Goal: Task Accomplishment & Management: Manage account settings

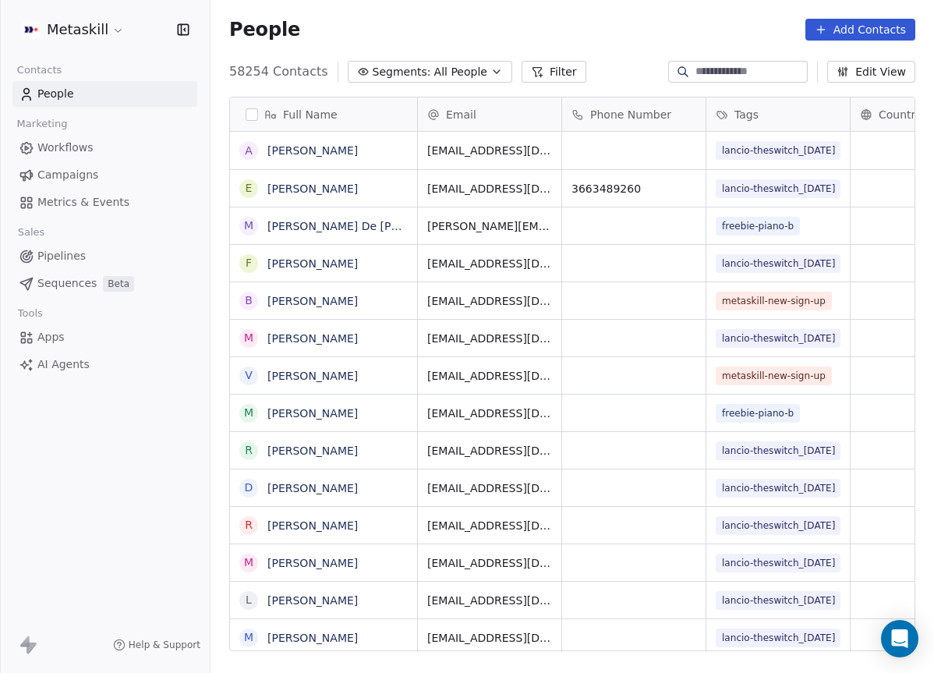
scroll to position [593, 724]
click at [70, 252] on span "Pipelines" at bounding box center [61, 256] width 48 height 16
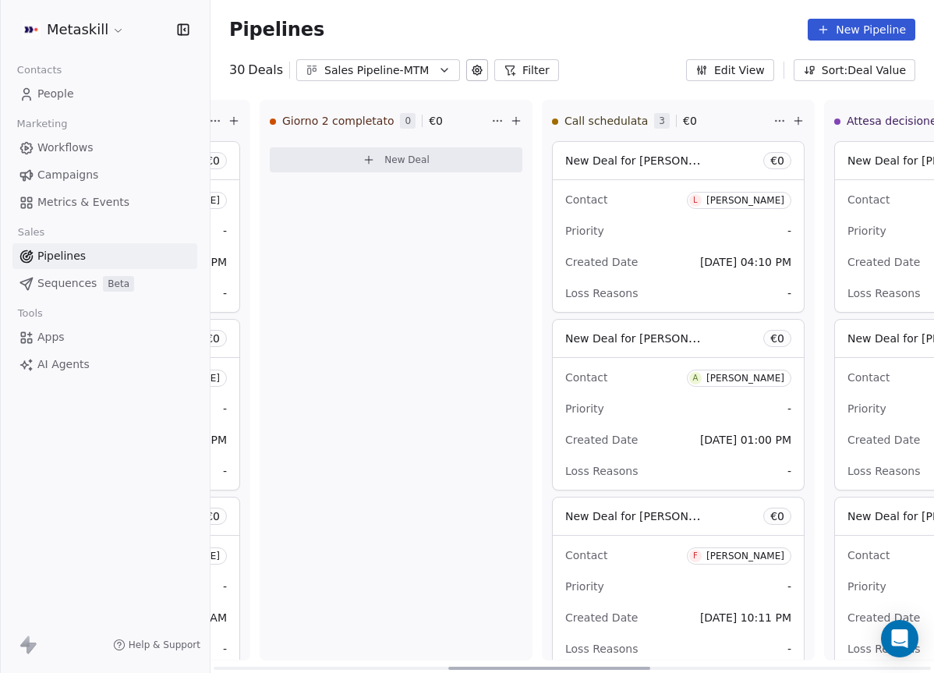
scroll to position [0, 846]
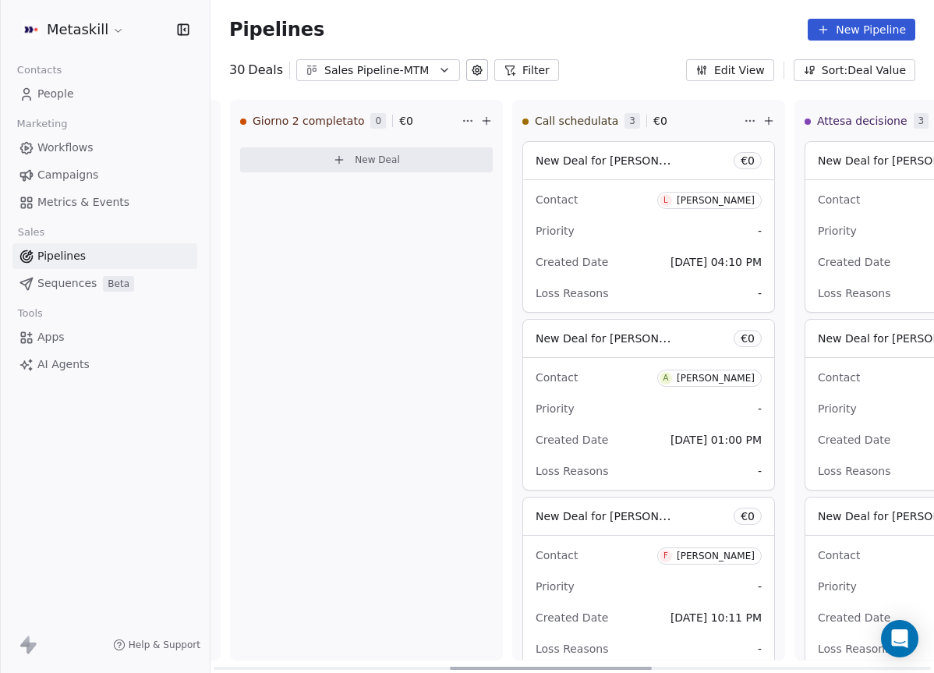
drag, startPoint x: 403, startPoint y: 666, endPoint x: 639, endPoint y: 643, distance: 237.3
click at [639, 667] on div at bounding box center [551, 668] width 202 height 3
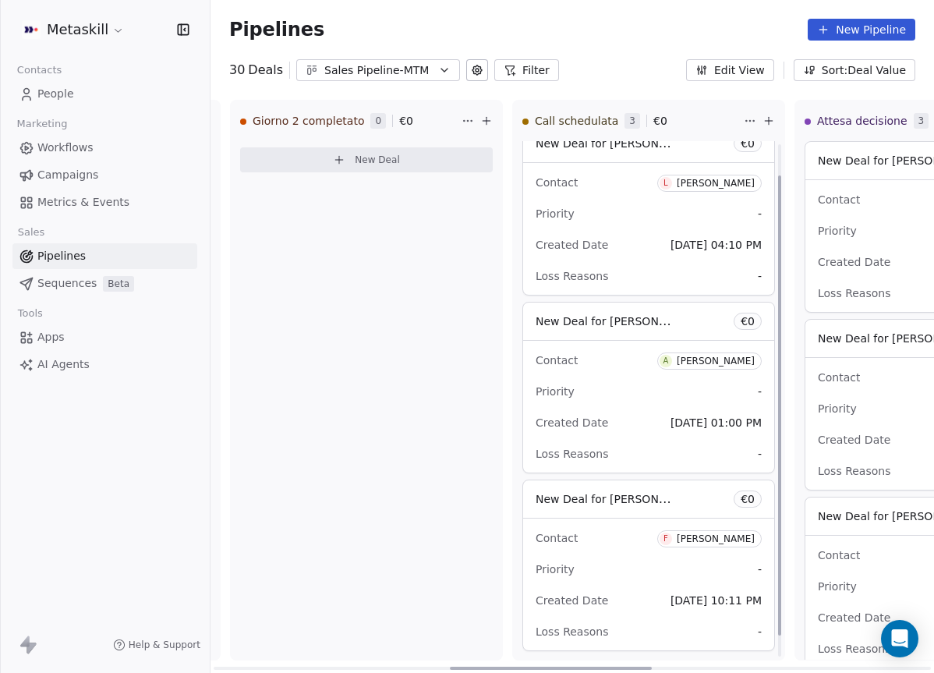
scroll to position [58, 0]
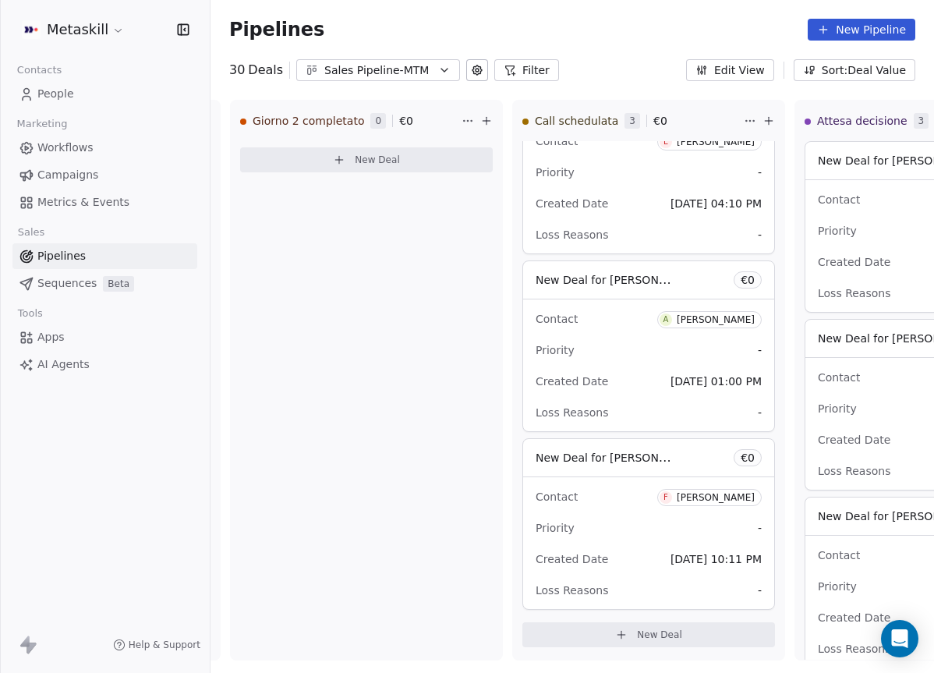
click at [379, 71] on div "Sales Pipeline-MTM" at bounding box center [378, 70] width 108 height 16
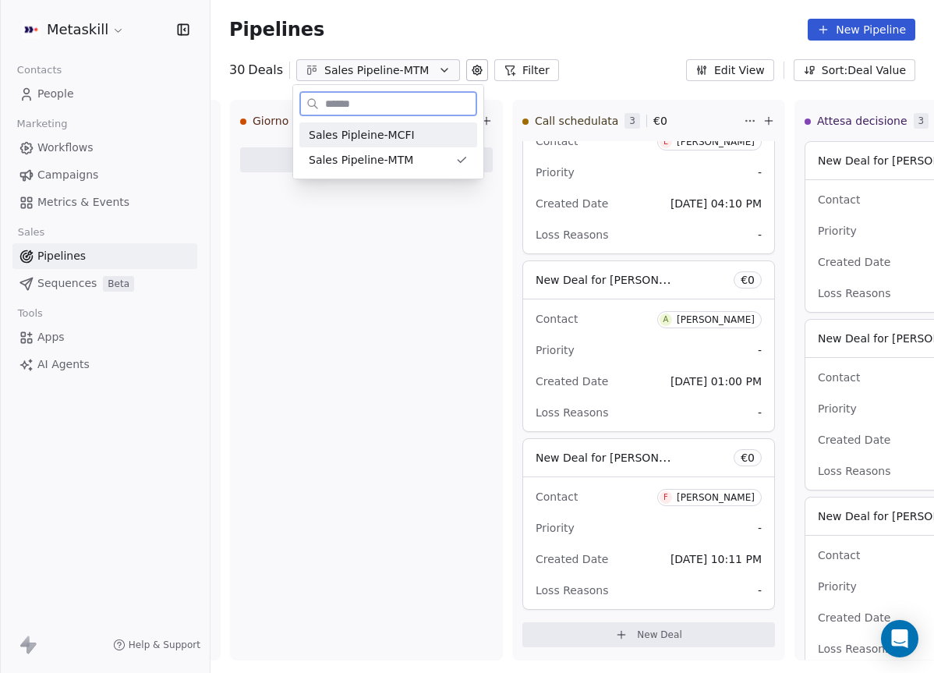
click at [454, 133] on div "Sales Pipleine-MCFI" at bounding box center [388, 135] width 159 height 16
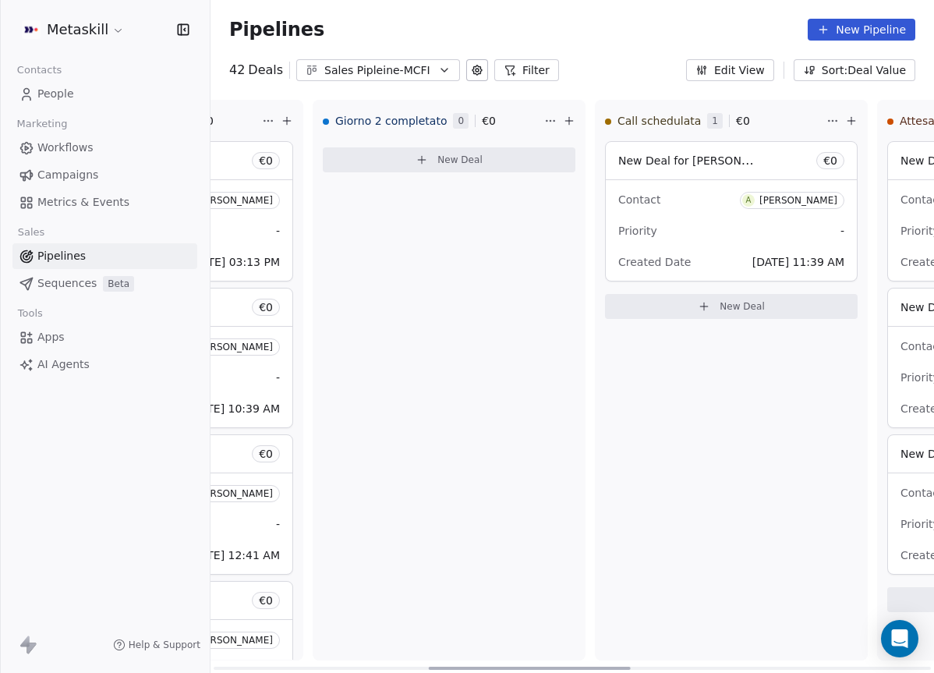
scroll to position [0, 791]
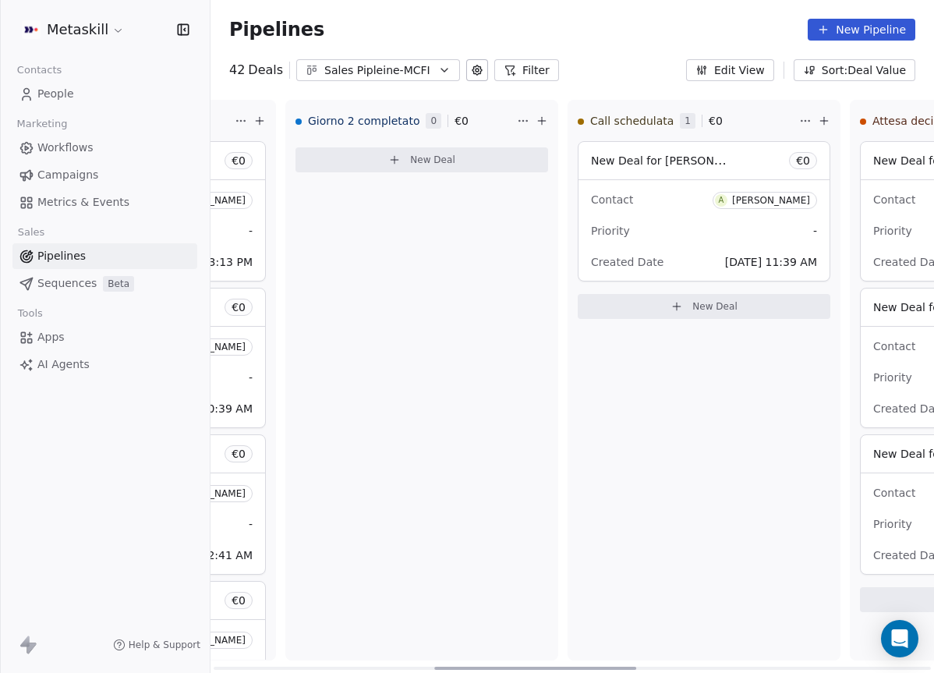
drag, startPoint x: 412, startPoint y: 667, endPoint x: 633, endPoint y: 702, distance: 223.4
click at [633, 670] on div at bounding box center [535, 668] width 202 height 3
click at [698, 243] on div "Contact A Andrea Cinnirella Priority - Created Date Sep 16, 2025 11:39 AM" at bounding box center [704, 230] width 251 height 101
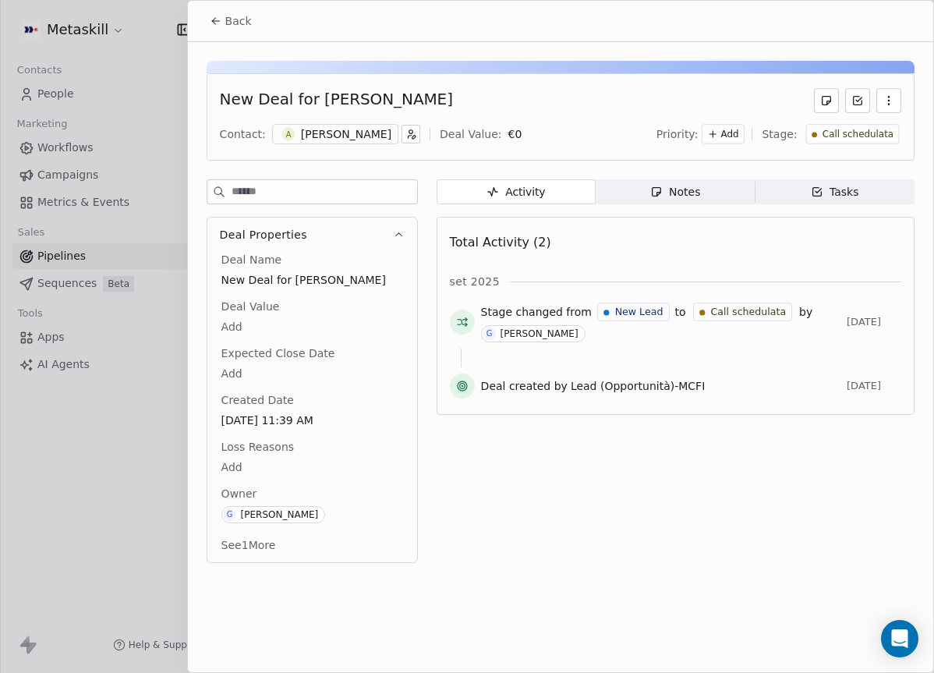
click at [364, 132] on div "Andrea Cinnirella" at bounding box center [346, 134] width 90 height 16
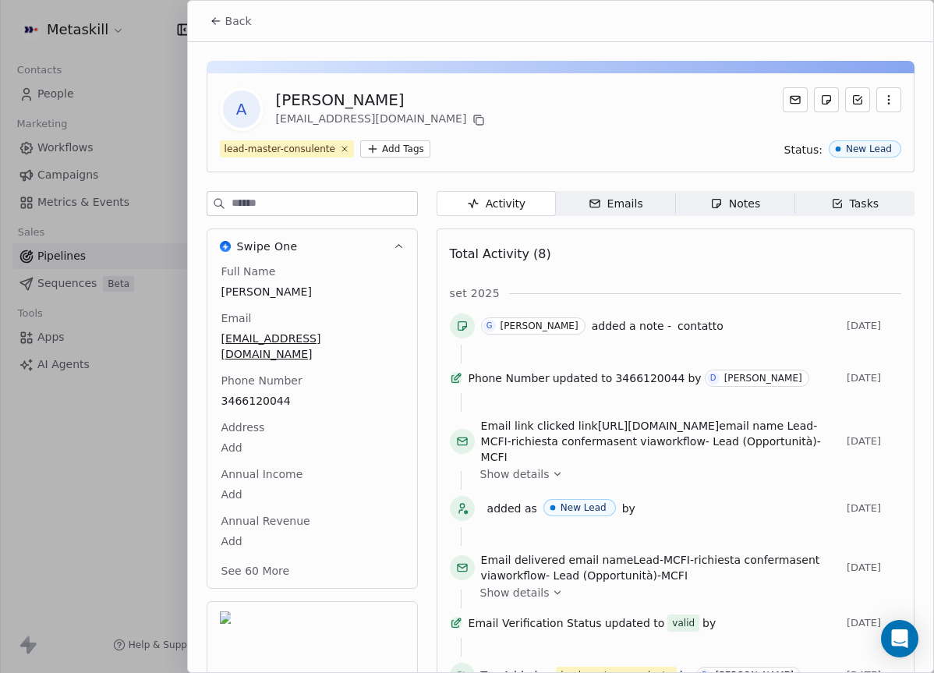
scroll to position [50, 0]
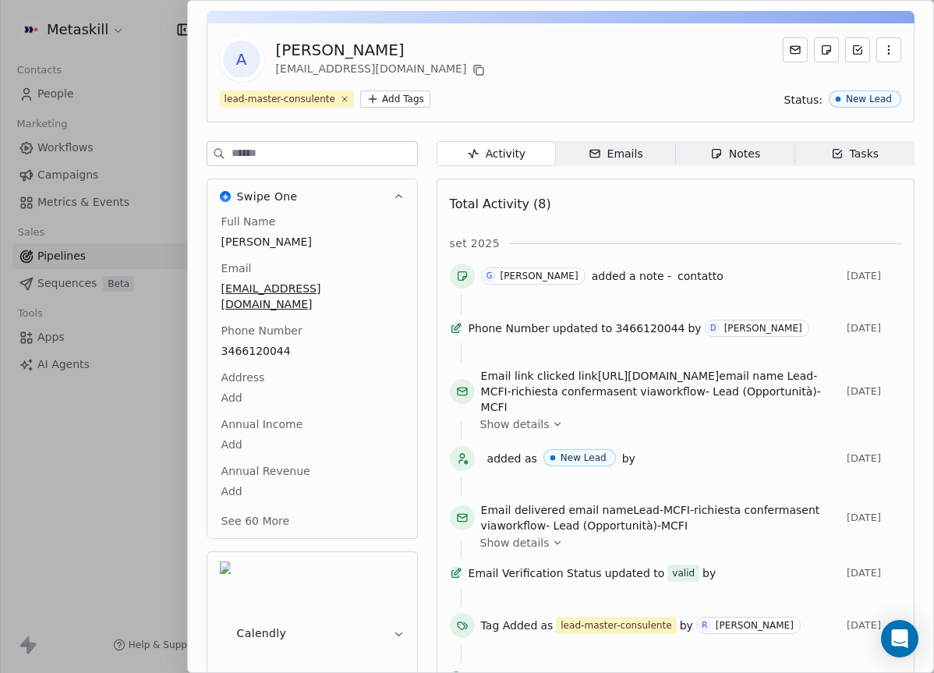
click at [264, 384] on div "Full Name Andrea Cinnirella Email acinni96@gmail.com Phone Number 3466120044 Ad…" at bounding box center [312, 373] width 188 height 318
click at [271, 344] on span "3466120044" at bounding box center [312, 352] width 180 height 16
click at [724, 155] on html "Metaskill Contacts People Marketing Workflows Campaigns Metrics & Events Sales …" at bounding box center [467, 336] width 934 height 673
click at [745, 153] on div "Notes" at bounding box center [735, 154] width 50 height 16
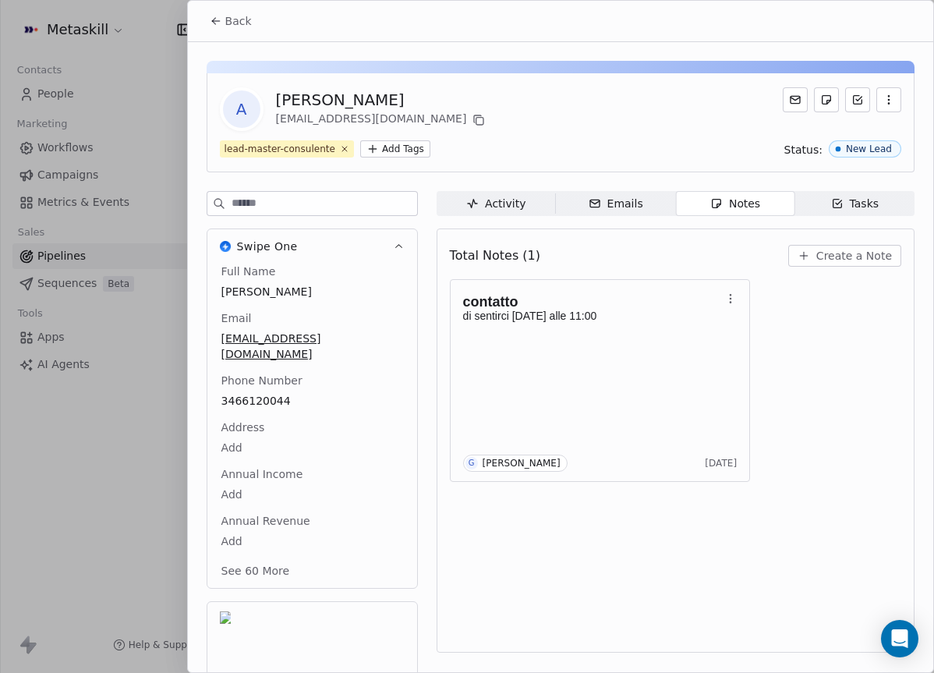
click at [827, 257] on span "Create a Note" at bounding box center [854, 256] width 76 height 16
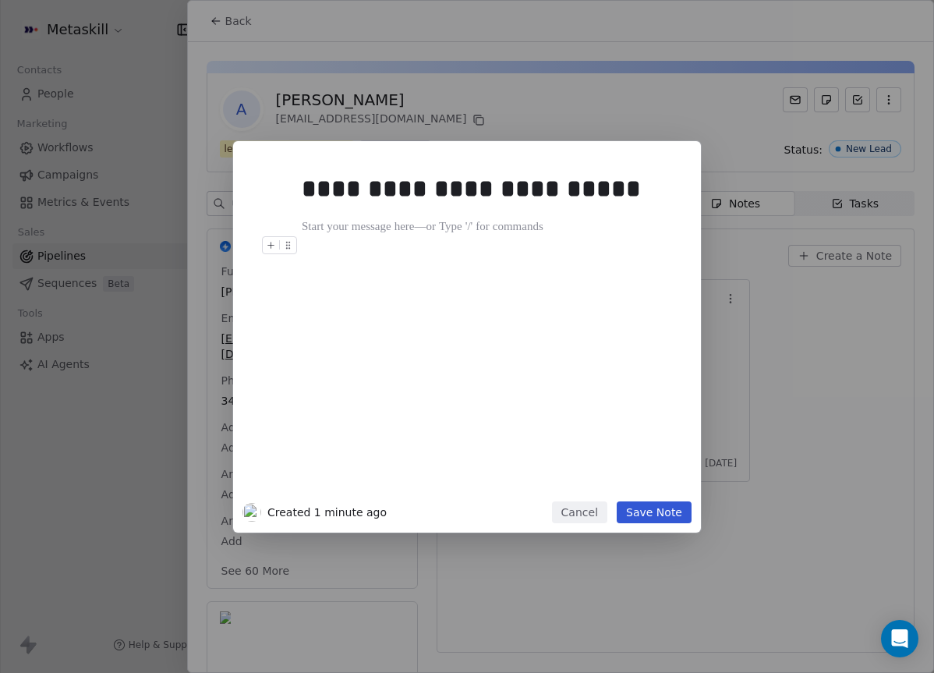
click at [803, 345] on div "**********" at bounding box center [467, 336] width 934 height 391
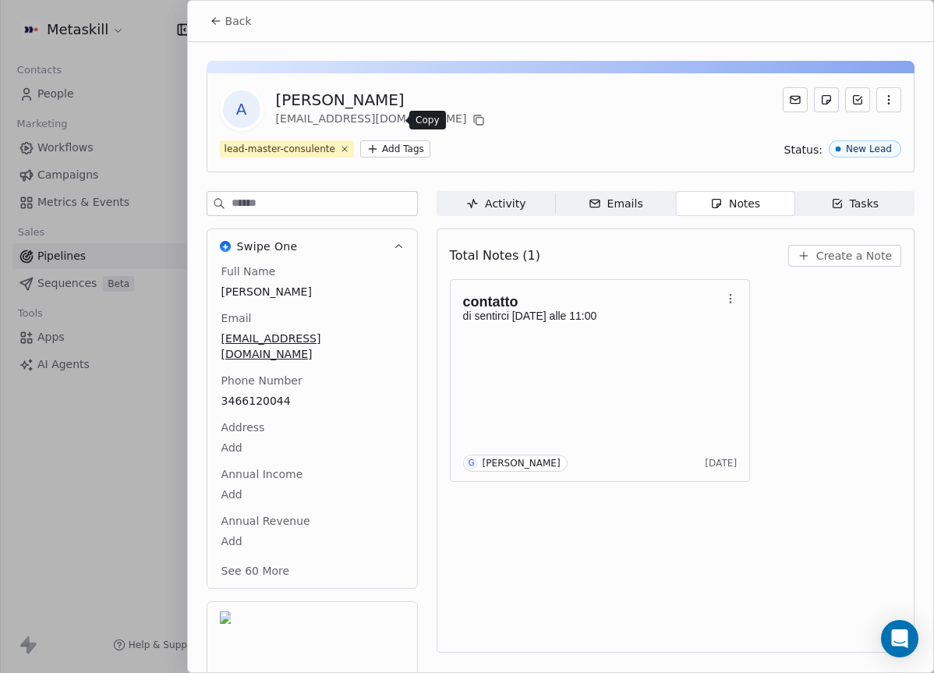
click at [476, 120] on icon at bounding box center [479, 121] width 7 height 7
click at [873, 257] on span "Create a Note" at bounding box center [854, 256] width 76 height 16
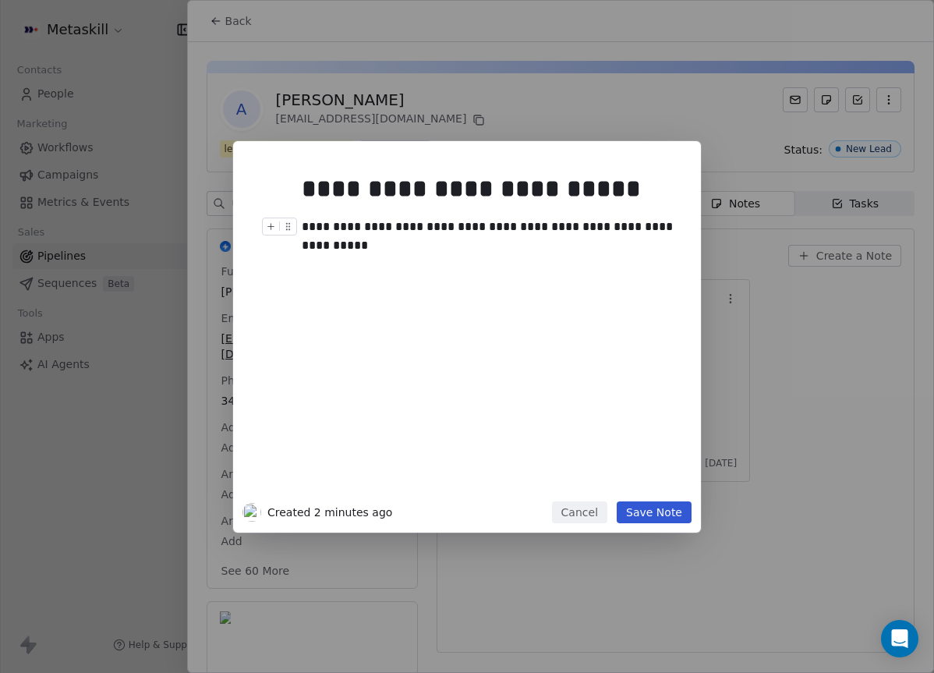
click at [599, 224] on div "**********" at bounding box center [490, 227] width 377 height 19
click at [670, 218] on div "**********" at bounding box center [490, 227] width 377 height 19
click at [689, 221] on div "**********" at bounding box center [466, 325] width 449 height 351
click at [674, 225] on div "**********" at bounding box center [490, 227] width 377 height 19
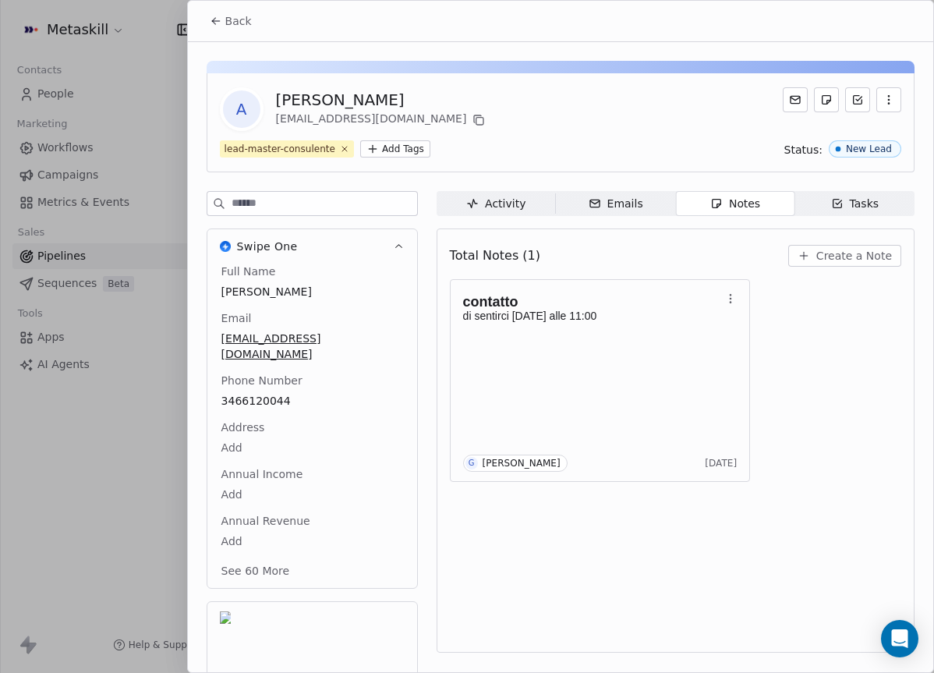
click at [887, 361] on div "**********" at bounding box center [467, 336] width 934 height 391
click at [469, 120] on button at bounding box center [478, 120] width 19 height 19
click at [703, 331] on p at bounding box center [592, 328] width 259 height 12
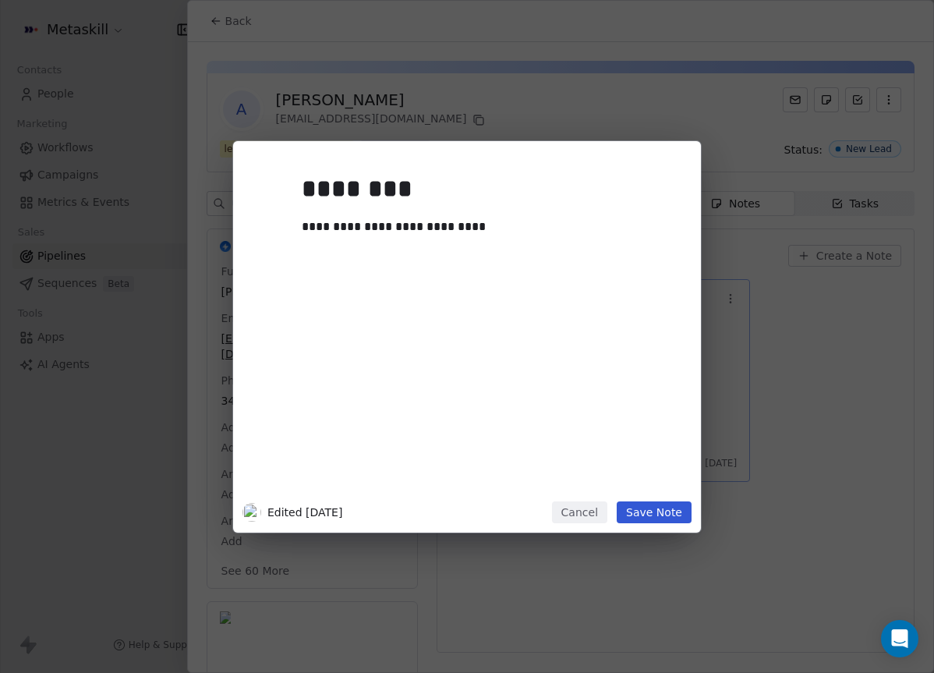
click at [775, 349] on div "**********" at bounding box center [467, 336] width 934 height 391
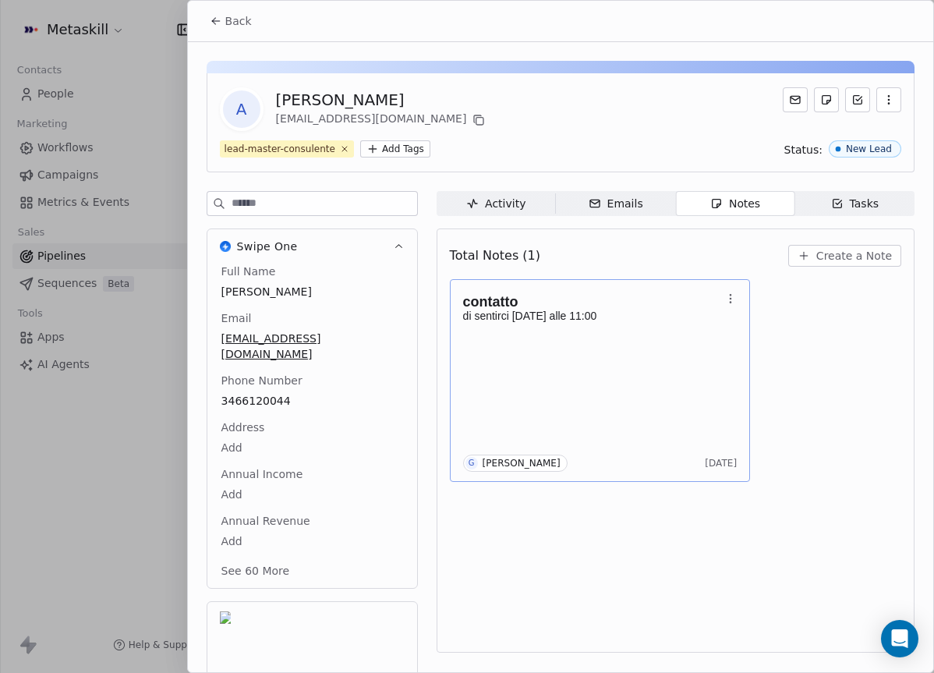
click at [820, 337] on div "contatto di sentirci domani alle 11:00 G Giulio Roselli 1 day ago" at bounding box center [675, 380] width 451 height 203
click at [866, 253] on span "Create a Note" at bounding box center [854, 256] width 76 height 16
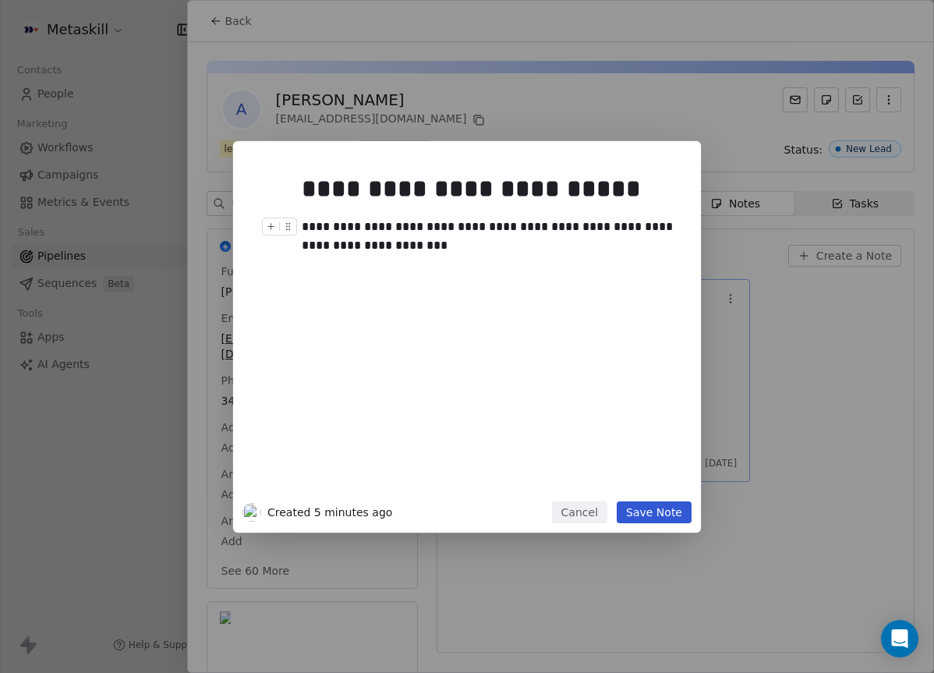
click at [466, 244] on div "**********" at bounding box center [490, 236] width 377 height 37
click at [503, 253] on div "**********" at bounding box center [490, 236] width 377 height 37
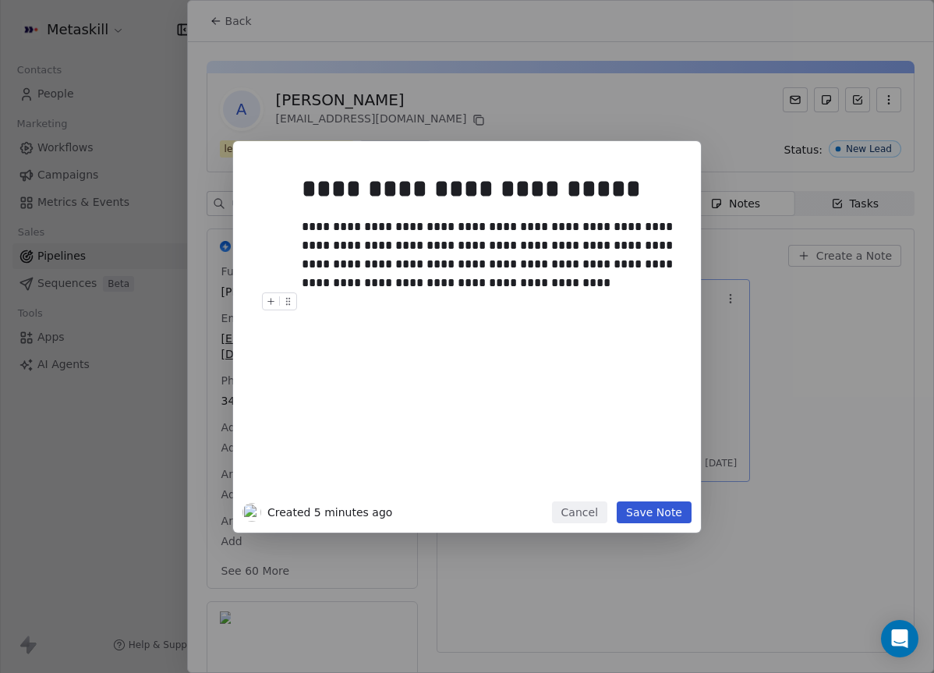
click at [667, 508] on button "Save Note" at bounding box center [654, 512] width 75 height 22
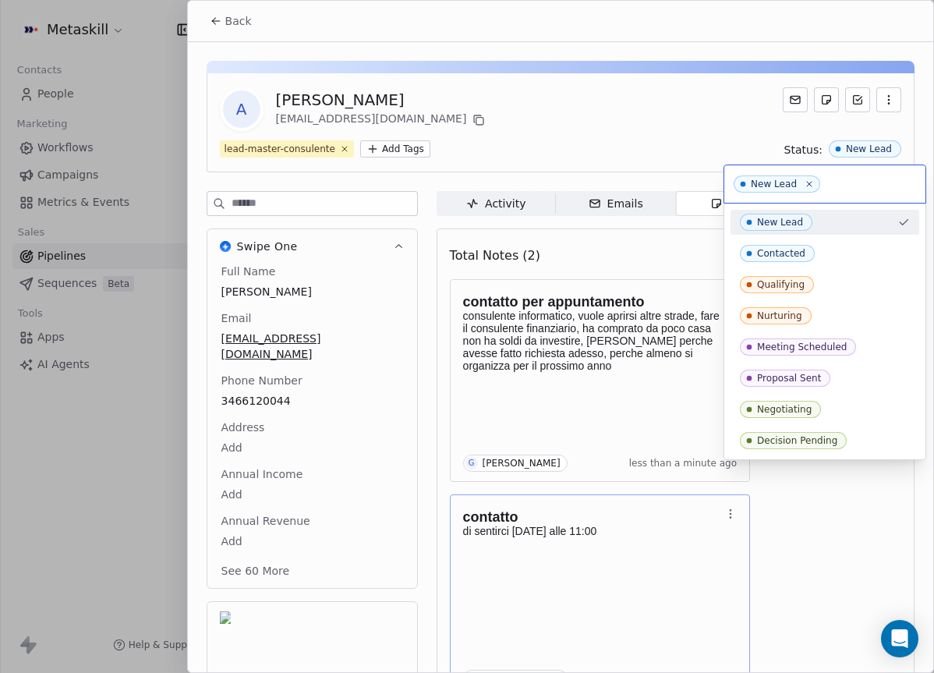
click at [636, 85] on html "Metaskill Contacts People Marketing Workflows Campaigns Metrics & Events Sales …" at bounding box center [467, 336] width 934 height 673
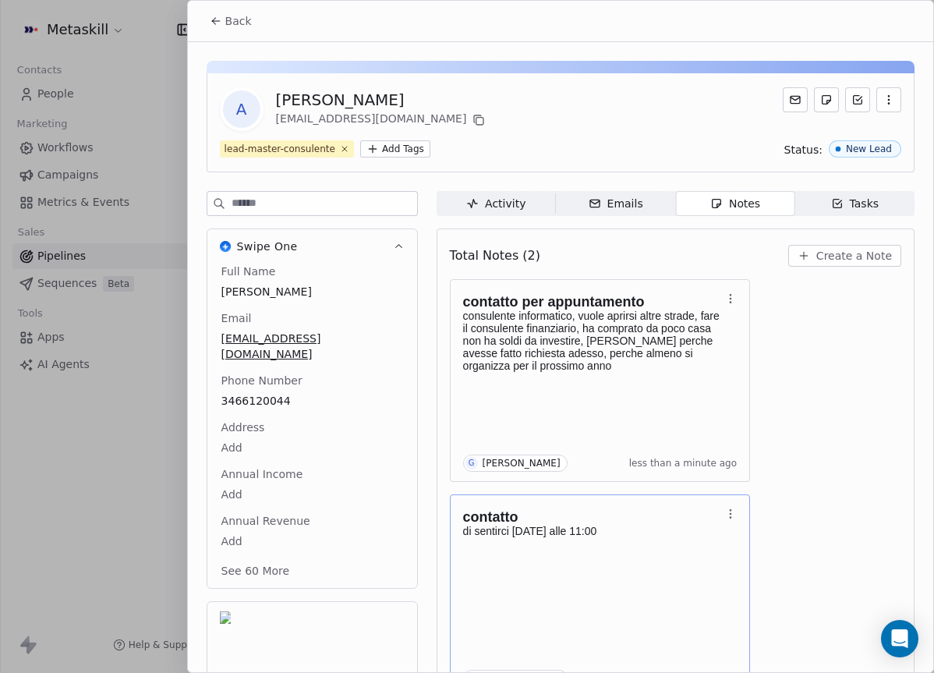
click at [244, 25] on span "Back" at bounding box center [238, 21] width 27 height 16
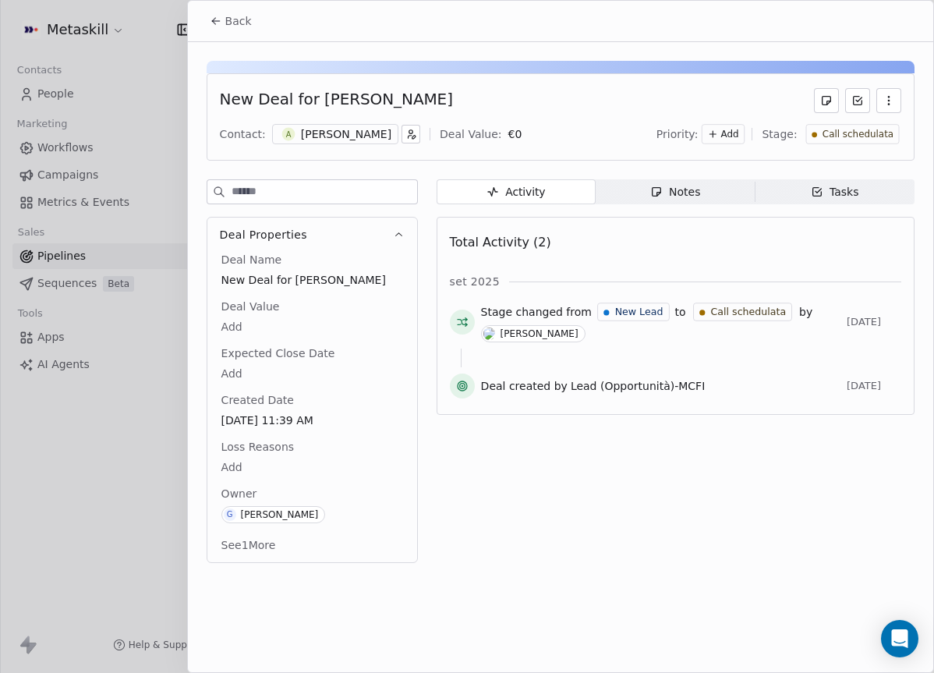
click at [871, 134] on span "Call schedulata" at bounding box center [857, 134] width 71 height 13
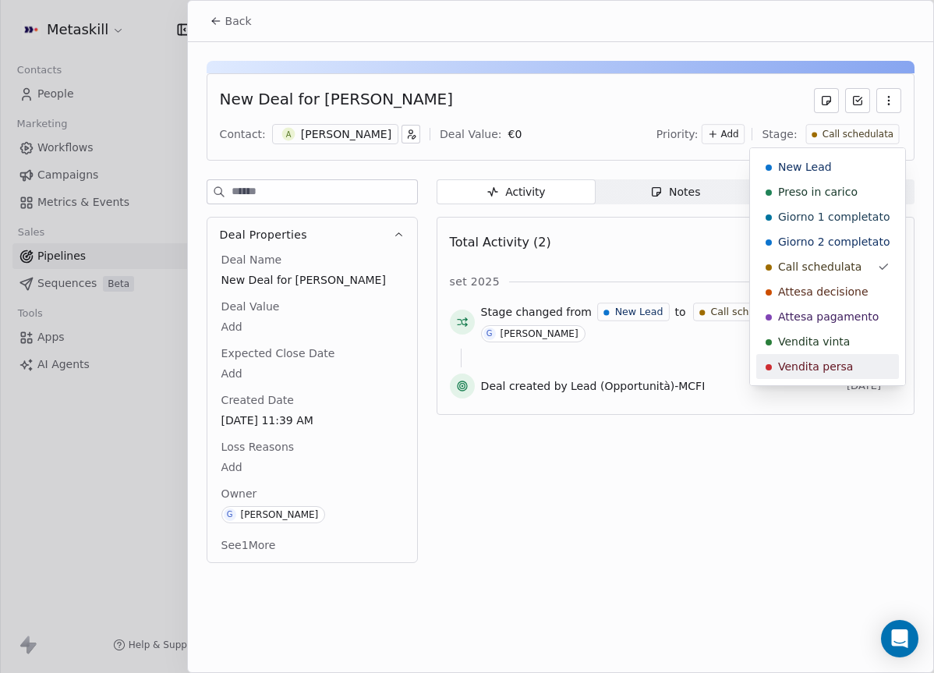
click at [841, 373] on span "Vendita persa" at bounding box center [815, 367] width 75 height 16
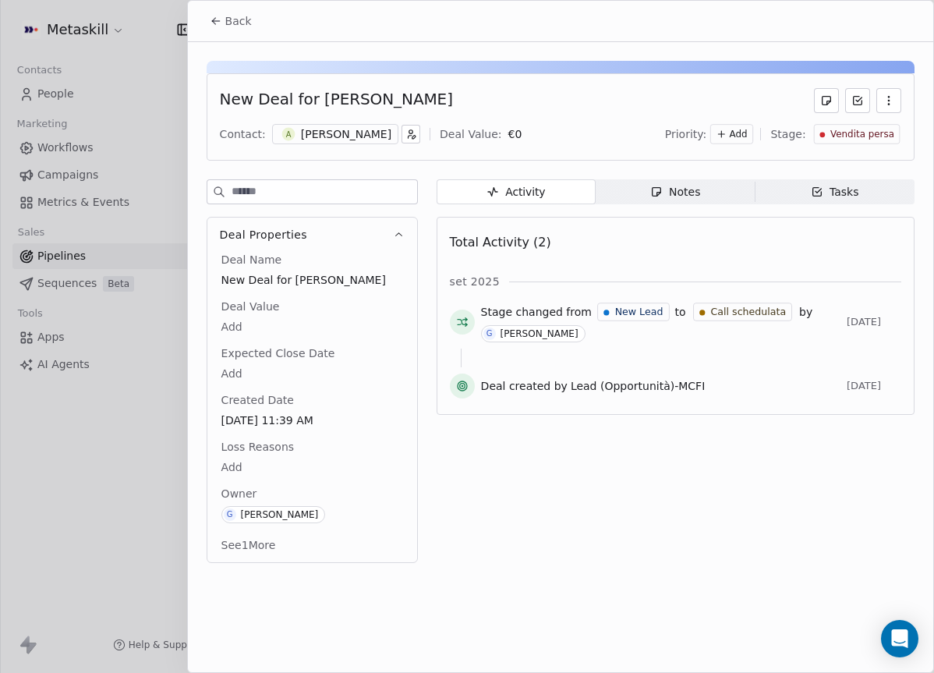
click at [235, 476] on body "Metaskill Contacts People Marketing Workflows Campaigns Metrics & Events Sales …" at bounding box center [467, 336] width 934 height 673
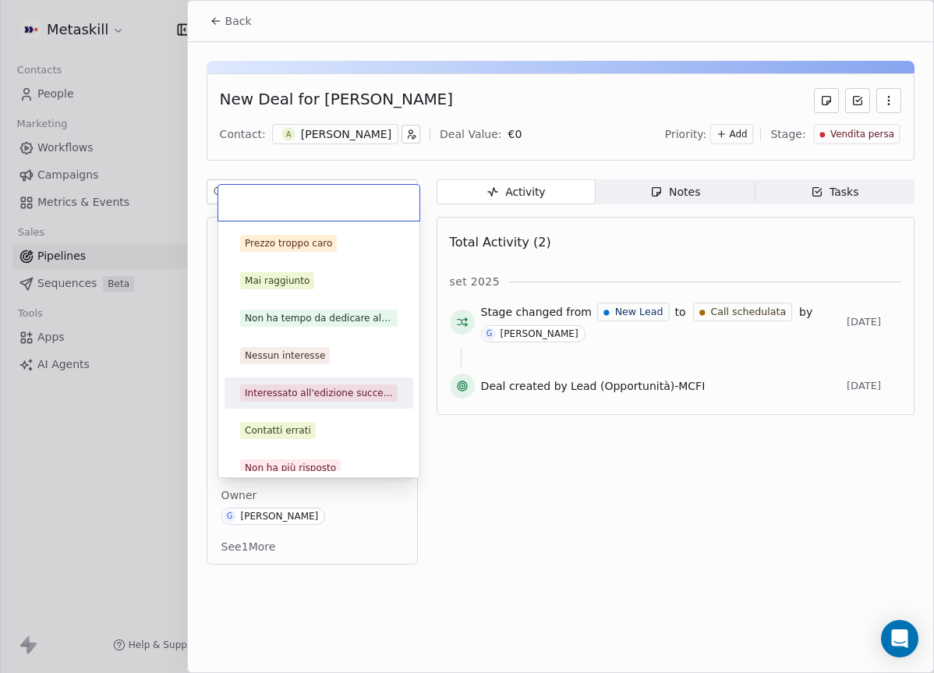
click at [335, 387] on div "Interessato all'edizione successiva" at bounding box center [319, 393] width 148 height 14
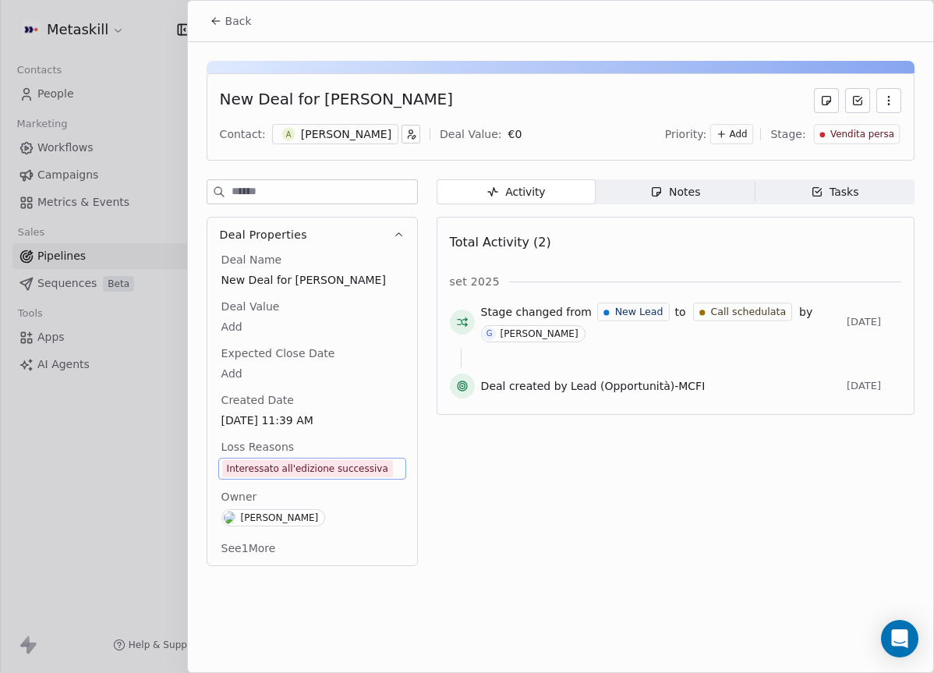
drag, startPoint x: 216, startPoint y: 30, endPoint x: 225, endPoint y: 42, distance: 15.6
click at [217, 30] on button "Back" at bounding box center [230, 21] width 61 height 28
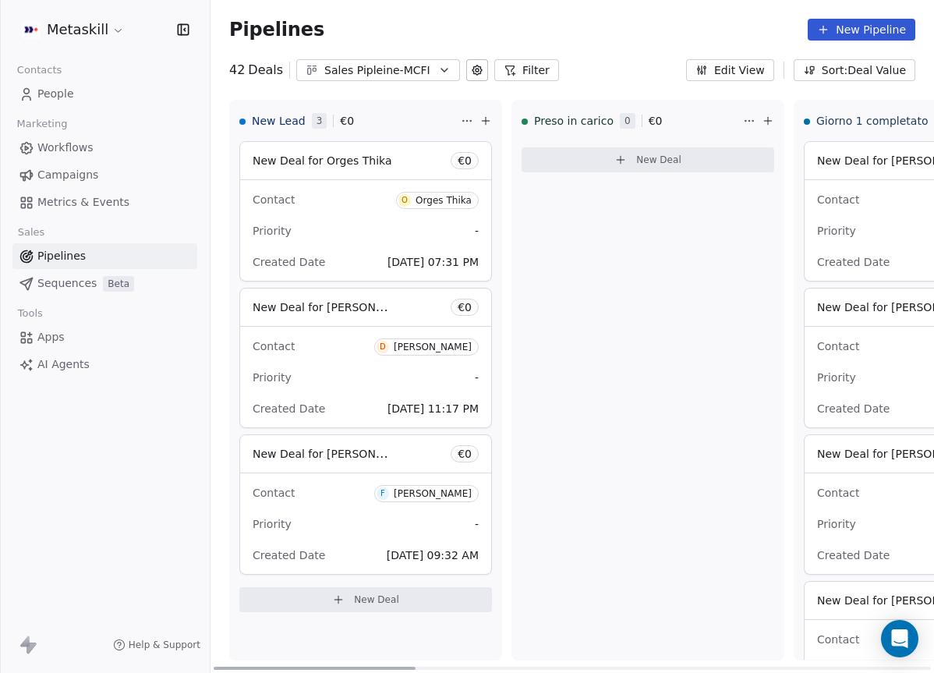
drag, startPoint x: 506, startPoint y: 665, endPoint x: 140, endPoint y: 681, distance: 366.8
click at [214, 670] on div at bounding box center [315, 668] width 202 height 3
click at [392, 71] on div "Sales Pipleine-MCFI" at bounding box center [378, 70] width 108 height 16
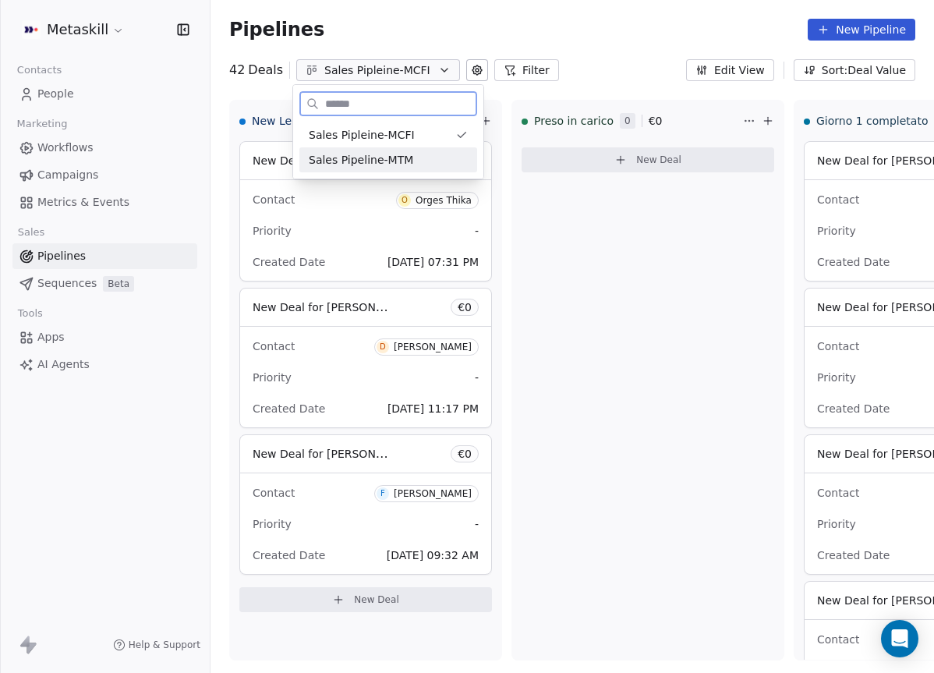
click at [444, 161] on div "Sales Pipeline-MTM" at bounding box center [388, 160] width 159 height 16
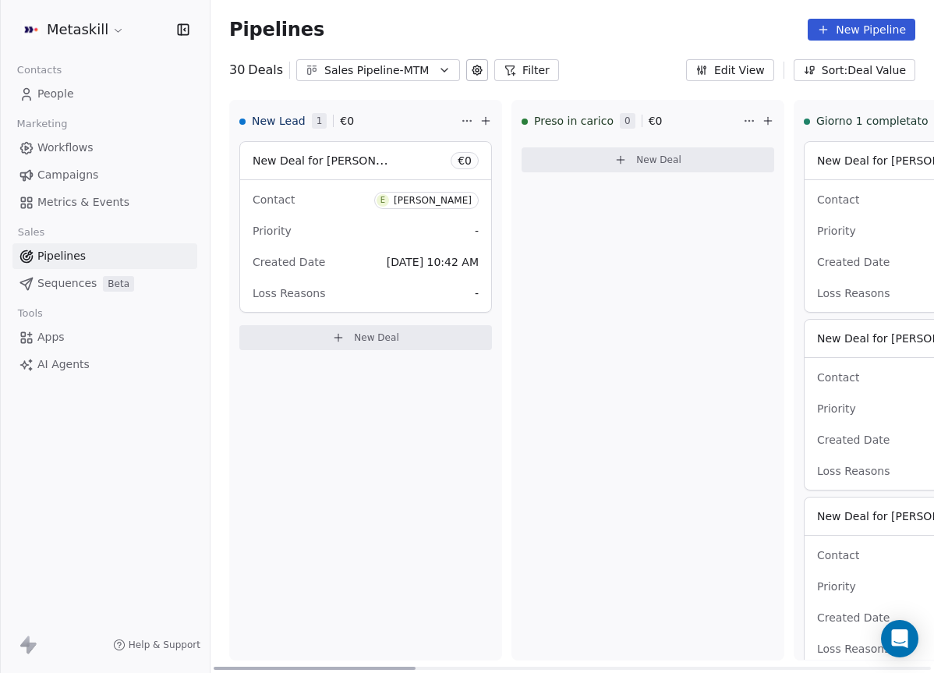
drag, startPoint x: 341, startPoint y: 258, endPoint x: 342, endPoint y: 249, distance: 9.4
click at [338, 250] on div "New Lead 1 € 0 New Deal for Edoardo Scalone € 0 Contact E Edoardo Scalone Prior…" at bounding box center [573, 386] width 724 height 573
click at [344, 250] on div "Created Date Sep 24, 2025 10:42 AM" at bounding box center [366, 262] width 226 height 25
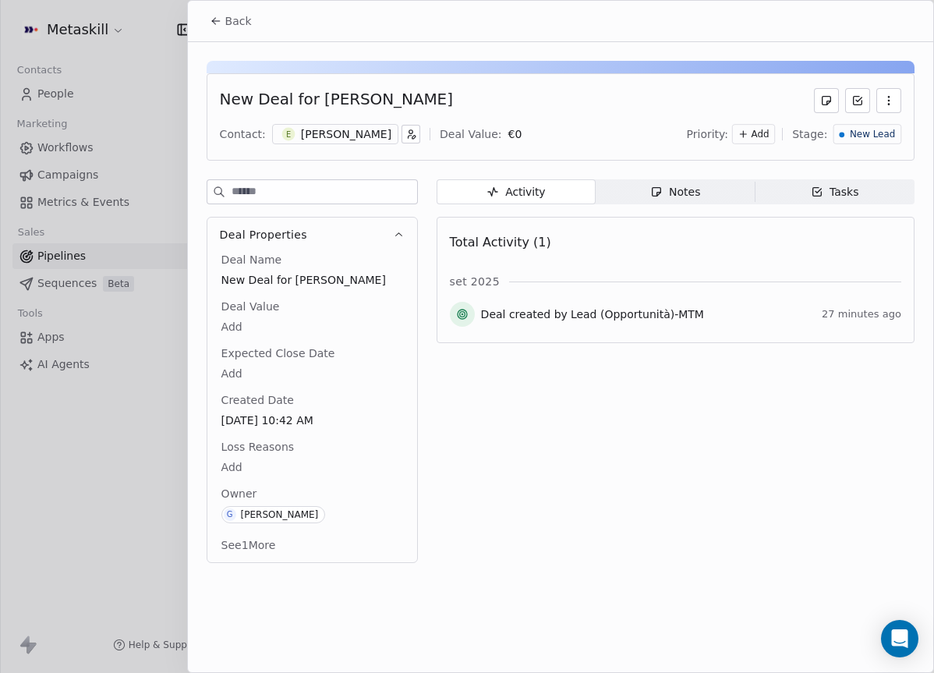
click at [681, 196] on div "Notes" at bounding box center [675, 192] width 50 height 16
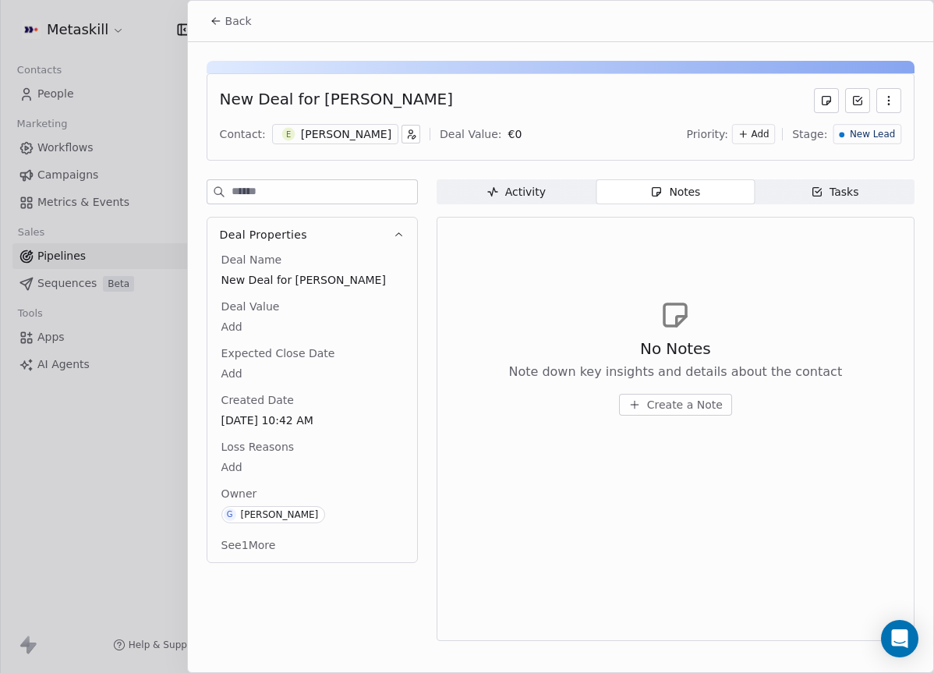
click at [320, 140] on div "[PERSON_NAME]" at bounding box center [346, 134] width 90 height 16
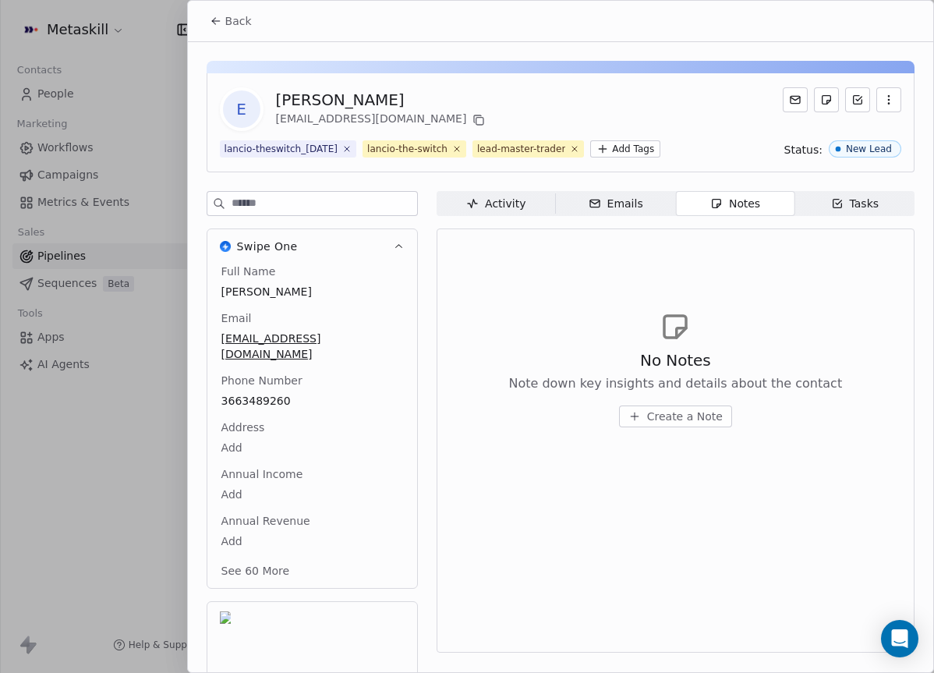
click at [635, 213] on span "Emails Emails" at bounding box center [615, 203] width 119 height 25
click at [710, 206] on span "Notes Notes" at bounding box center [734, 203] width 119 height 25
click at [221, 16] on icon at bounding box center [216, 21] width 12 height 12
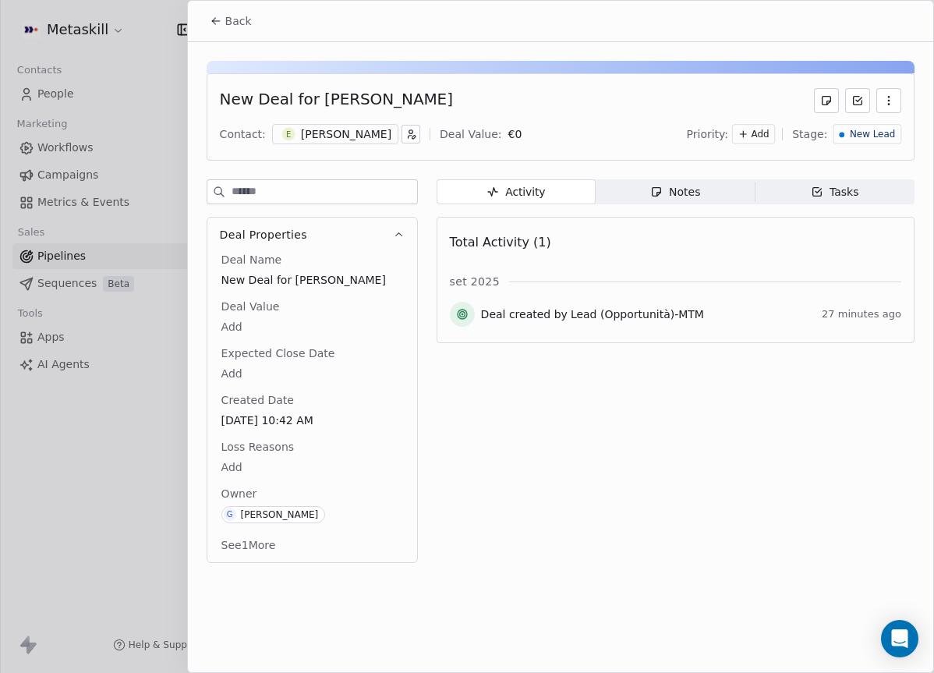
click at [228, 25] on span "Back" at bounding box center [238, 21] width 27 height 16
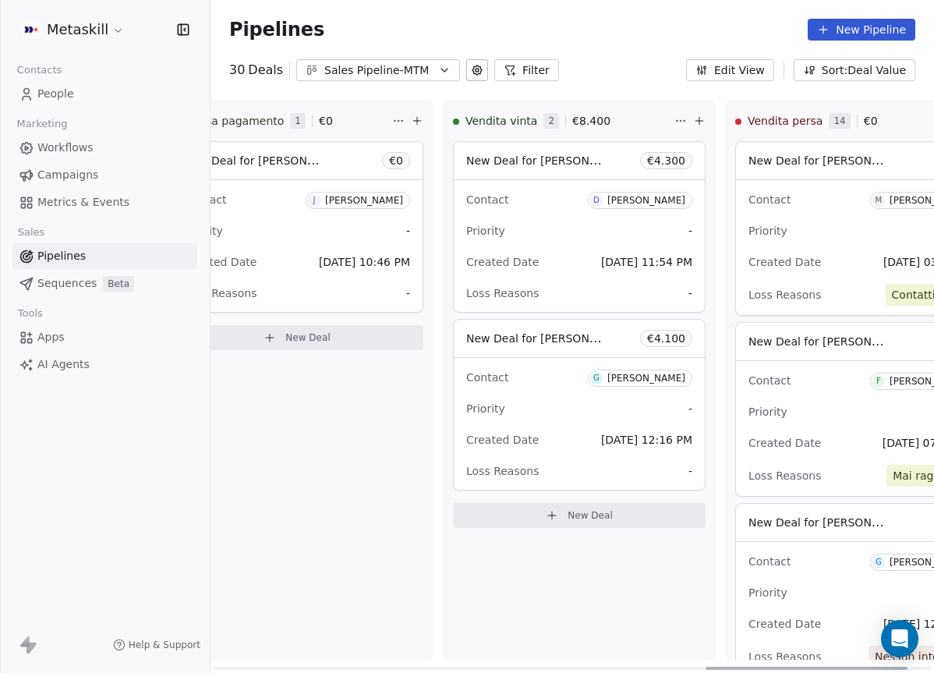
scroll to position [0, 1845]
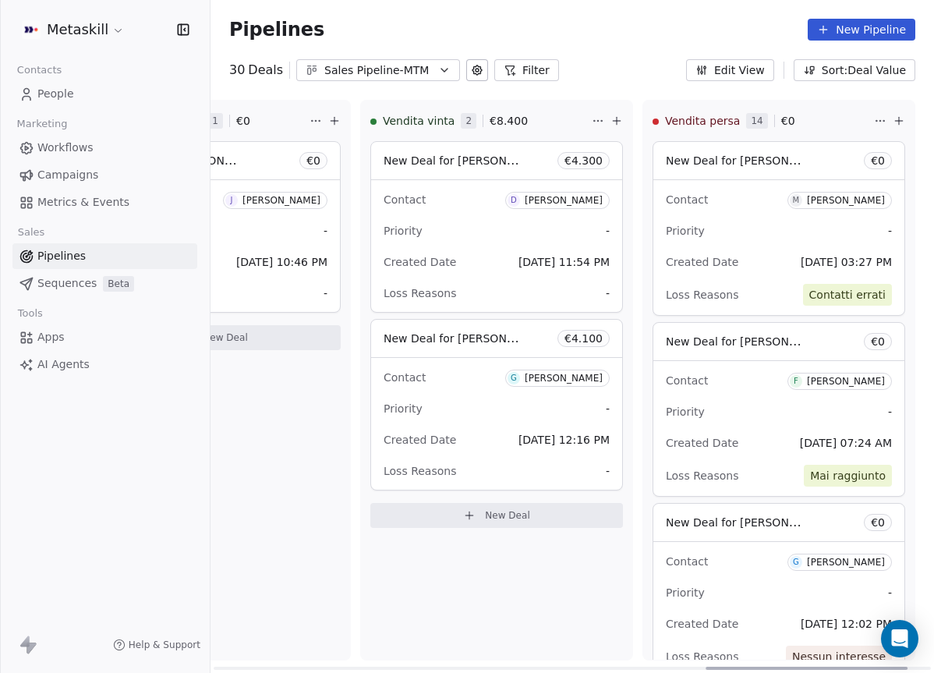
drag, startPoint x: 402, startPoint y: 664, endPoint x: 959, endPoint y: 523, distance: 574.3
click at [908, 667] on div at bounding box center [807, 668] width 202 height 3
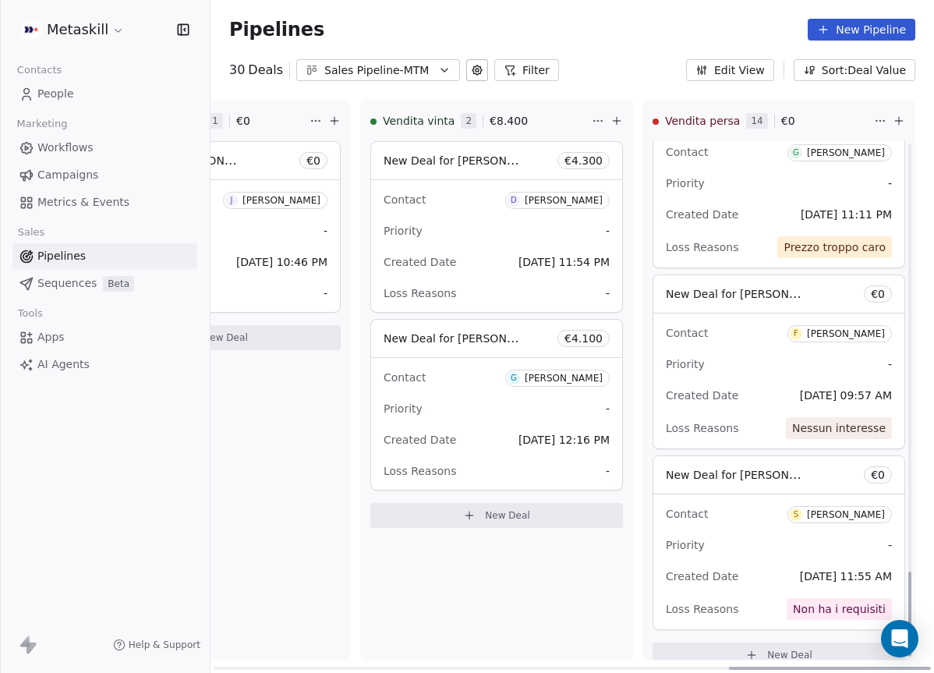
scroll to position [2600, 0]
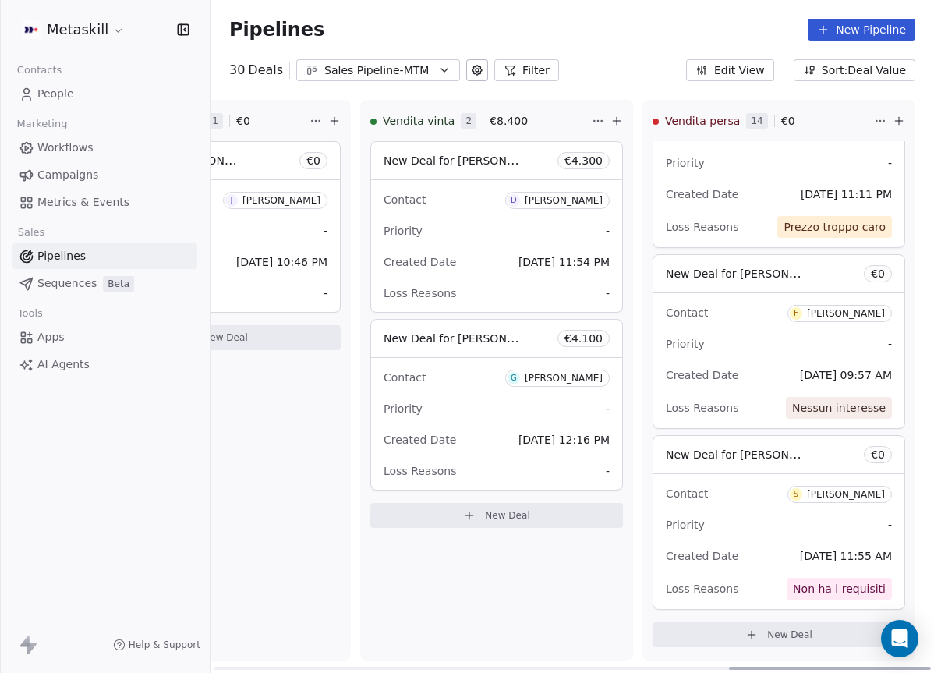
click at [533, 596] on div "Vendita vinta 2 € 8.400 New Deal for [PERSON_NAME] € 4.300 Contact D [PERSON_NA…" at bounding box center [496, 380] width 273 height 561
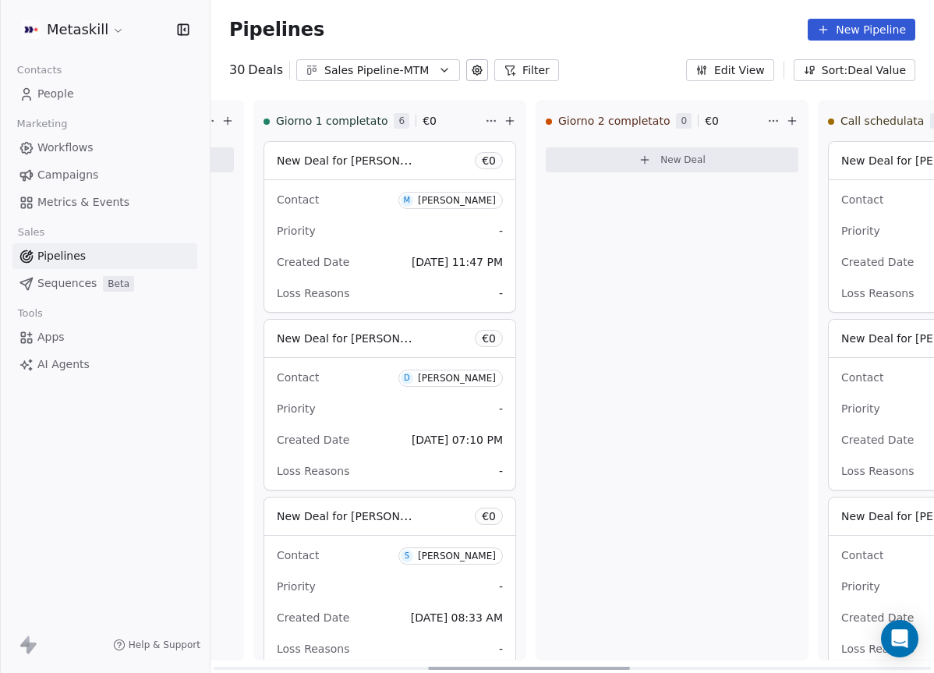
scroll to position [0, 0]
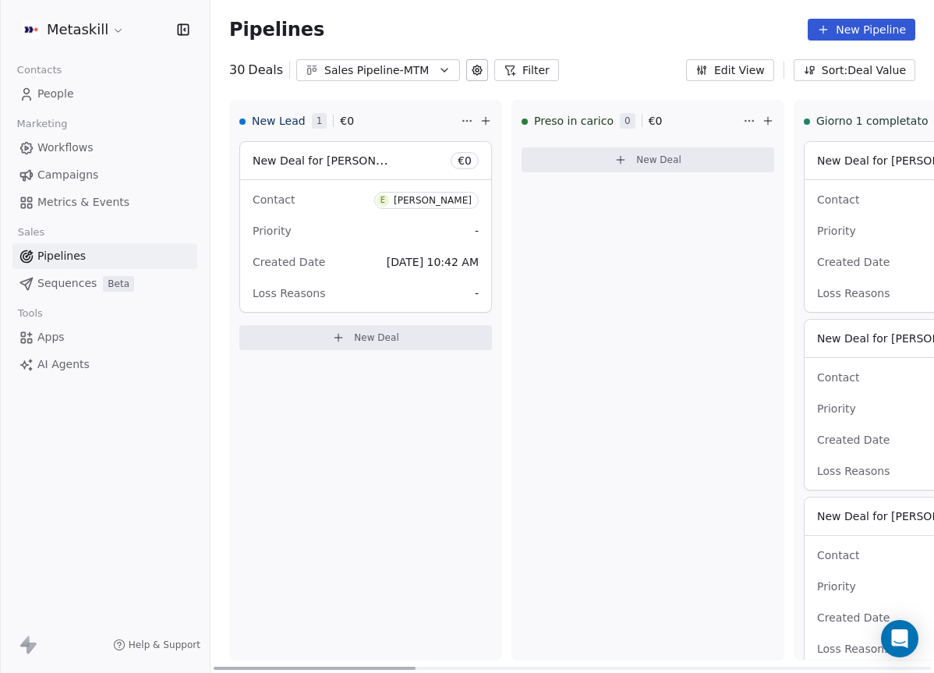
drag, startPoint x: 758, startPoint y: 665, endPoint x: 107, endPoint y: 623, distance: 652.4
click at [214, 667] on div at bounding box center [315, 668] width 202 height 3
click at [396, 60] on button "Sales Pipeline-MTM" at bounding box center [378, 70] width 164 height 22
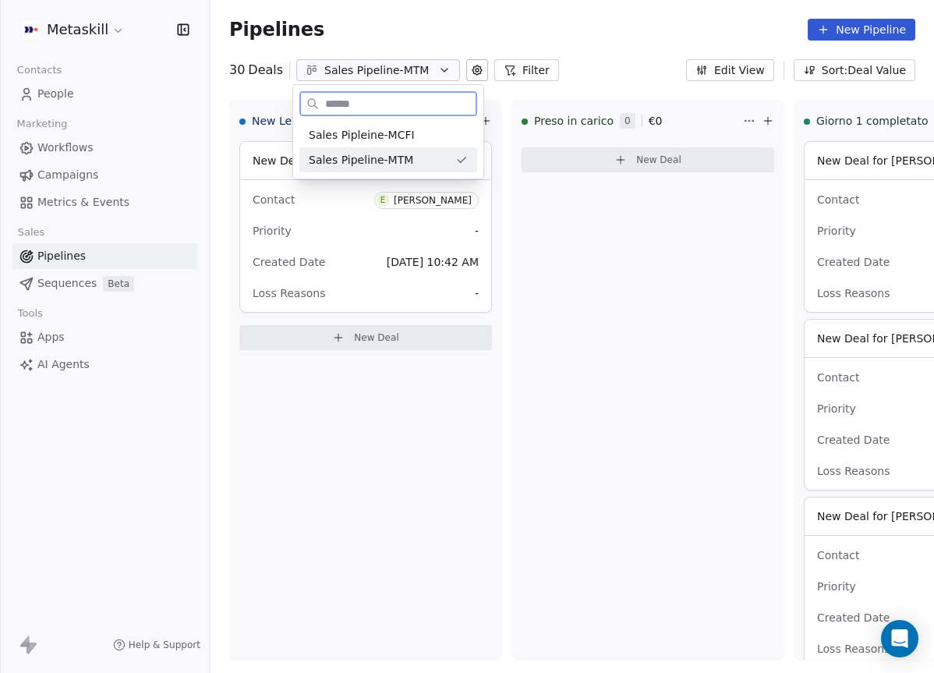
click at [417, 149] on div "Sales Pipeline-MTM" at bounding box center [388, 159] width 178 height 25
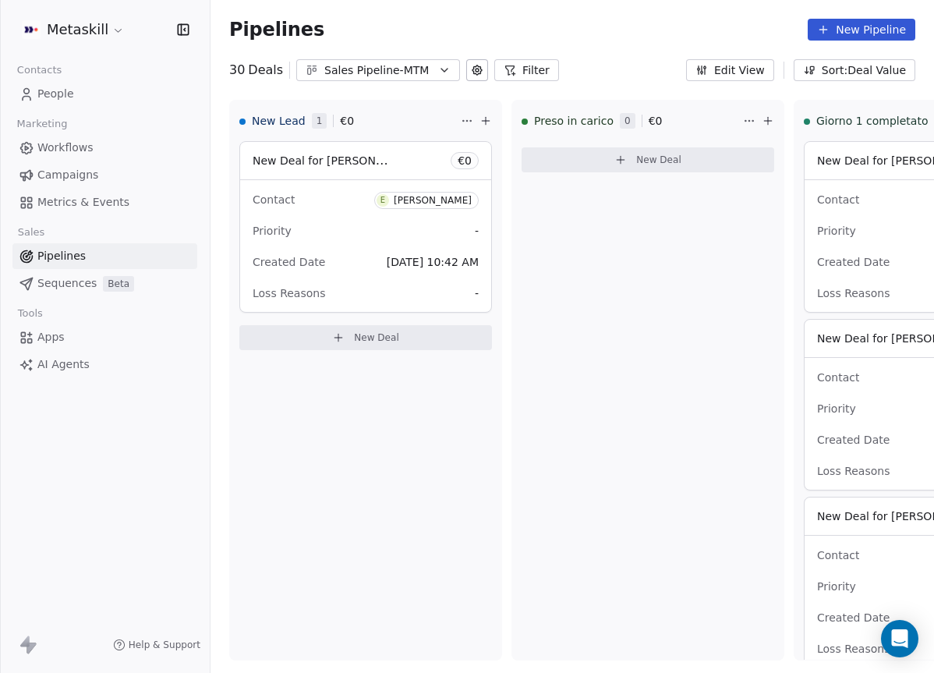
click at [384, 68] on div "Sales Pipeline-MTM" at bounding box center [378, 70] width 108 height 16
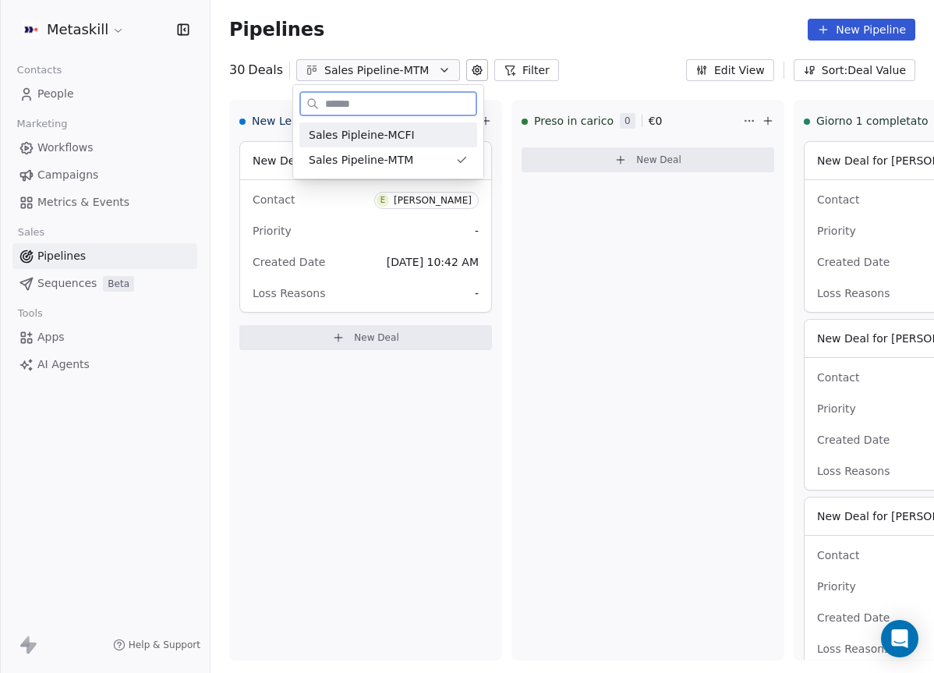
click at [425, 140] on div "Sales Pipleine-MCFI" at bounding box center [388, 135] width 159 height 16
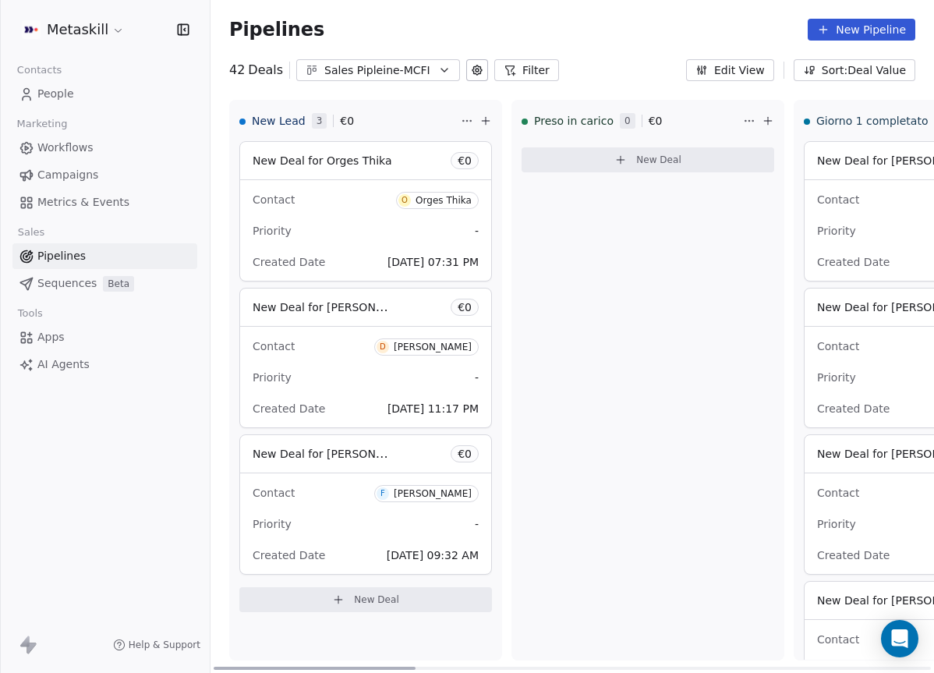
click at [355, 214] on div "Contact O Orges Thika Priority - Created Date Sep 23, 2025 07:31 PM" at bounding box center [365, 230] width 251 height 101
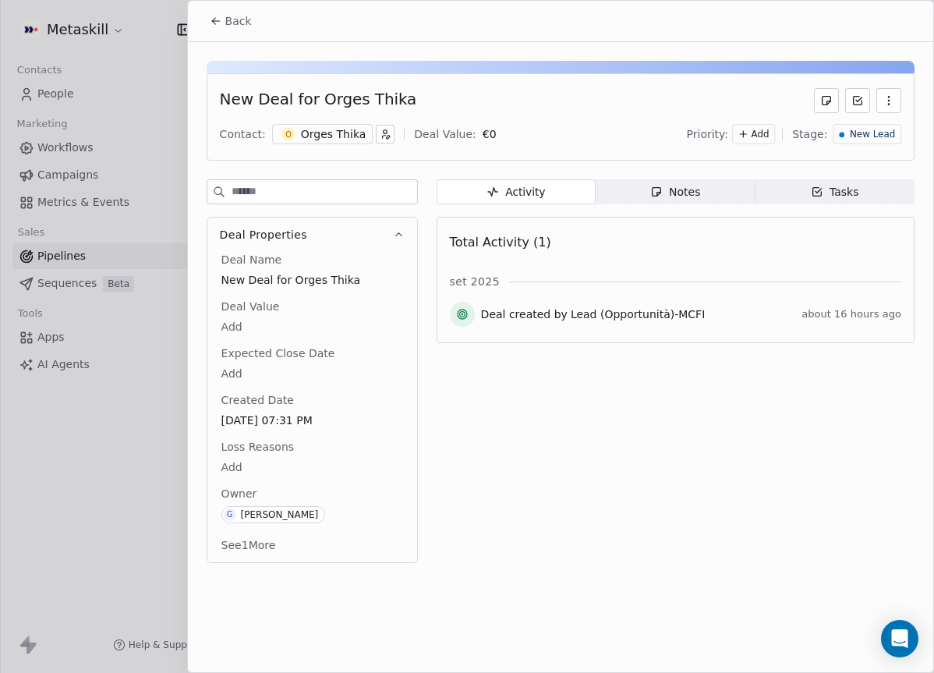
click at [335, 135] on div "Orges Thika" at bounding box center [333, 134] width 65 height 16
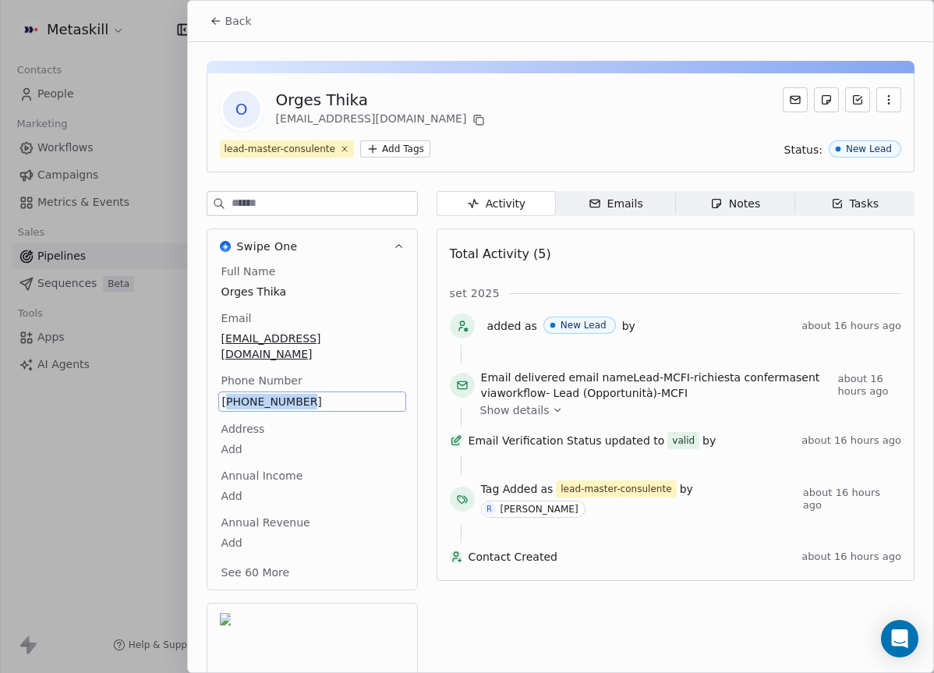
click at [257, 394] on span "+393488627124" at bounding box center [312, 402] width 180 height 16
click at [257, 387] on input "**********" at bounding box center [311, 395] width 180 height 31
click at [293, 388] on input "**********" at bounding box center [311, 395] width 180 height 31
click at [289, 391] on input "**********" at bounding box center [311, 395] width 180 height 31
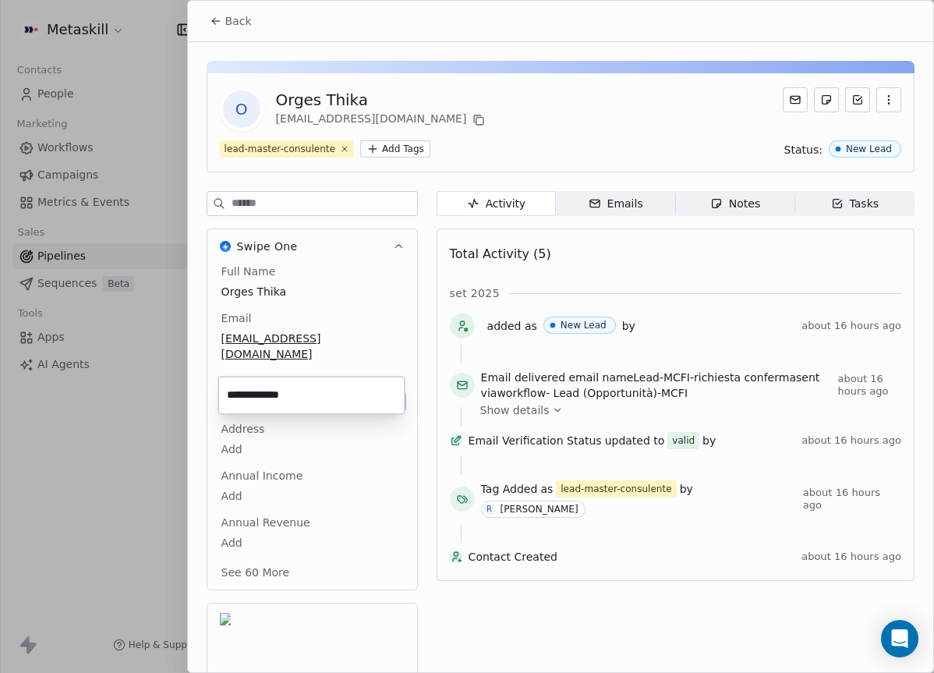
click at [289, 391] on input "**********" at bounding box center [311, 395] width 180 height 31
click at [743, 206] on html "Metaskill Contacts People Marketing Workflows Campaigns Metrics & Events Sales …" at bounding box center [467, 336] width 934 height 673
click at [746, 205] on div "Notes" at bounding box center [735, 204] width 50 height 16
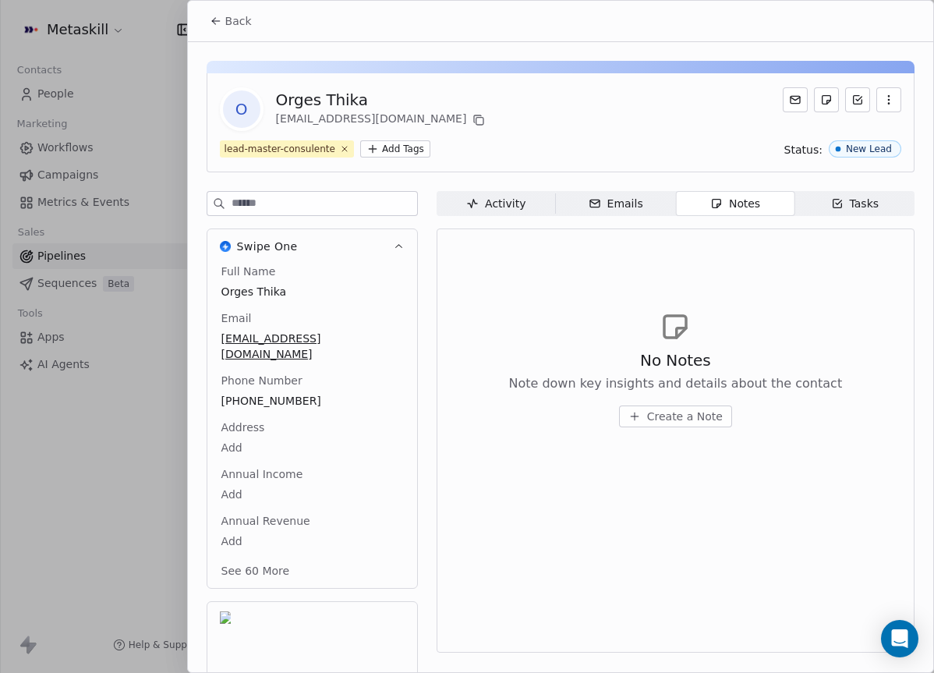
click at [708, 415] on span "Create a Note" at bounding box center [685, 417] width 76 height 16
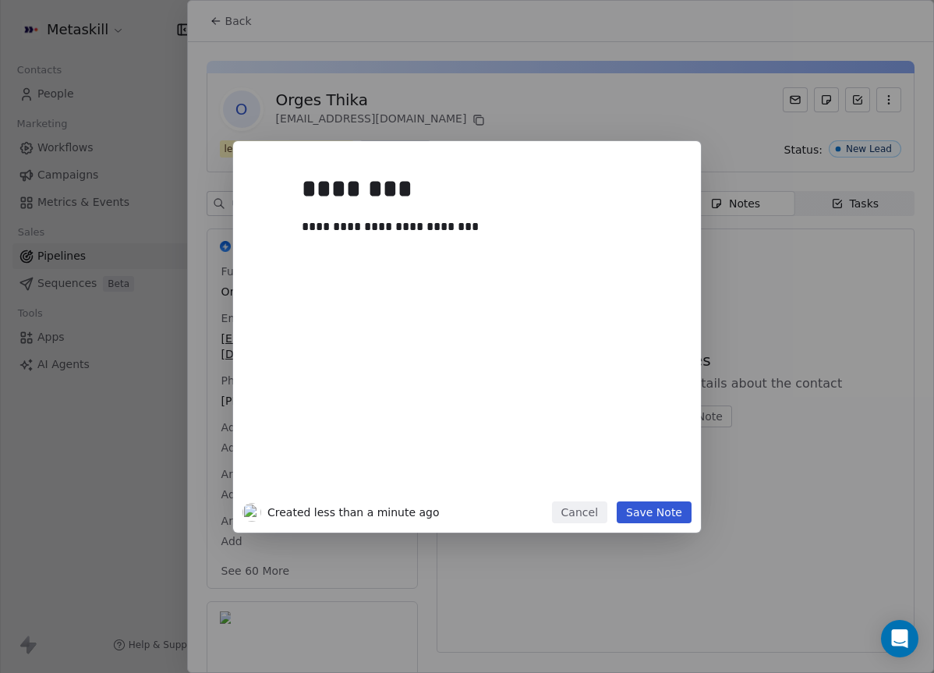
click at [687, 524] on div "**********" at bounding box center [467, 336] width 468 height 391
click at [663, 489] on div "**********" at bounding box center [490, 330] width 377 height 332
click at [655, 508] on button "Save Note" at bounding box center [654, 512] width 75 height 22
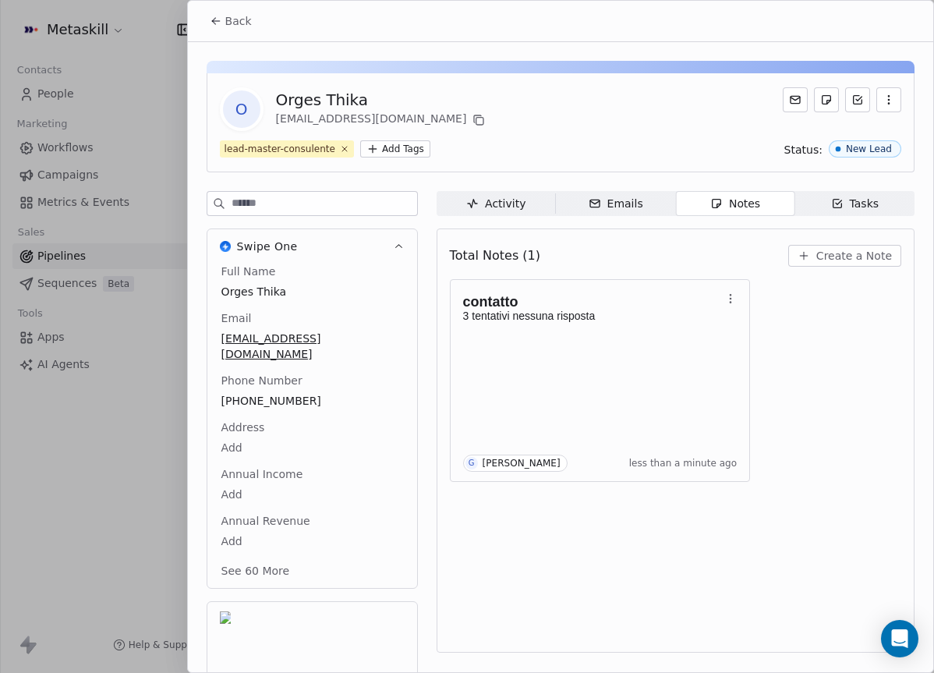
drag, startPoint x: 365, startPoint y: 58, endPoint x: 265, endPoint y: 51, distance: 100.1
click at [365, 58] on div "O Orges Thika thika.orges@gmail.com lead-master-consulente Add Tags Status: New…" at bounding box center [560, 408] width 745 height 732
click at [230, 19] on span "Back" at bounding box center [238, 21] width 27 height 16
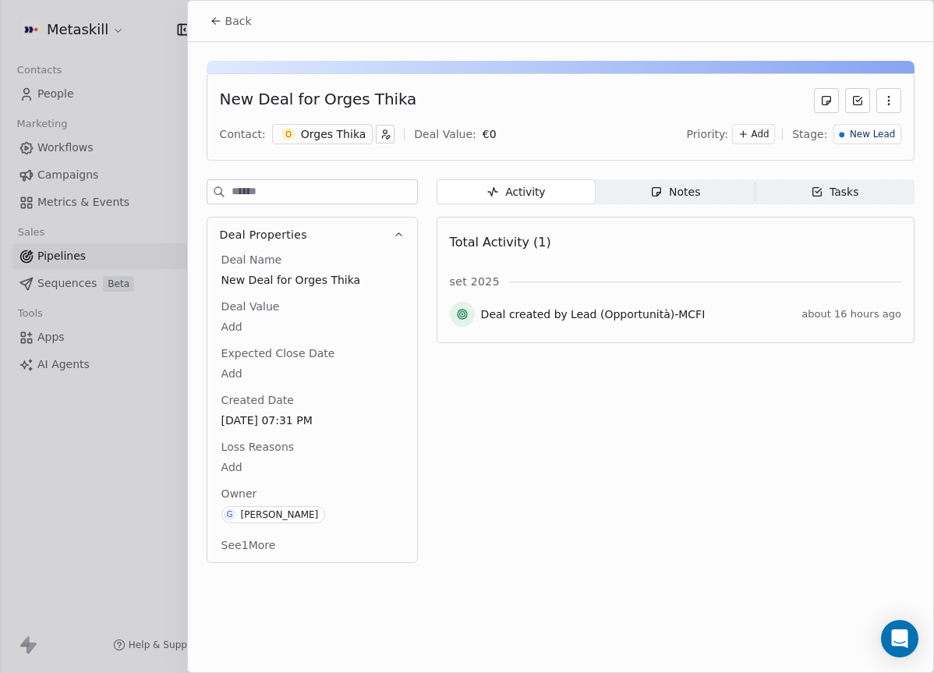
click at [249, 28] on span "Back" at bounding box center [238, 21] width 27 height 16
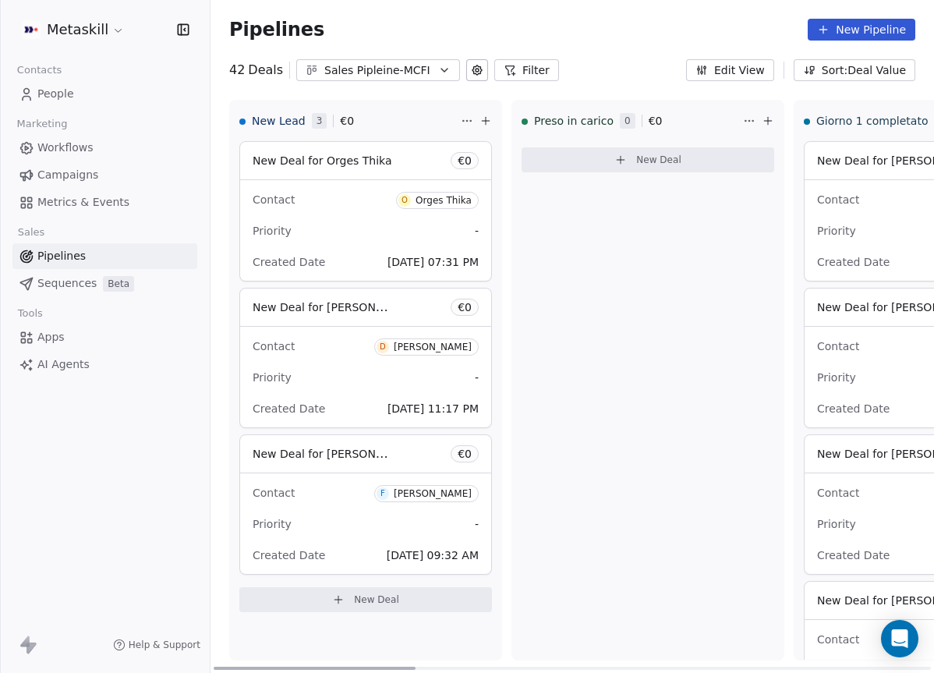
click at [419, 179] on span at bounding box center [365, 179] width 251 height 1
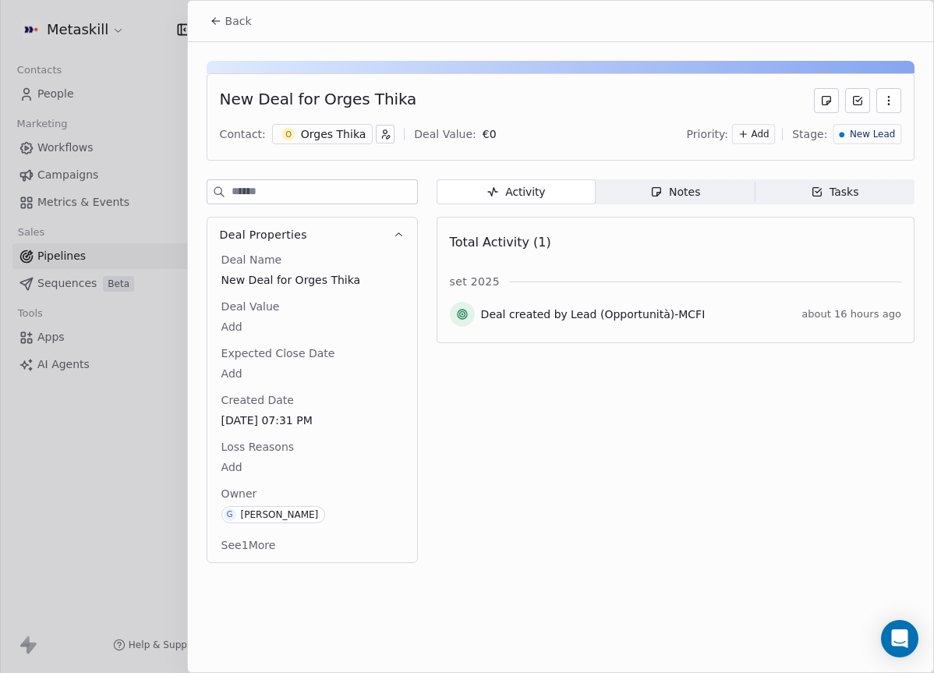
click at [859, 136] on span "New Lead" at bounding box center [872, 134] width 45 height 13
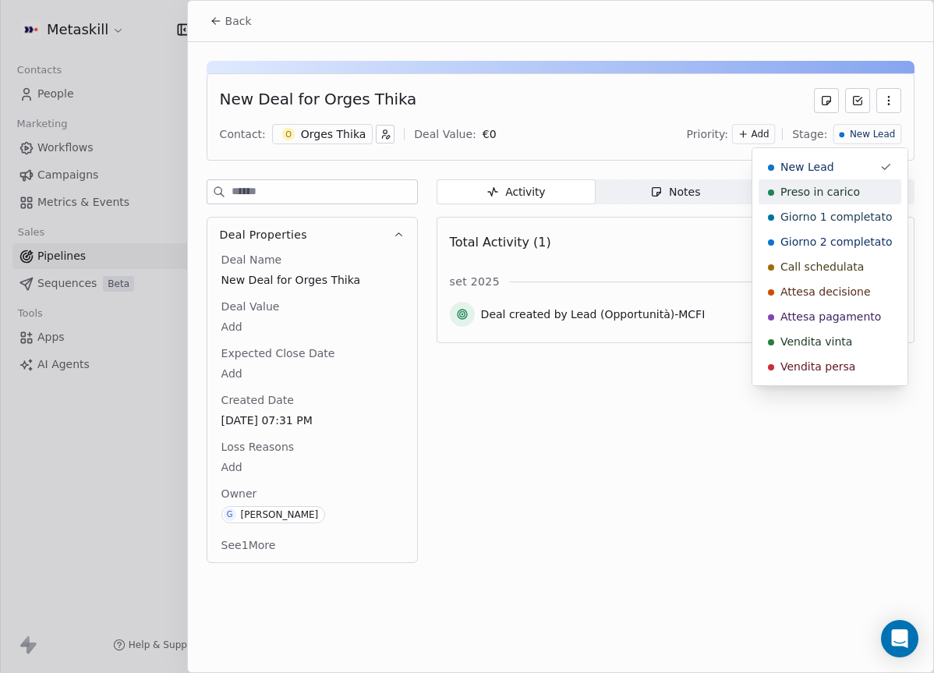
click at [841, 193] on span "Preso in carico" at bounding box center [821, 192] width 80 height 16
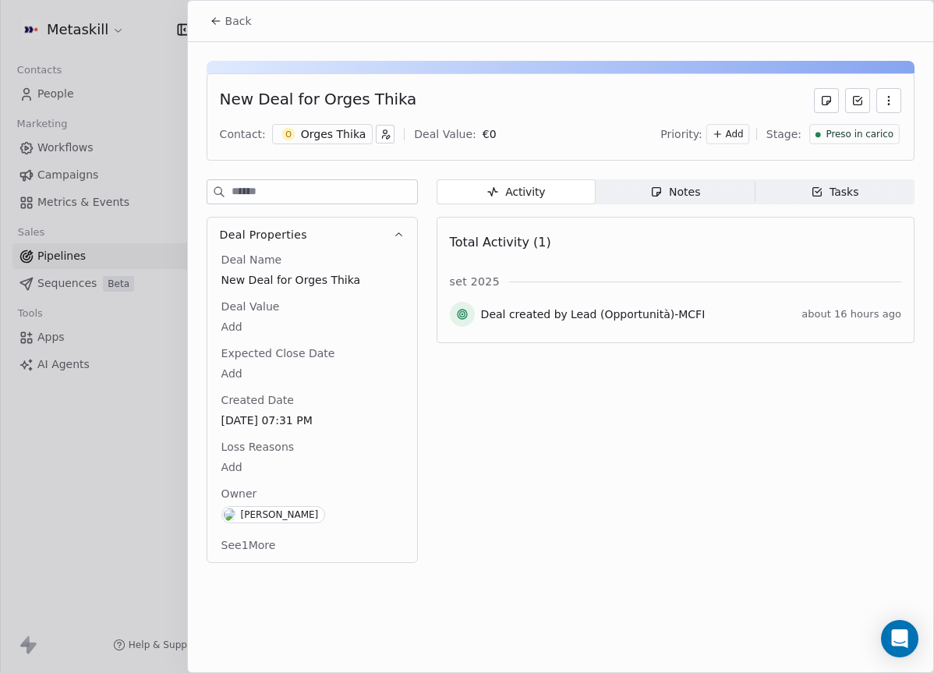
click at [238, 29] on button "Back" at bounding box center [230, 21] width 61 height 28
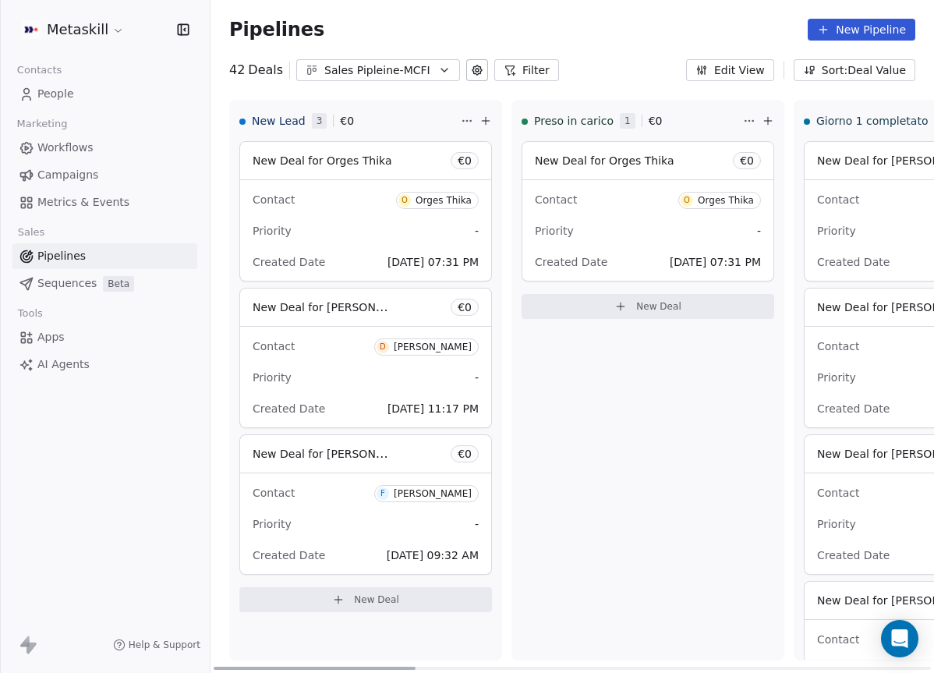
click at [364, 370] on div "Priority -" at bounding box center [366, 377] width 226 height 25
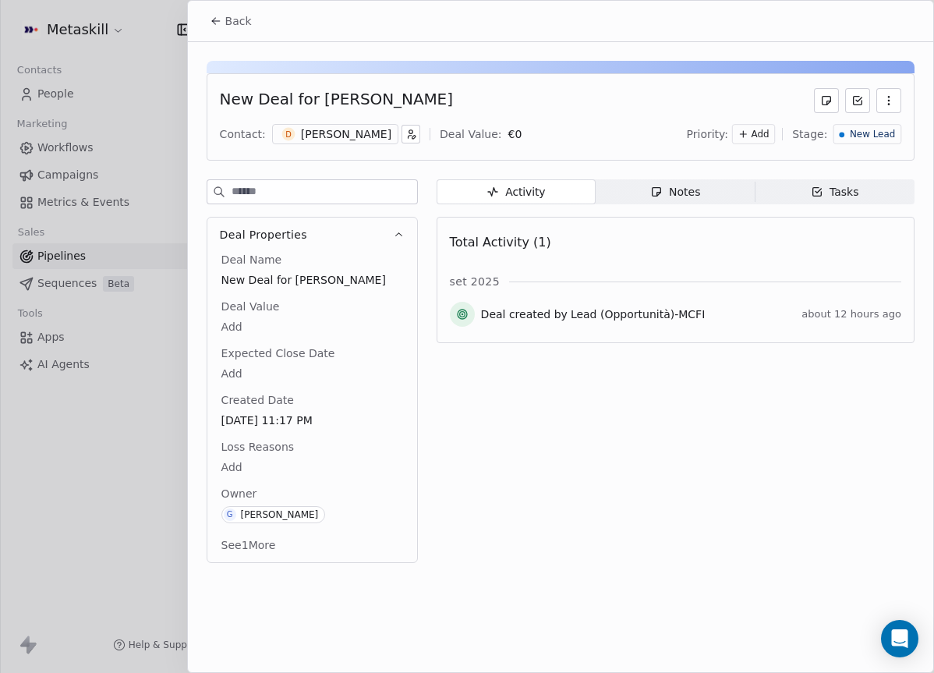
click at [378, 140] on div "[PERSON_NAME]" at bounding box center [346, 134] width 90 height 16
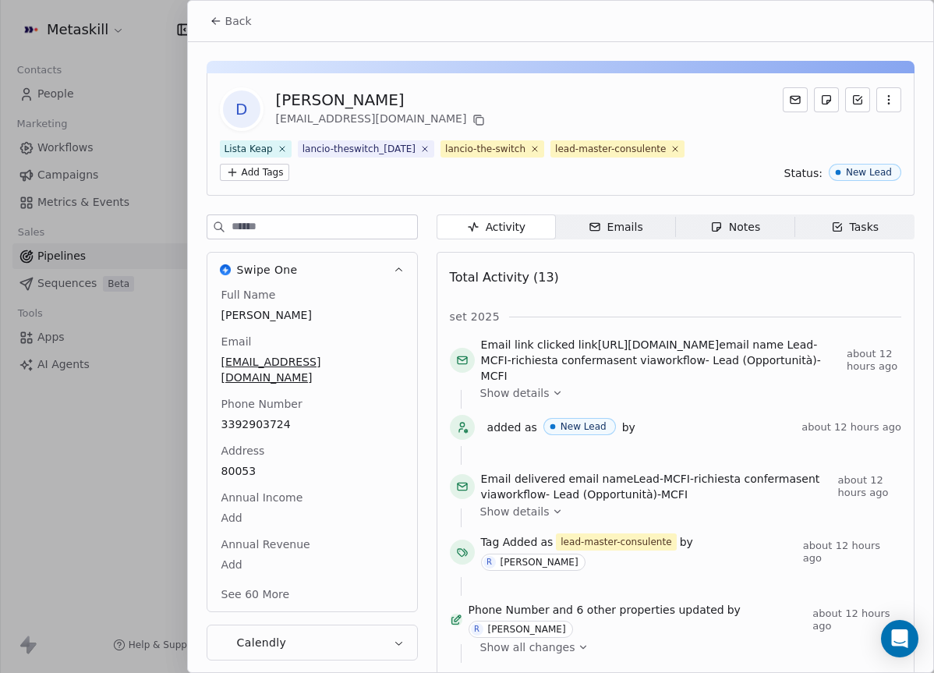
click at [335, 101] on div "[PERSON_NAME]" at bounding box center [382, 100] width 213 height 22
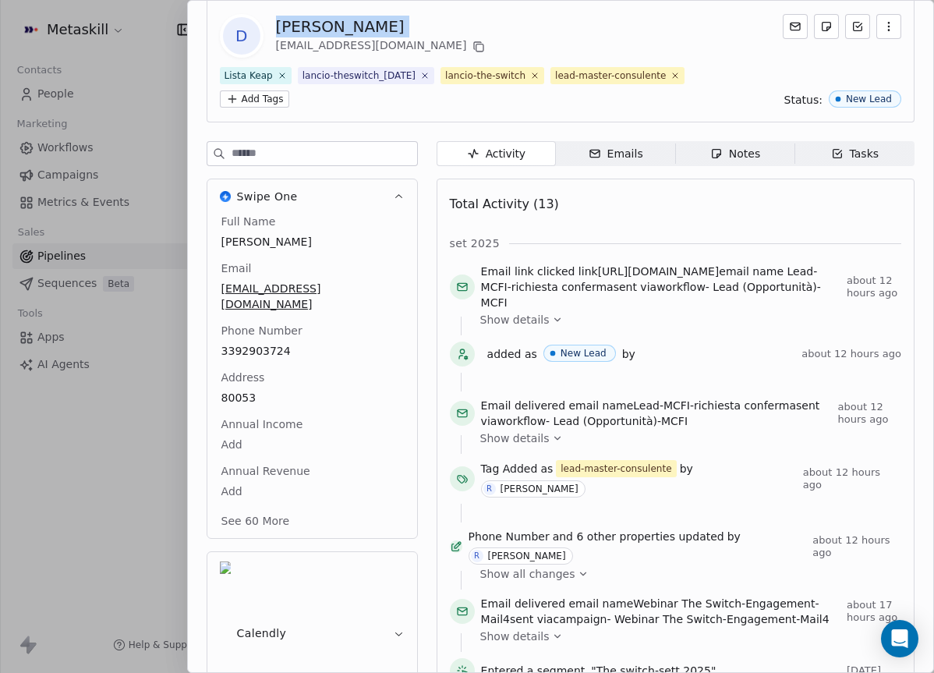
click at [271, 408] on div "Full Name Daniele Marittino Email marittinodaniele@gmail.com Phone Number 33929…" at bounding box center [312, 373] width 188 height 318
copy span "3392903724"
click at [647, 52] on div "D Daniele Marittino marittinodaniele@gmail.com" at bounding box center [560, 36] width 681 height 44
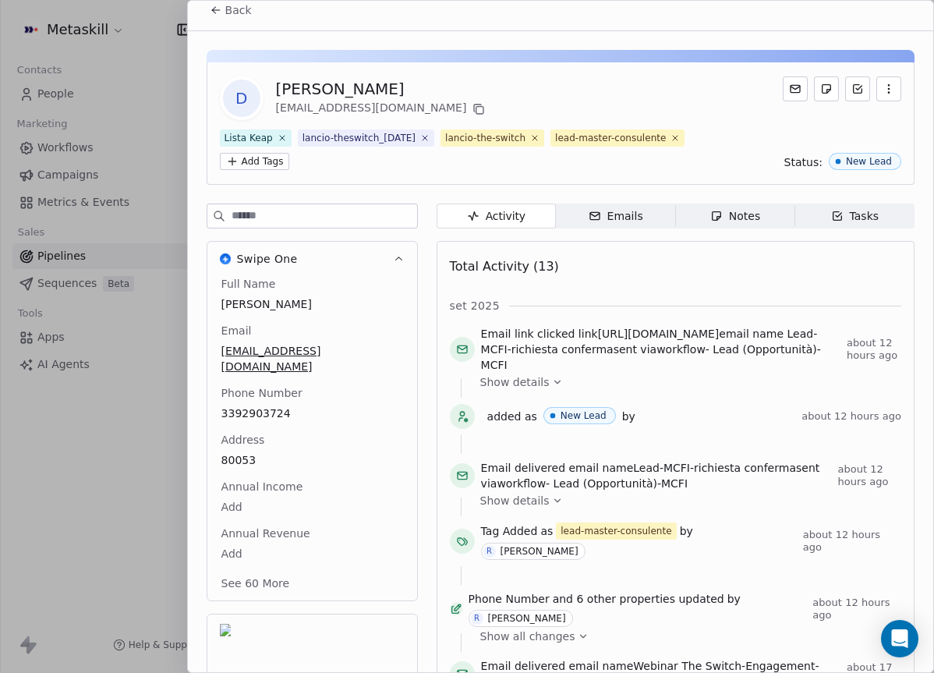
scroll to position [0, 0]
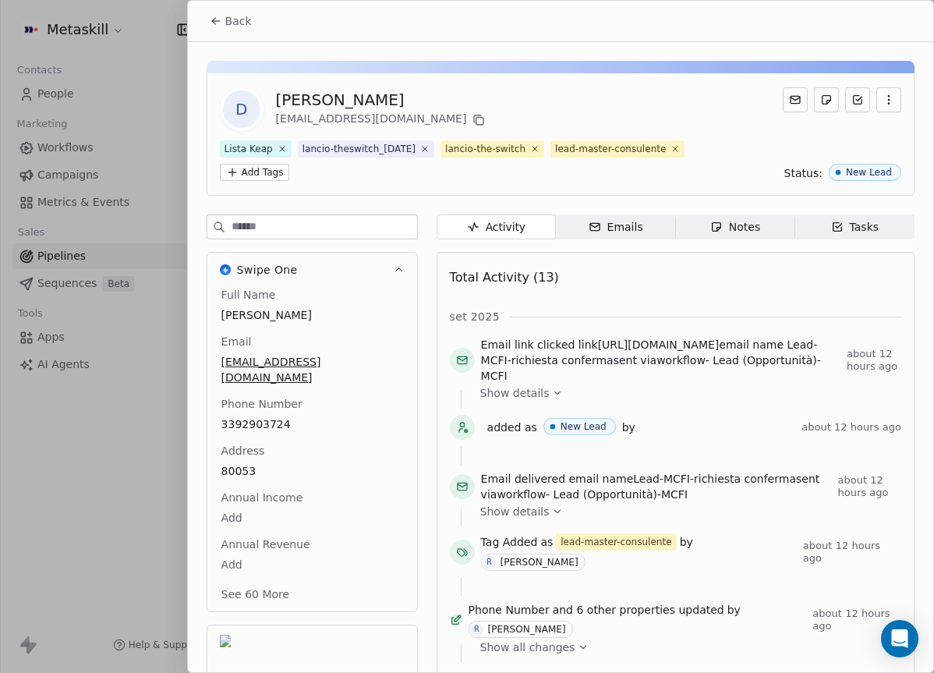
click at [759, 231] on div "Notes" at bounding box center [735, 227] width 50 height 16
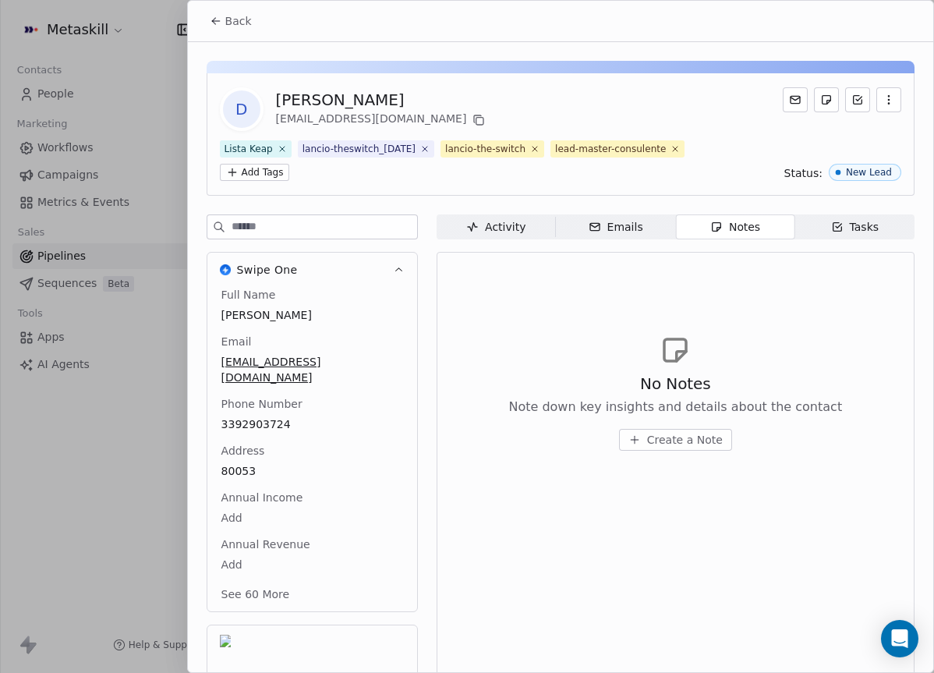
click at [492, 232] on div "Activity" at bounding box center [495, 227] width 59 height 16
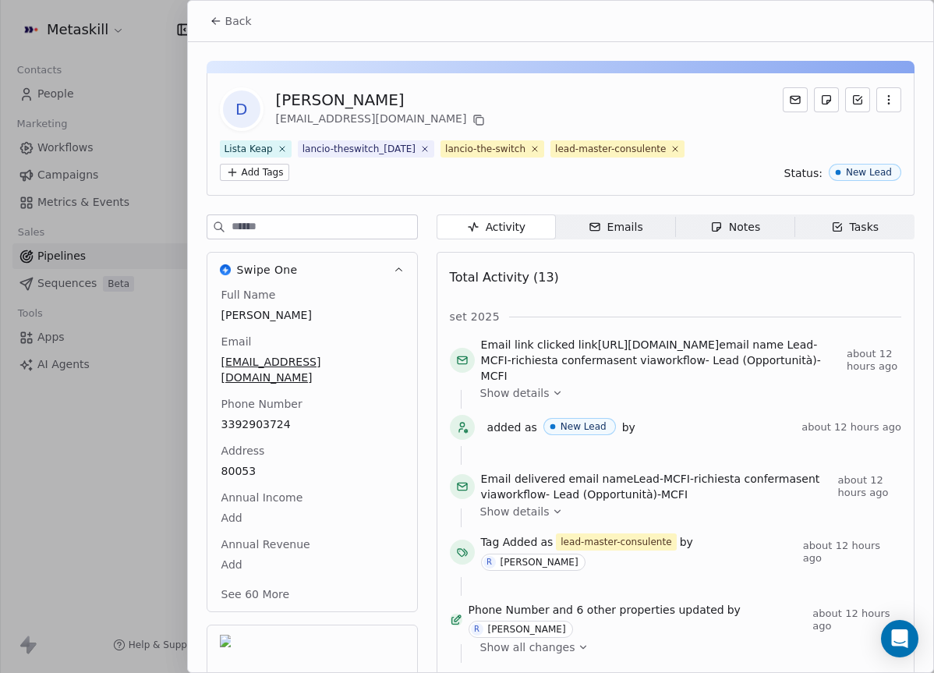
click at [691, 87] on div "D Daniele Marittino marittinodaniele@gmail.com" at bounding box center [560, 109] width 681 height 44
click at [693, 93] on div "D Daniele Marittino marittinodaniele@gmail.com" at bounding box center [560, 109] width 681 height 44
click at [714, 214] on span "Notes Notes" at bounding box center [734, 226] width 119 height 25
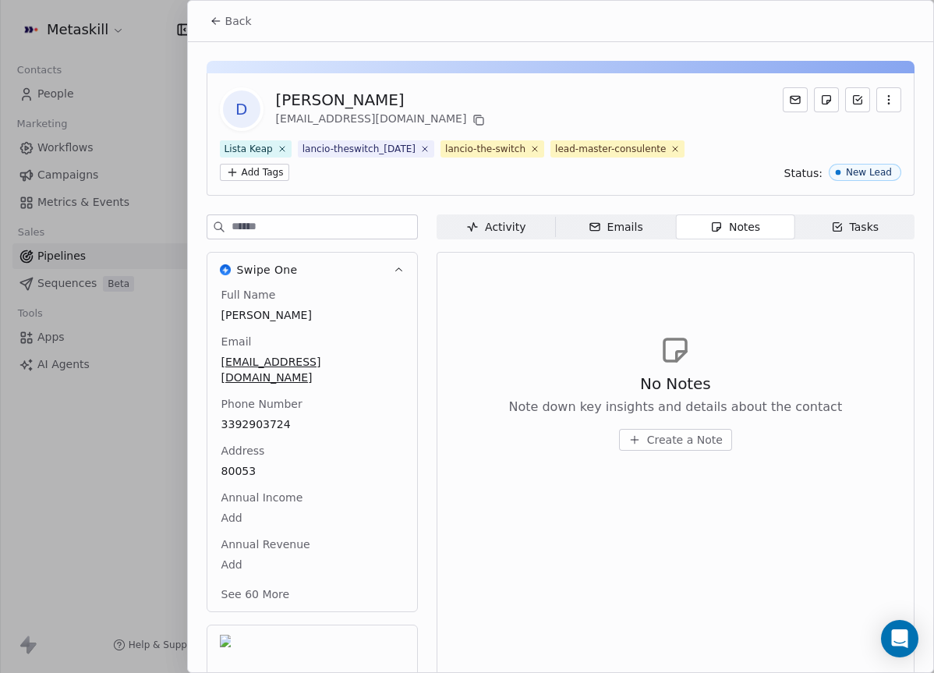
click at [695, 430] on button "Create a Note" at bounding box center [675, 440] width 113 height 22
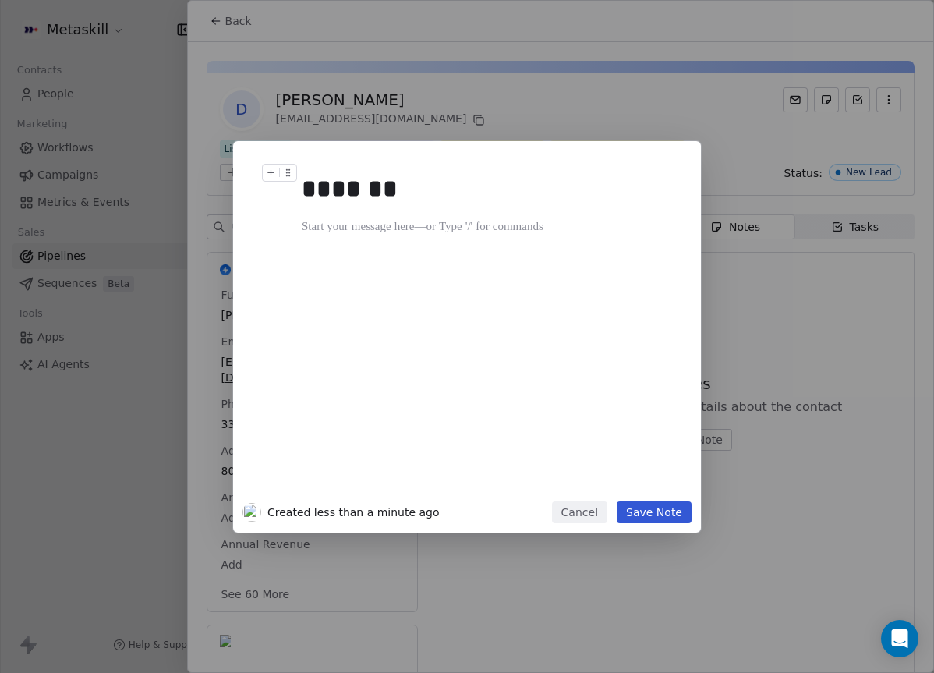
click at [349, 204] on div "*******" at bounding box center [490, 188] width 377 height 37
click at [327, 222] on div at bounding box center [490, 227] width 377 height 19
click at [661, 519] on button "Save Note" at bounding box center [654, 512] width 75 height 22
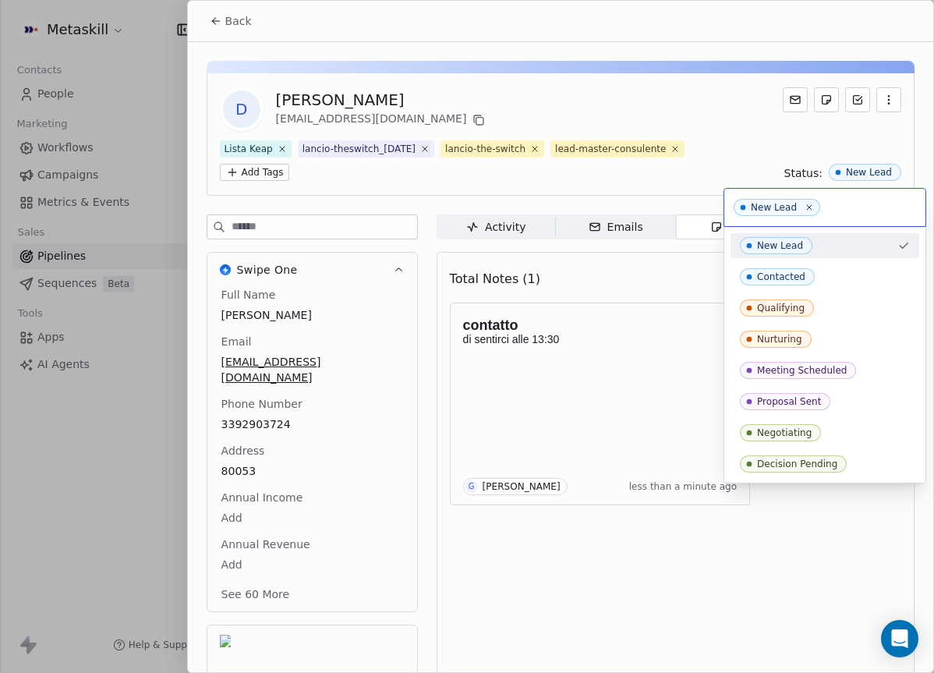
click at [664, 190] on html "Metaskill Contacts People Marketing Workflows Campaigns Metrics & Events Sales …" at bounding box center [467, 336] width 934 height 673
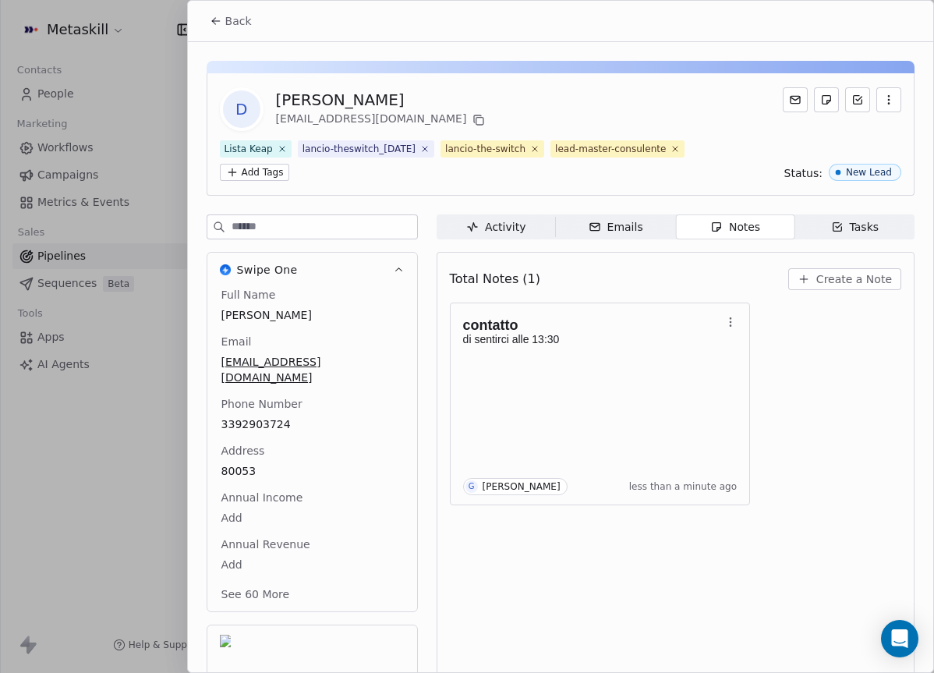
click at [352, 102] on div "[PERSON_NAME]" at bounding box center [382, 100] width 213 height 22
copy div "[PERSON_NAME]"
click at [216, 19] on icon at bounding box center [216, 21] width 12 height 12
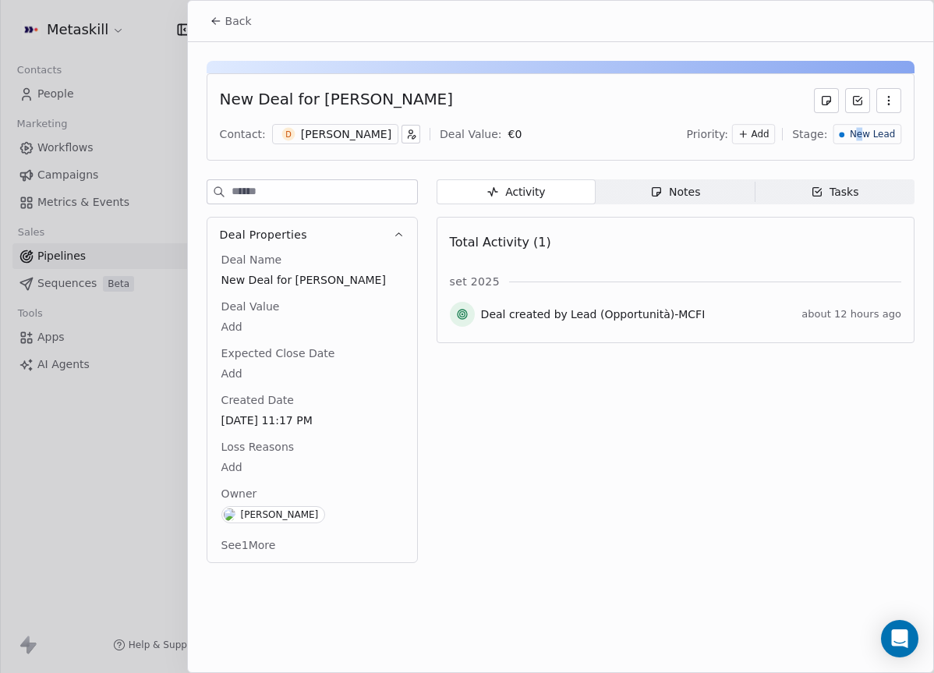
click at [862, 137] on span "New Lead" at bounding box center [872, 134] width 45 height 13
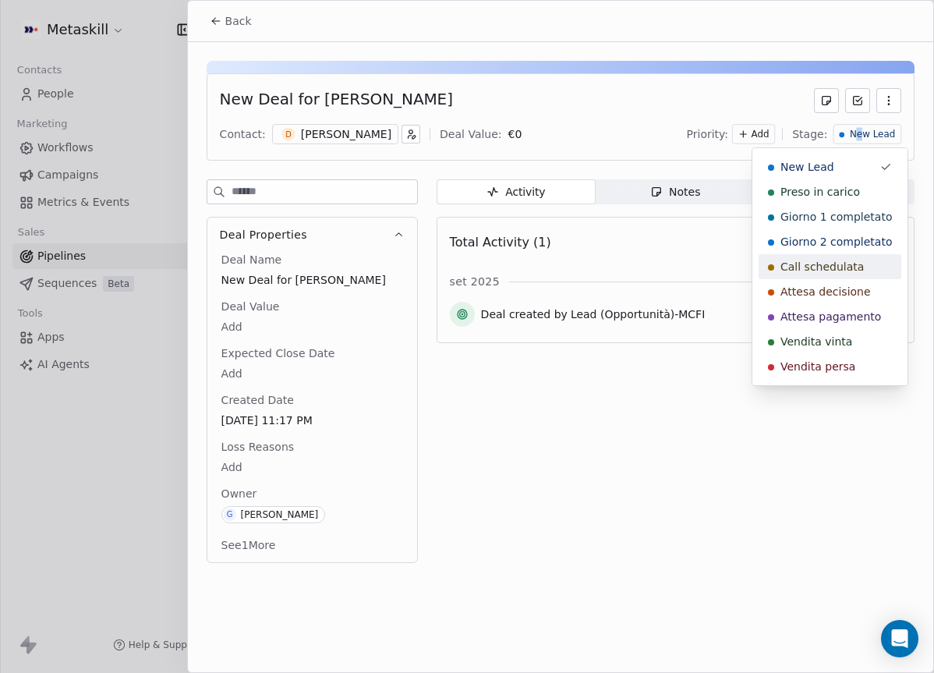
click at [842, 271] on span "Call schedulata" at bounding box center [822, 267] width 83 height 16
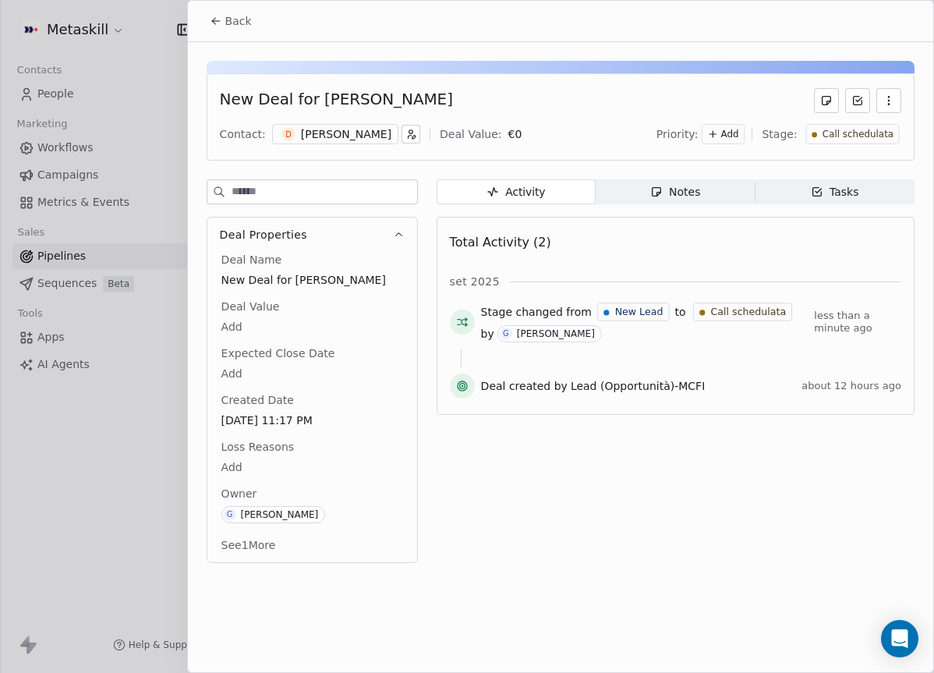
click at [212, 13] on button "Back" at bounding box center [230, 21] width 61 height 28
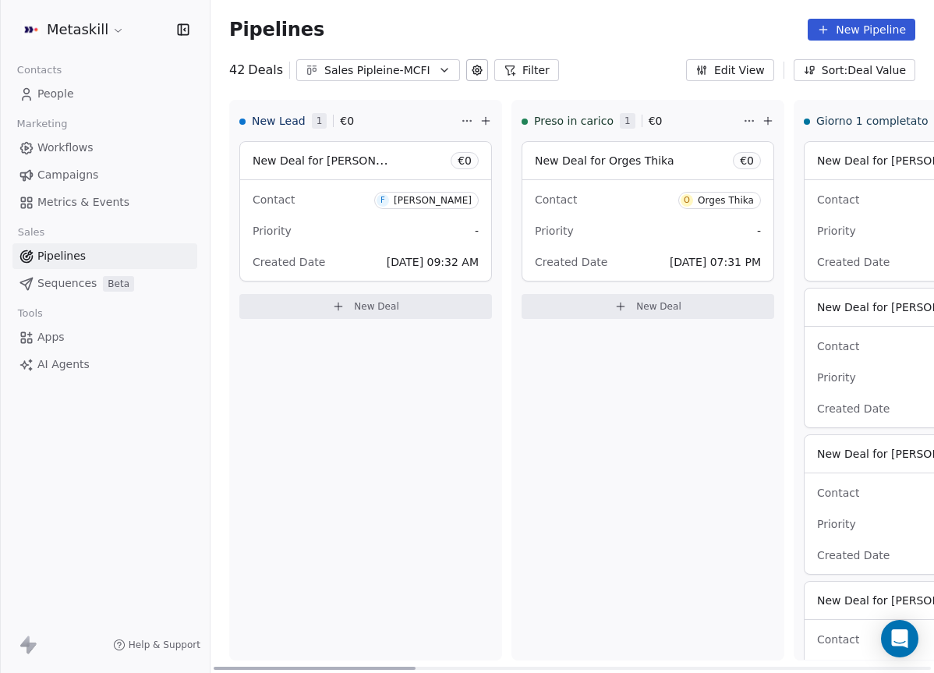
click at [381, 212] on div "Contact F Francesco Italiano Priority - Created Date Sep 24, 2025 09:32 AM" at bounding box center [365, 230] width 251 height 101
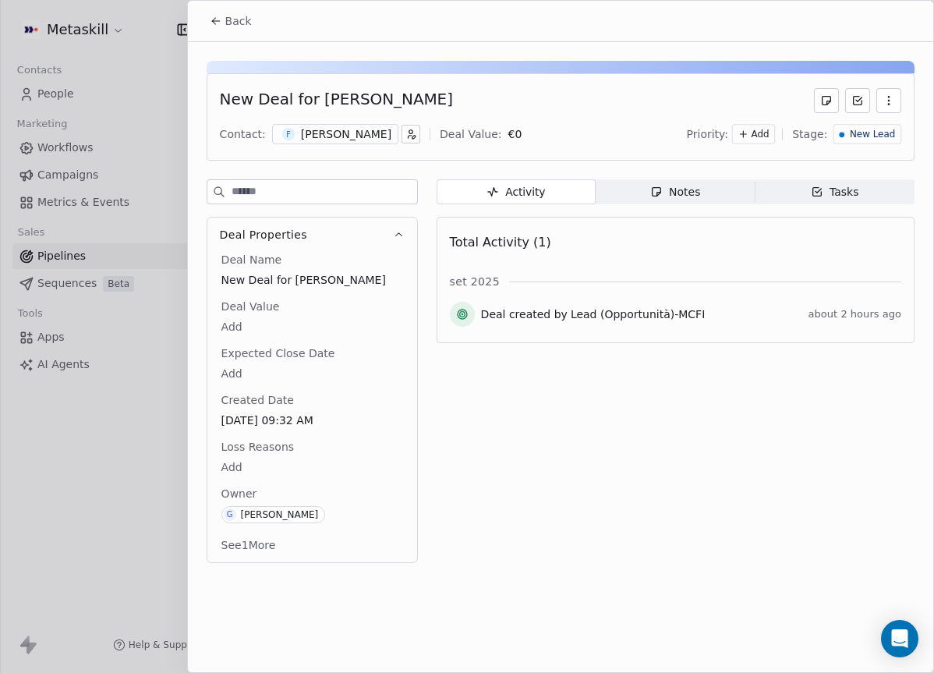
click at [281, 133] on span "F" at bounding box center [287, 134] width 13 height 13
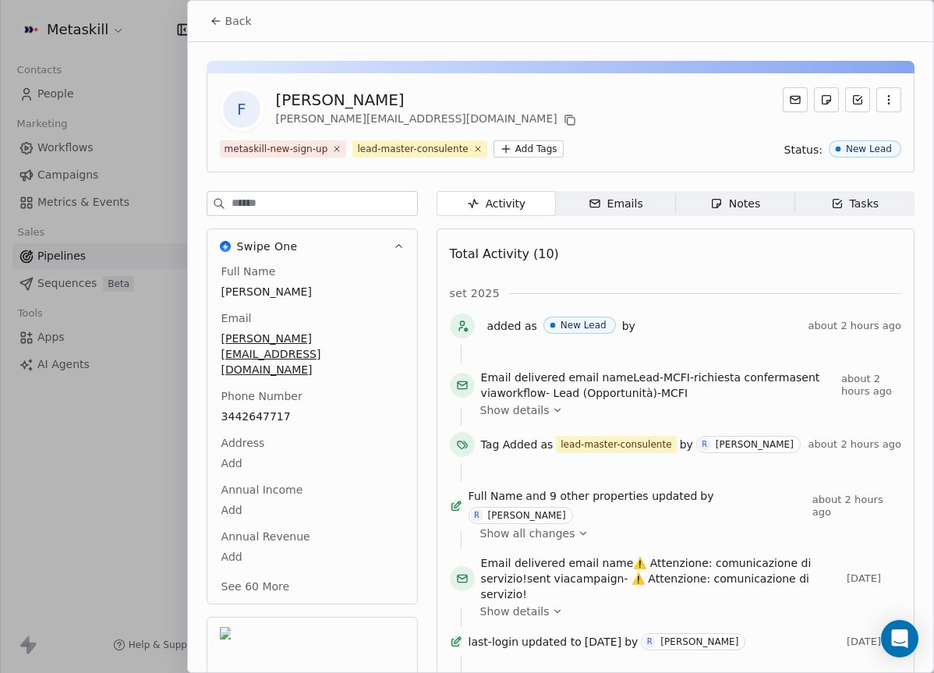
click at [266, 387] on div "Full Name Francesco Italiano Email tommaso.italiano1968@gmail.com Phone Number …" at bounding box center [312, 431] width 188 height 334
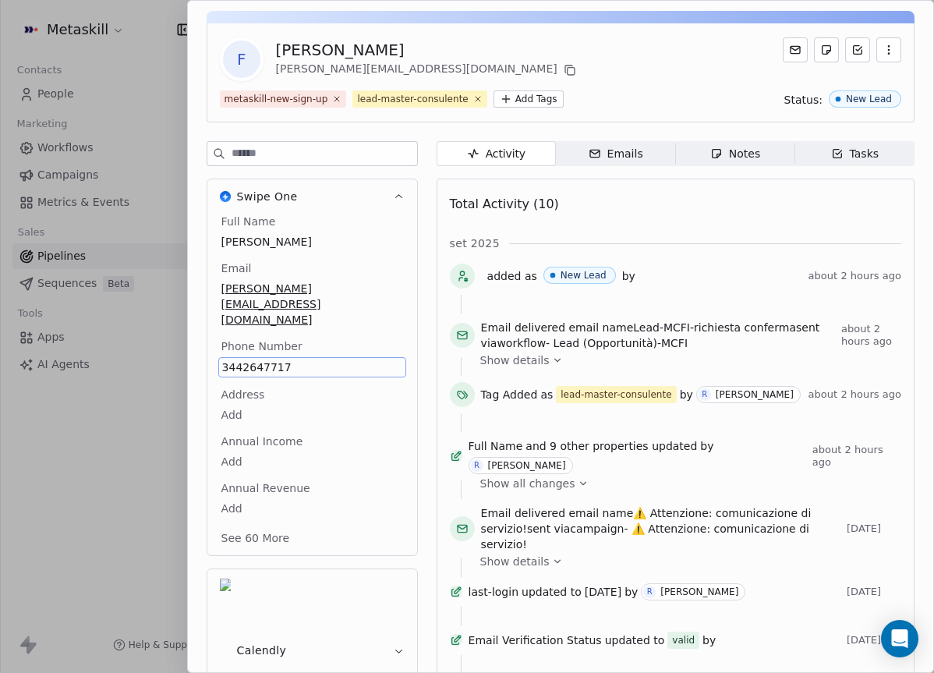
click at [267, 359] on span "3442647717" at bounding box center [312, 367] width 180 height 16
click at [267, 339] on input "**********" at bounding box center [311, 345] width 180 height 31
click at [306, 381] on html "Metaskill Contacts People Marketing Workflows Campaigns Metrics & Events Sales …" at bounding box center [467, 336] width 934 height 673
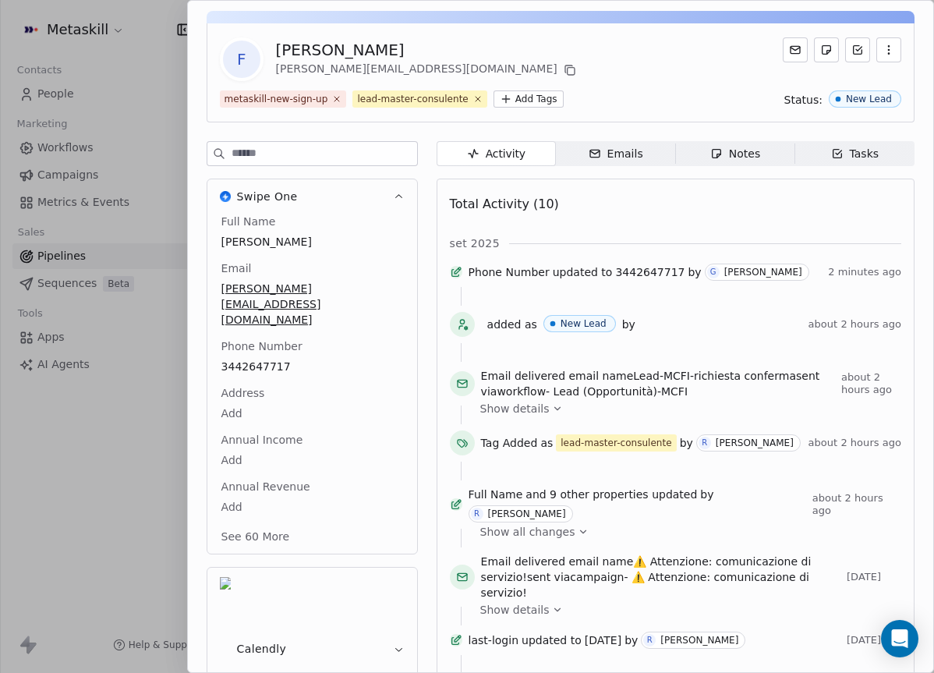
click at [550, 37] on div "F Francesco Italiano tommaso.italiano1968@gmail.com" at bounding box center [560, 59] width 681 height 44
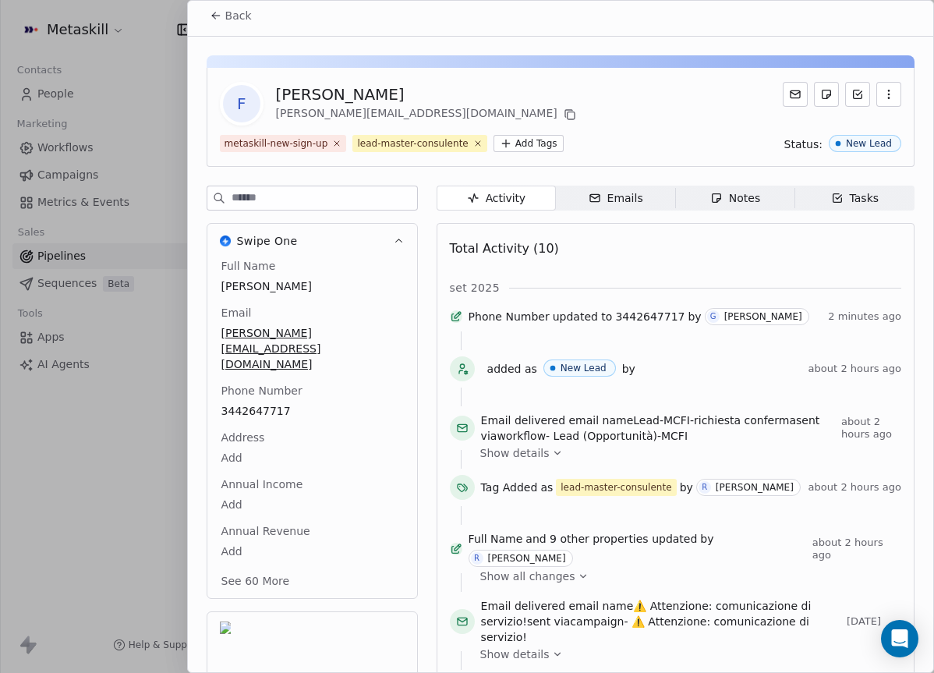
scroll to position [0, 0]
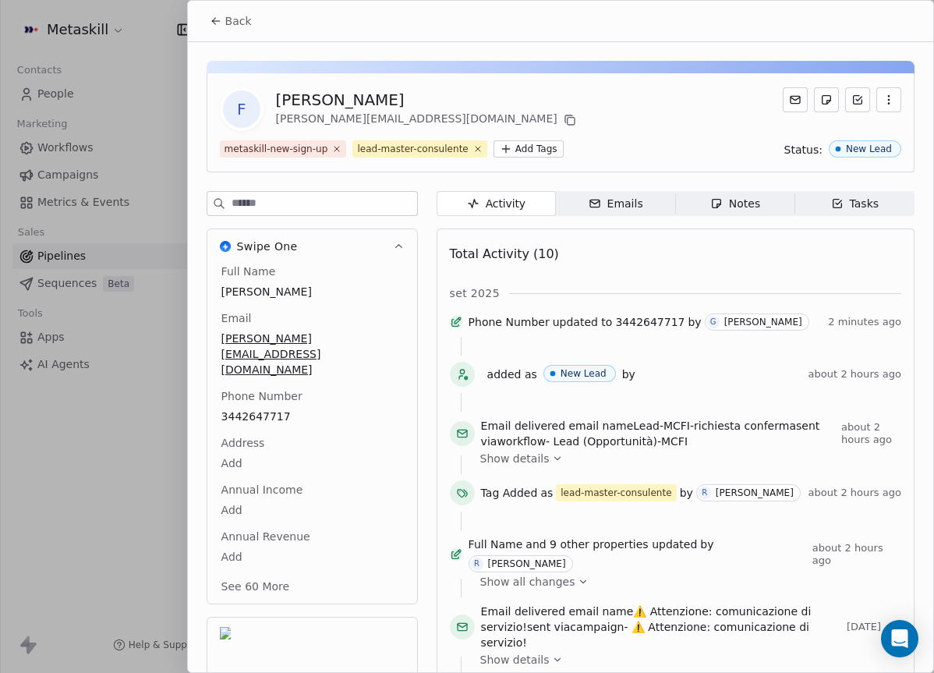
drag, startPoint x: 246, startPoint y: 19, endPoint x: 519, endPoint y: 54, distance: 275.8
click at [246, 19] on span "Back" at bounding box center [238, 21] width 27 height 16
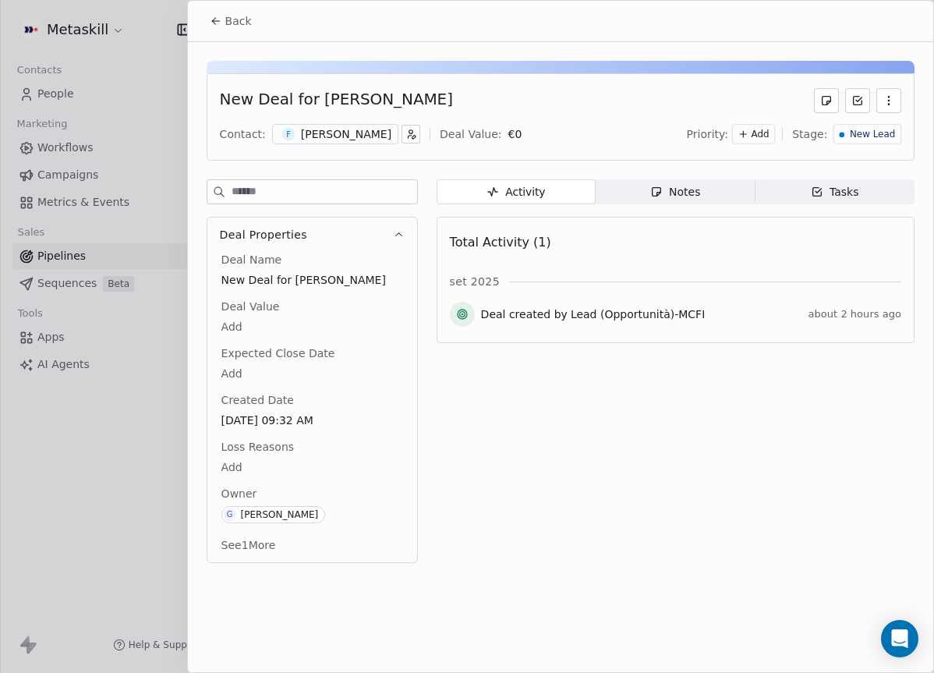
click at [873, 126] on div "New Lead" at bounding box center [868, 134] width 68 height 20
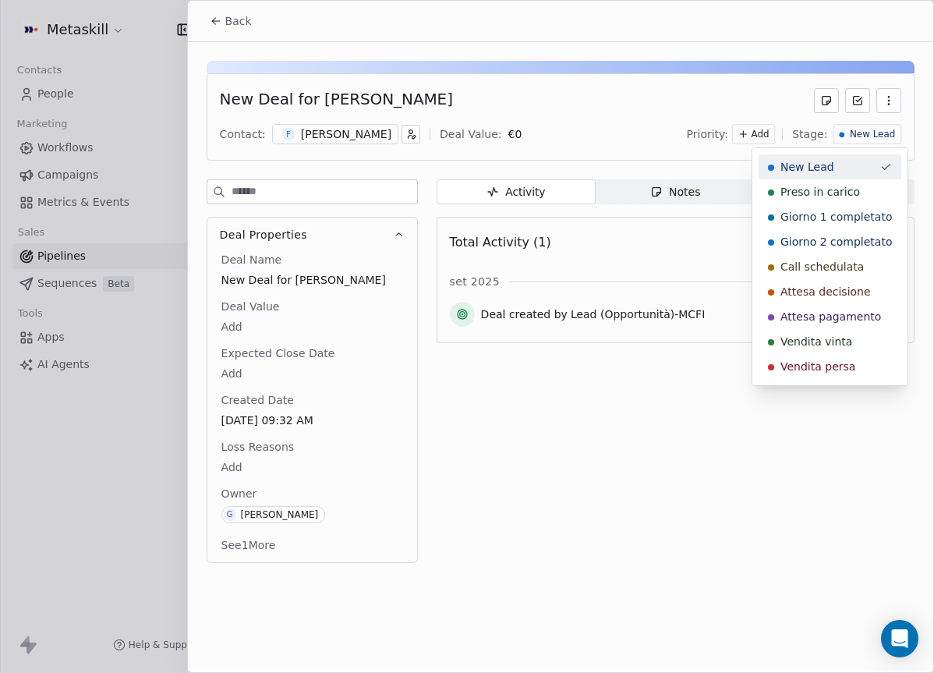
click at [850, 186] on span "Preso in carico" at bounding box center [821, 192] width 80 height 16
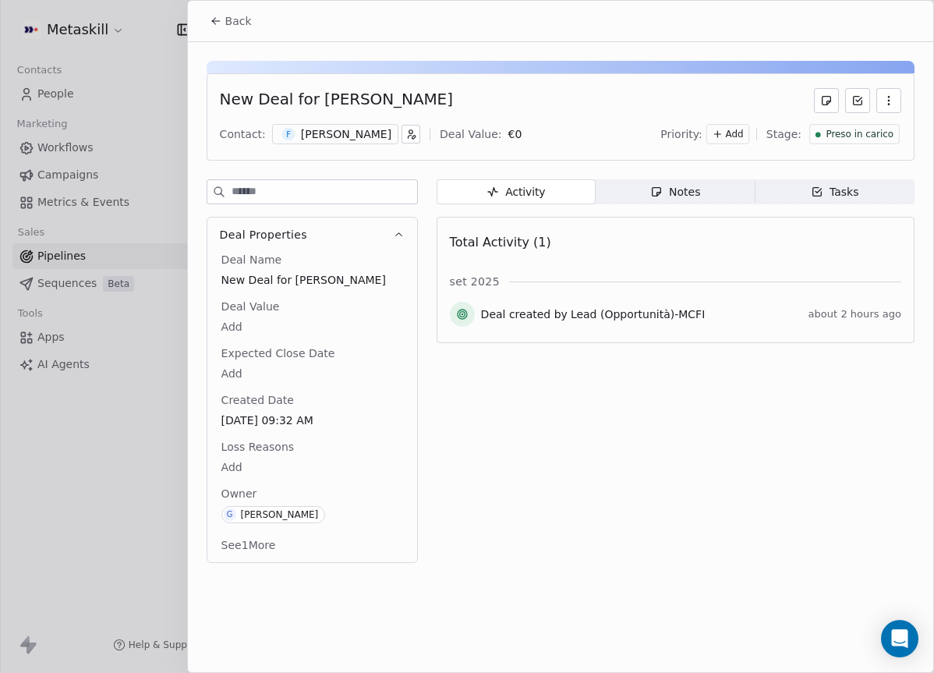
click at [241, 19] on span "Back" at bounding box center [238, 21] width 27 height 16
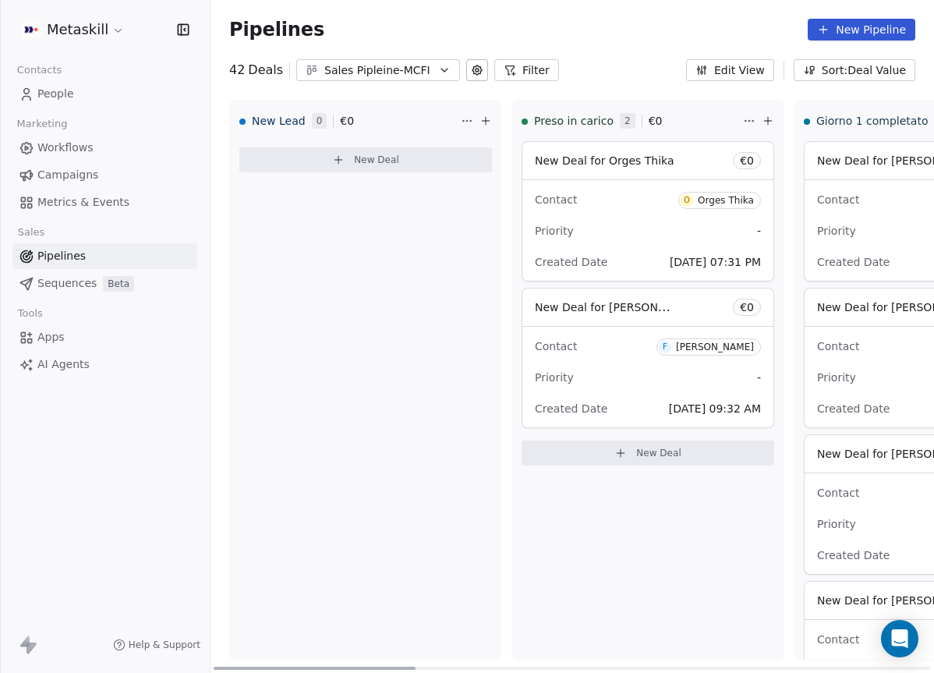
drag, startPoint x: 720, startPoint y: 516, endPoint x: 713, endPoint y: 525, distance: 10.6
click at [720, 517] on div "Preso in carico 2 € 0 New Deal for Orges Thika € 0 Contact O Orges Thika Priori…" at bounding box center [648, 380] width 273 height 561
drag, startPoint x: 380, startPoint y: 60, endPoint x: 386, endPoint y: 66, distance: 8.8
click at [380, 61] on button "Sales Pipleine-MCFI" at bounding box center [378, 70] width 164 height 22
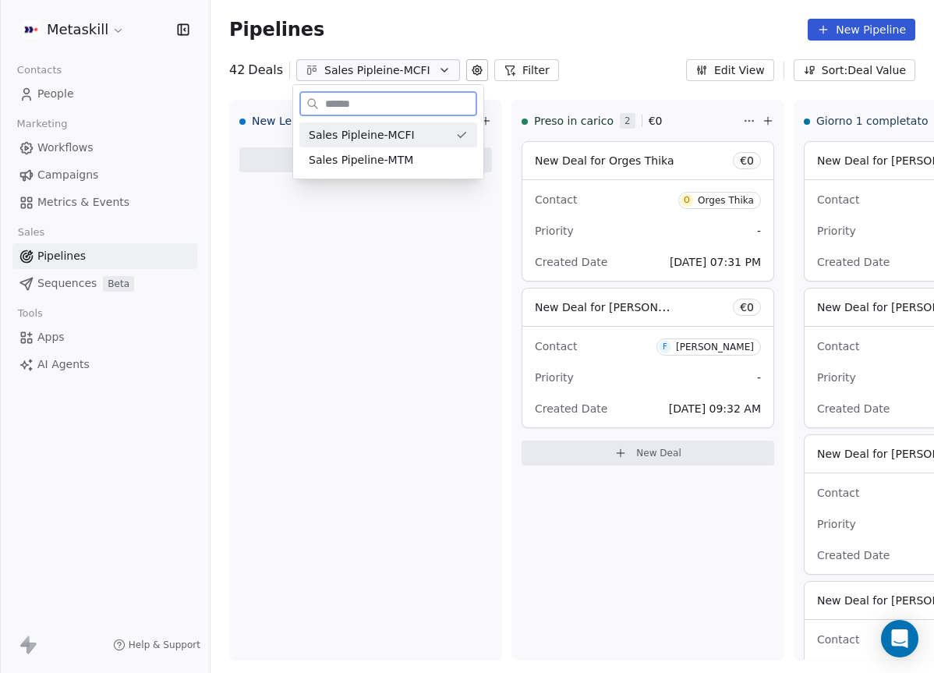
click at [404, 163] on span "Sales Pipeline-MTM" at bounding box center [361, 160] width 104 height 16
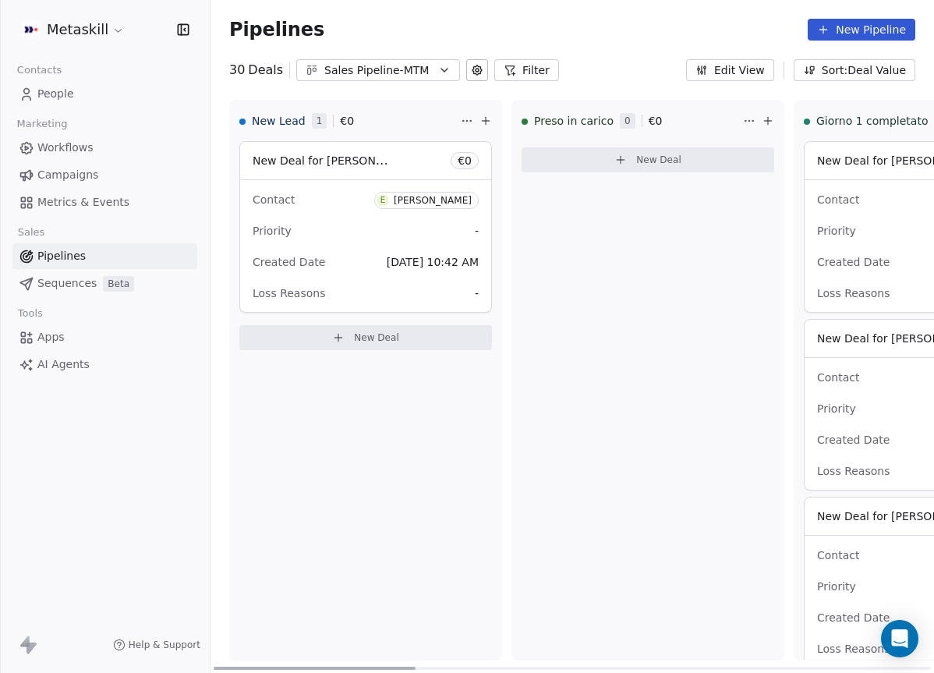
click at [387, 186] on div "Contact E Edoardo Scalone" at bounding box center [366, 199] width 226 height 26
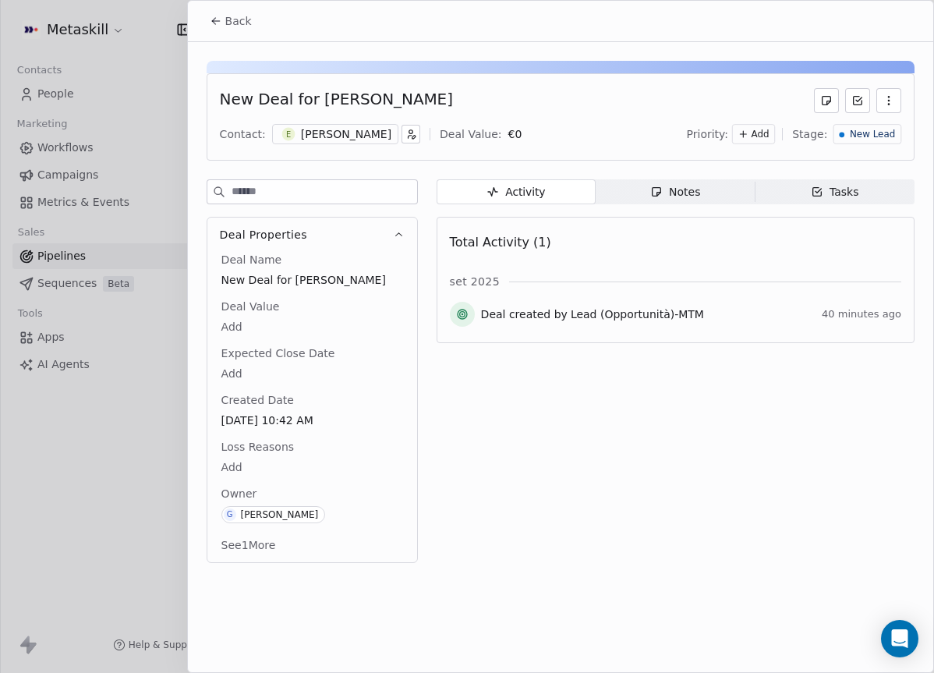
click at [378, 137] on div "[PERSON_NAME]" at bounding box center [346, 134] width 90 height 16
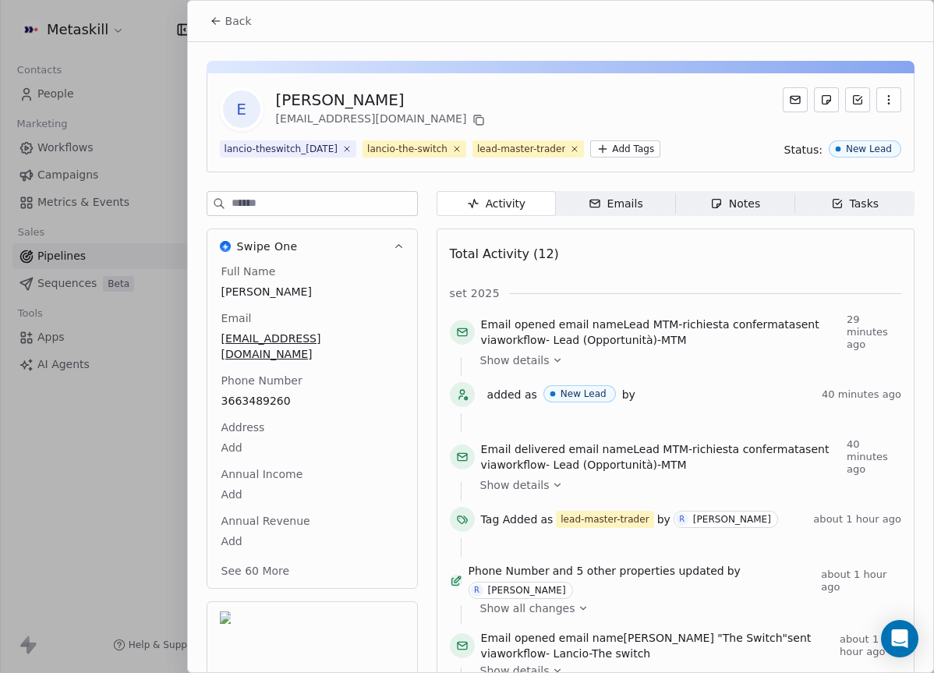
click at [265, 403] on div "Full Name Edoardo Scalone Email edoardoverdebiancorosso@gmail.com Phone Number …" at bounding box center [312, 423] width 188 height 318
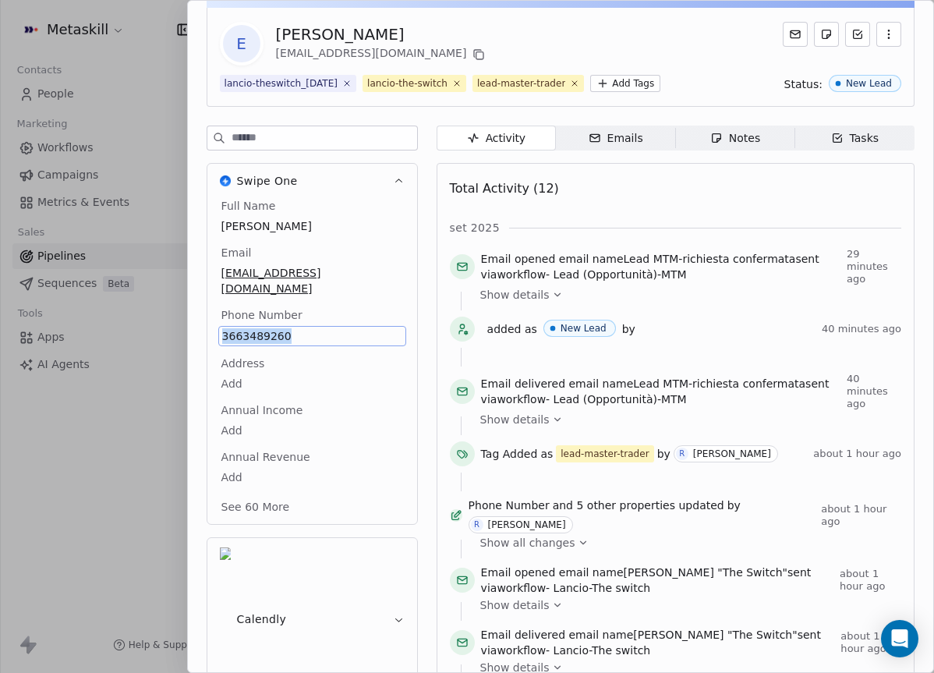
click at [350, 221] on div "Swipe One Full Name Edoardo Scalone Email edoardoverdebiancorosso@gmail.com Pho…" at bounding box center [312, 418] width 211 height 585
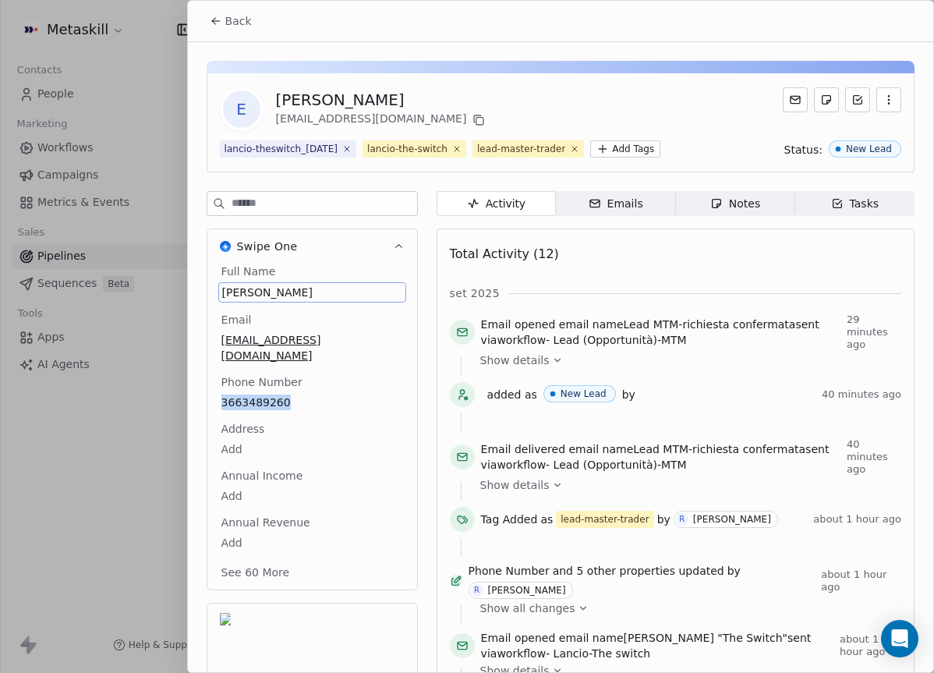
click at [362, 258] on button "Swipe One" at bounding box center [312, 246] width 210 height 34
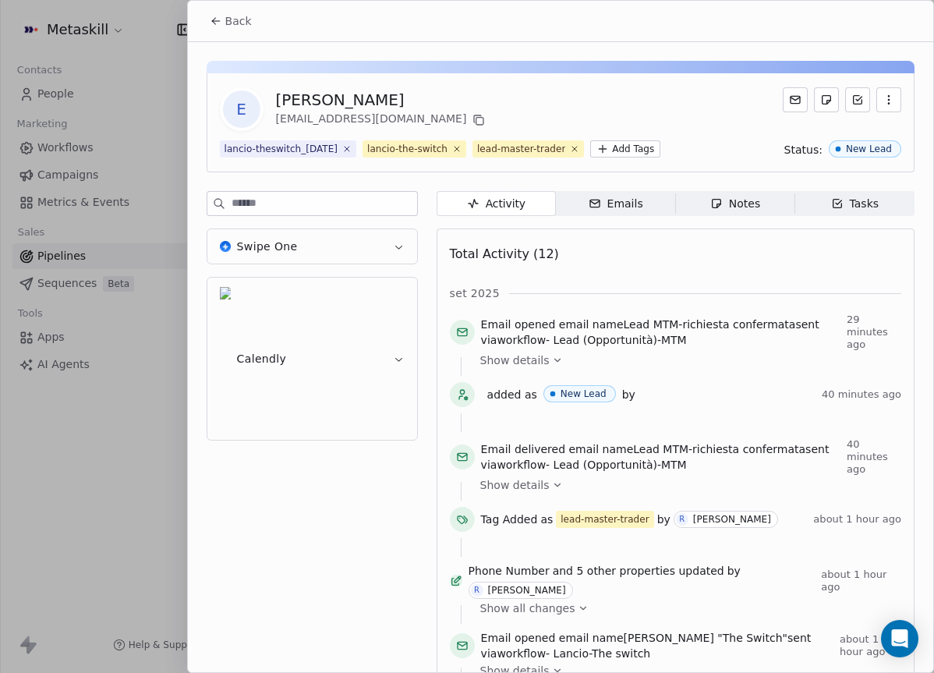
click at [395, 256] on button "Swipe One" at bounding box center [312, 246] width 210 height 34
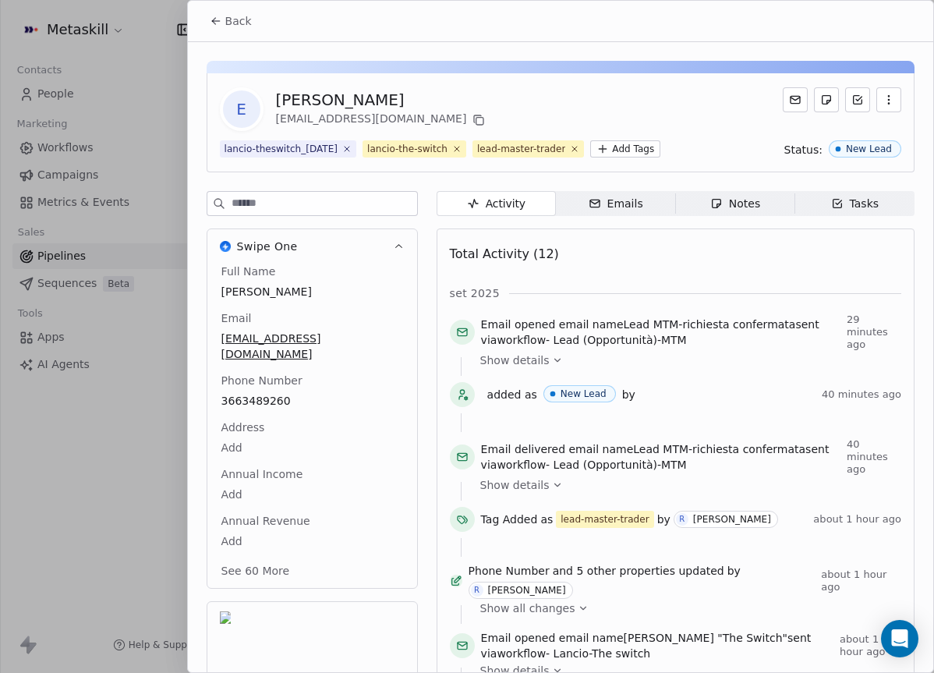
click at [373, 623] on button "Calendly" at bounding box center [312, 683] width 210 height 162
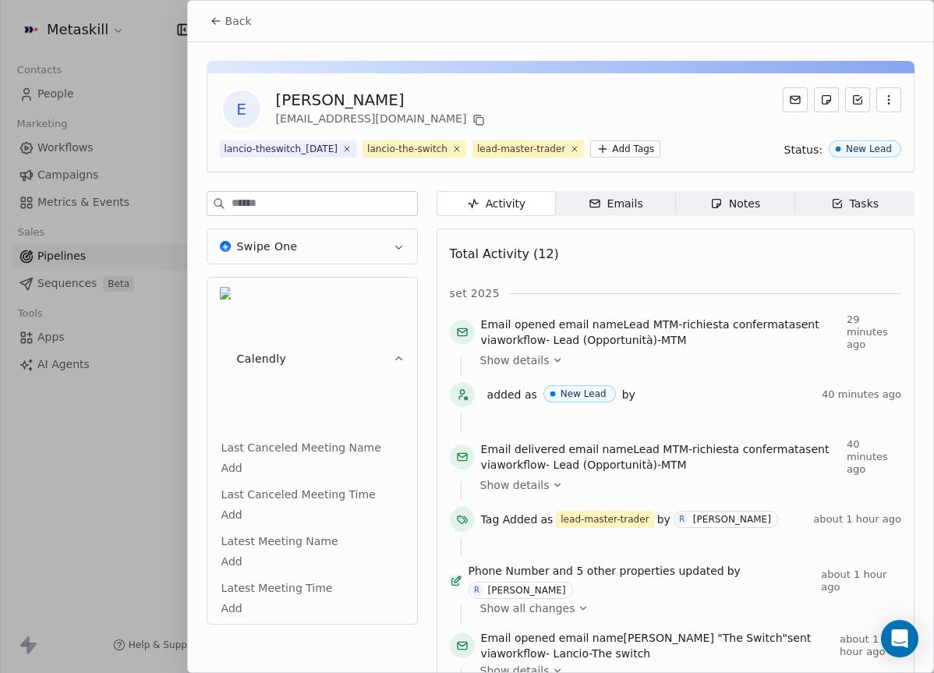
click at [396, 247] on icon "button" at bounding box center [399, 247] width 12 height 12
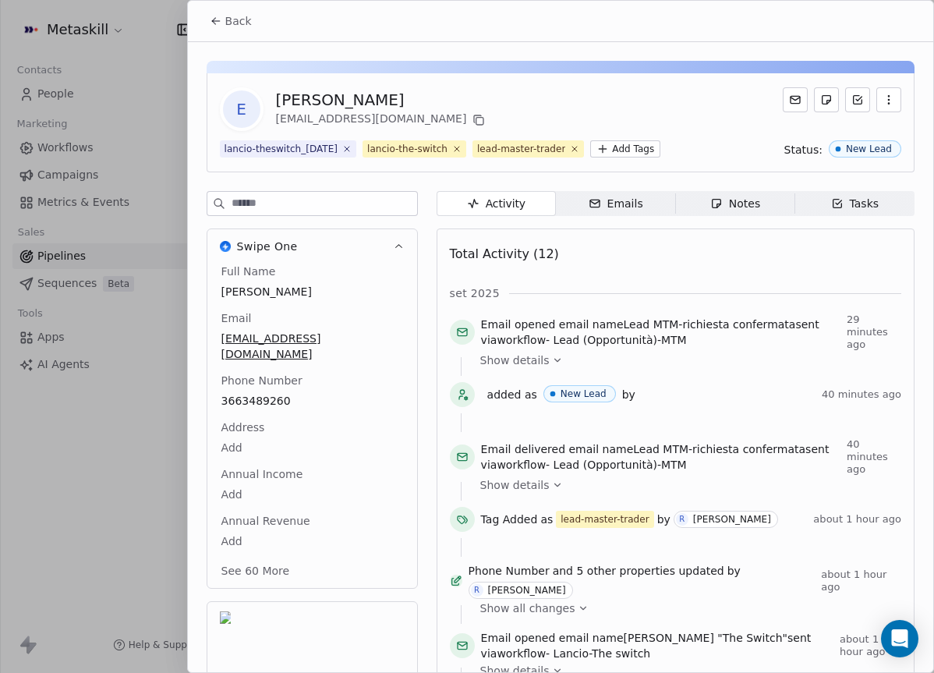
click at [766, 204] on span "Notes Notes" at bounding box center [734, 203] width 119 height 25
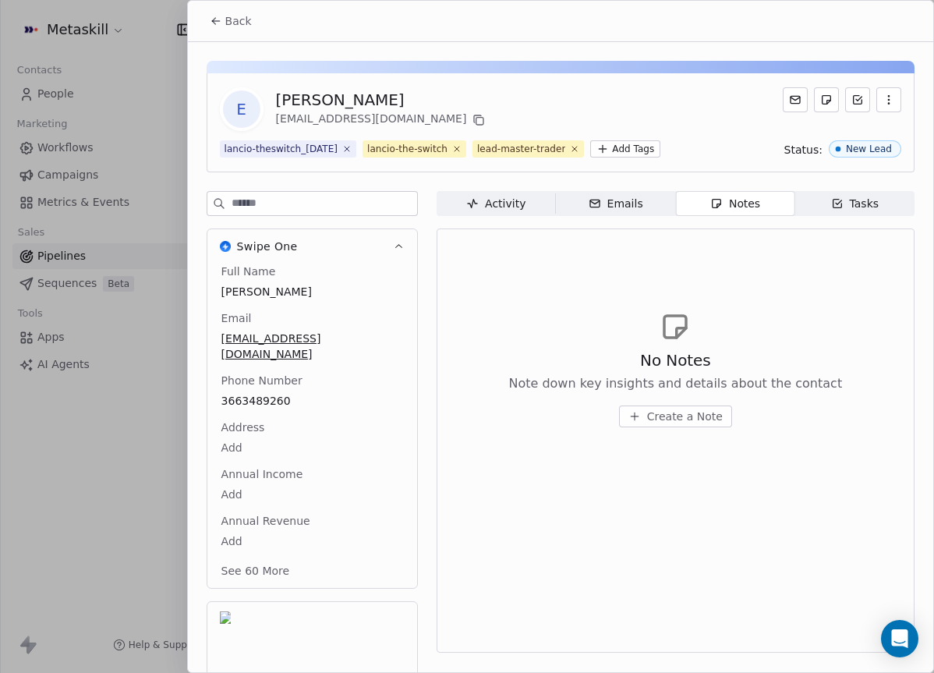
click at [700, 419] on span "Create a Note" at bounding box center [685, 417] width 76 height 16
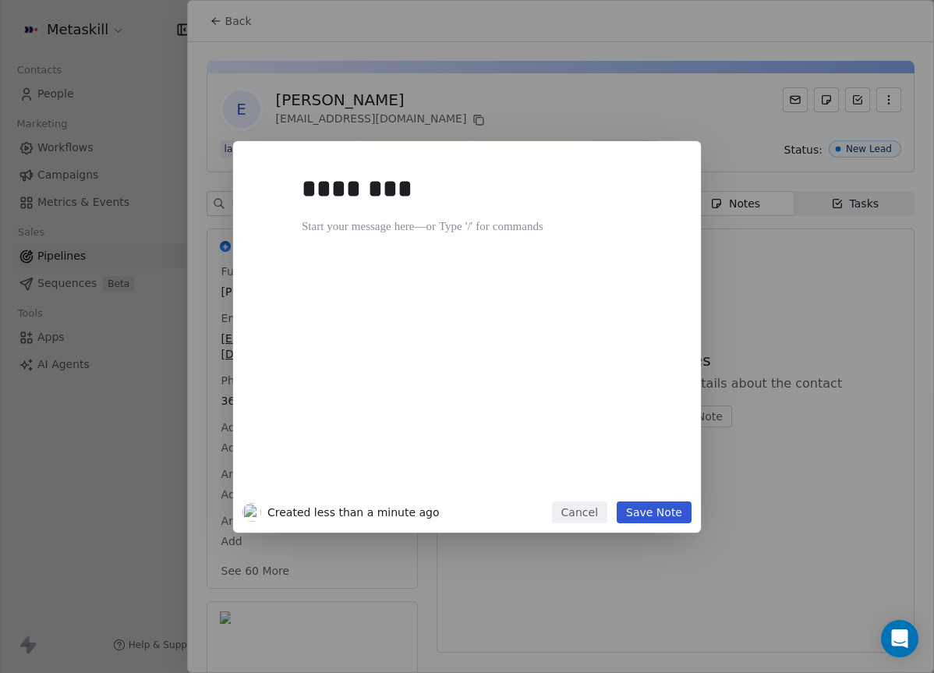
click at [705, 276] on div "******** Created less than a minute ago Cancel Save Note" at bounding box center [467, 336] width 934 height 391
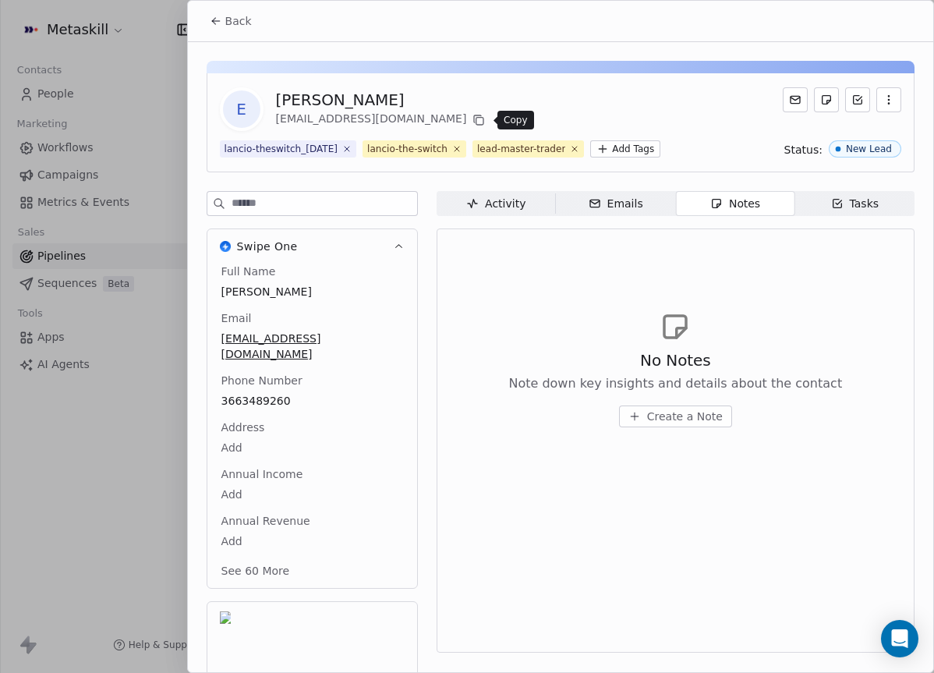
click at [482, 118] on icon at bounding box center [479, 121] width 7 height 7
click at [699, 423] on span "Create a Note" at bounding box center [685, 417] width 76 height 16
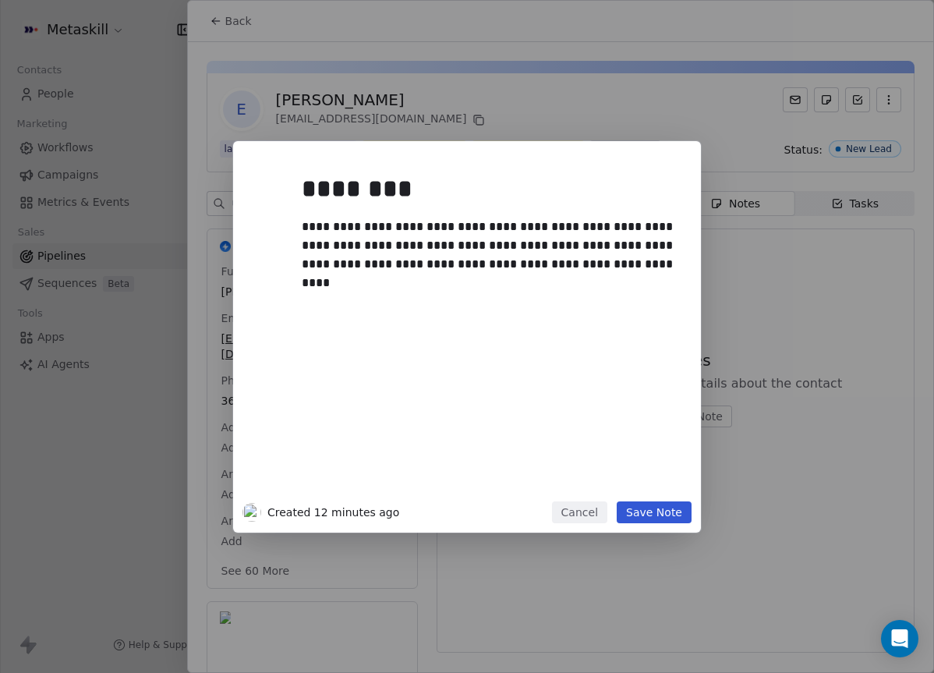
click at [678, 516] on button "Save Note" at bounding box center [654, 512] width 75 height 22
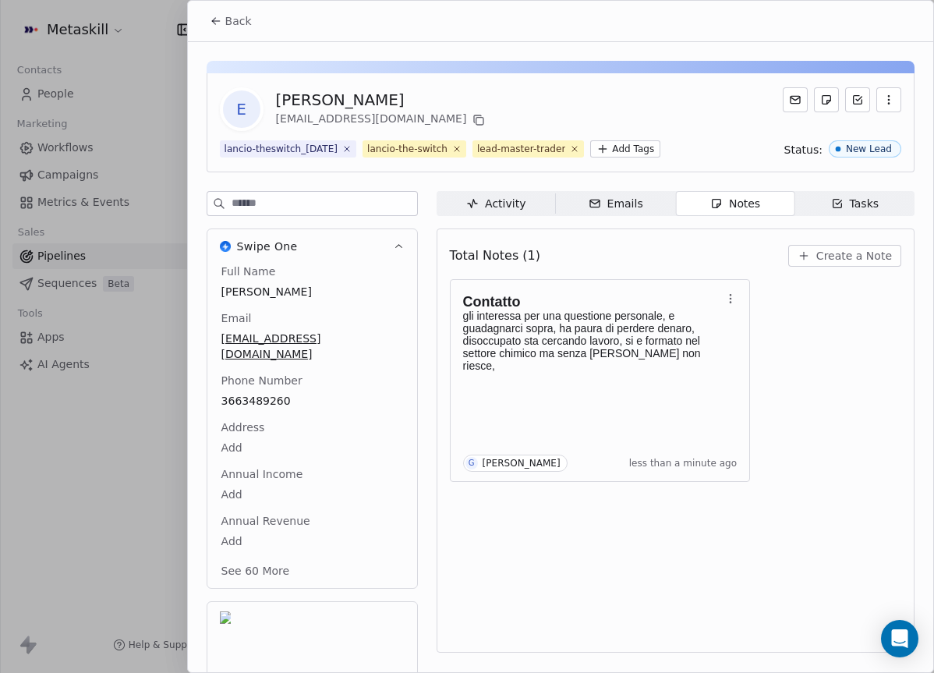
click at [849, 271] on div "Total Notes (1) Create a Note" at bounding box center [675, 256] width 451 height 34
click at [850, 262] on span "Create a Note" at bounding box center [854, 256] width 76 height 16
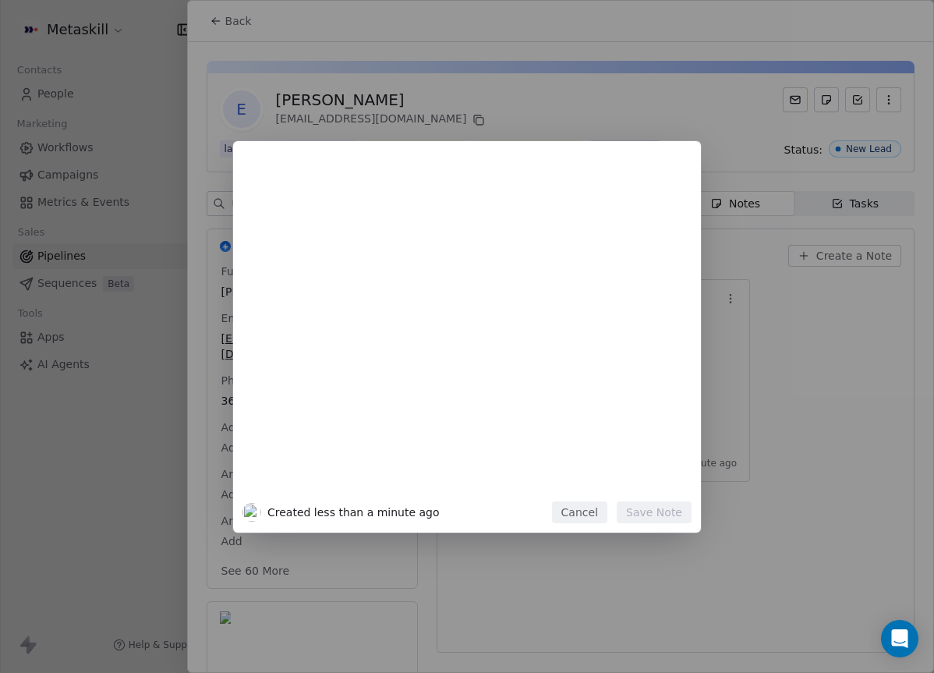
click at [558, 515] on button "Cancel" at bounding box center [579, 512] width 55 height 22
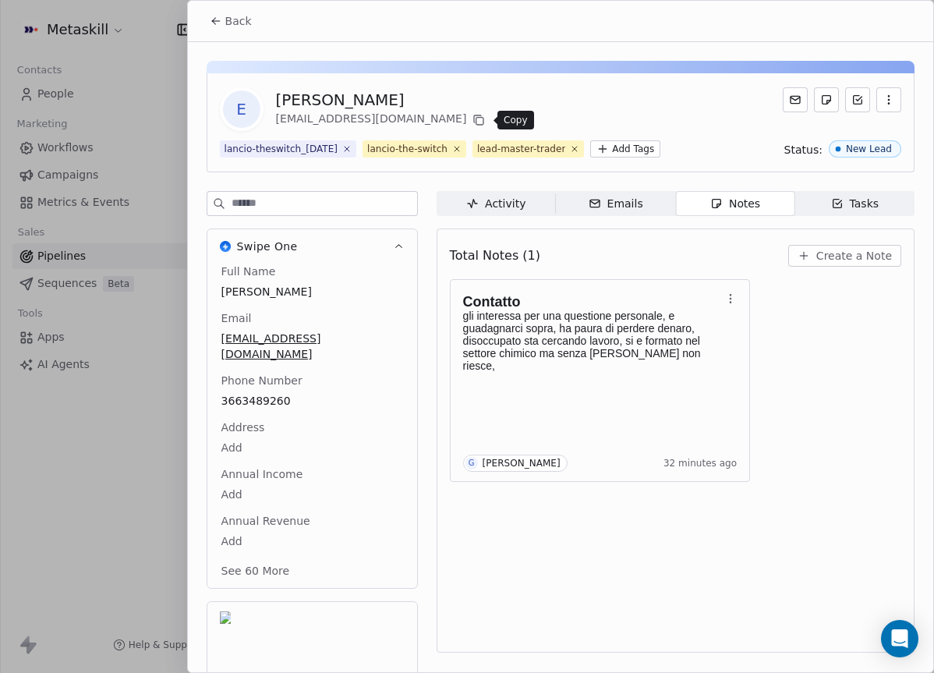
click at [475, 120] on icon at bounding box center [479, 120] width 12 height 12
click at [669, 335] on p "gli interessa per una questione personale, e guadagnarci sopra, ha paura di per…" at bounding box center [592, 341] width 259 height 62
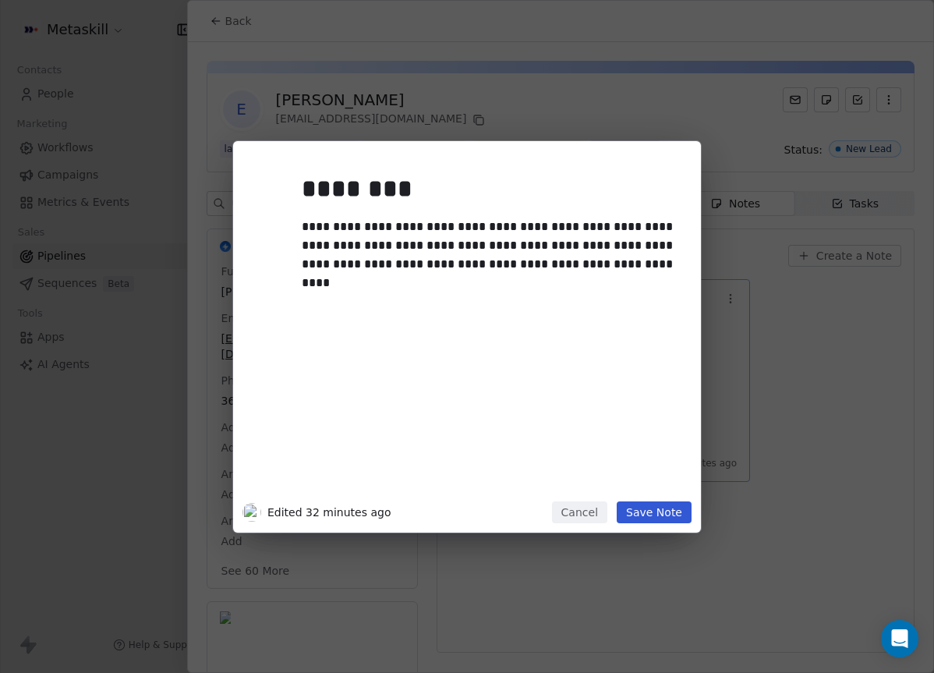
click at [649, 279] on div at bounding box center [490, 283] width 377 height 19
click at [645, 269] on div "**********" at bounding box center [490, 246] width 377 height 56
click at [693, 508] on div "**********" at bounding box center [467, 336] width 468 height 391
click at [685, 511] on button "Save Note" at bounding box center [654, 512] width 75 height 22
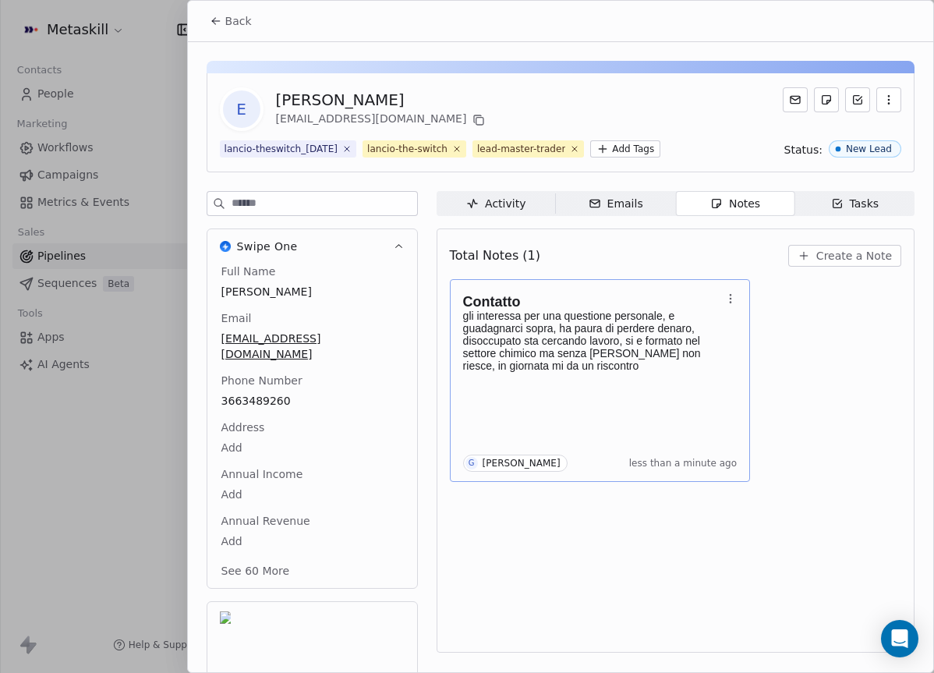
click at [223, 34] on button "Back" at bounding box center [230, 21] width 61 height 28
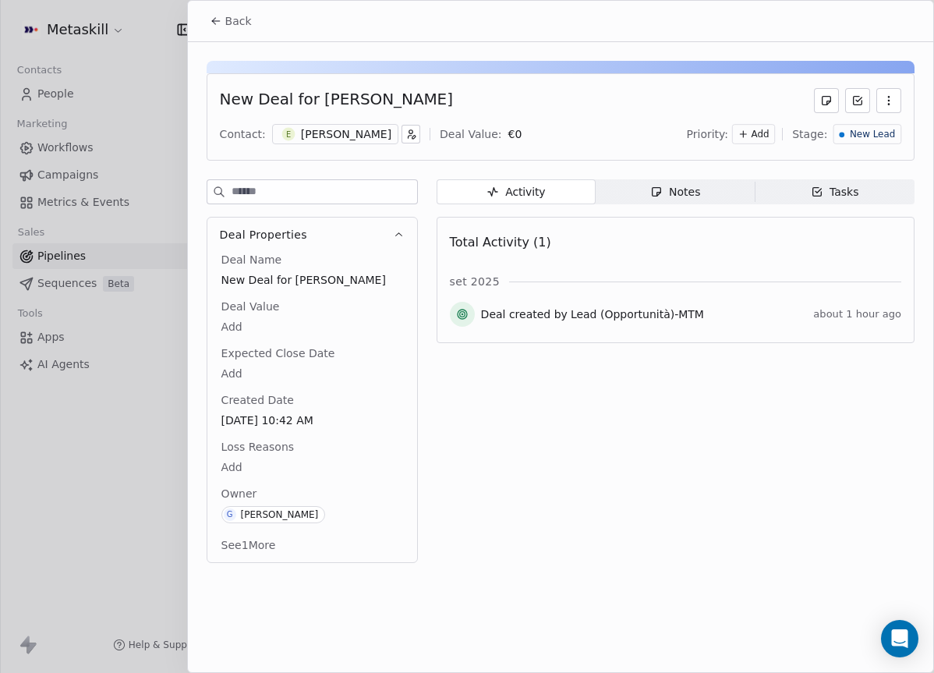
click at [866, 133] on span "New Lead" at bounding box center [872, 134] width 45 height 13
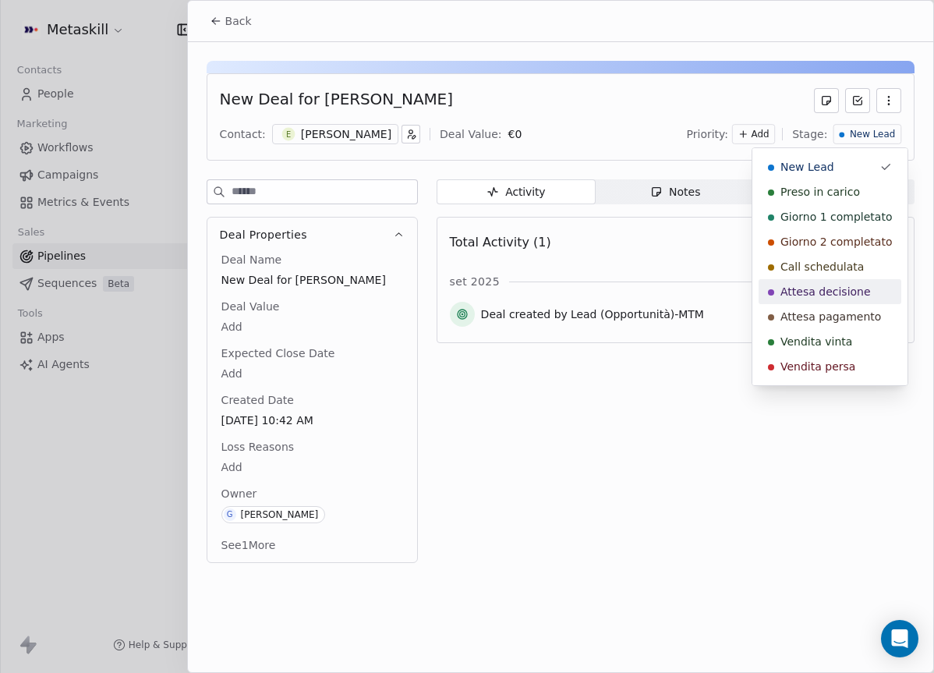
click at [841, 292] on span "Attesa decisione" at bounding box center [826, 292] width 90 height 16
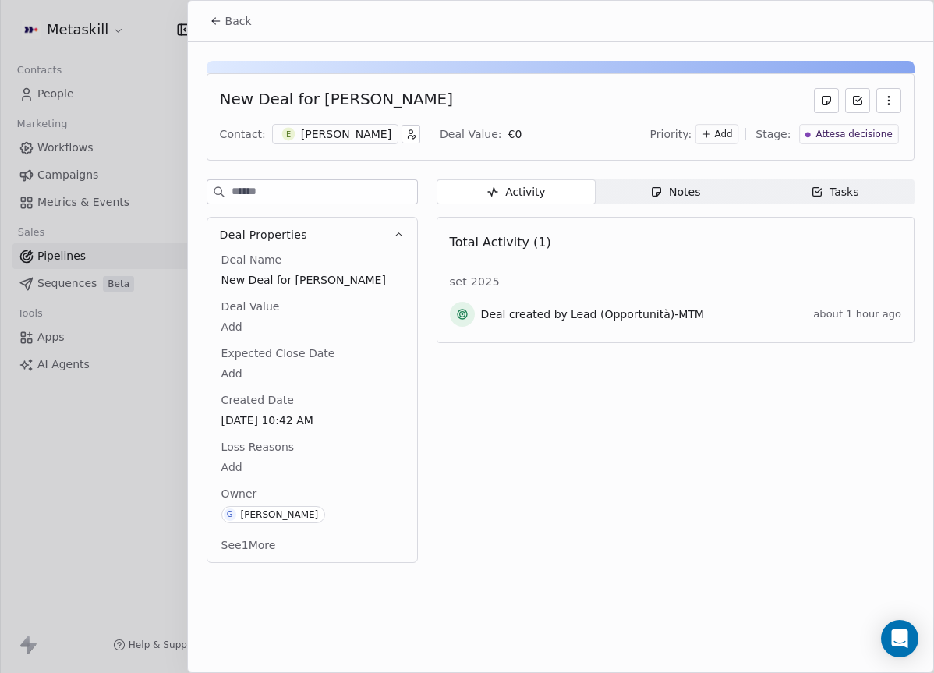
click at [249, 25] on span "Back" at bounding box center [238, 21] width 27 height 16
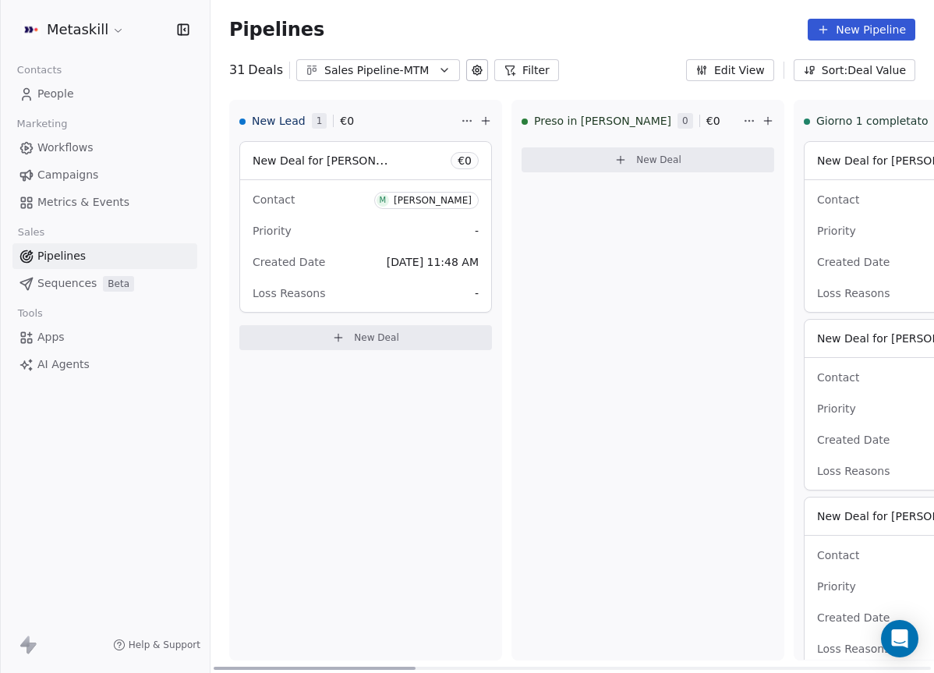
click at [435, 225] on div "Priority -" at bounding box center [366, 230] width 226 height 25
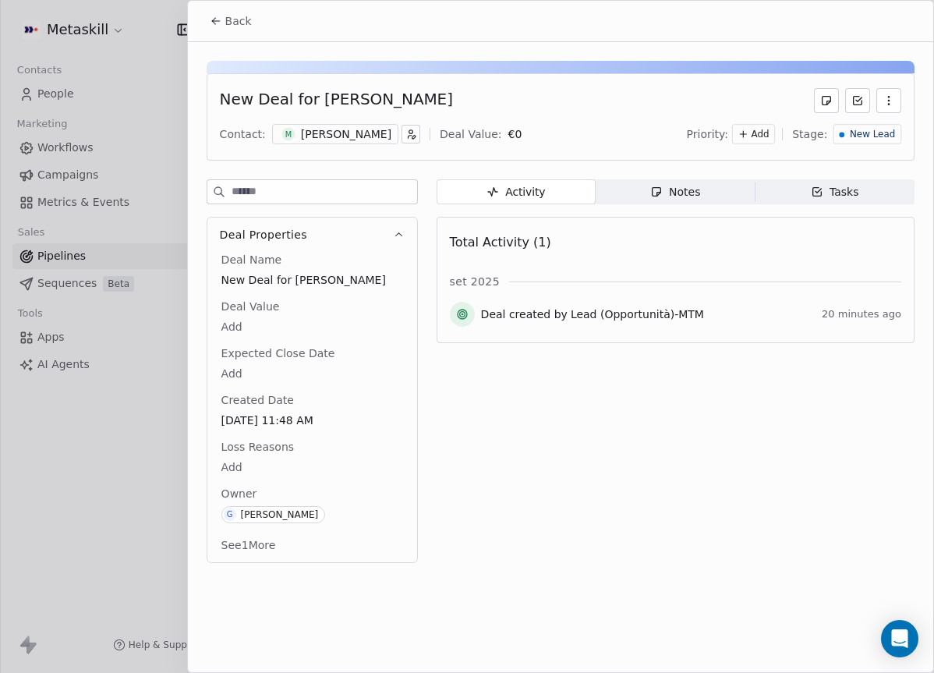
click at [331, 133] on div "Marco Colciaghi" at bounding box center [346, 134] width 90 height 16
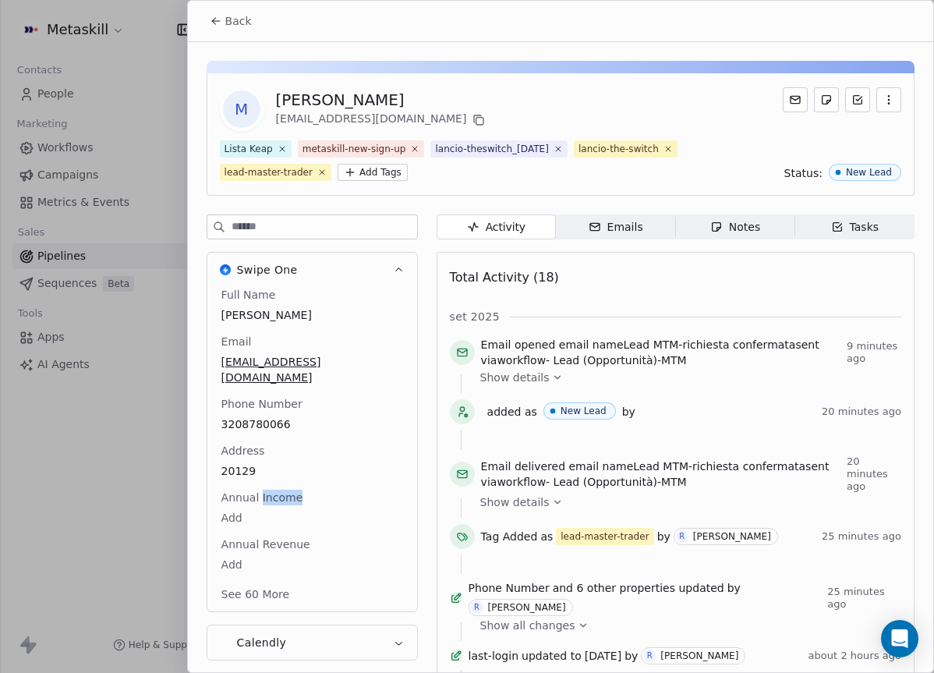
scroll to position [73, 0]
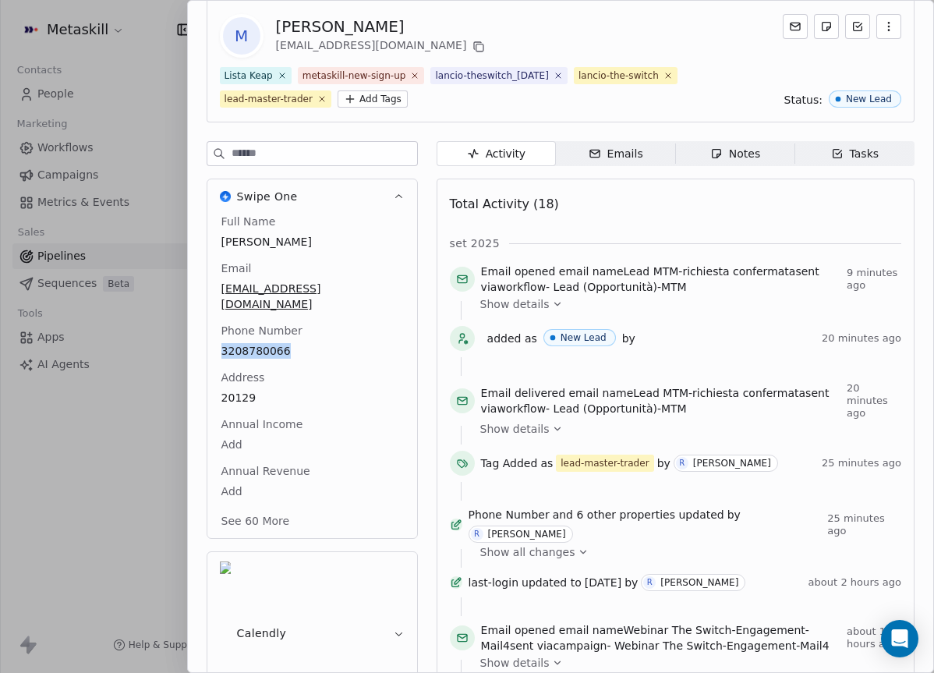
click at [745, 147] on div "Notes" at bounding box center [735, 154] width 50 height 16
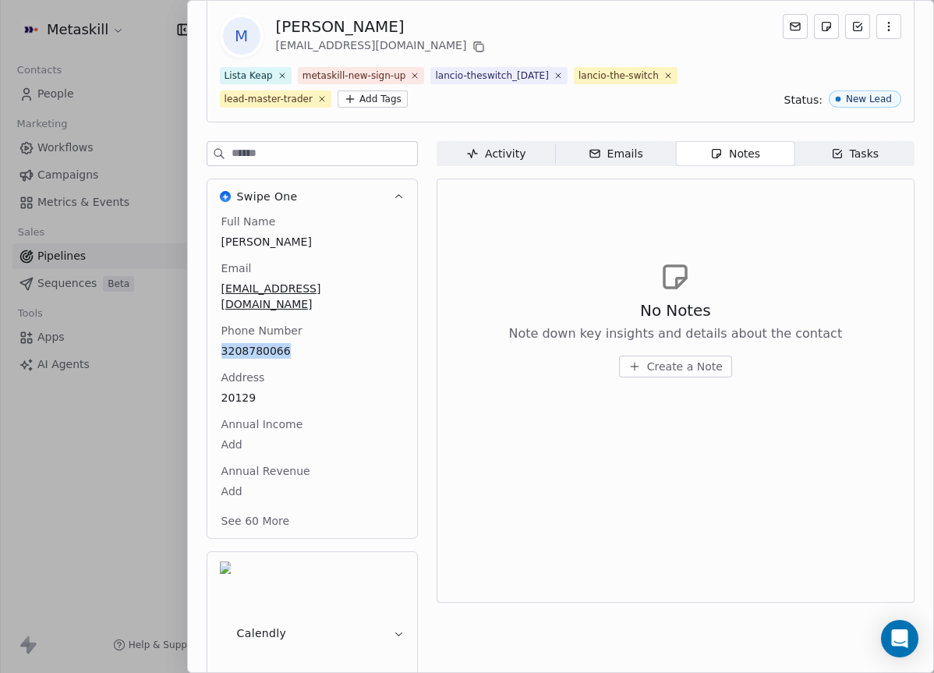
scroll to position [13, 0]
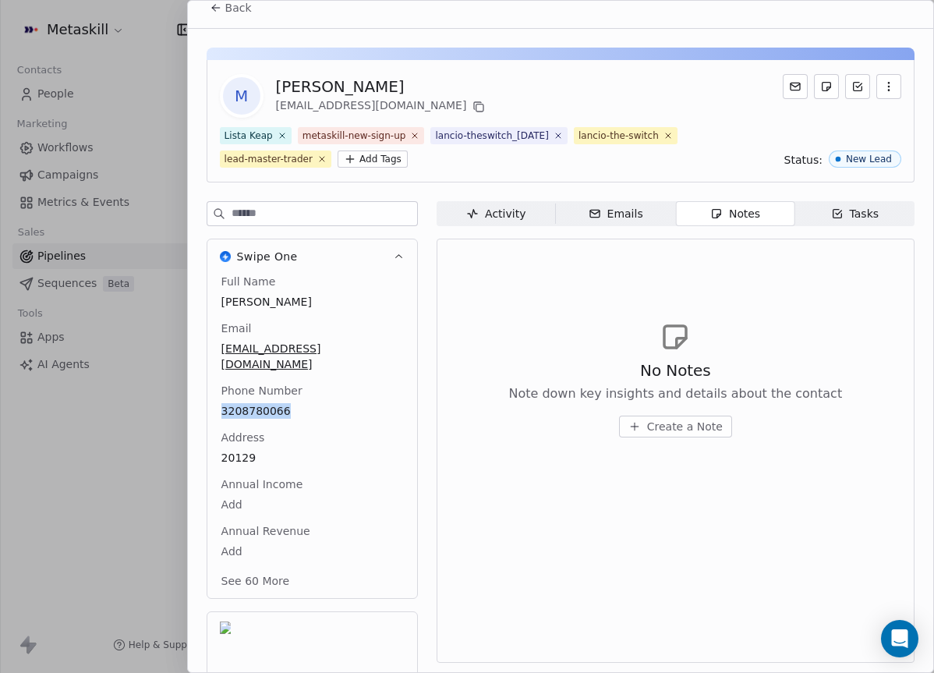
click at [533, 218] on span "Activity Activity" at bounding box center [496, 213] width 119 height 25
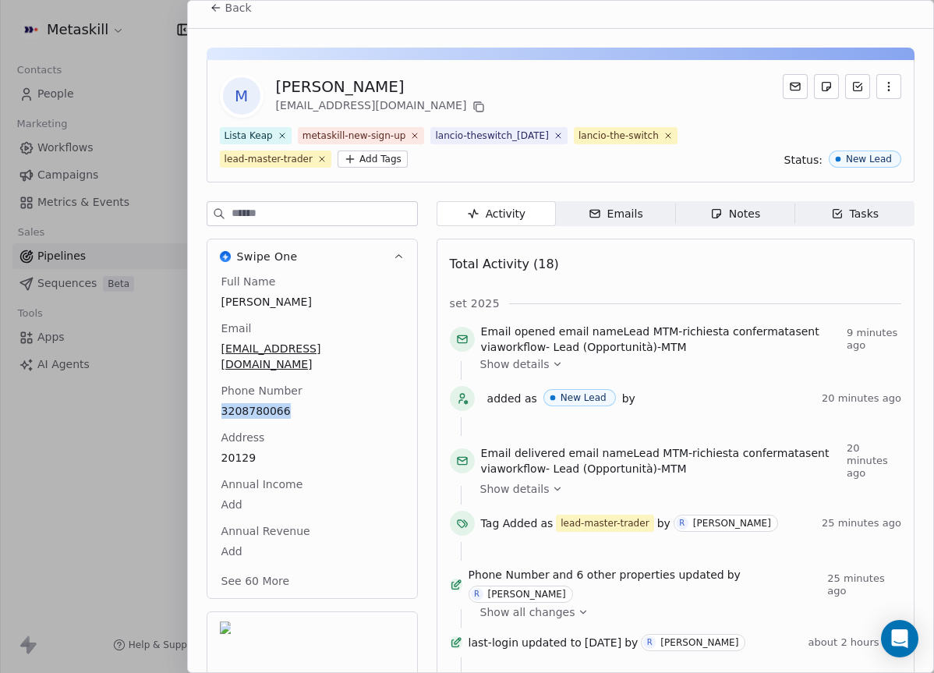
click at [232, 16] on button "Back" at bounding box center [230, 8] width 61 height 28
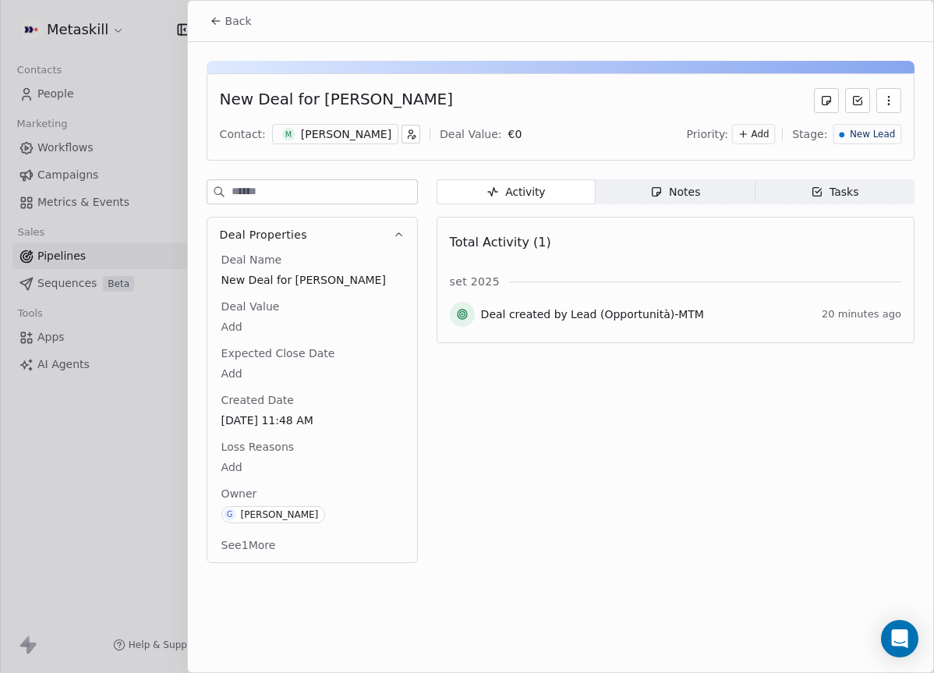
click at [208, 25] on button "Back" at bounding box center [230, 21] width 61 height 28
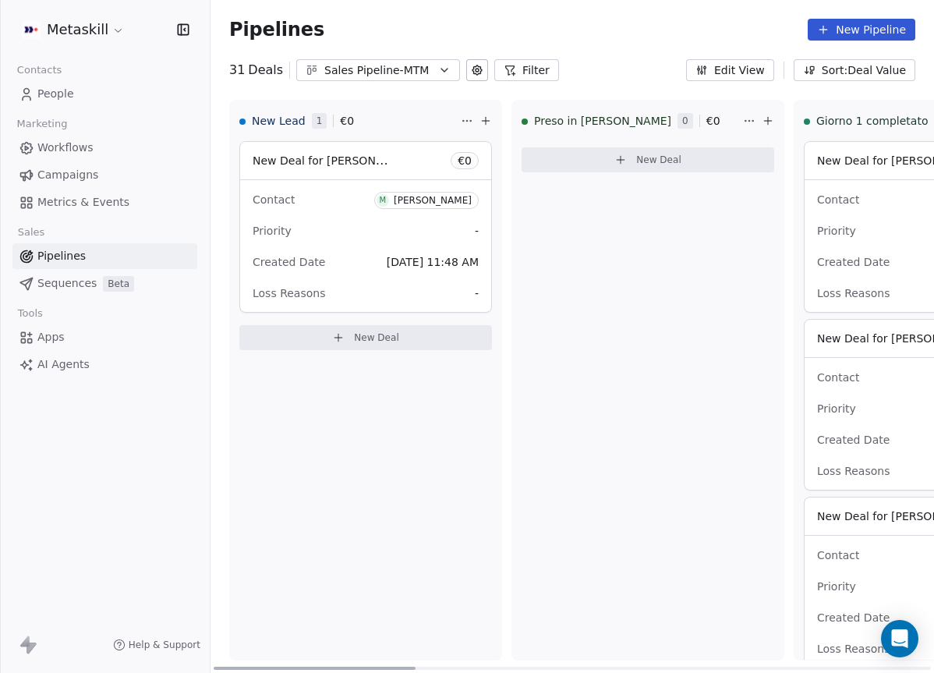
click at [377, 67] on div "Sales Pipeline-MTM" at bounding box center [378, 70] width 108 height 16
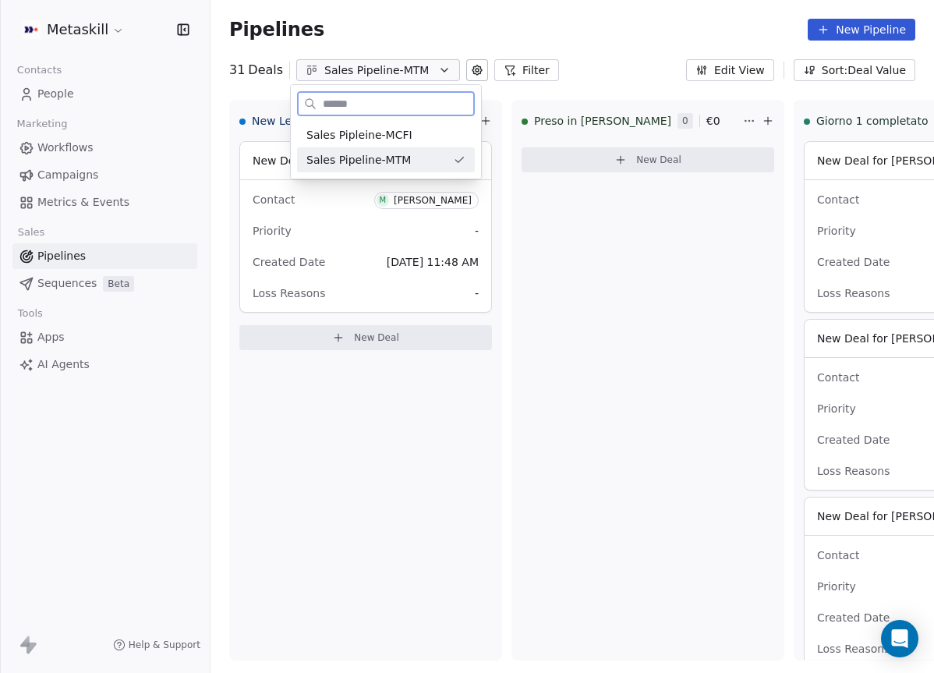
click at [441, 138] on div "Sales Pipleine-MCFI" at bounding box center [385, 135] width 159 height 16
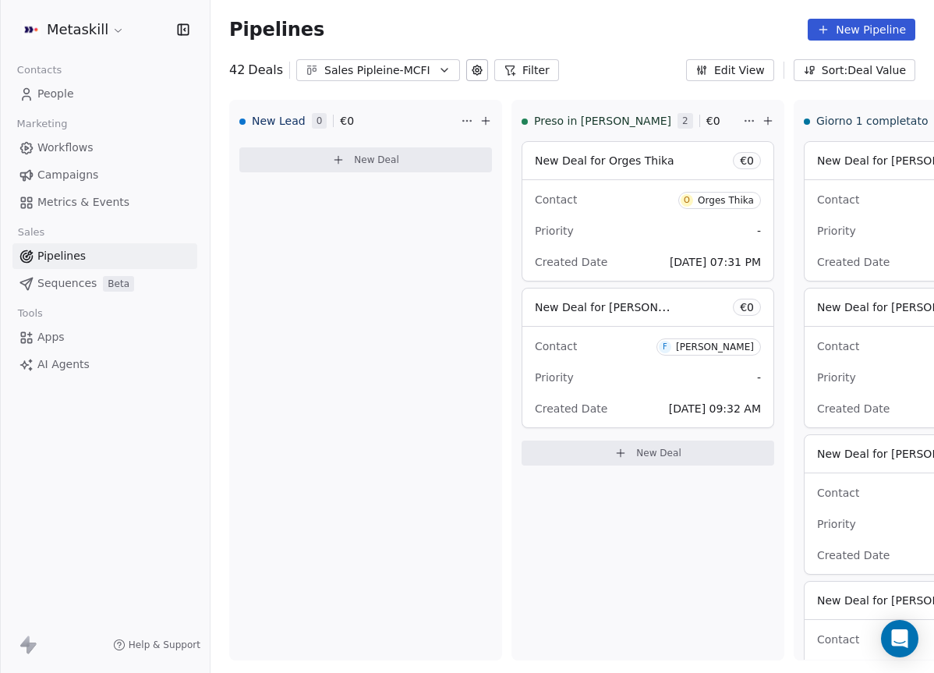
click at [417, 72] on div "Sales Pipleine-MCFI" at bounding box center [378, 70] width 108 height 16
click at [383, 256] on html "Metaskill Contacts People Marketing Workflows Campaigns Metrics & Events Sales …" at bounding box center [467, 336] width 934 height 673
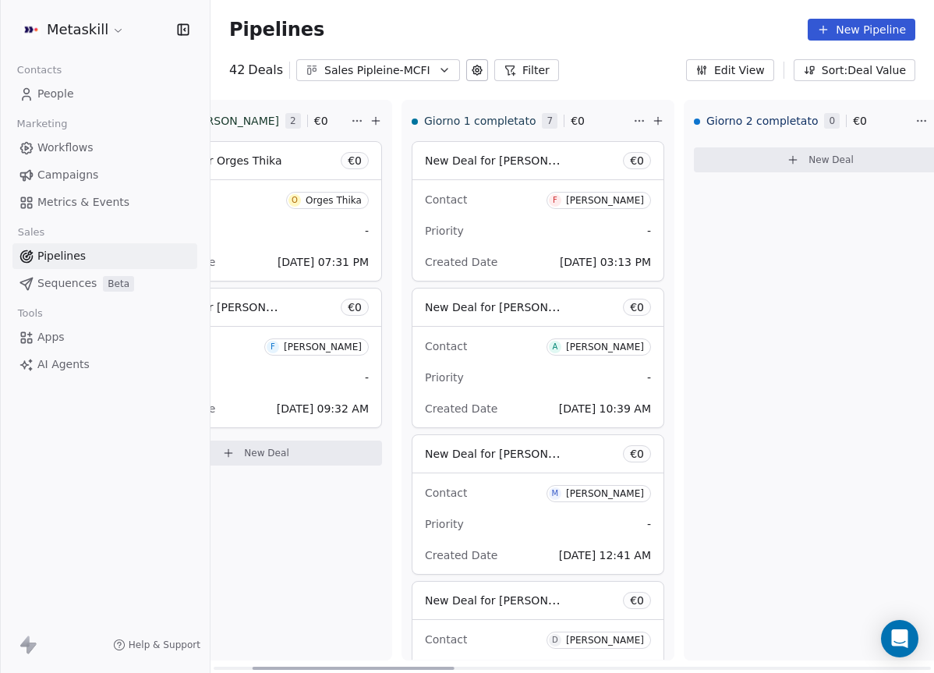
drag, startPoint x: 366, startPoint y: 665, endPoint x: 480, endPoint y: 647, distance: 115.2
click at [455, 667] on div at bounding box center [354, 668] width 202 height 3
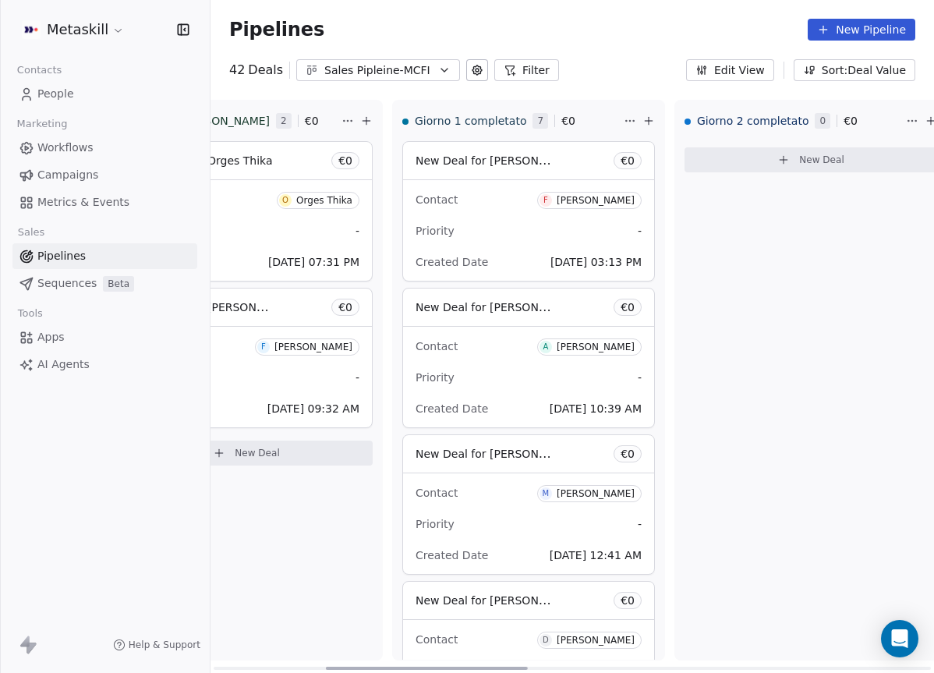
click at [529, 205] on div "Contact F Fabrizio Mignano" at bounding box center [529, 199] width 226 height 26
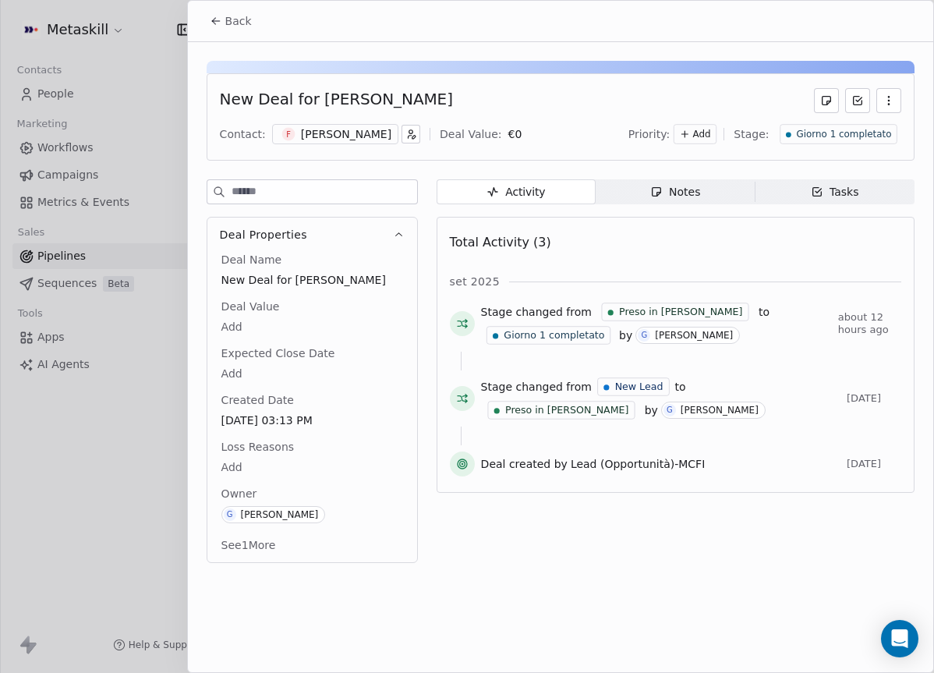
click at [373, 136] on div "[PERSON_NAME]" at bounding box center [346, 134] width 90 height 16
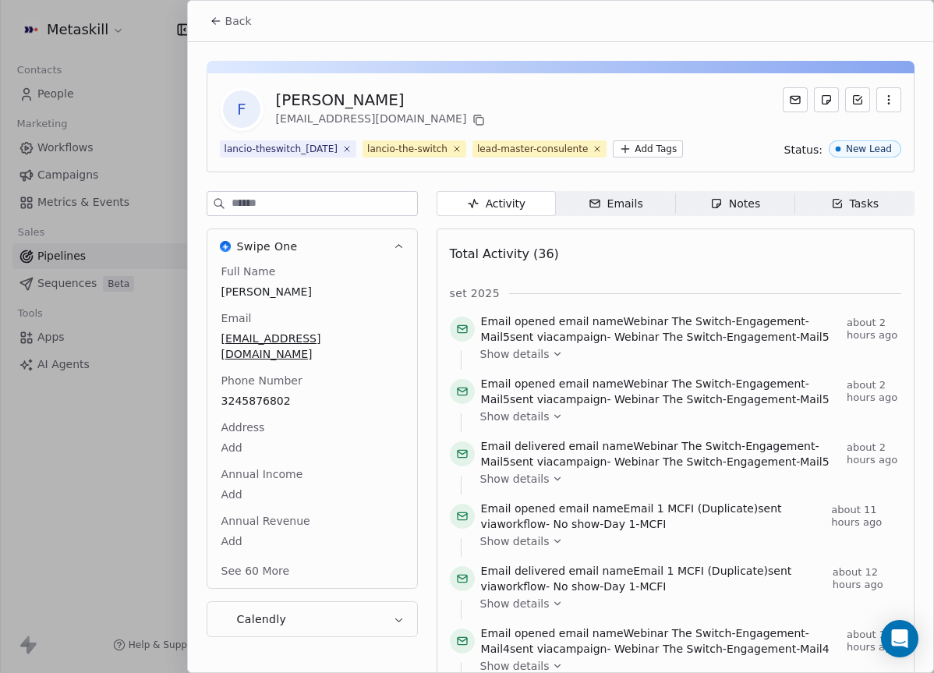
click at [275, 405] on div "Full Name Fabrizio Mignano Email fabriziomignano1@gmail.com Phone Number 324587…" at bounding box center [312, 423] width 188 height 318
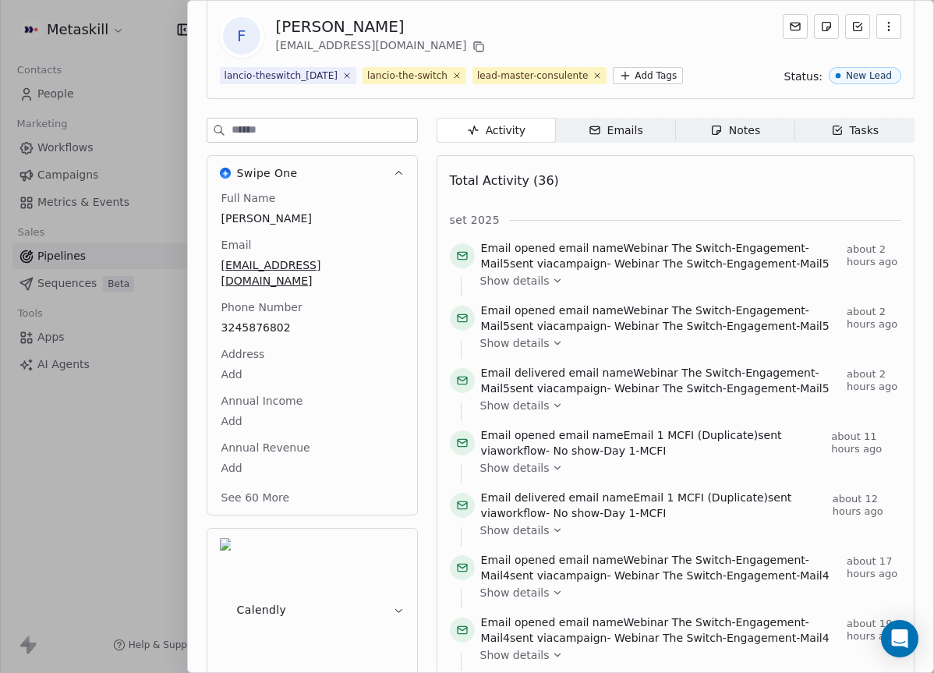
click at [740, 139] on div "Notes" at bounding box center [735, 130] width 50 height 16
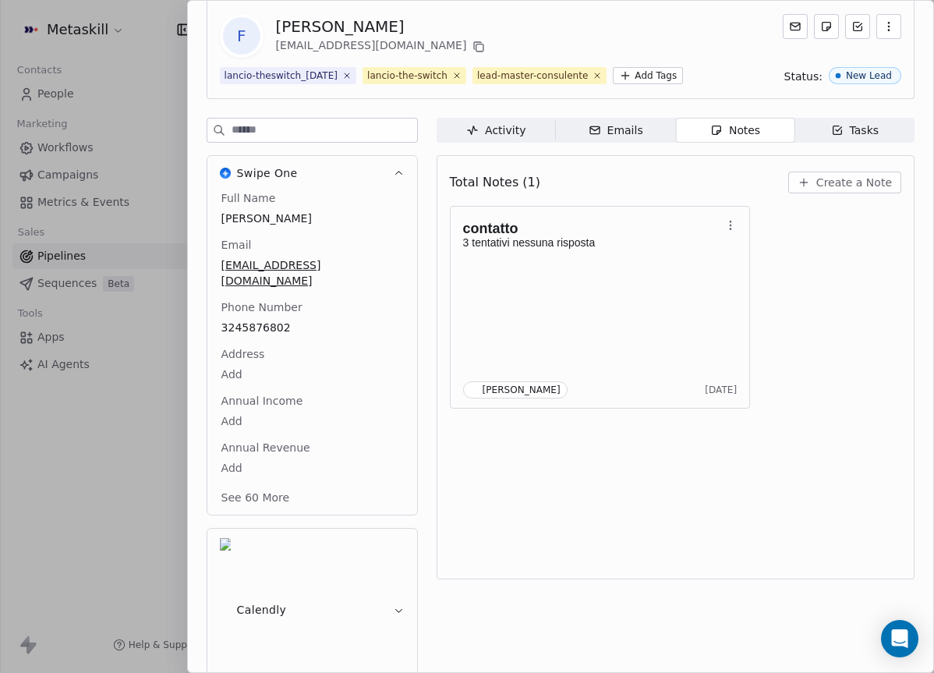
scroll to position [13, 0]
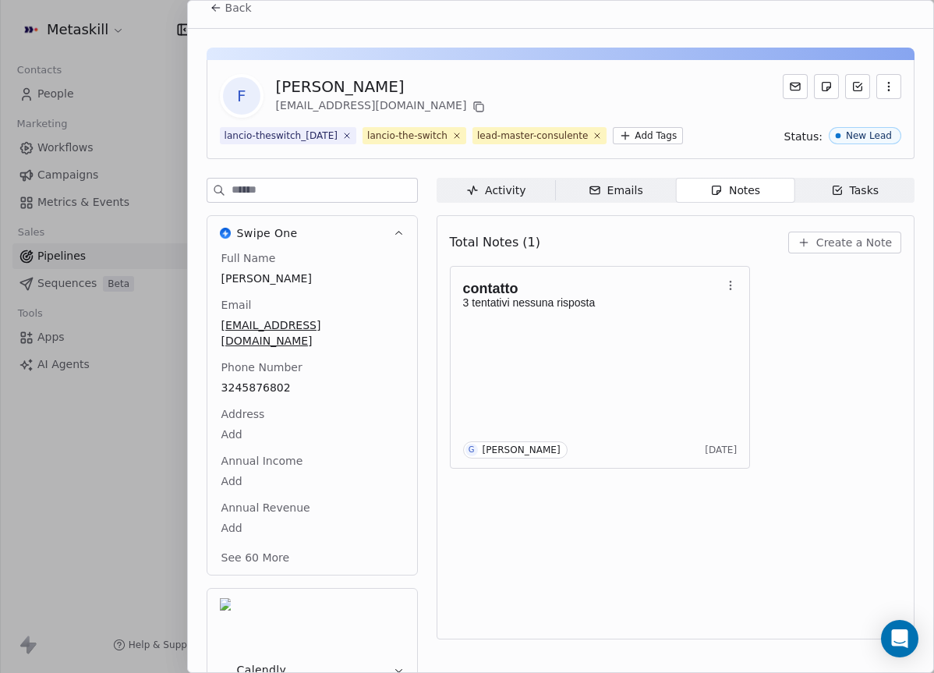
click at [846, 250] on span "Create a Note" at bounding box center [854, 243] width 76 height 16
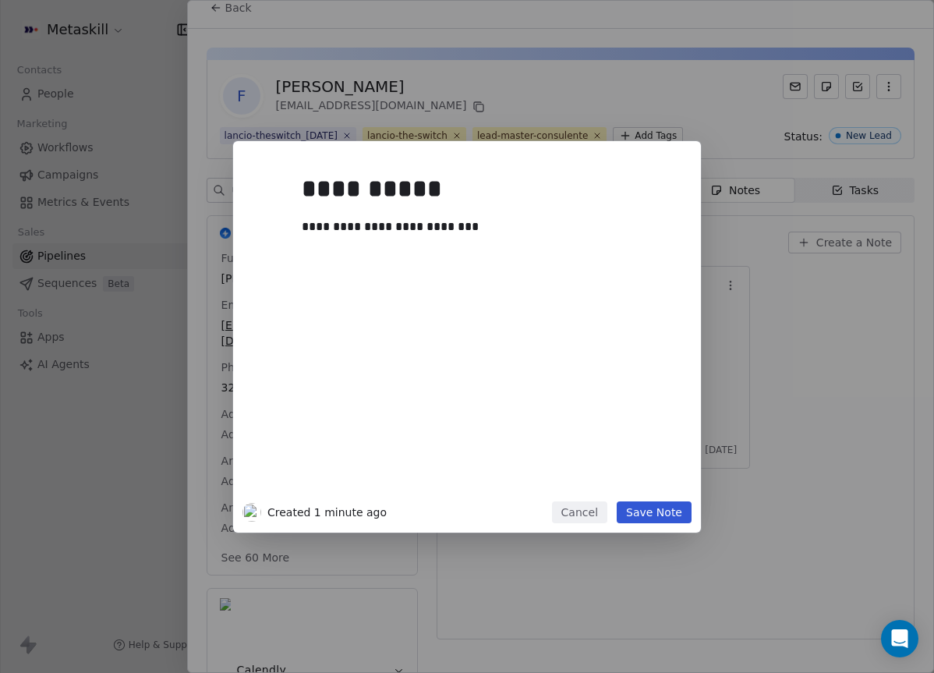
click at [645, 527] on div "**********" at bounding box center [467, 336] width 468 height 391
click at [650, 518] on button "Save Note" at bounding box center [654, 512] width 75 height 22
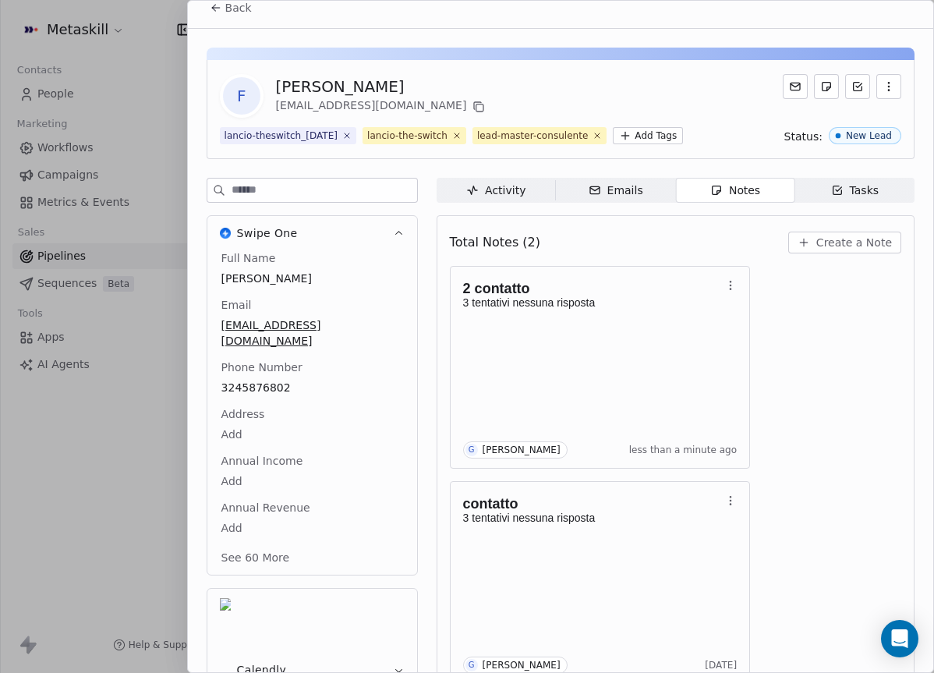
drag, startPoint x: 350, startPoint y: 32, endPoint x: 288, endPoint y: 23, distance: 63.0
click at [351, 32] on div "F Fabrizio Mignano fabriziomignano1@gmail.com lancio-theswitch_2025-09-24 lanci…" at bounding box center [560, 395] width 745 height 732
click at [246, 12] on span "Back" at bounding box center [238, 8] width 27 height 16
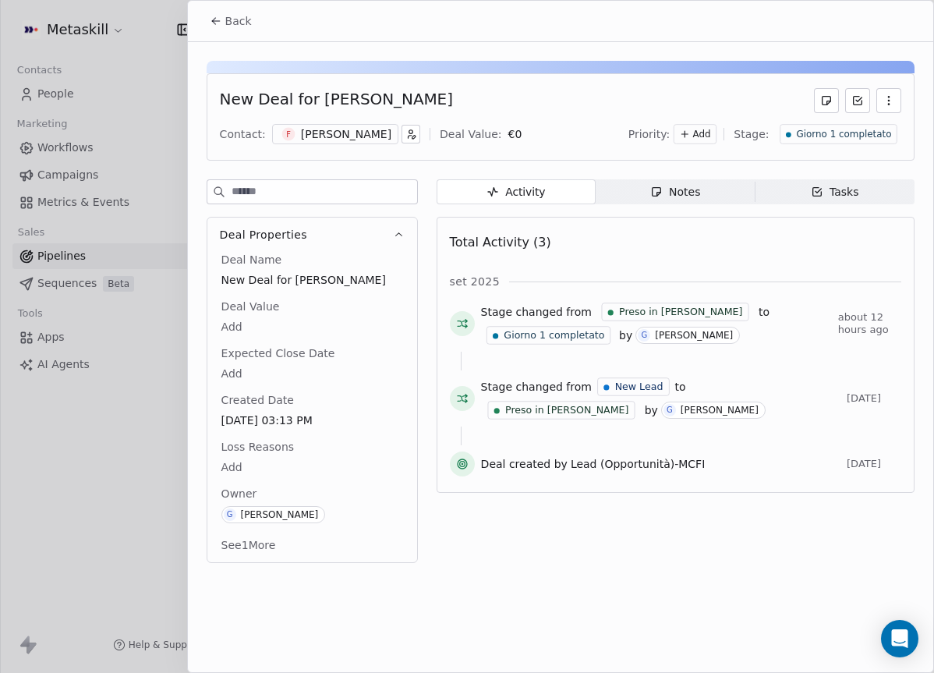
click at [862, 147] on div "New Deal for Fabrizio Mignano Contact: F Fabrizio Mignano Deal Value: € 0 Prior…" at bounding box center [561, 116] width 708 height 87
click at [868, 137] on span "Giorno 1 completato" at bounding box center [843, 134] width 95 height 13
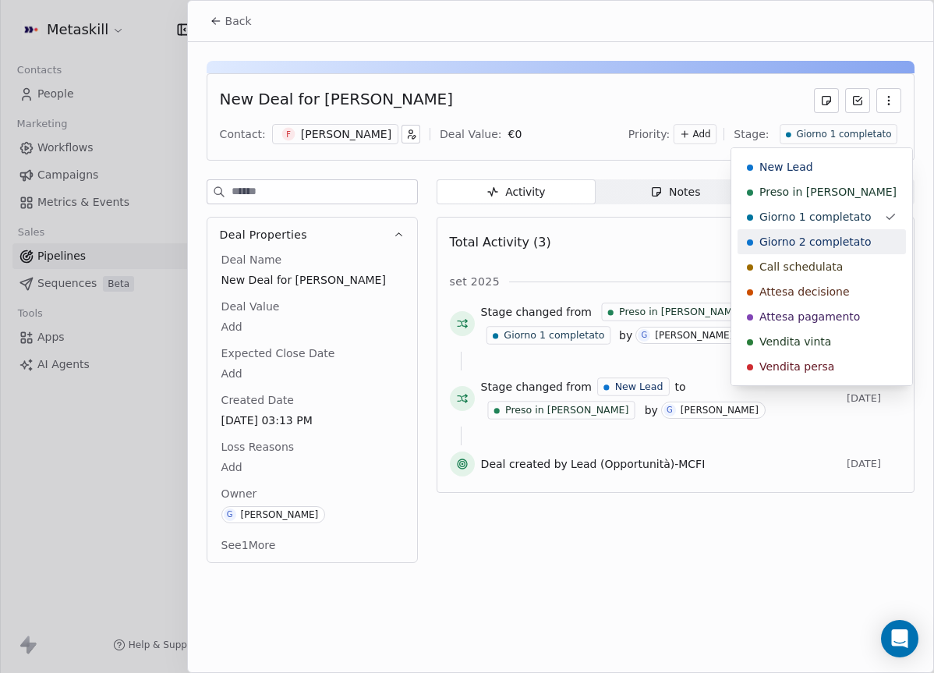
drag, startPoint x: 828, startPoint y: 234, endPoint x: 802, endPoint y: 225, distance: 27.4
click at [829, 234] on span "Giorno 2 completato" at bounding box center [815, 242] width 112 height 16
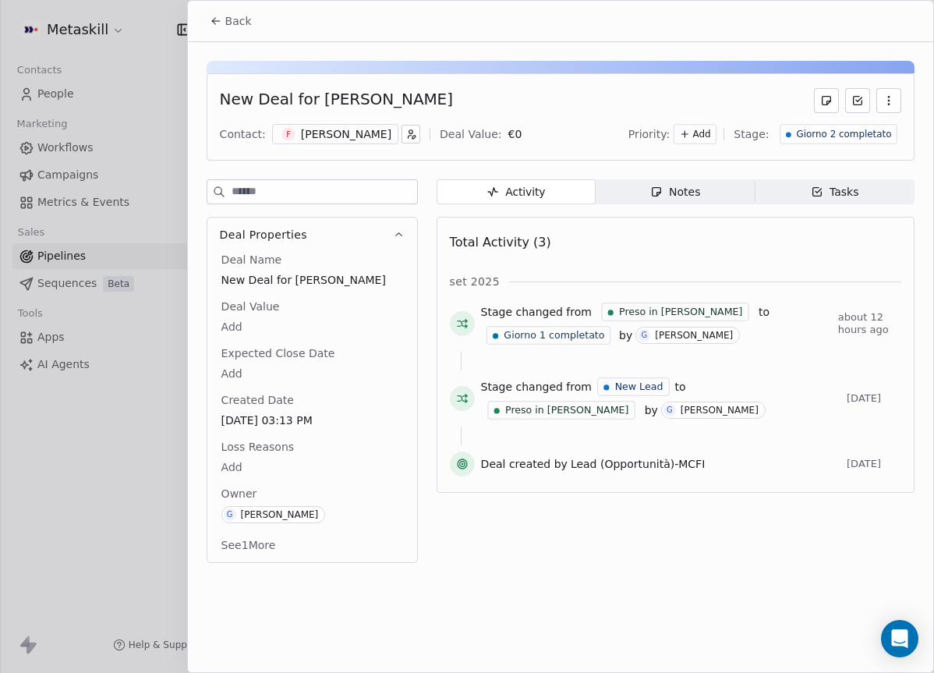
click at [253, 23] on button "Back" at bounding box center [230, 21] width 61 height 28
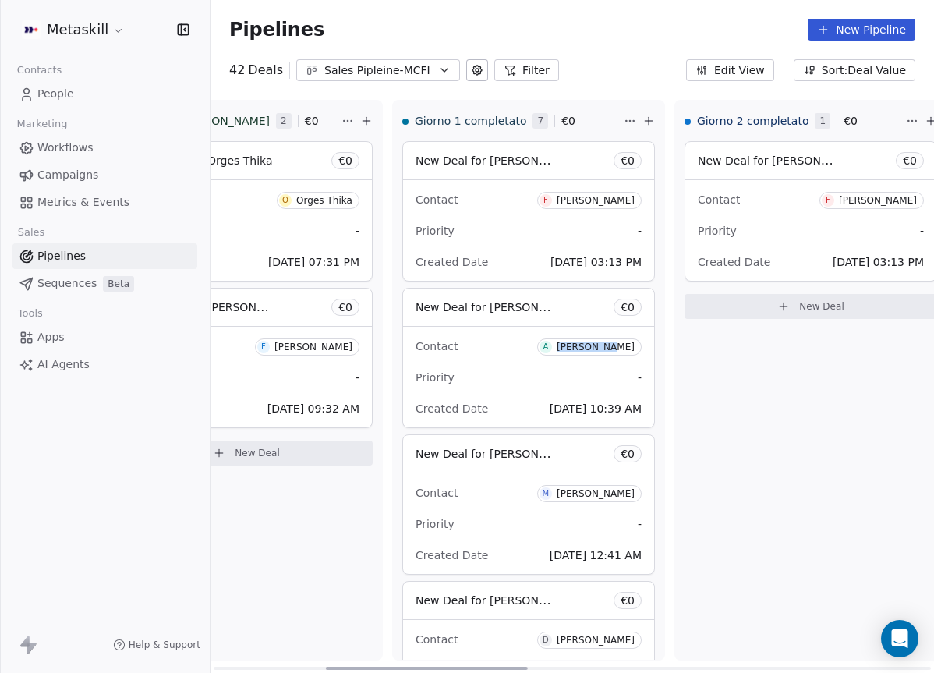
click at [582, 342] on span "A Alex raffaele Docente" at bounding box center [589, 346] width 104 height 17
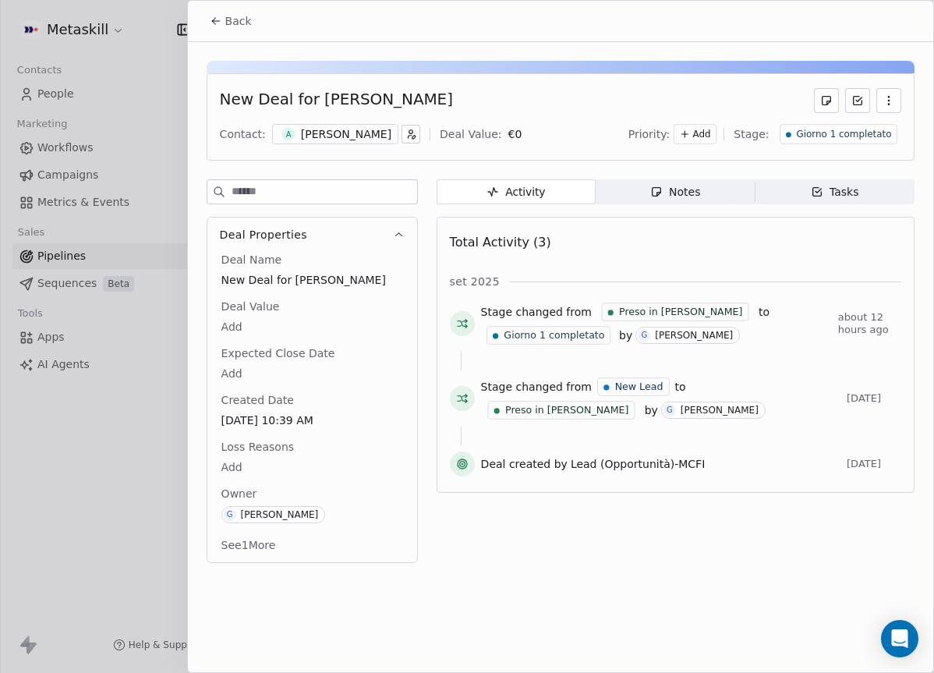
click at [391, 129] on div "[PERSON_NAME]" at bounding box center [346, 134] width 90 height 16
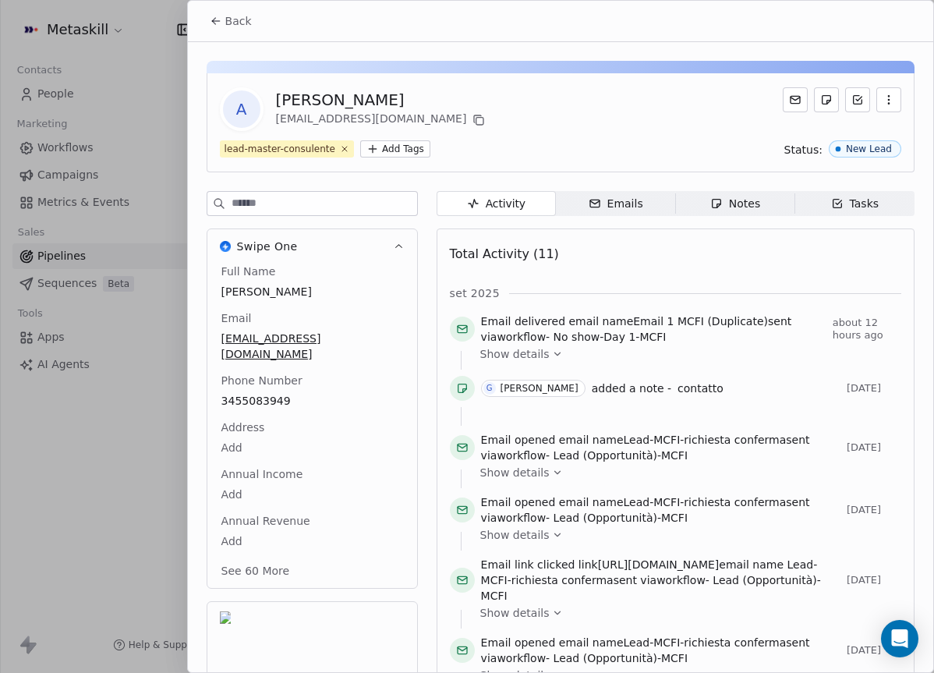
click at [260, 25] on div "Back" at bounding box center [560, 21] width 745 height 41
click at [251, 23] on button "Back" at bounding box center [230, 21] width 61 height 28
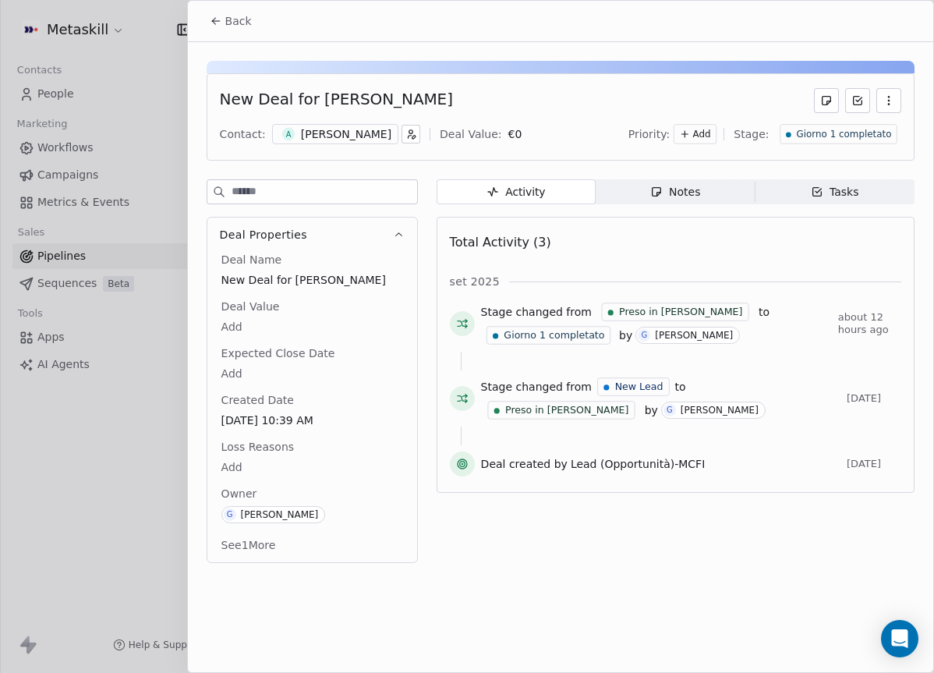
click at [225, 7] on button "Back" at bounding box center [230, 21] width 61 height 28
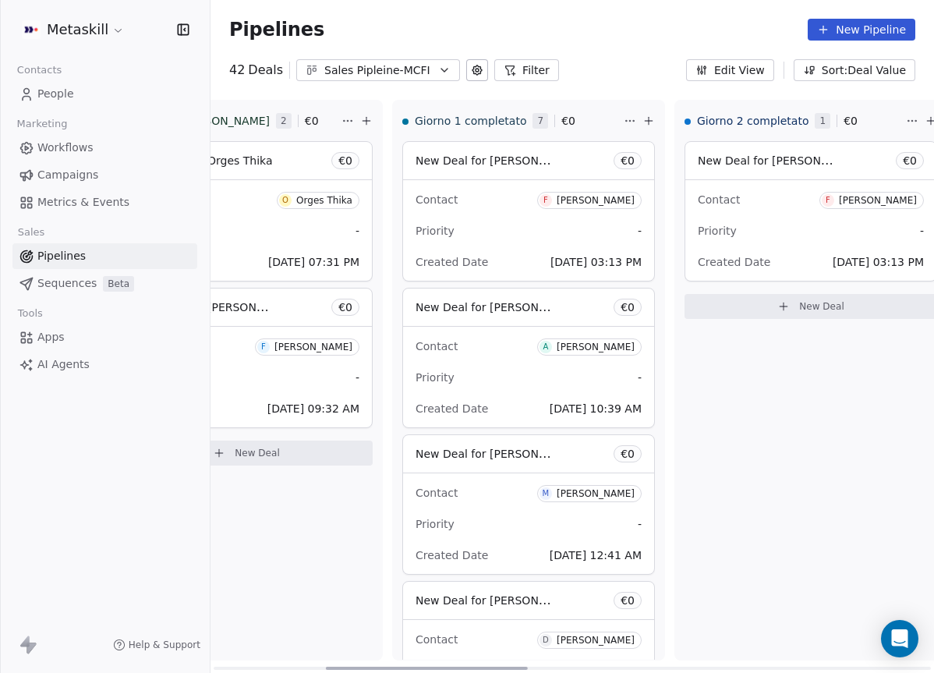
click at [603, 497] on div "[PERSON_NAME]" at bounding box center [596, 493] width 78 height 11
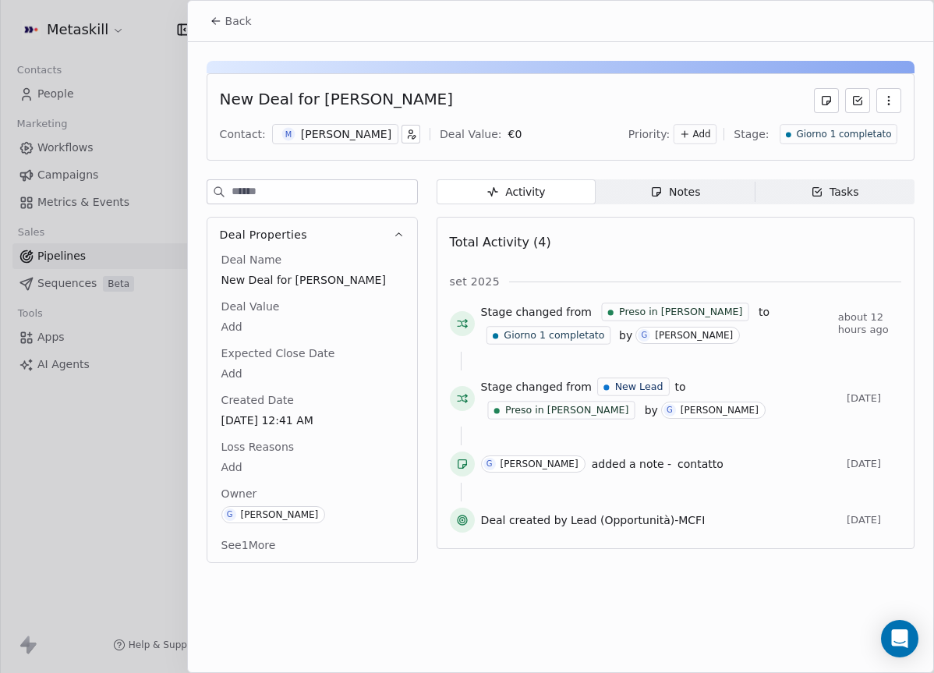
click at [809, 193] on span "Tasks Tasks" at bounding box center [835, 191] width 159 height 25
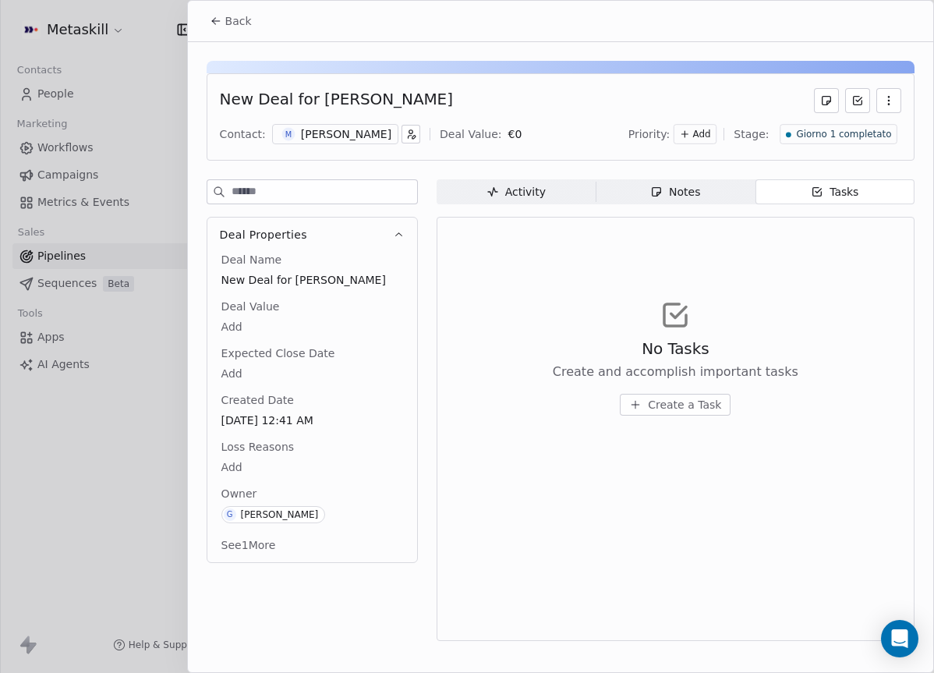
click at [509, 195] on div "Activity" at bounding box center [516, 192] width 59 height 16
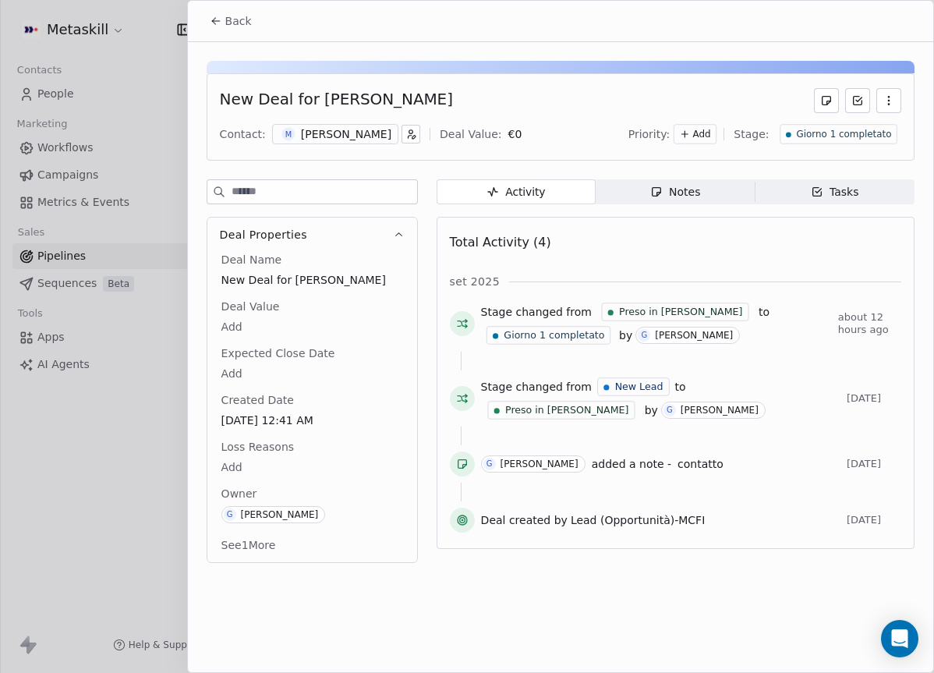
click at [631, 194] on span "Notes Notes" at bounding box center [675, 191] width 159 height 25
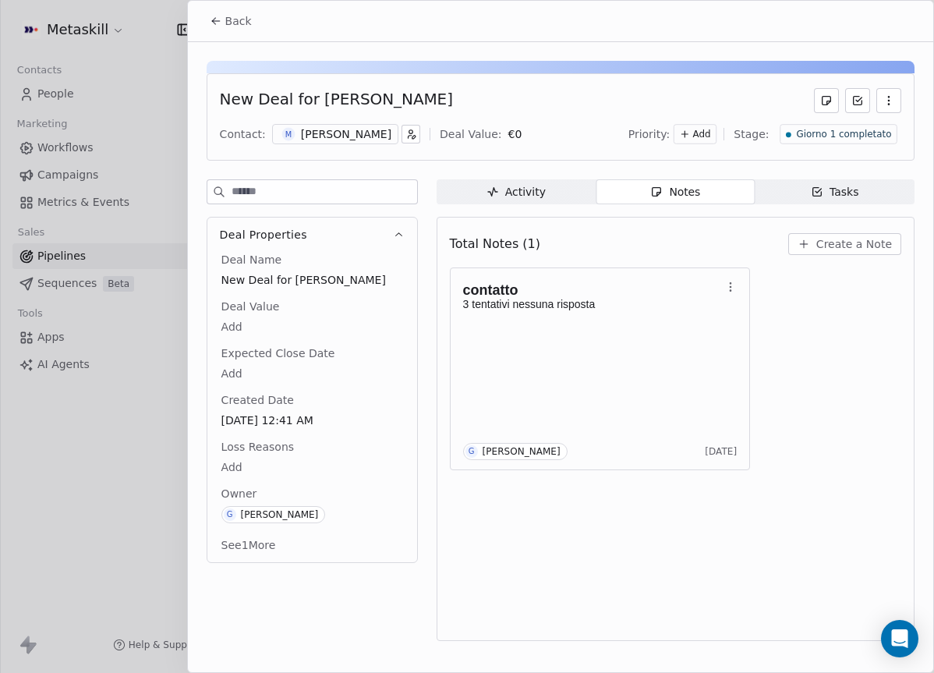
click at [312, 138] on div "[PERSON_NAME]" at bounding box center [346, 134] width 90 height 16
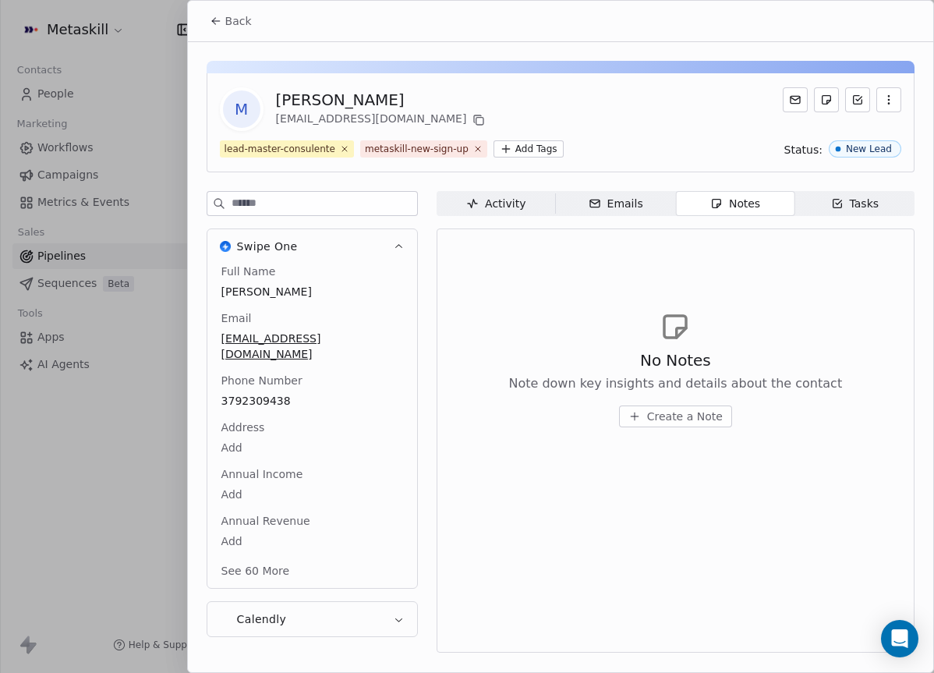
click at [275, 393] on span "3792309438" at bounding box center [312, 401] width 182 height 16
click at [759, 216] on div "Activity Activity Emails Emails Notes Notes Tasks Tasks No Notes Note down key …" at bounding box center [676, 482] width 478 height 583
click at [751, 204] on div "Notes" at bounding box center [735, 204] width 50 height 16
click at [495, 212] on span "Activity Activity" at bounding box center [496, 203] width 119 height 25
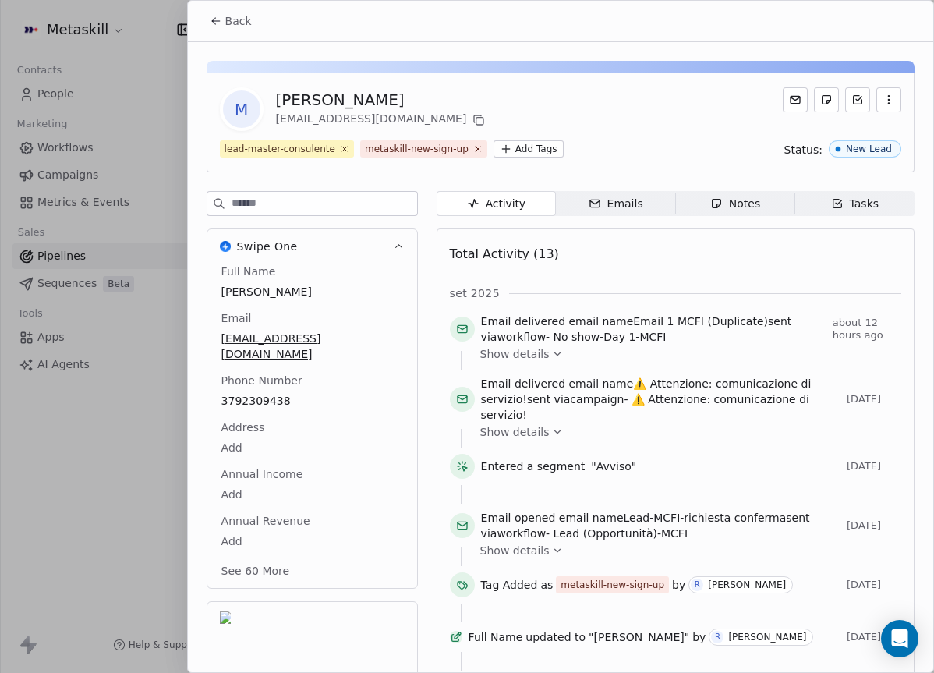
click at [727, 212] on span "Notes Notes" at bounding box center [734, 203] width 119 height 25
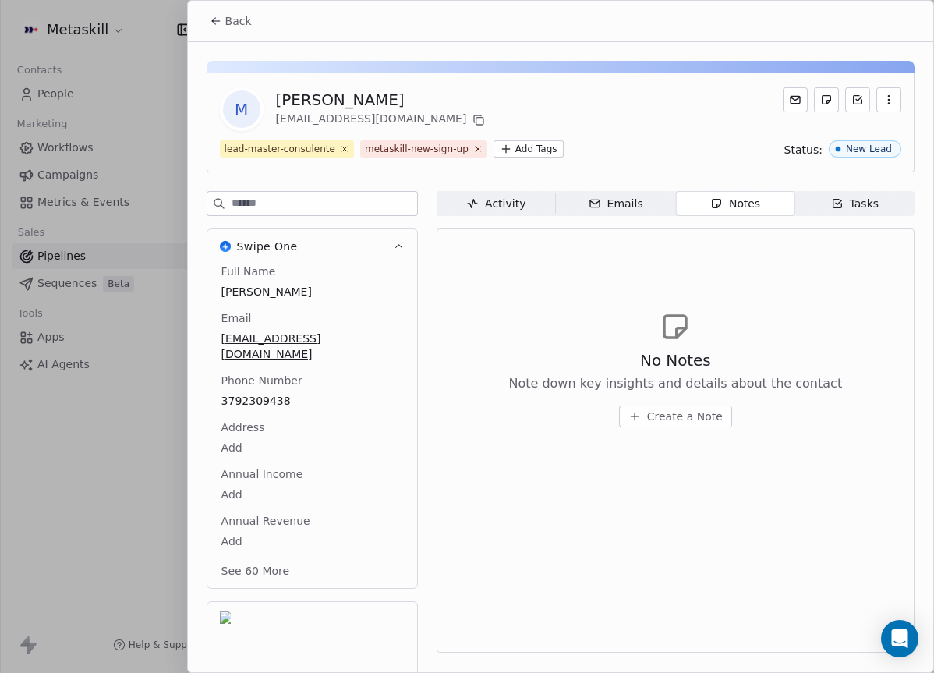
click at [724, 411] on button "Create a Note" at bounding box center [675, 416] width 113 height 22
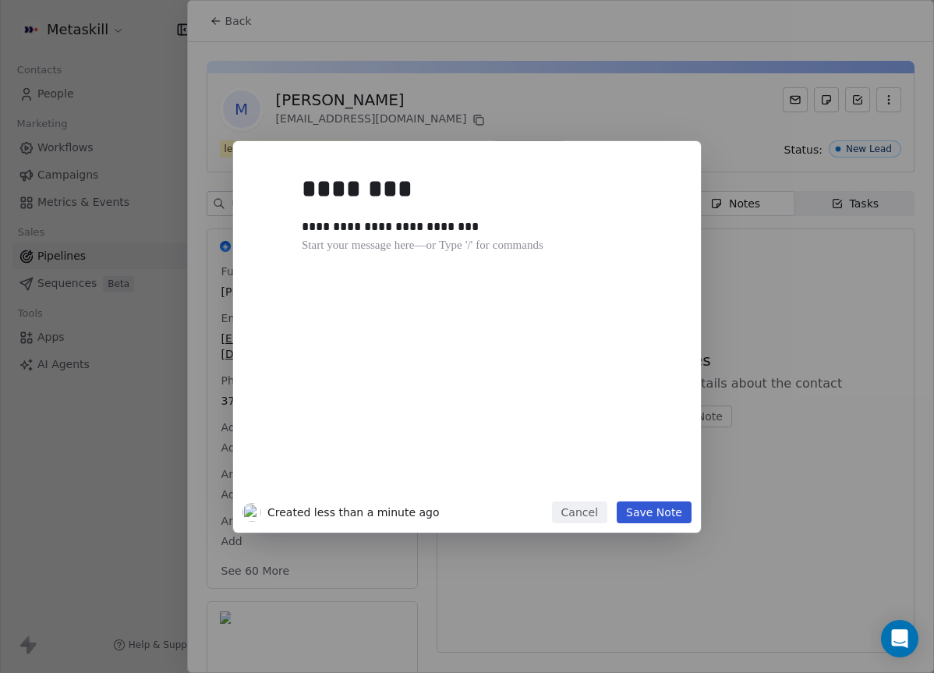
click at [858, 335] on div "**********" at bounding box center [467, 336] width 934 height 391
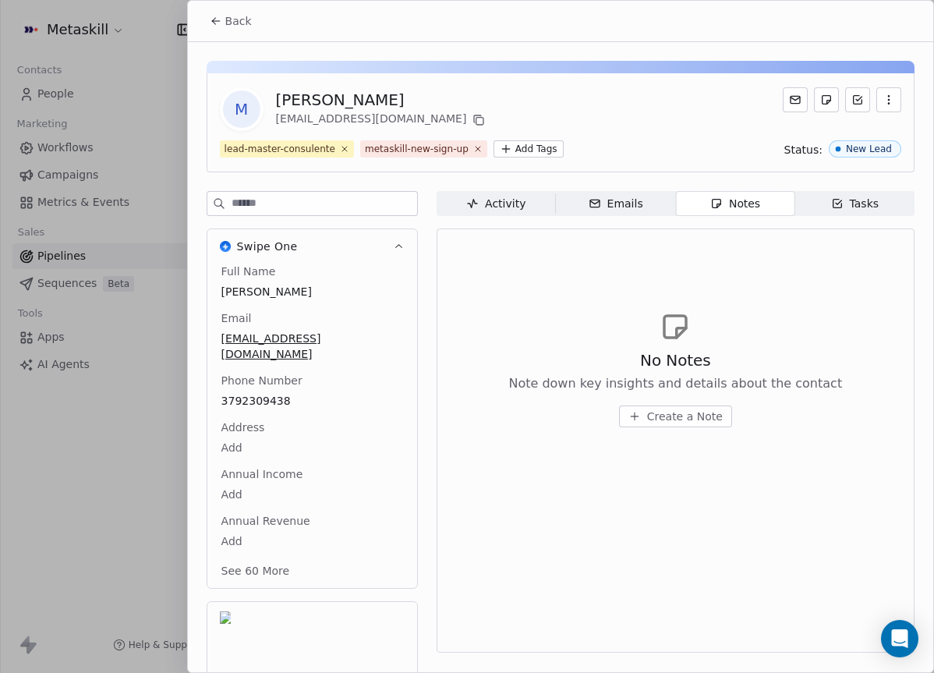
click at [685, 412] on span "Create a Note" at bounding box center [685, 417] width 76 height 16
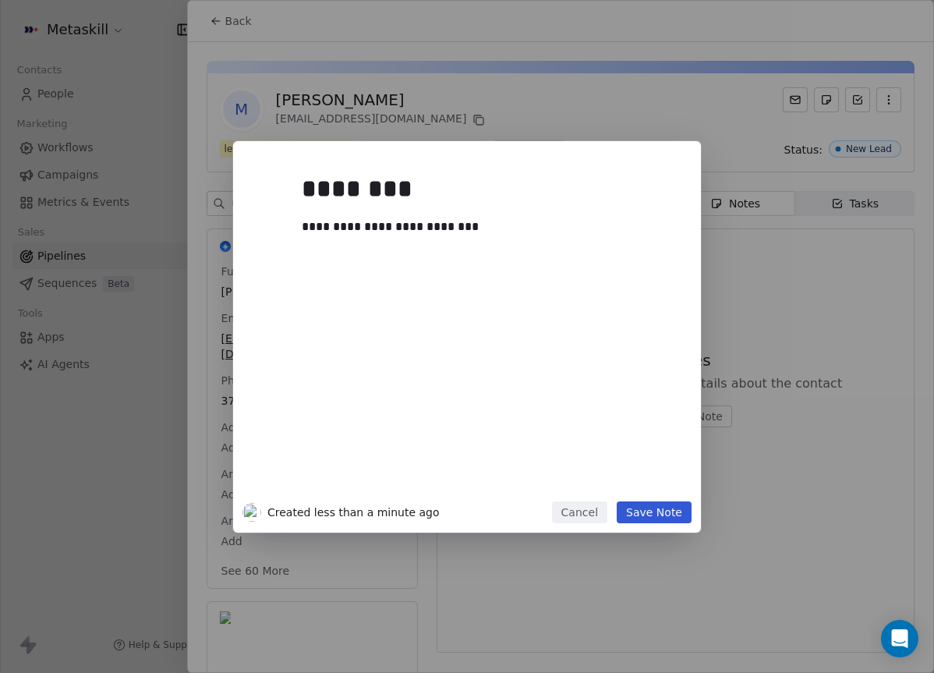
click at [660, 509] on button "Save Note" at bounding box center [654, 512] width 75 height 22
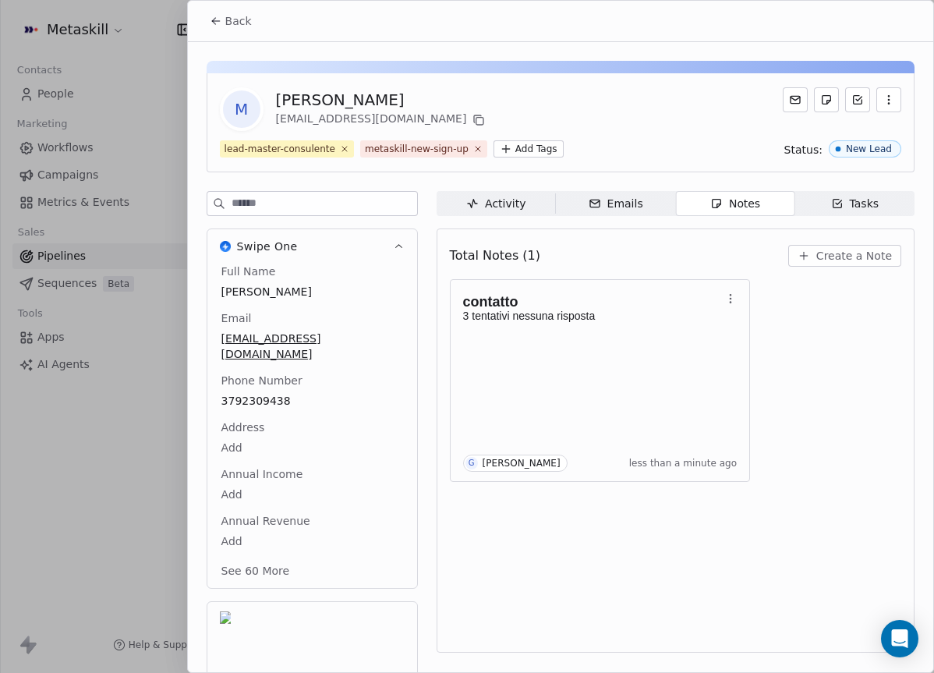
click at [868, 251] on span "Create a Note" at bounding box center [854, 256] width 76 height 16
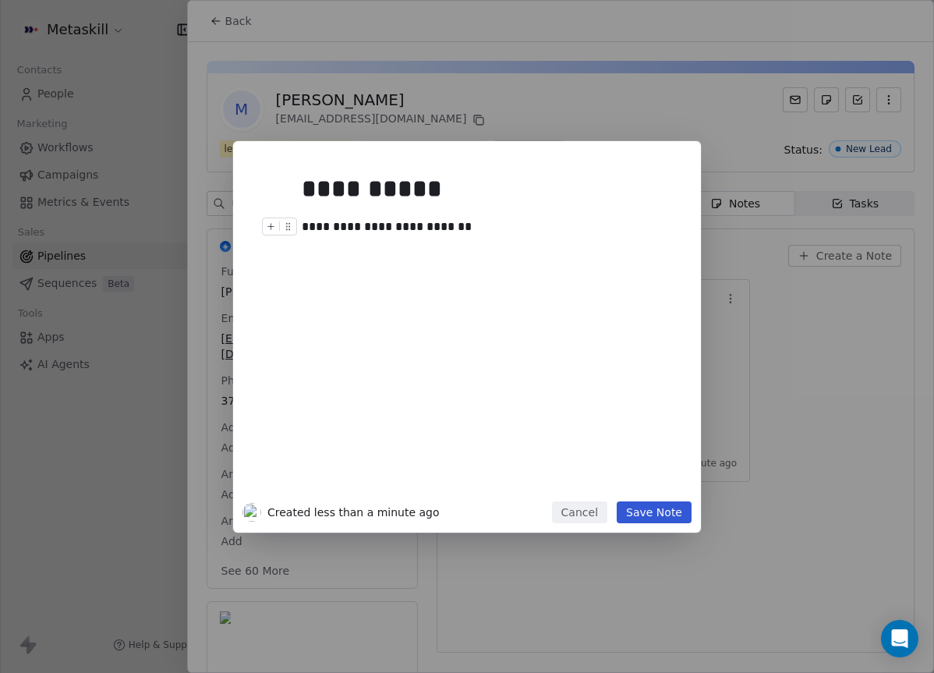
click at [382, 228] on div "**********" at bounding box center [490, 227] width 377 height 19
click at [374, 225] on div "**********" at bounding box center [490, 227] width 377 height 19
click at [664, 502] on button "Save Note" at bounding box center [654, 512] width 75 height 22
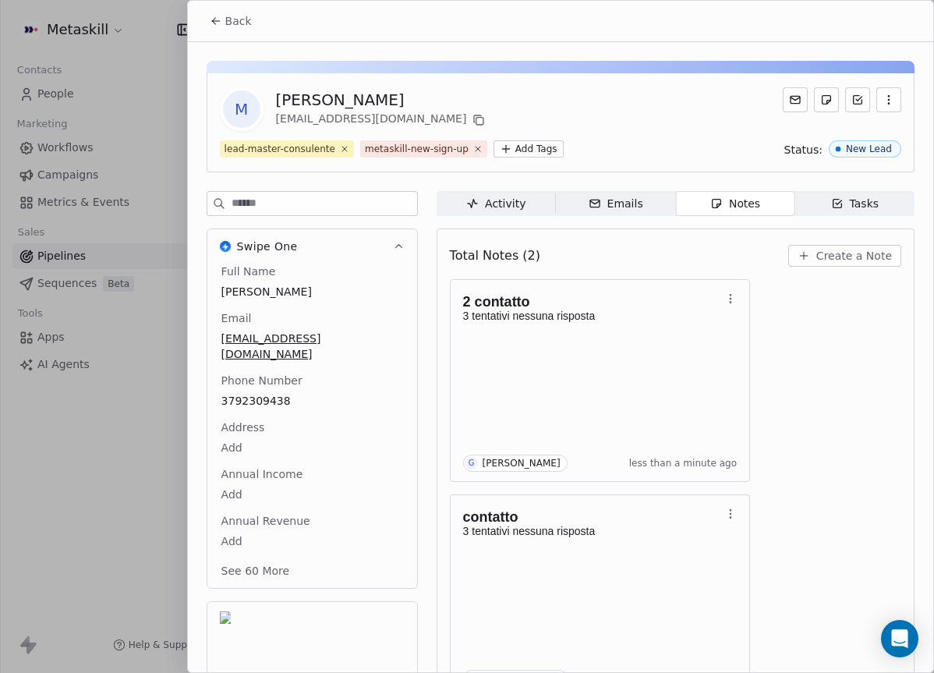
click at [274, 26] on div "Back" at bounding box center [560, 21] width 745 height 41
click at [250, 16] on button "Back" at bounding box center [230, 21] width 61 height 28
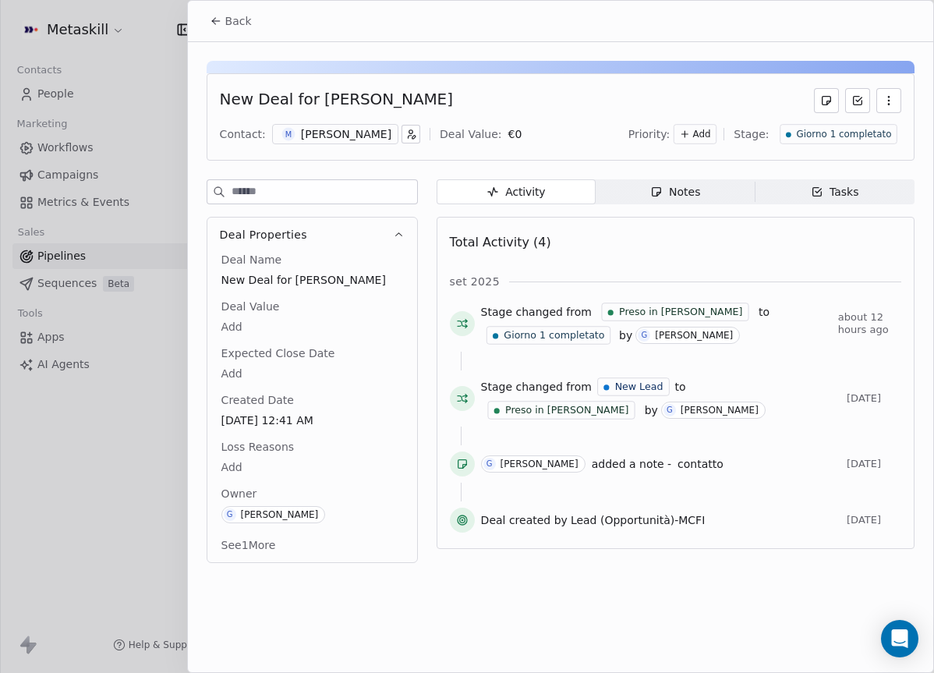
click at [845, 135] on span "Giorno 1 completato" at bounding box center [843, 134] width 95 height 13
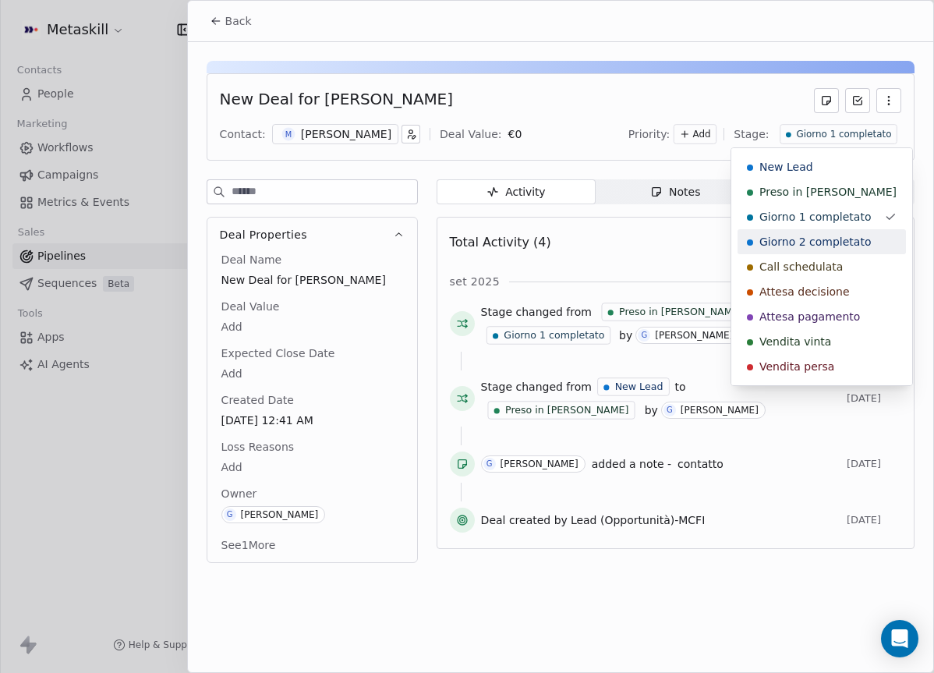
drag, startPoint x: 839, startPoint y: 235, endPoint x: 803, endPoint y: 239, distance: 36.1
click at [839, 235] on div "Giorno 2 completato" at bounding box center [822, 241] width 168 height 25
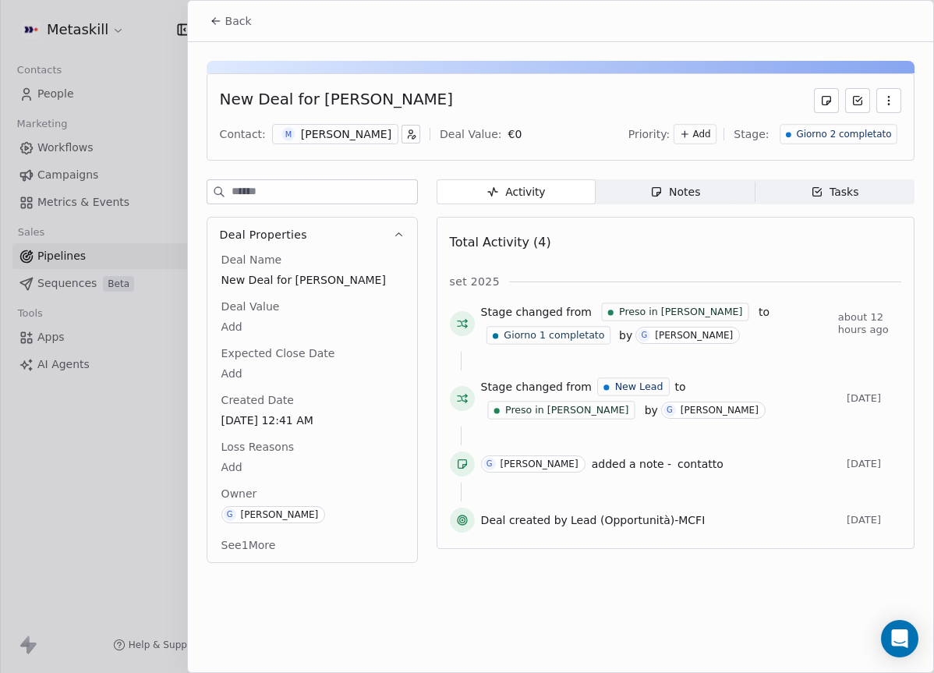
click at [222, 12] on button "Back" at bounding box center [230, 21] width 61 height 28
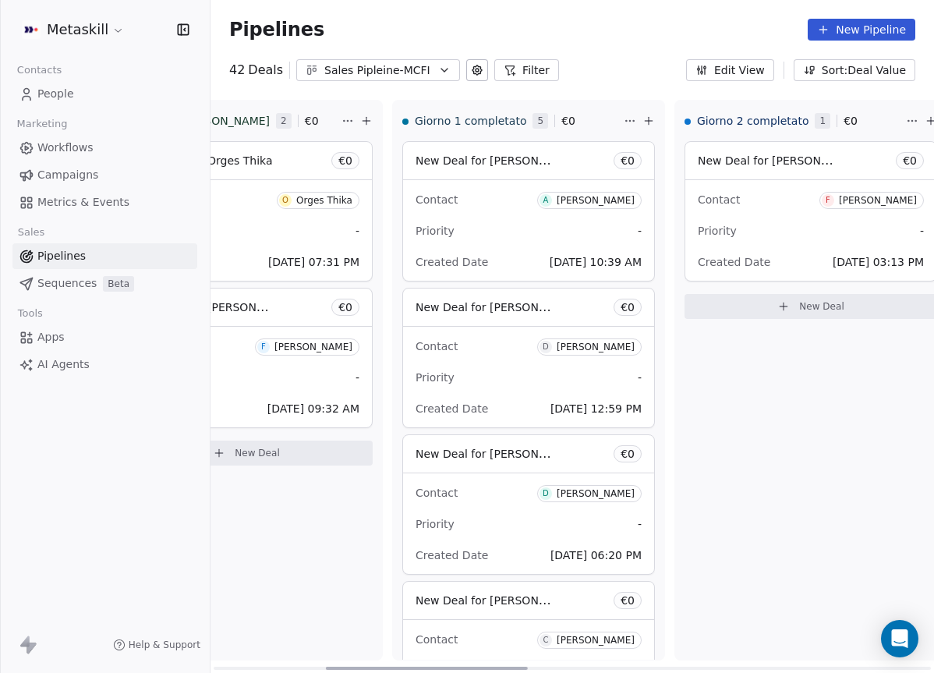
click at [433, 184] on div "Contact A Alex raffaele Docente Priority - Created Date Sep 21, 2025 10:39 AM" at bounding box center [528, 230] width 251 height 101
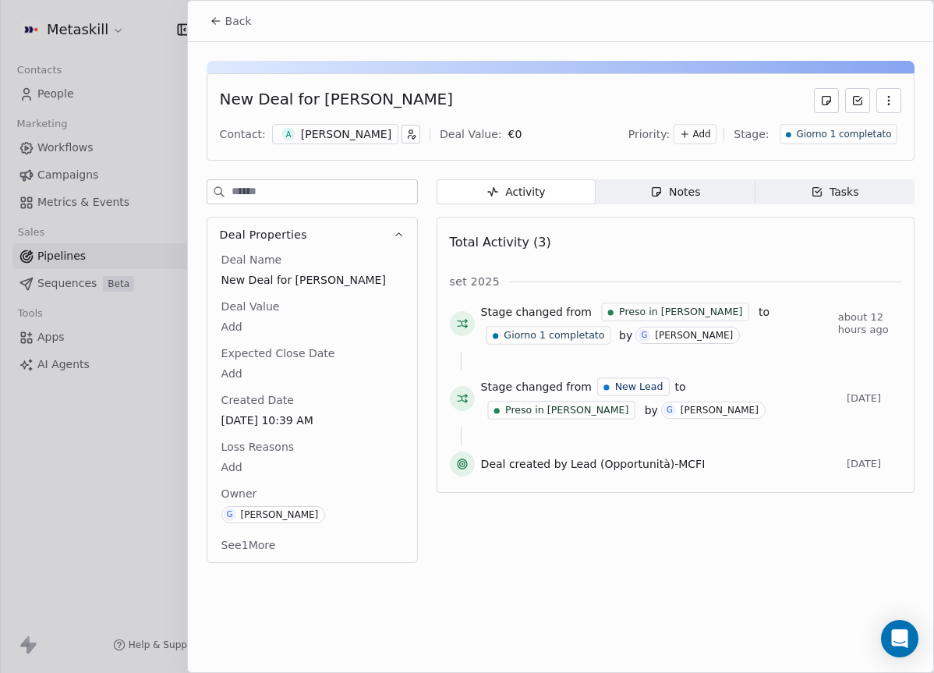
click at [885, 145] on div "Priority: Add Stage: Giorno 1 completato" at bounding box center [764, 133] width 273 height 23
click at [881, 137] on span "Giorno 1 completato" at bounding box center [843, 134] width 95 height 13
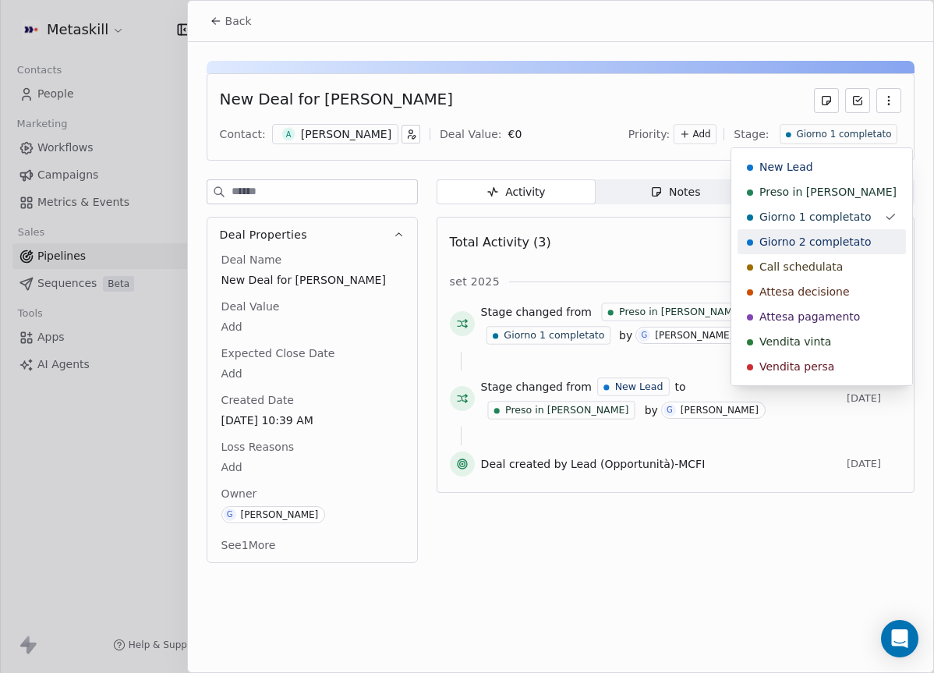
click at [848, 234] on span "Giorno 2 completato" at bounding box center [815, 242] width 112 height 16
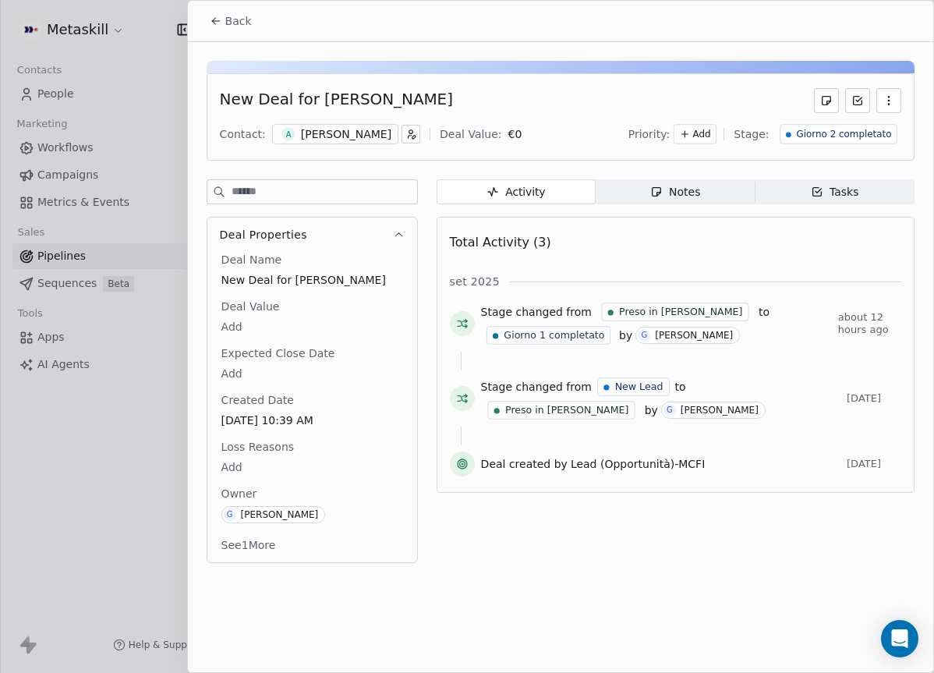
click at [830, 134] on span "Giorno 2 completato" at bounding box center [843, 134] width 95 height 13
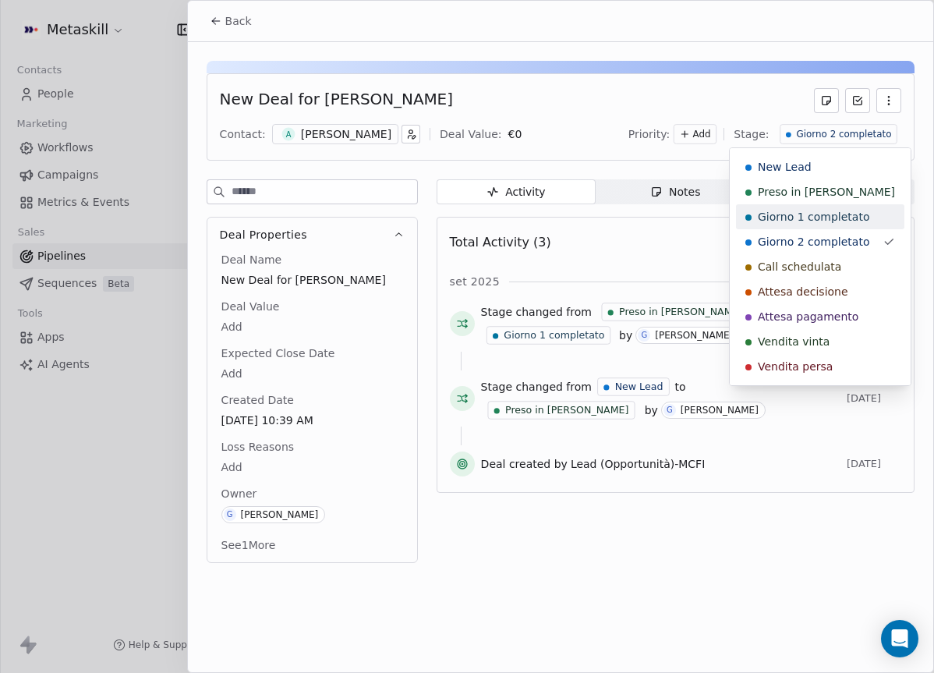
drag, startPoint x: 830, startPoint y: 220, endPoint x: 783, endPoint y: 191, distance: 55.0
click at [830, 220] on span "Giorno 1 completato" at bounding box center [814, 217] width 112 height 16
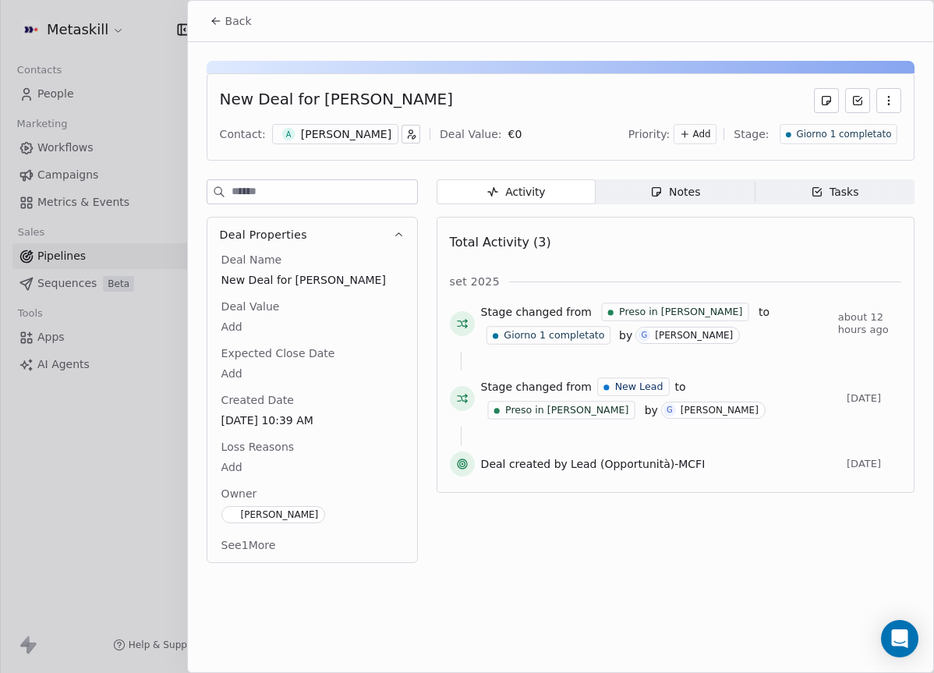
click at [199, 21] on div "Back" at bounding box center [560, 21] width 745 height 41
drag, startPoint x: 214, startPoint y: 24, endPoint x: 226, endPoint y: 28, distance: 12.3
click at [214, 24] on icon at bounding box center [216, 21] width 12 height 12
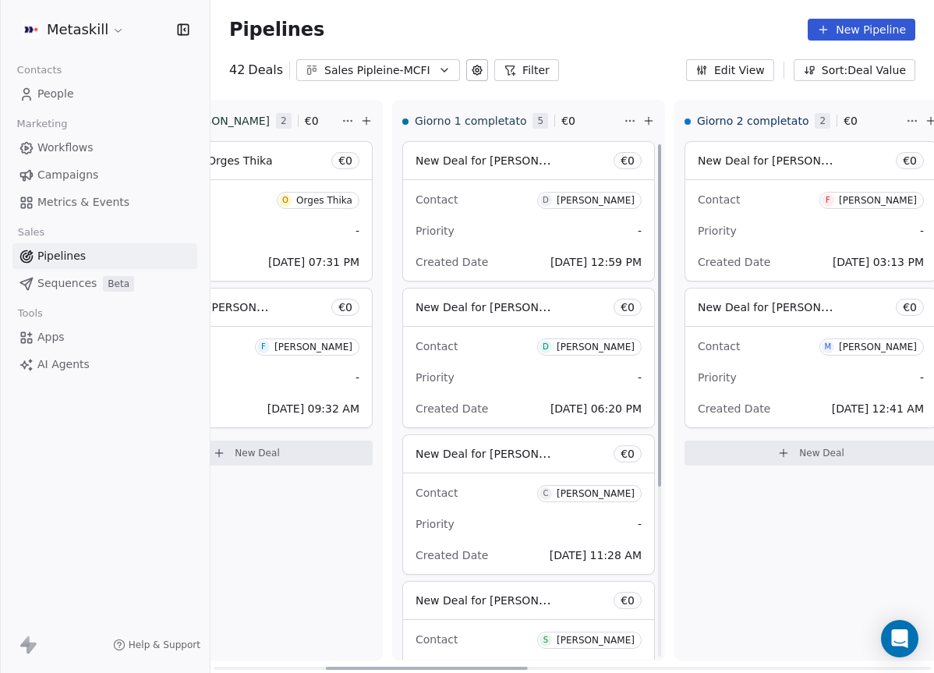
click at [511, 247] on div "Contact D Doriana De lisi Priority - Created Date Sep 19, 2025 12:59 PM" at bounding box center [528, 230] width 251 height 101
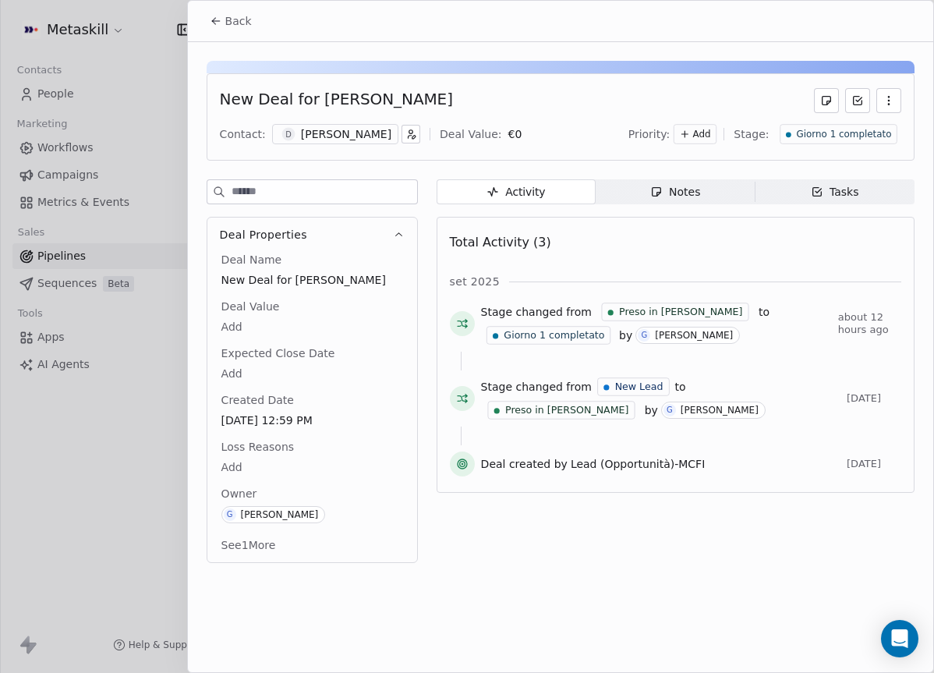
click at [649, 196] on span "Notes Notes" at bounding box center [675, 191] width 159 height 25
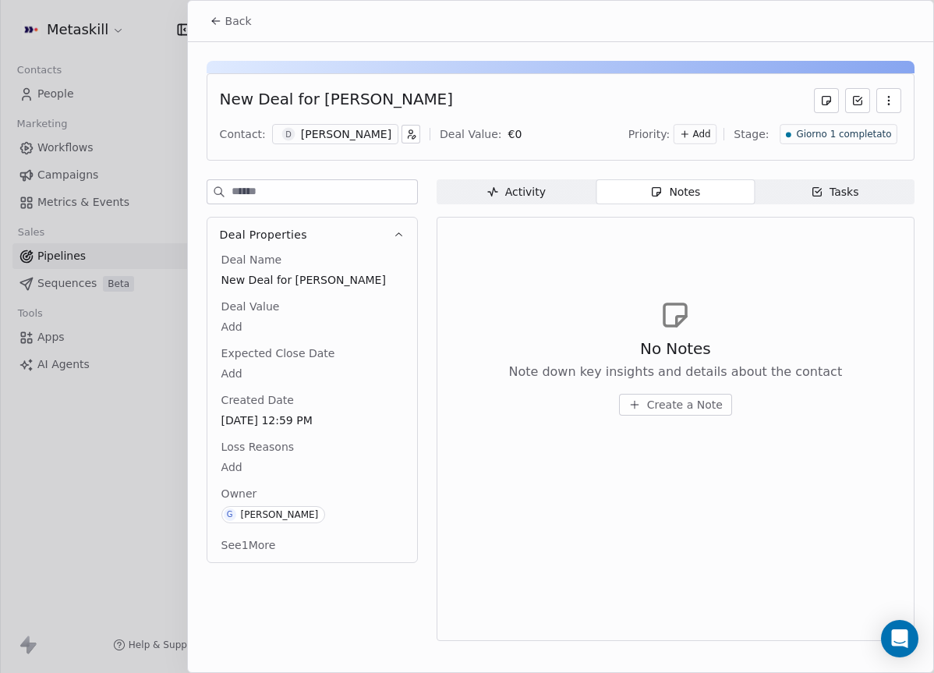
click at [496, 198] on div "Activity" at bounding box center [516, 192] width 59 height 16
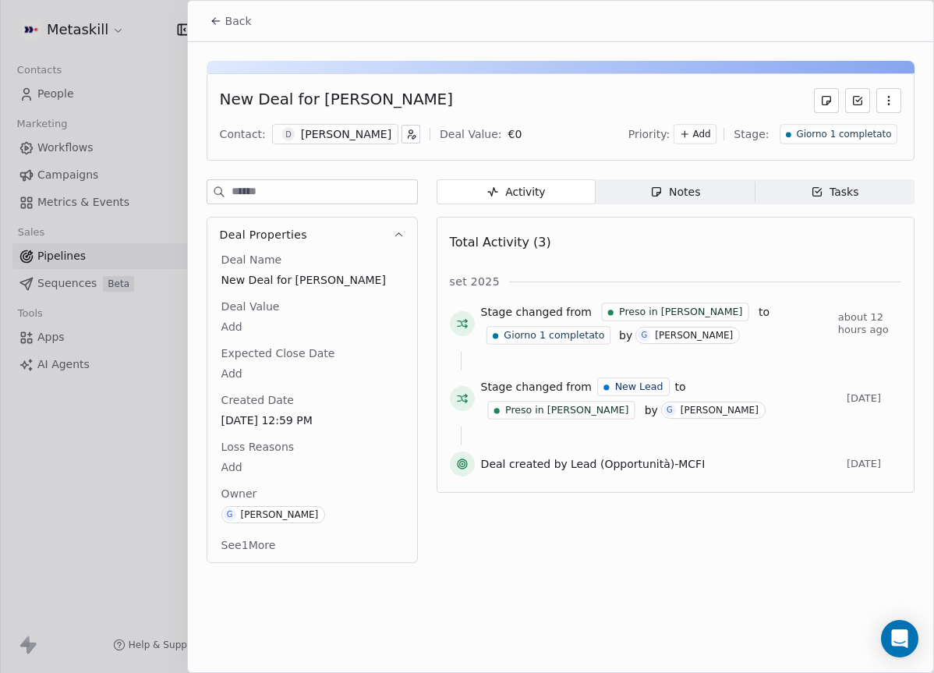
click at [327, 134] on div "[PERSON_NAME]" at bounding box center [346, 134] width 90 height 16
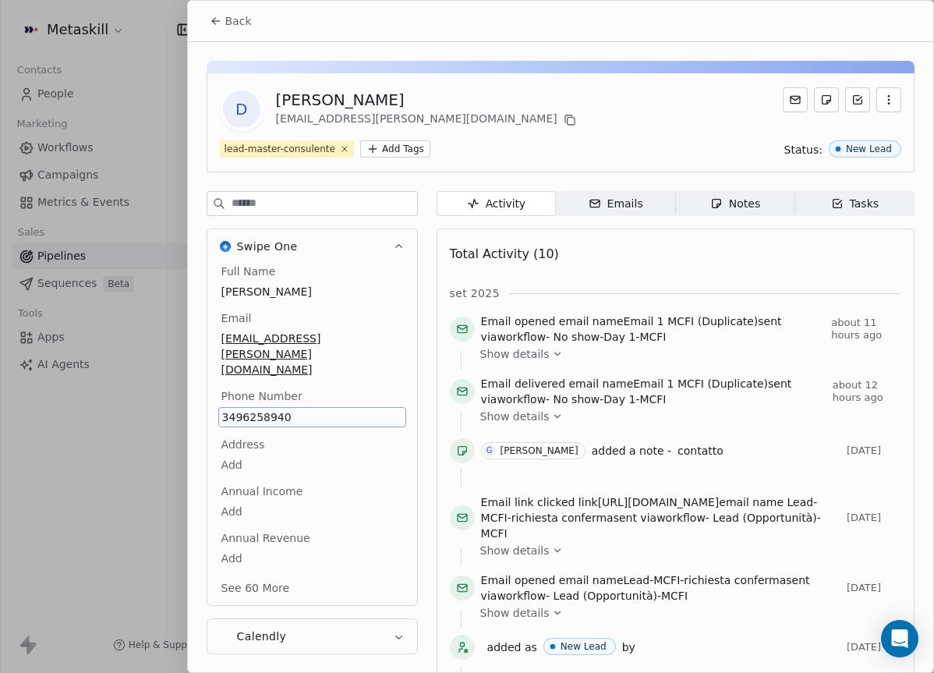
scroll to position [50, 0]
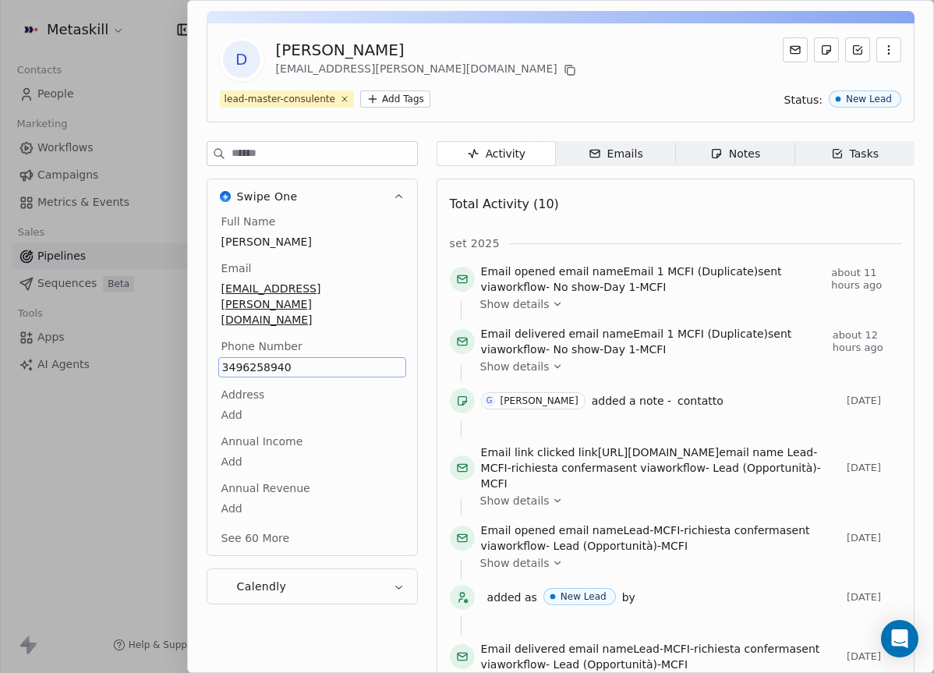
click at [279, 382] on div "Full Name Doriana De lisi Email doriana.delisi@gmail.com Phone Number 349625894…" at bounding box center [312, 381] width 188 height 335
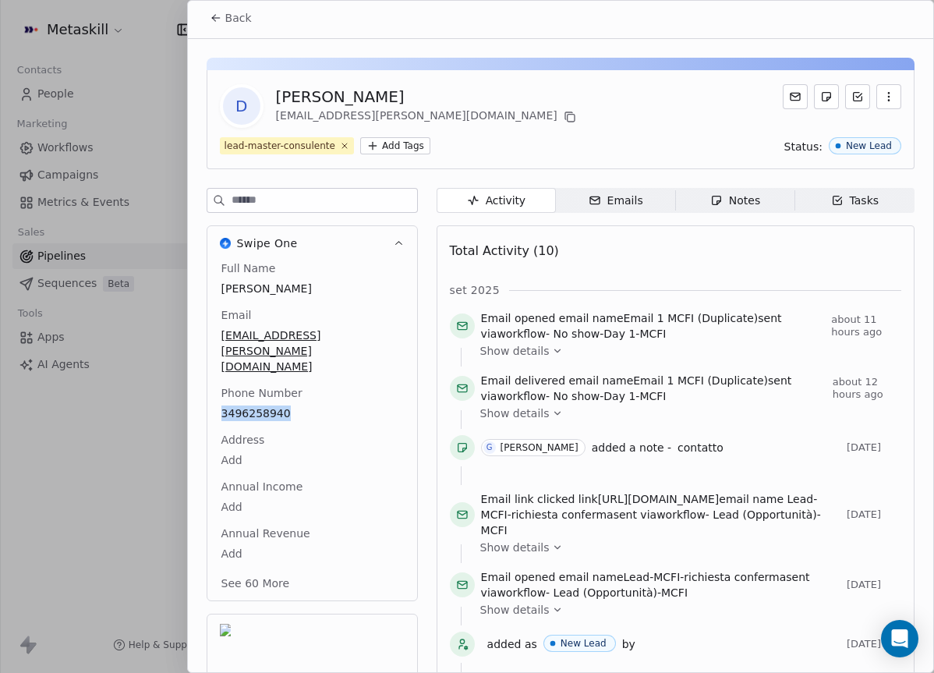
scroll to position [0, 0]
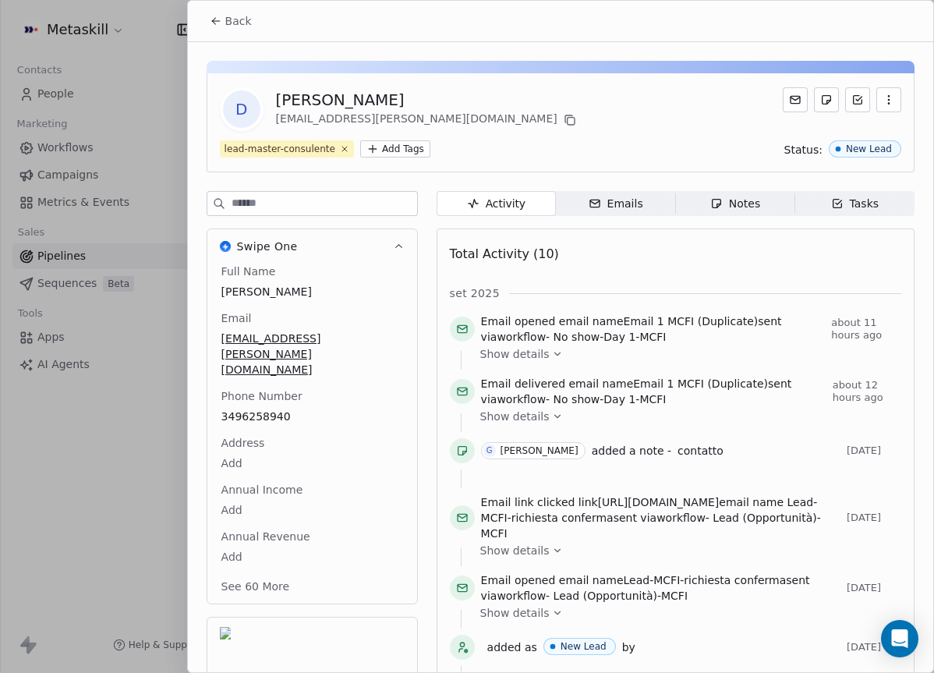
click at [445, 100] on div "D Doriana De lisi doriana.delisi@gmail.com" at bounding box center [560, 109] width 681 height 44
click at [252, 16] on button "Back" at bounding box center [230, 21] width 61 height 28
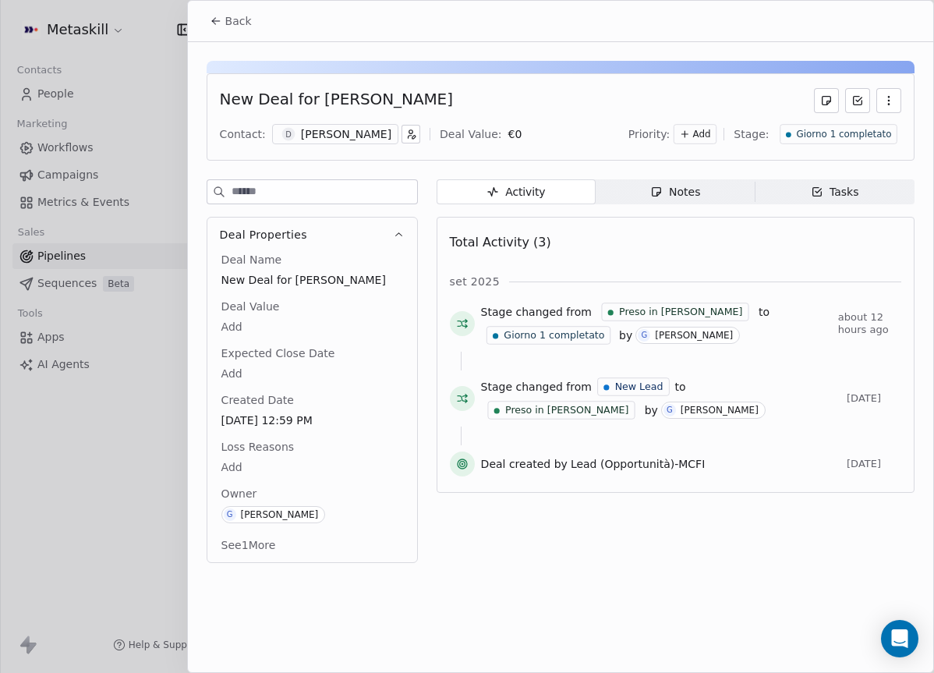
click at [698, 193] on div "Notes" at bounding box center [675, 192] width 50 height 16
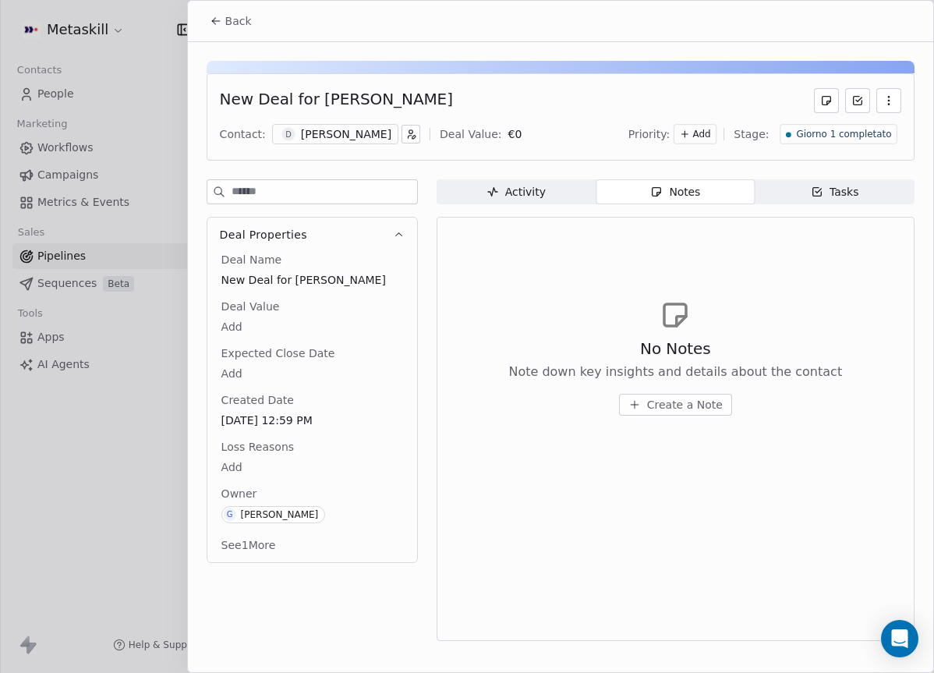
click at [349, 134] on div "[PERSON_NAME]" at bounding box center [346, 134] width 90 height 16
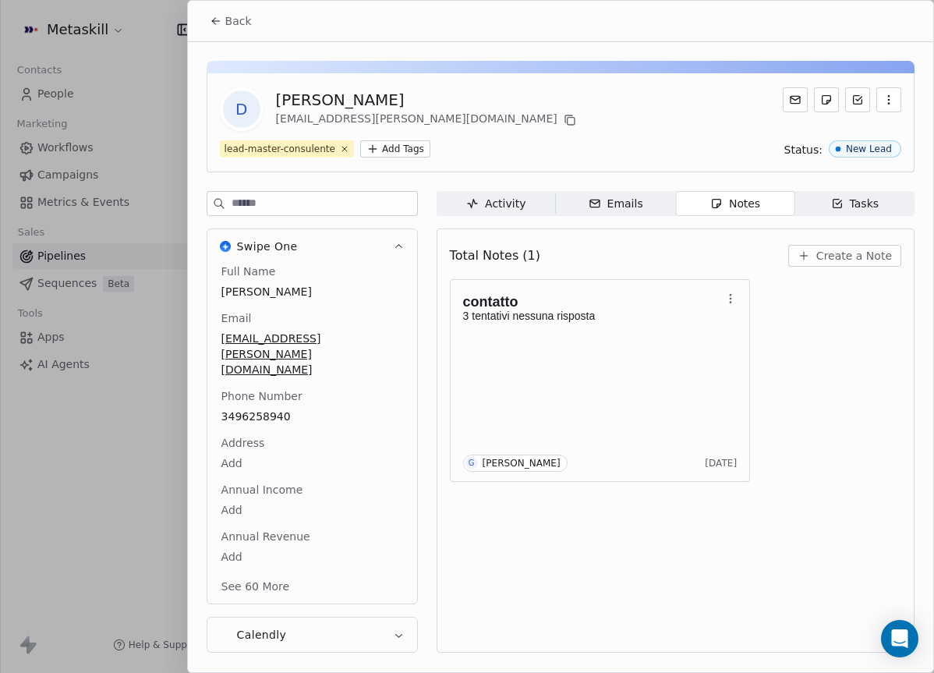
click at [654, 199] on span "Emails Emails" at bounding box center [615, 203] width 119 height 25
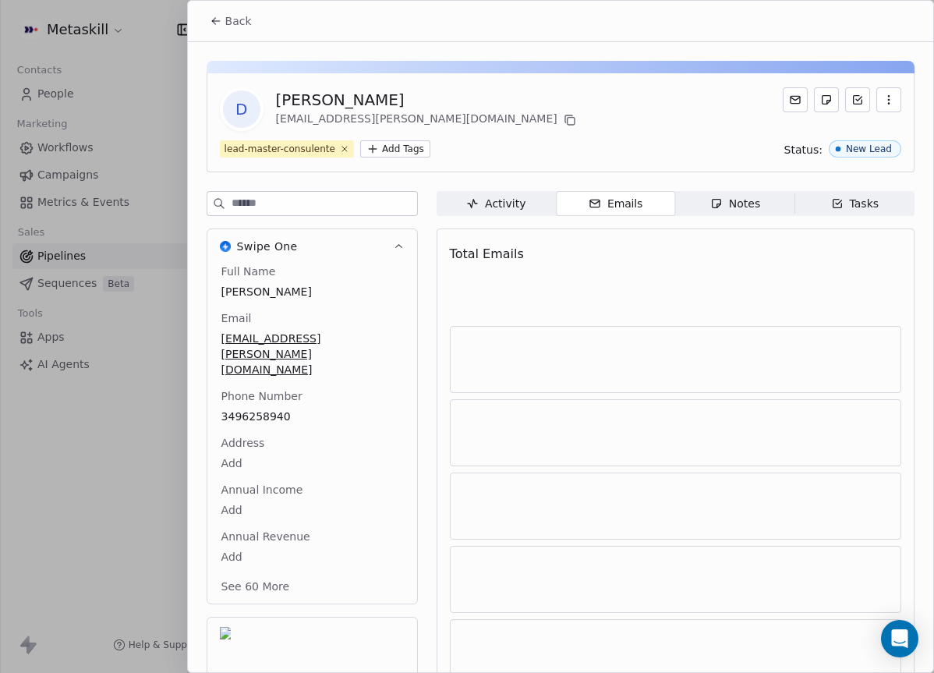
click at [739, 206] on div "Notes" at bounding box center [735, 204] width 50 height 16
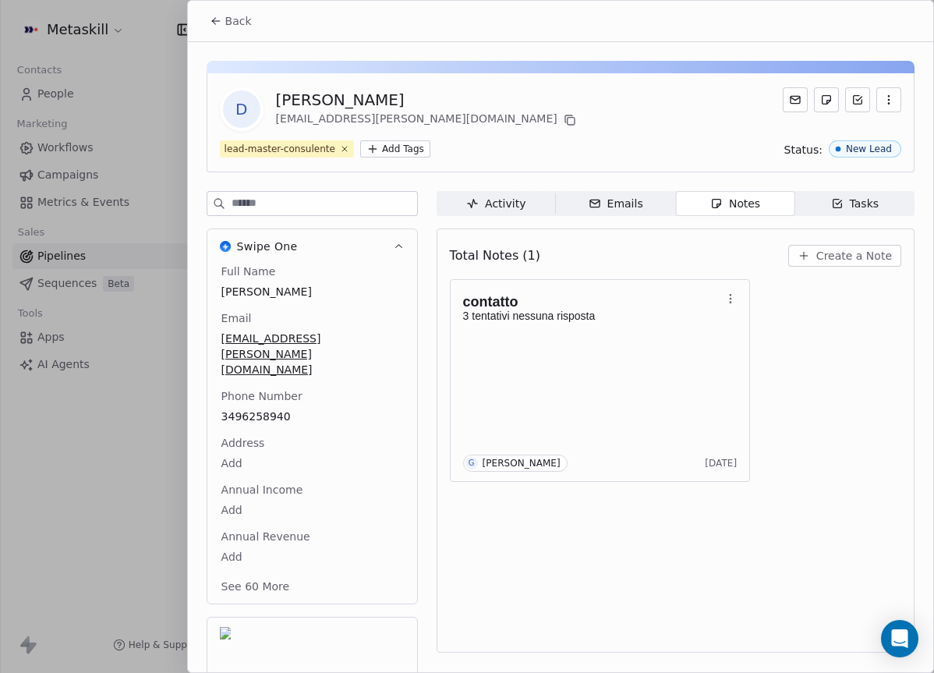
click at [837, 250] on span "Create a Note" at bounding box center [854, 256] width 76 height 16
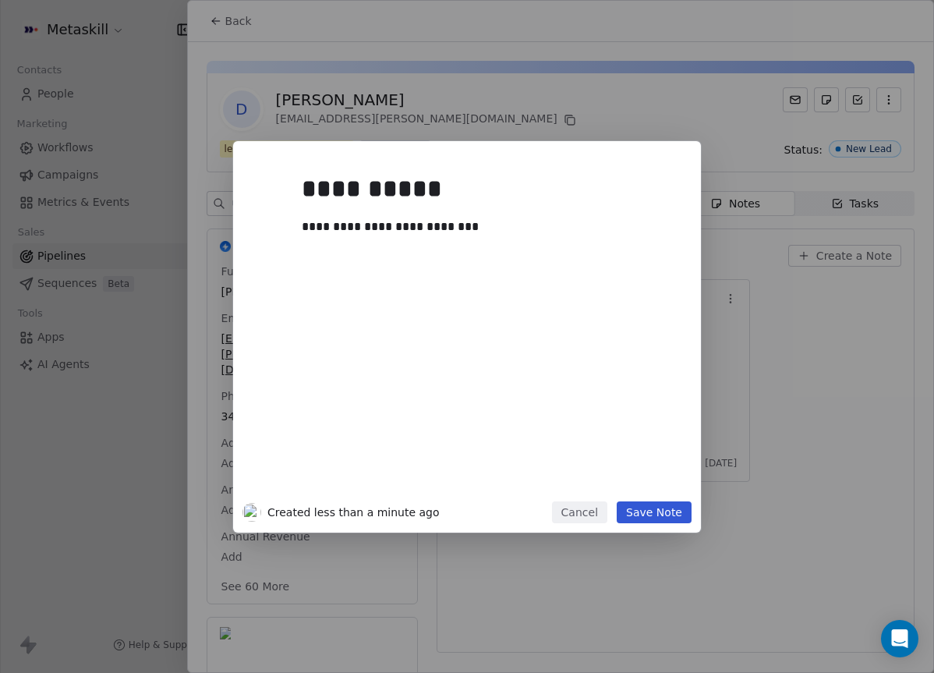
click at [627, 507] on button "Save Note" at bounding box center [654, 512] width 75 height 22
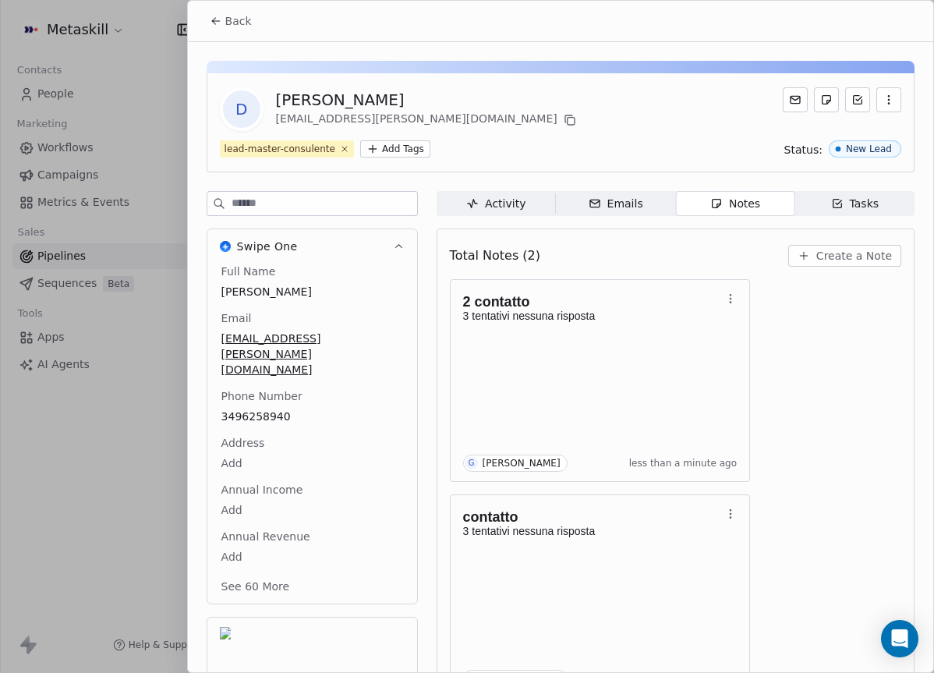
click at [220, 30] on button "Back" at bounding box center [230, 21] width 61 height 28
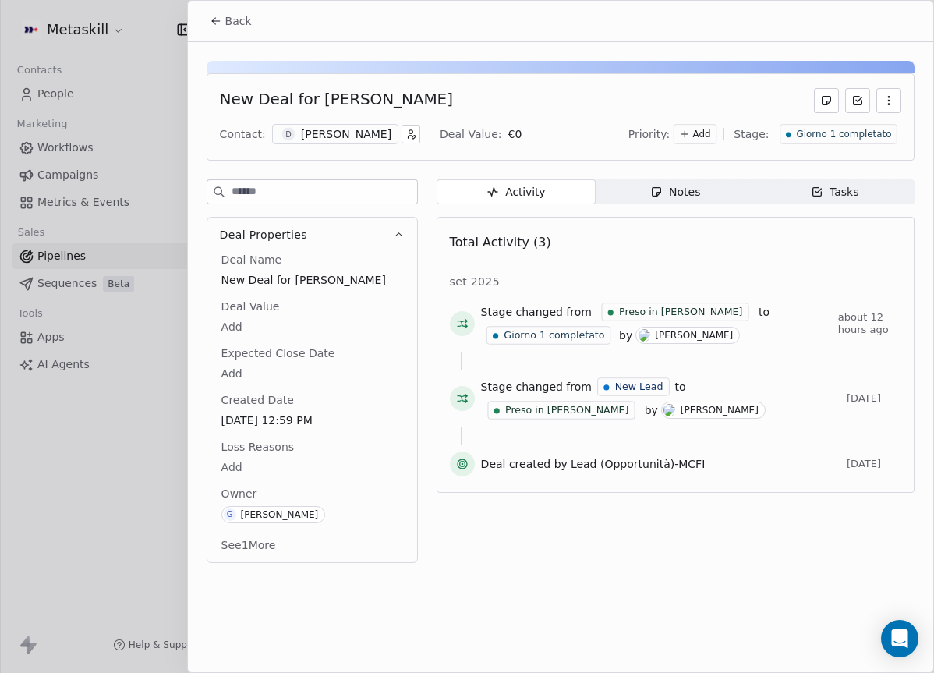
click at [228, 21] on span "Back" at bounding box center [238, 21] width 27 height 16
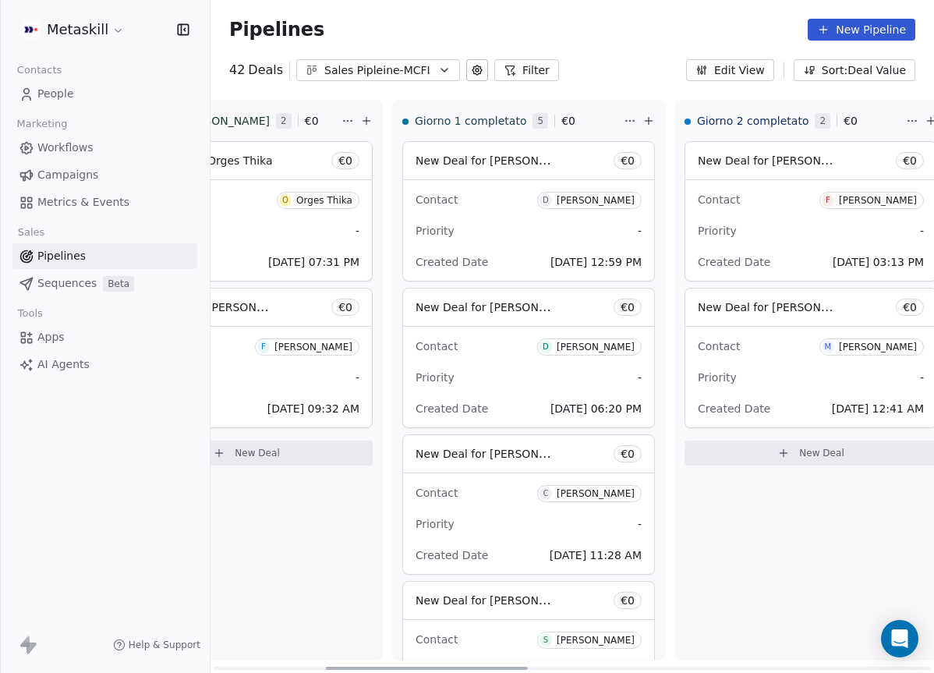
click at [520, 193] on div "Contact D [PERSON_NAME]" at bounding box center [529, 199] width 226 height 26
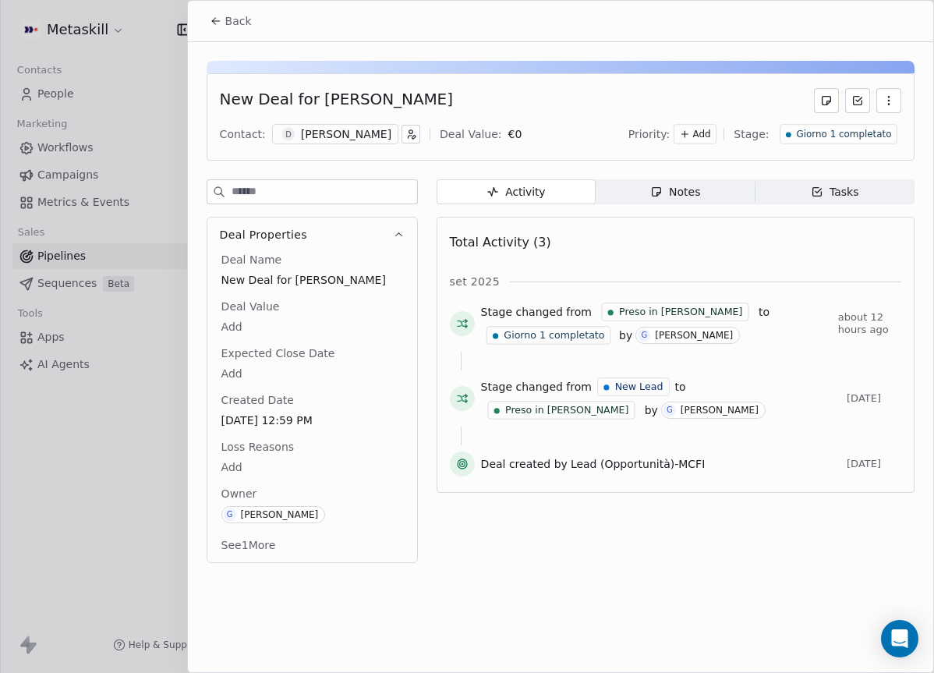
click at [892, 133] on div "Giorno 1 completato" at bounding box center [839, 134] width 118 height 20
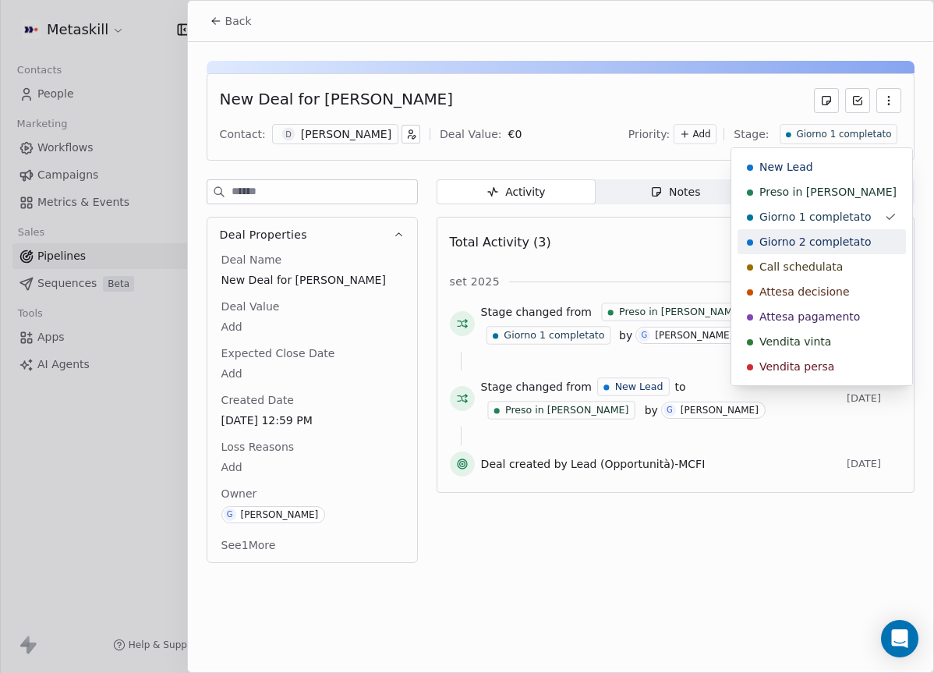
click at [830, 245] on span "Giorno 2 completato" at bounding box center [815, 242] width 112 height 16
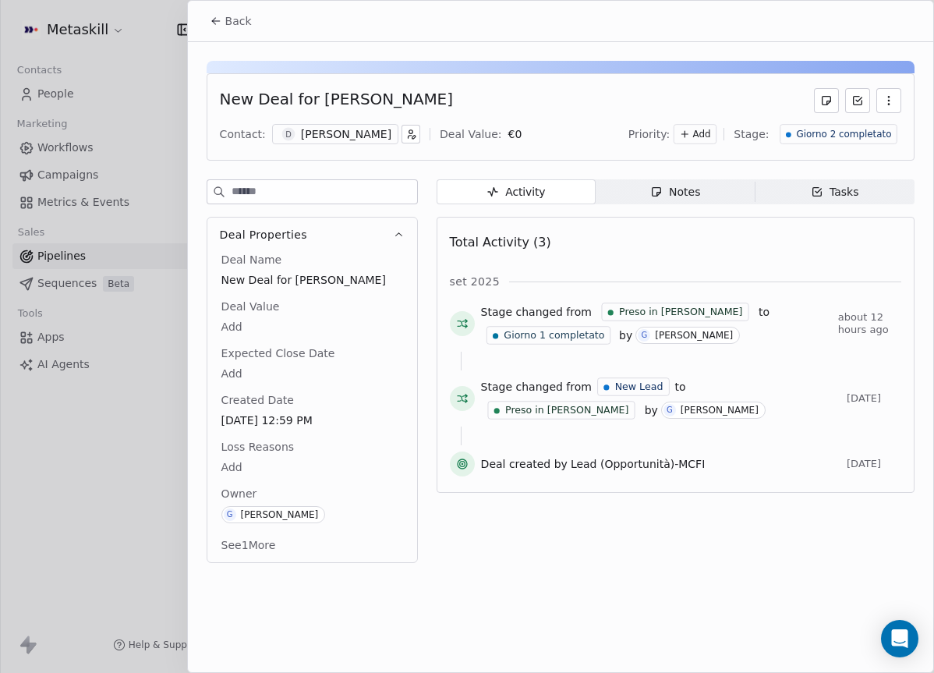
click at [197, 16] on div "Back" at bounding box center [560, 21] width 745 height 41
click at [210, 19] on icon at bounding box center [216, 21] width 12 height 12
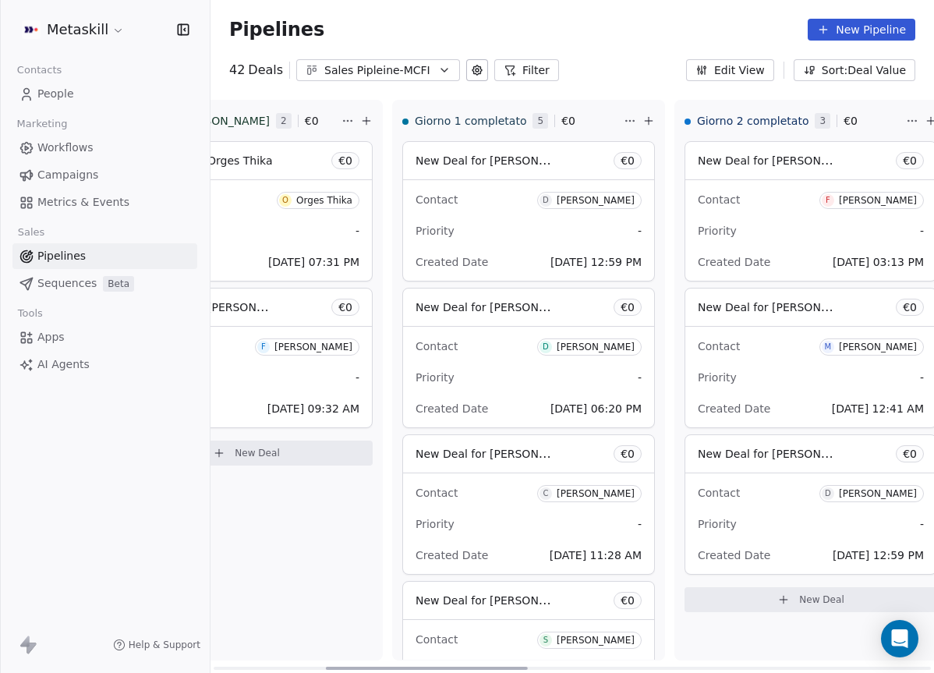
click at [494, 338] on div "Contact D Davide Zullo" at bounding box center [529, 346] width 226 height 26
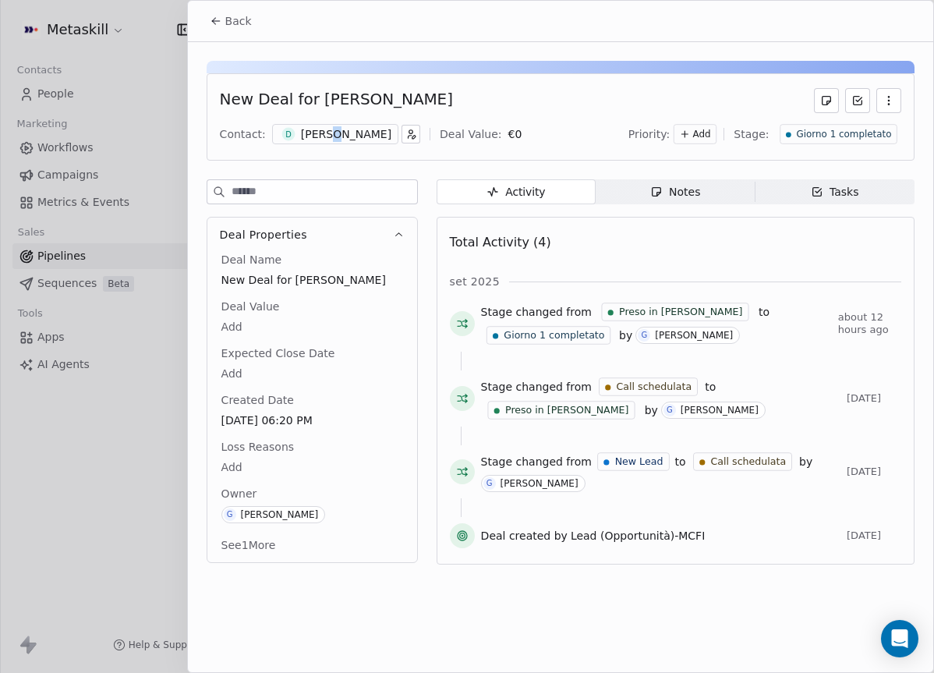
click at [330, 140] on div "Davide Zullo" at bounding box center [346, 134] width 90 height 16
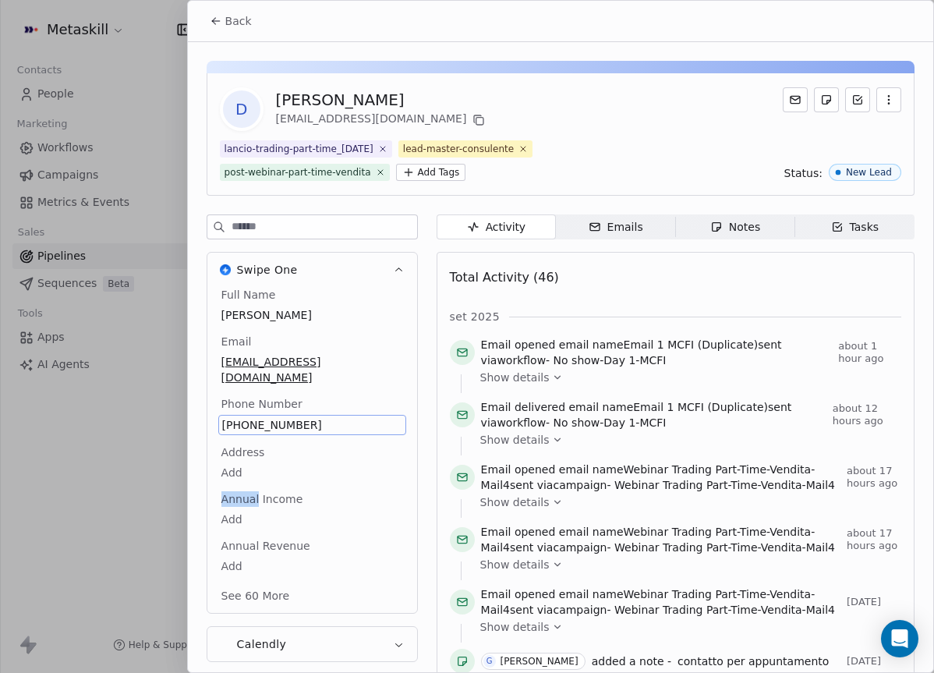
scroll to position [73, 0]
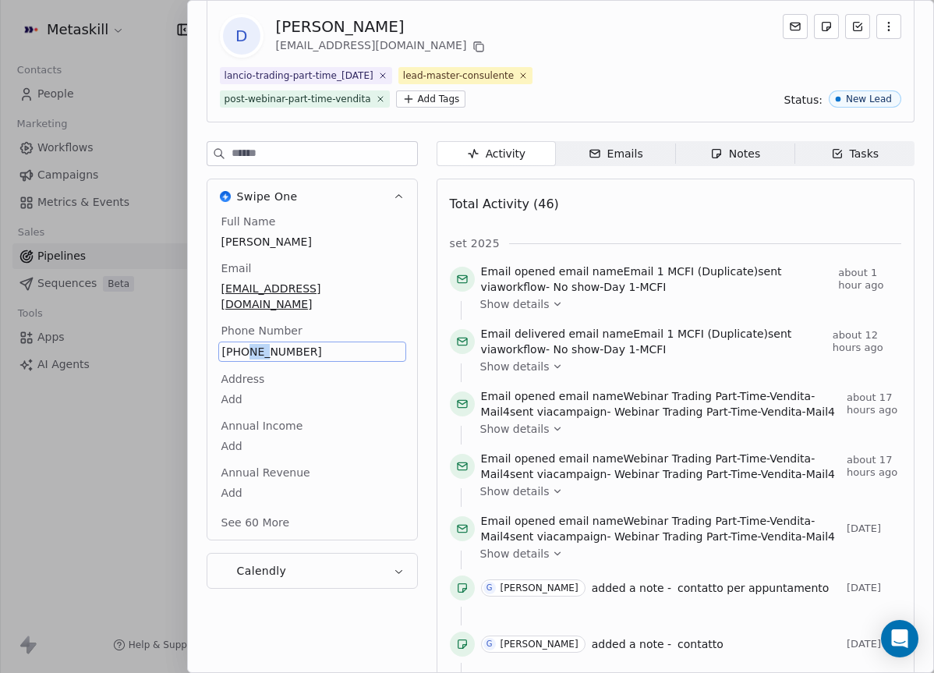
click at [238, 344] on span "328 639 9847" at bounding box center [312, 352] width 180 height 16
click at [257, 344] on span "328 639 9847" at bounding box center [312, 352] width 180 height 16
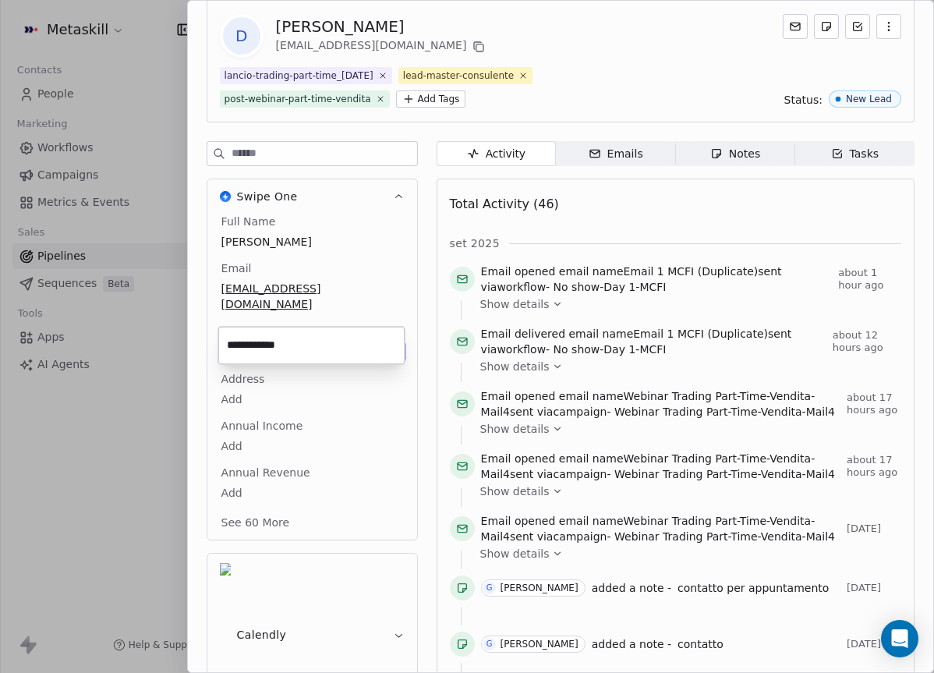
click at [745, 147] on html "Metaskill Contacts People Marketing Workflows Campaigns Metrics & Events Sales …" at bounding box center [467, 336] width 934 height 673
click at [745, 163] on span "Notes Notes" at bounding box center [734, 153] width 119 height 25
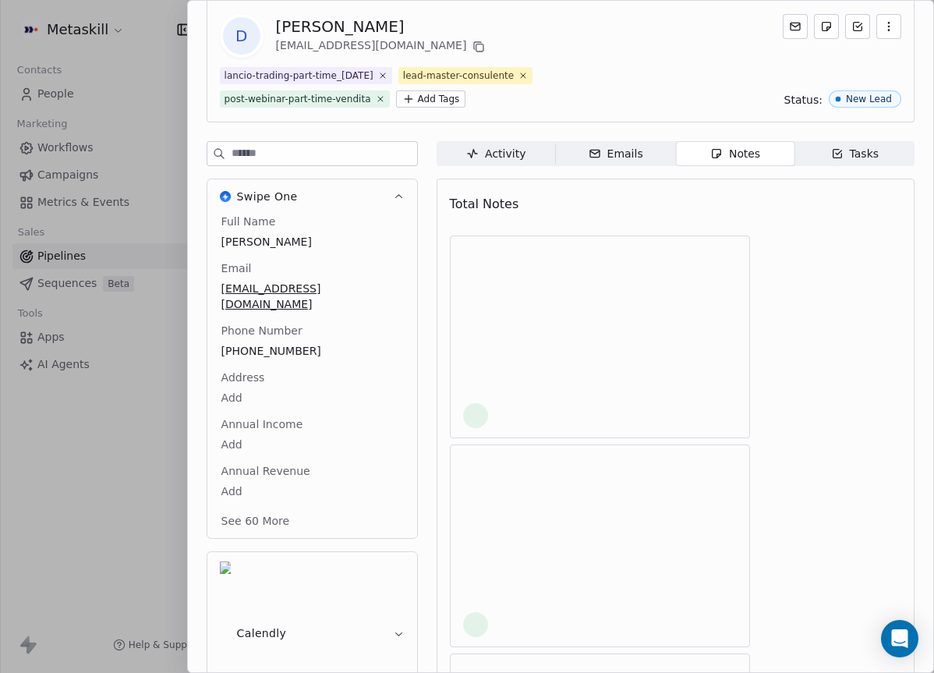
scroll to position [68, 0]
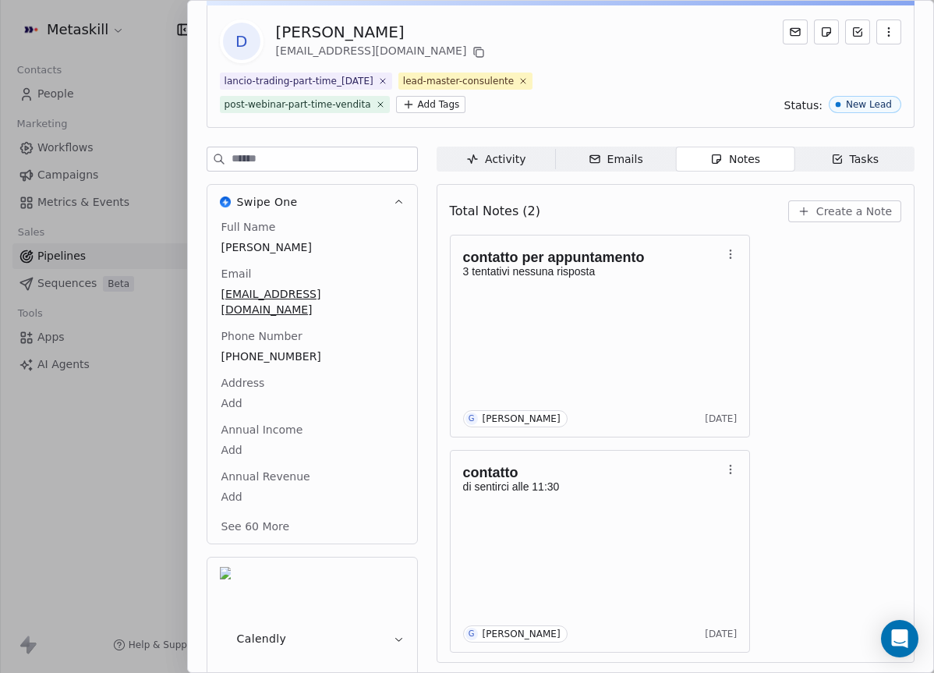
click at [889, 214] on span "Create a Note" at bounding box center [854, 212] width 76 height 16
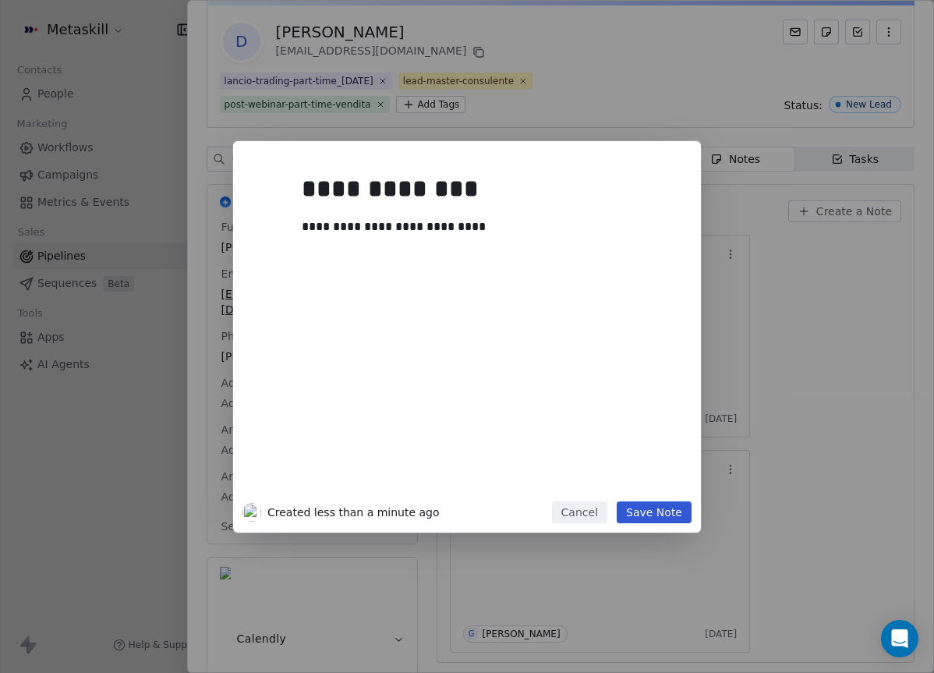
click at [667, 505] on button "Save Note" at bounding box center [654, 512] width 75 height 22
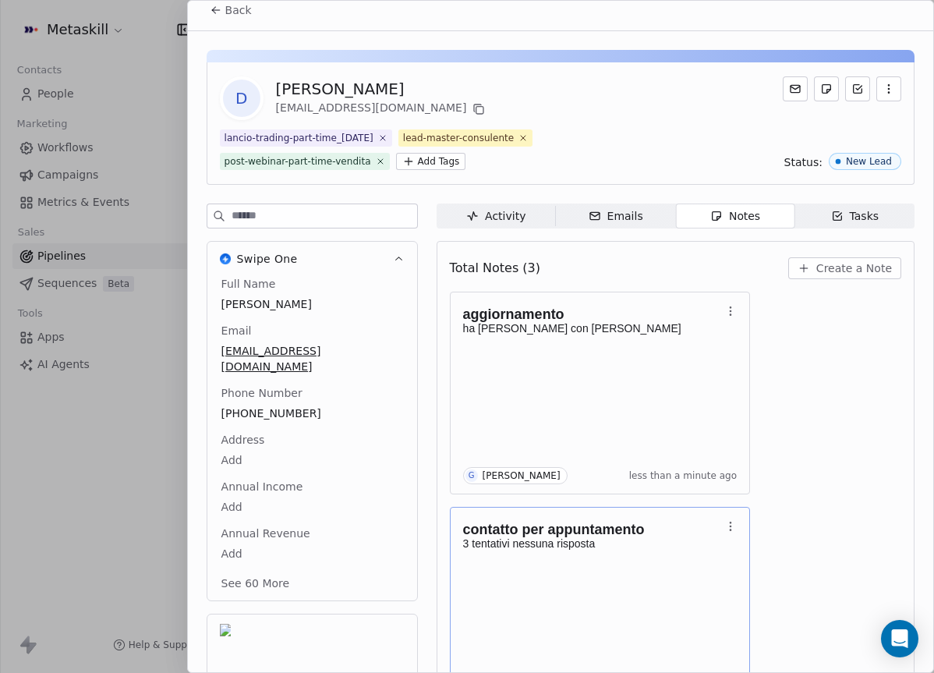
scroll to position [0, 0]
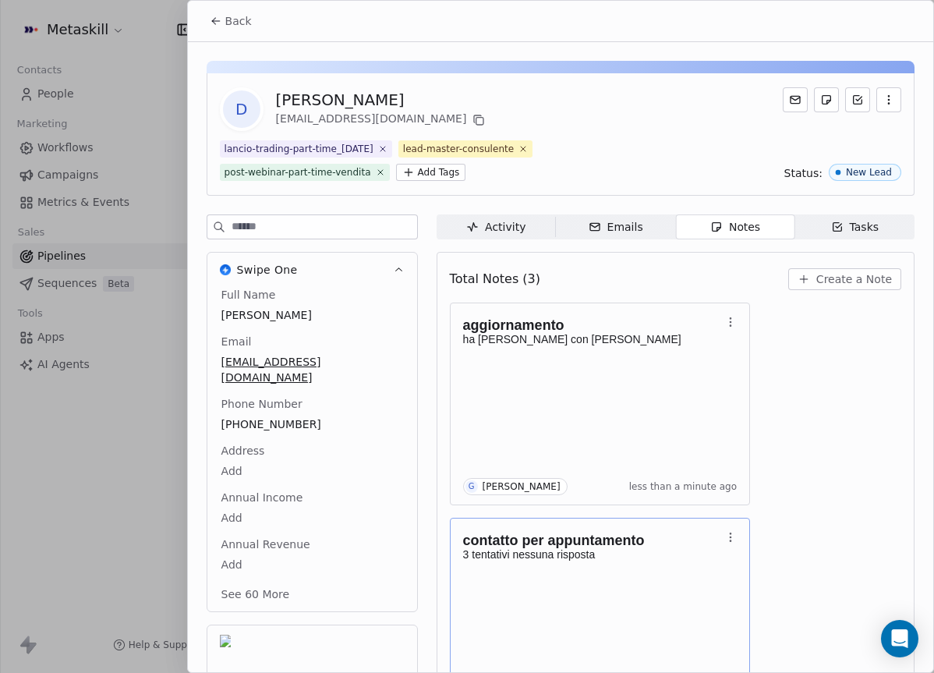
click at [249, 30] on button "Back" at bounding box center [230, 21] width 61 height 28
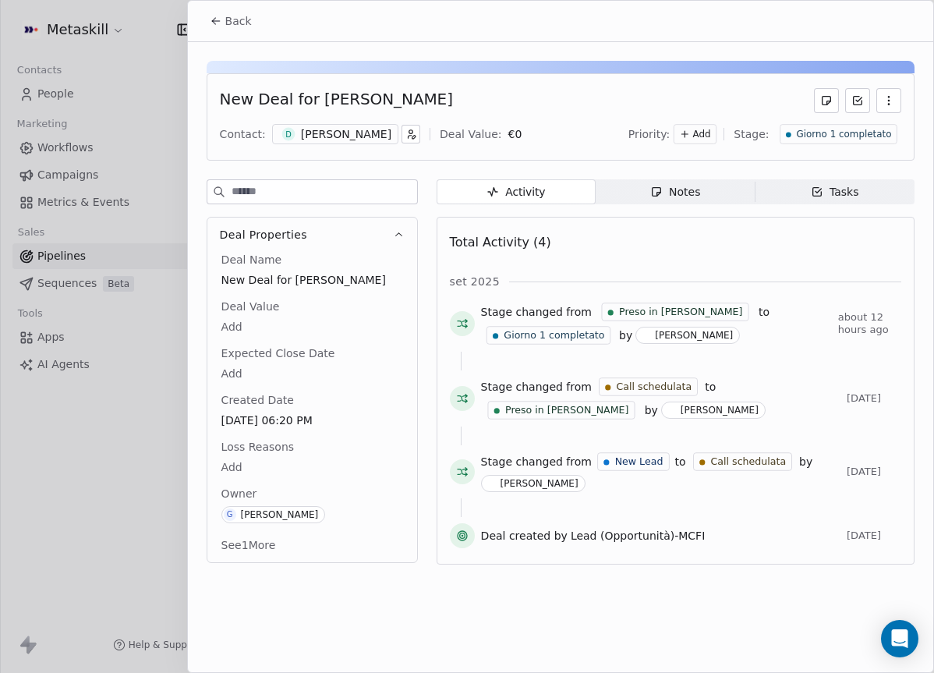
click at [849, 124] on div "Giorno 1 completato" at bounding box center [839, 134] width 118 height 20
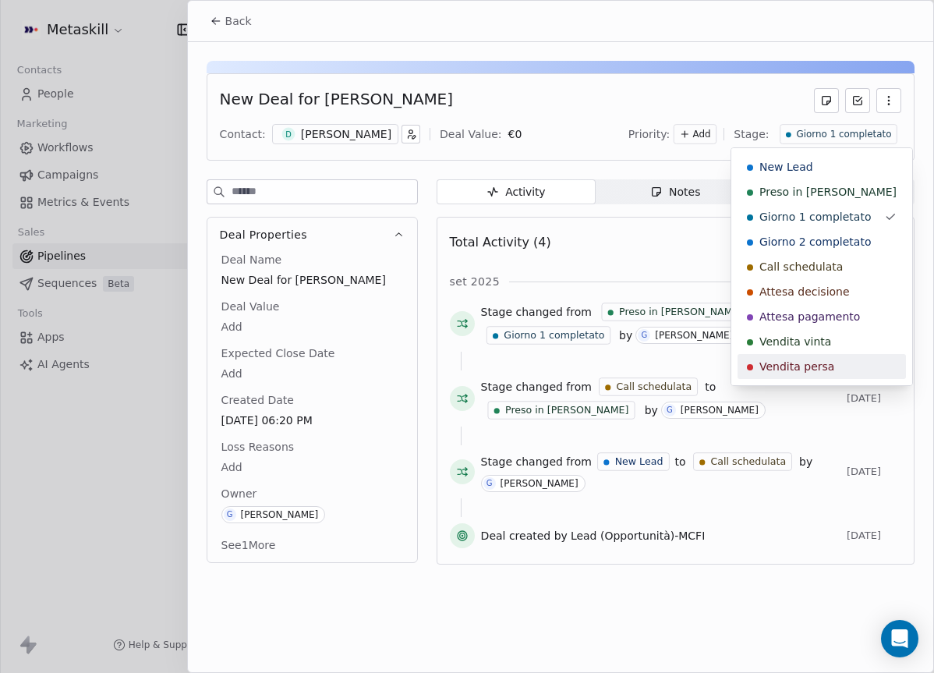
click at [810, 363] on span "Vendita persa" at bounding box center [796, 367] width 75 height 16
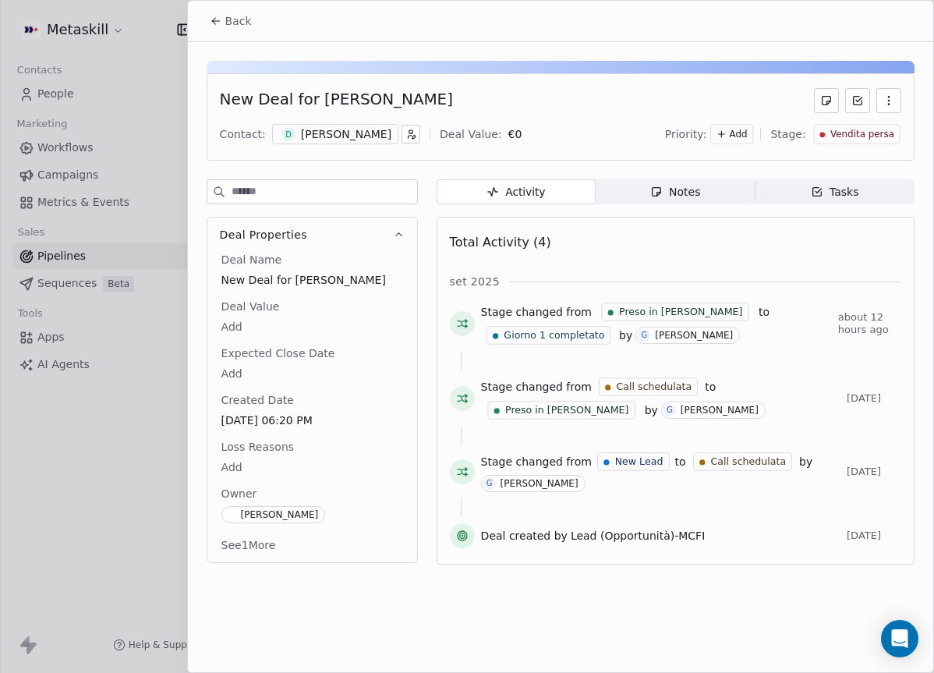
click at [265, 489] on div "Owner Giulio Roselli" at bounding box center [312, 505] width 188 height 39
click at [252, 468] on body "Metaskill Contacts People Marketing Workflows Campaigns Metrics & Events Sales …" at bounding box center [467, 336] width 934 height 673
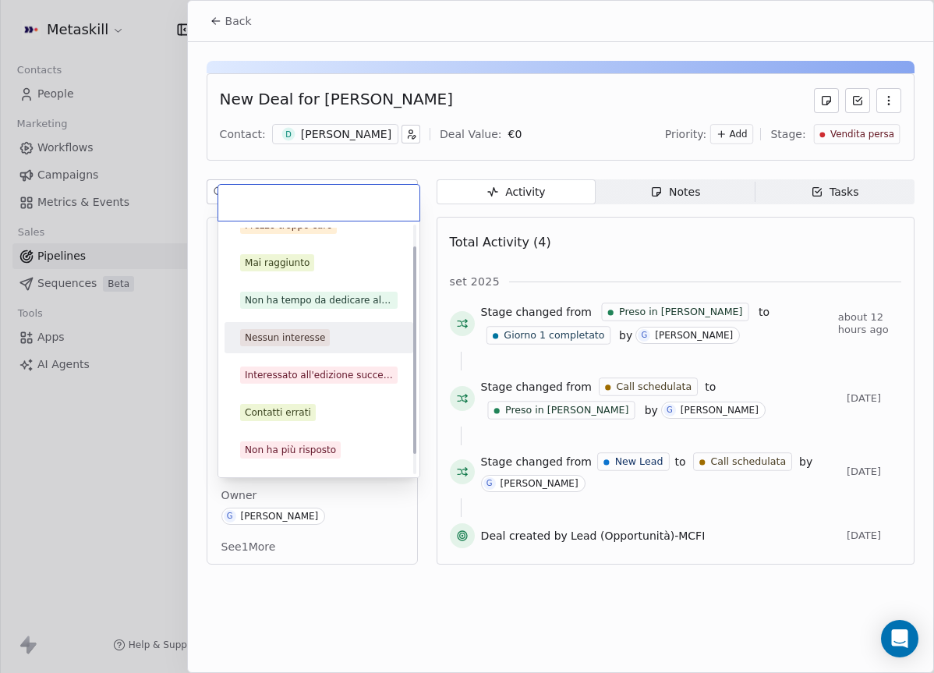
scroll to position [50, 0]
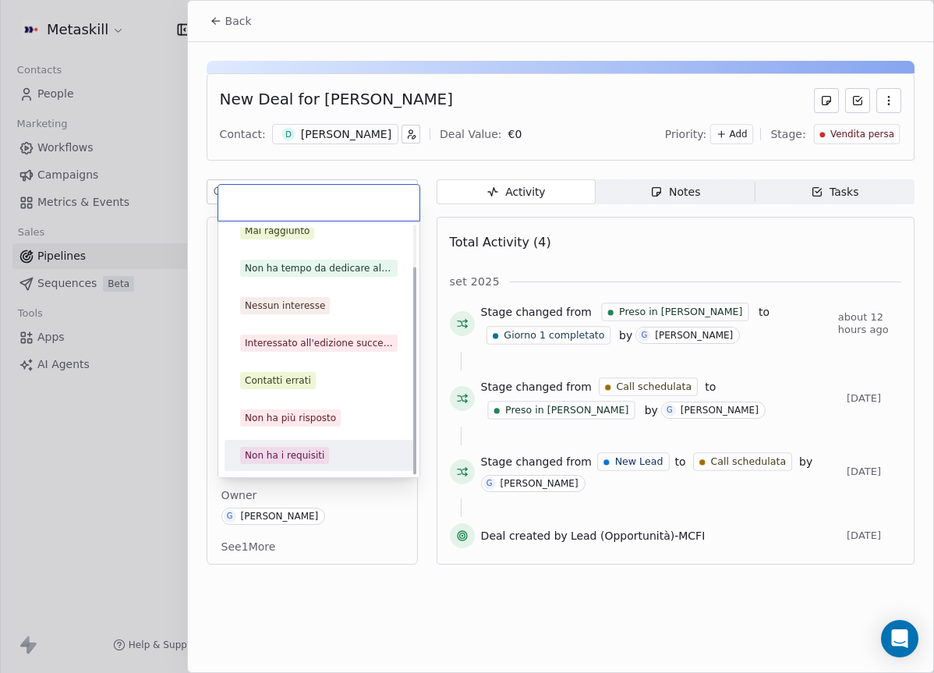
click at [297, 444] on div "Non ha i requisiti" at bounding box center [319, 455] width 176 height 25
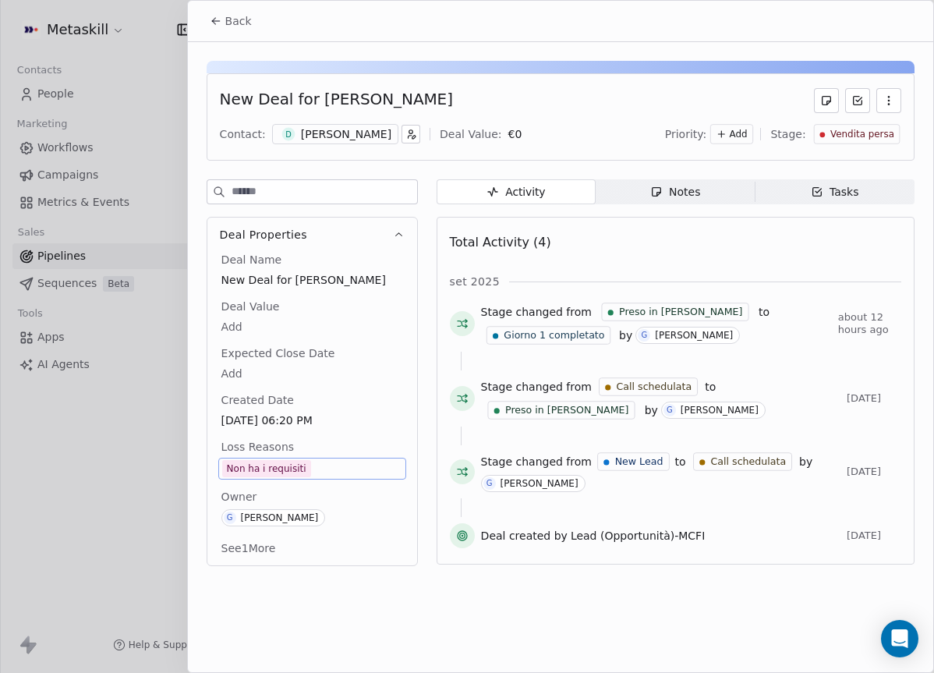
click at [232, 31] on button "Back" at bounding box center [230, 21] width 61 height 28
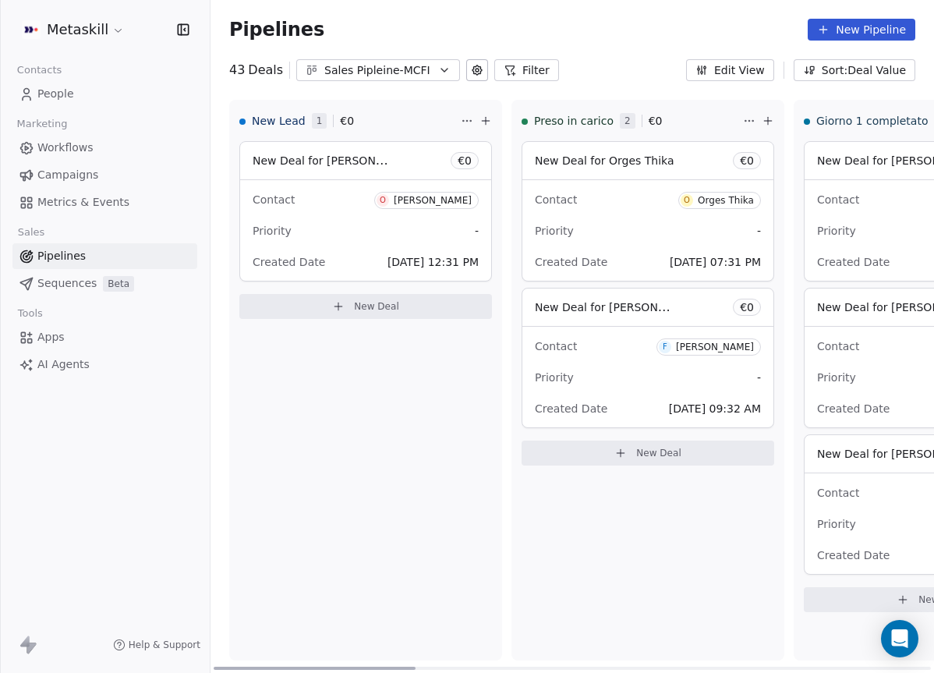
click at [674, 218] on div "Priority -" at bounding box center [648, 230] width 226 height 25
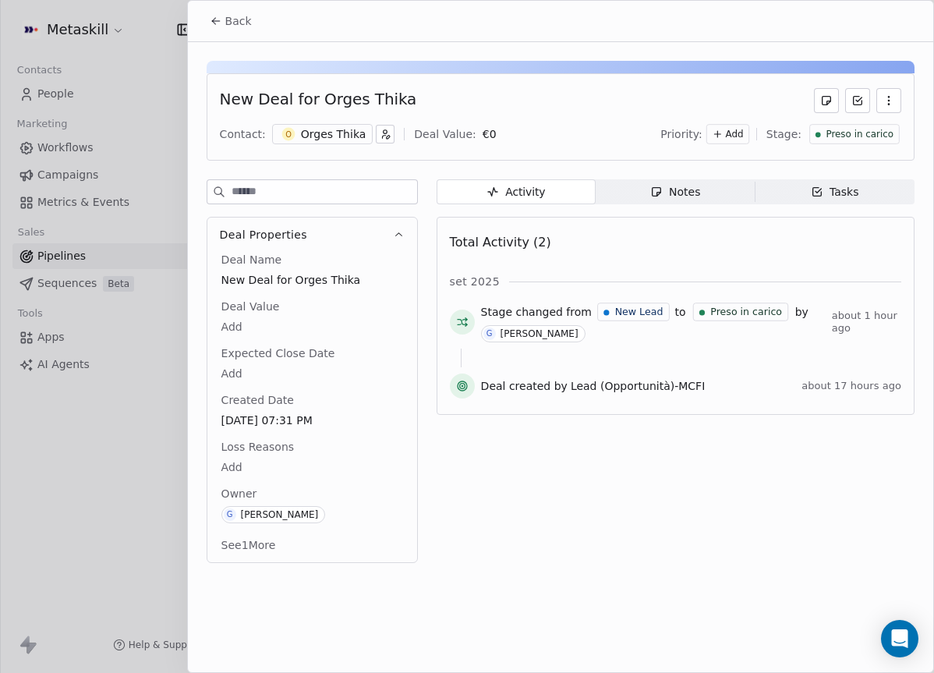
click at [565, 161] on div "New Deal for Orges Thika Contact: O Orges Thika Deal Value: € 0 Priority: Add S…" at bounding box center [560, 307] width 745 height 530
click at [316, 125] on div "O Orges Thika" at bounding box center [322, 134] width 101 height 20
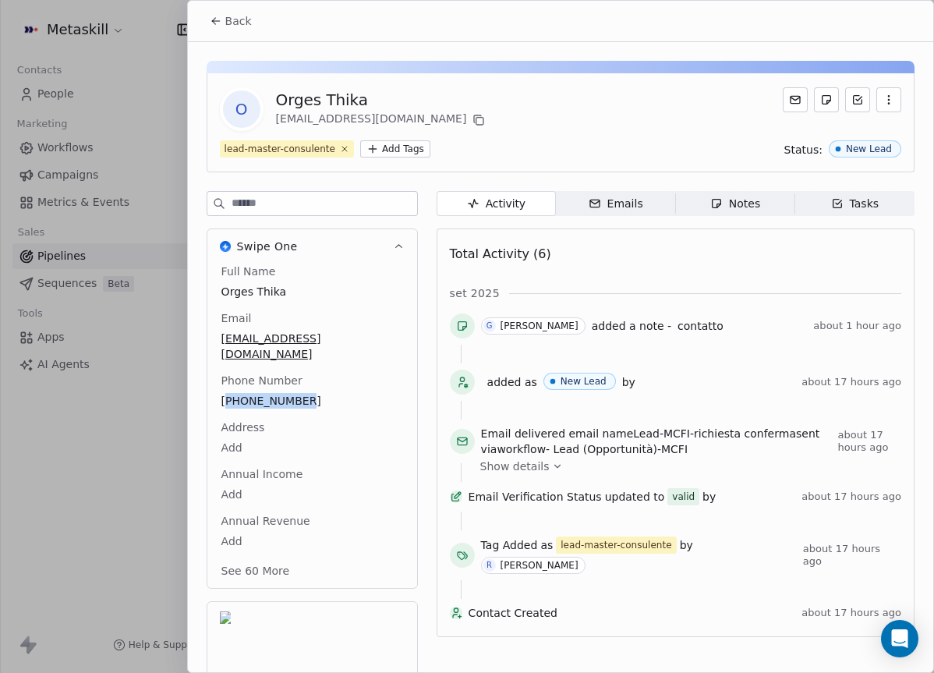
click at [242, 393] on span "+393488627124" at bounding box center [312, 401] width 182 height 16
click at [242, 394] on span "+393488627124" at bounding box center [312, 402] width 180 height 16
click at [242, 384] on input "**********" at bounding box center [311, 395] width 180 height 31
click at [245, 392] on input "**********" at bounding box center [311, 395] width 180 height 31
click at [766, 377] on html "Metaskill Contacts People Marketing Workflows Campaigns Metrics & Events Sales …" at bounding box center [467, 336] width 934 height 673
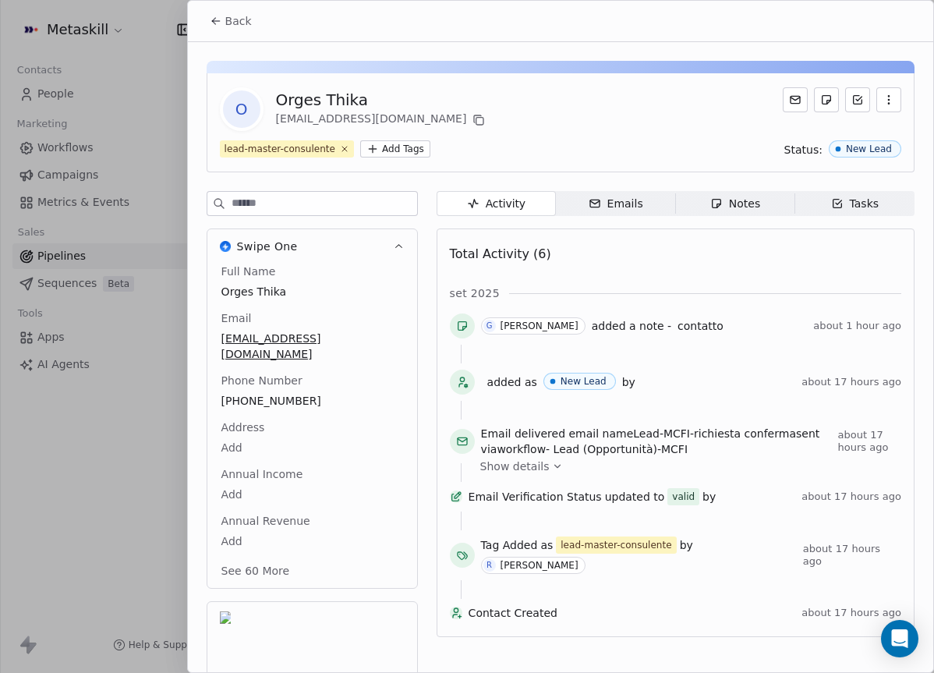
click at [735, 200] on div "Notes" at bounding box center [735, 204] width 50 height 16
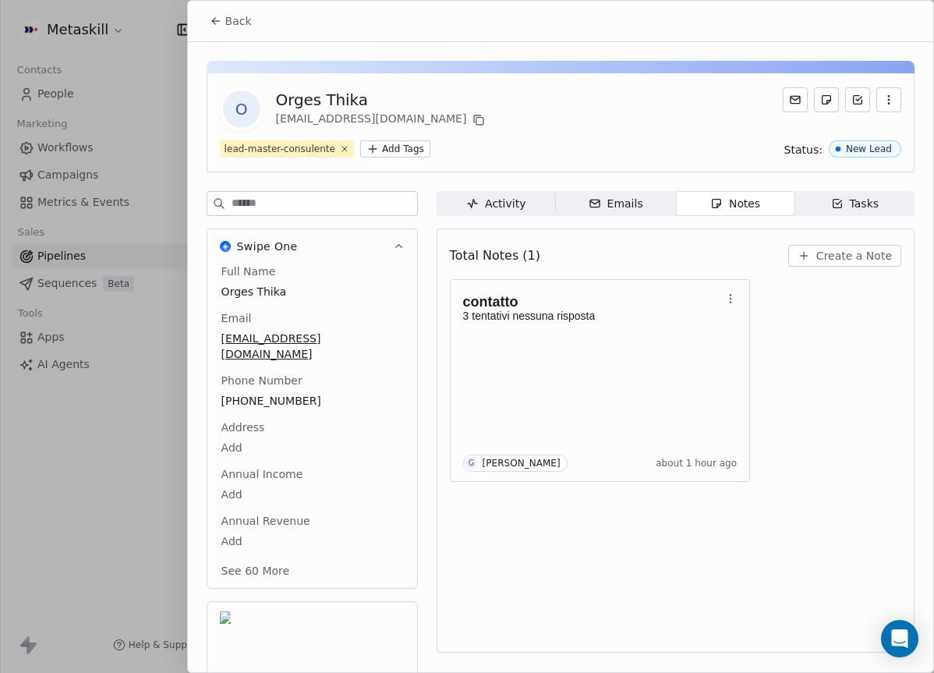
click at [819, 248] on button "Create a Note" at bounding box center [844, 256] width 113 height 22
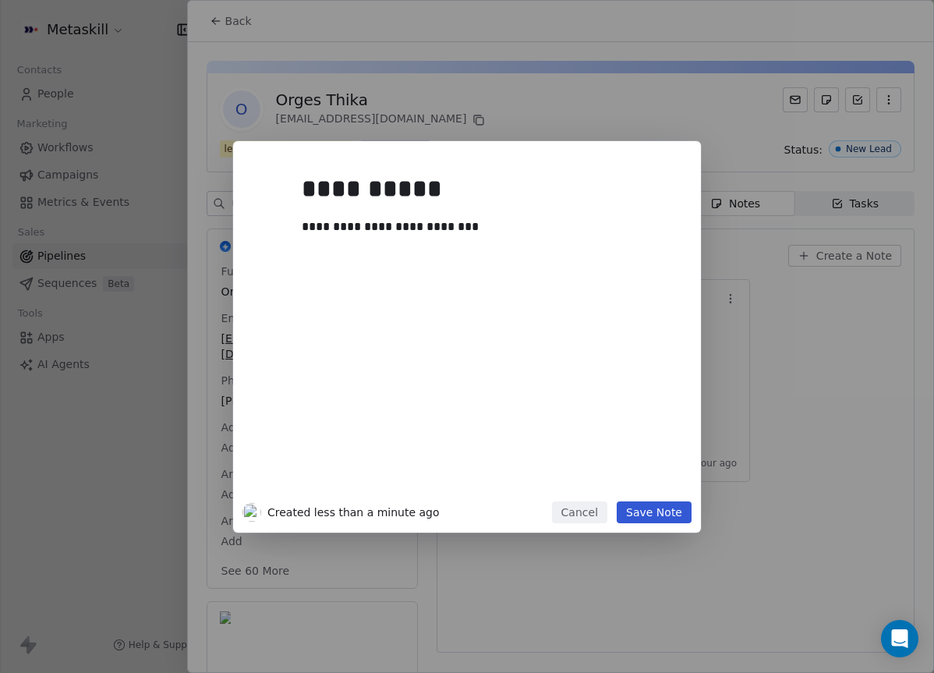
click at [676, 508] on button "Save Note" at bounding box center [654, 512] width 75 height 22
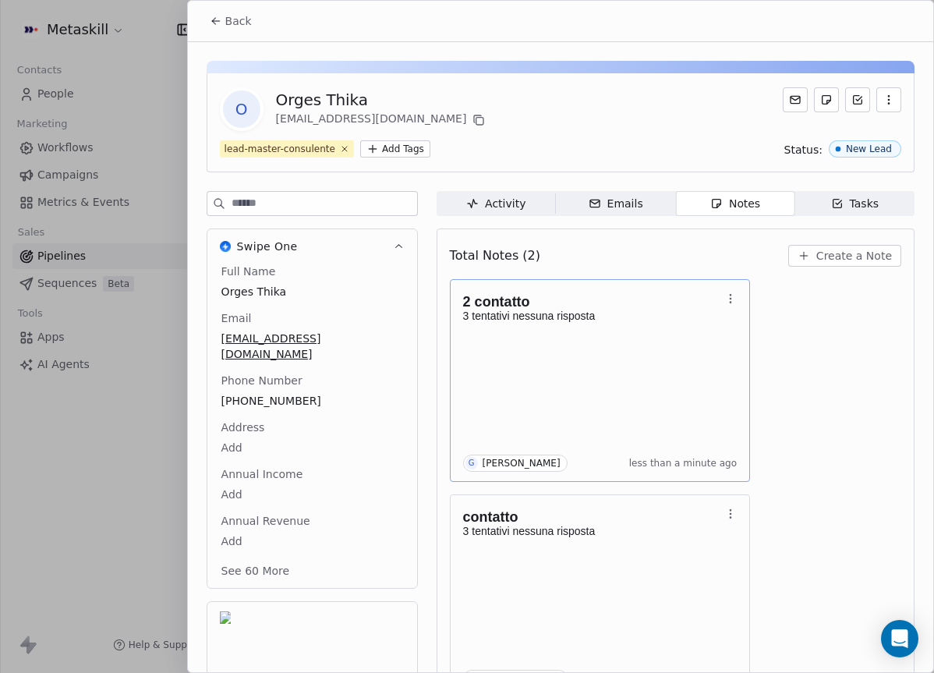
click at [788, 245] on button "Create a Note" at bounding box center [844, 256] width 113 height 22
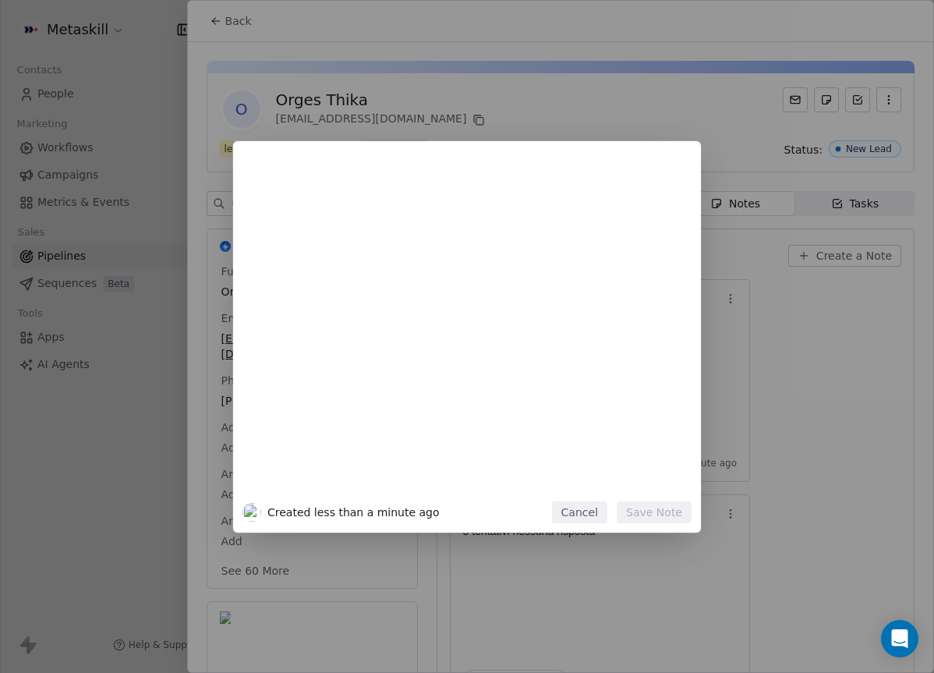
click at [748, 489] on div "Created less than a minute ago Cancel Save Note" at bounding box center [467, 336] width 934 height 391
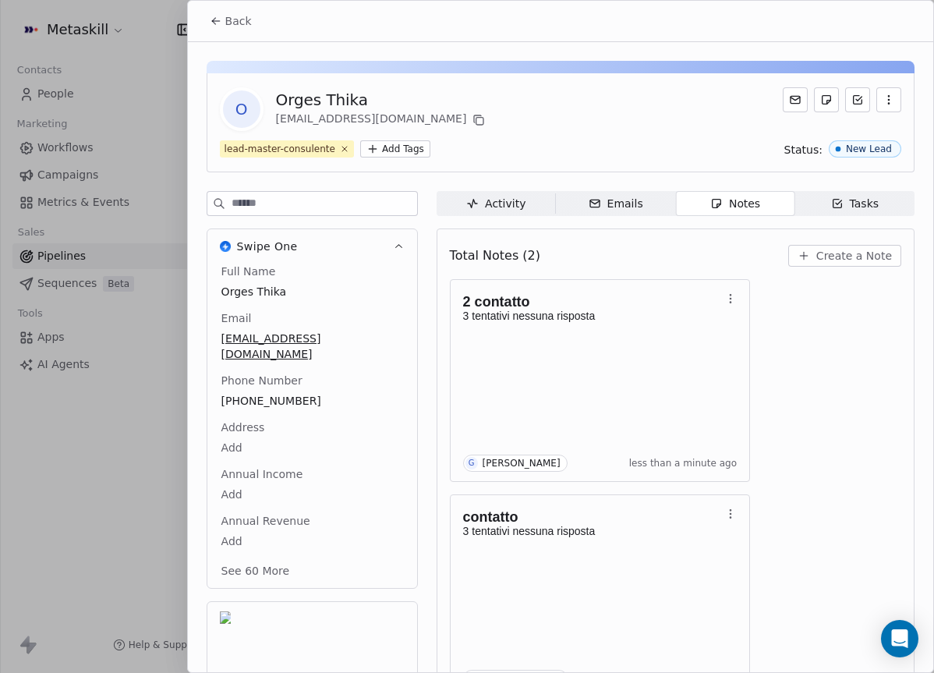
click at [232, 18] on span "Back" at bounding box center [238, 21] width 27 height 16
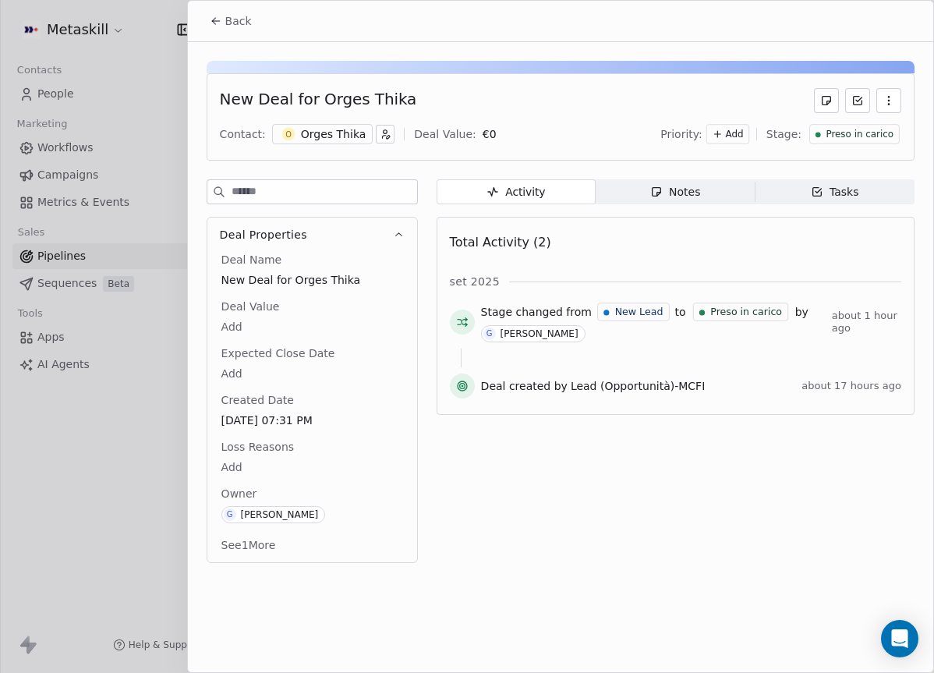
click at [880, 140] on span "Preso in carico" at bounding box center [860, 134] width 68 height 13
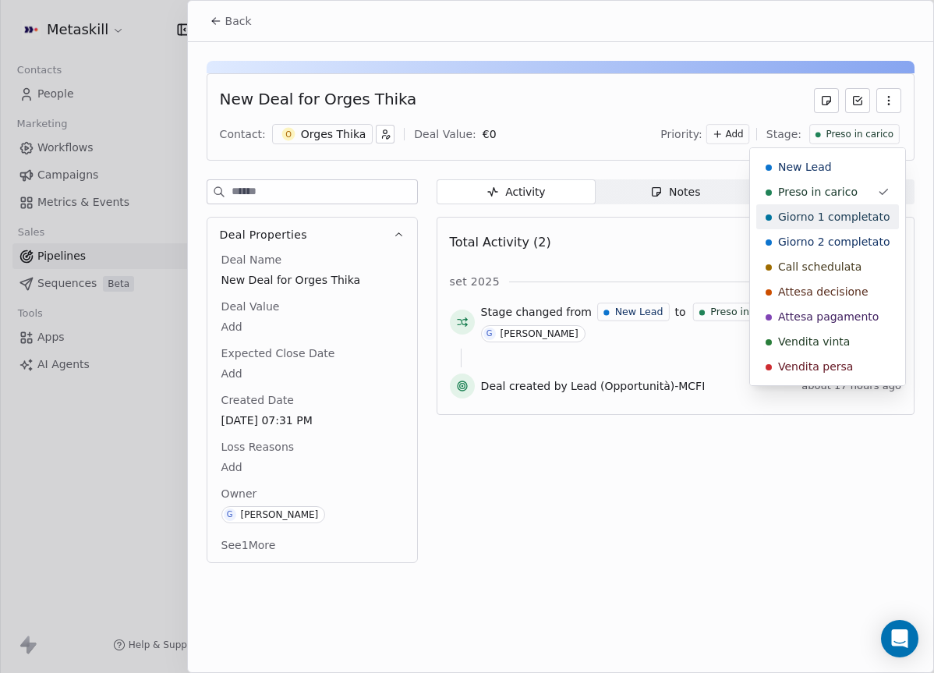
click at [860, 215] on span "Giorno 1 completato" at bounding box center [834, 217] width 112 height 16
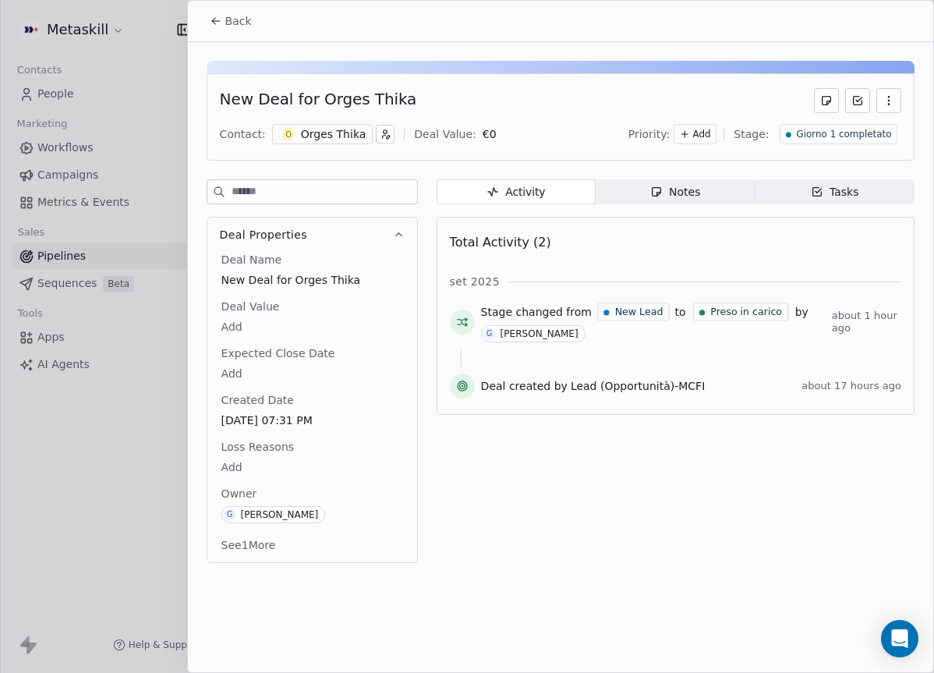
click at [817, 131] on span "Giorno 1 completato" at bounding box center [843, 134] width 95 height 13
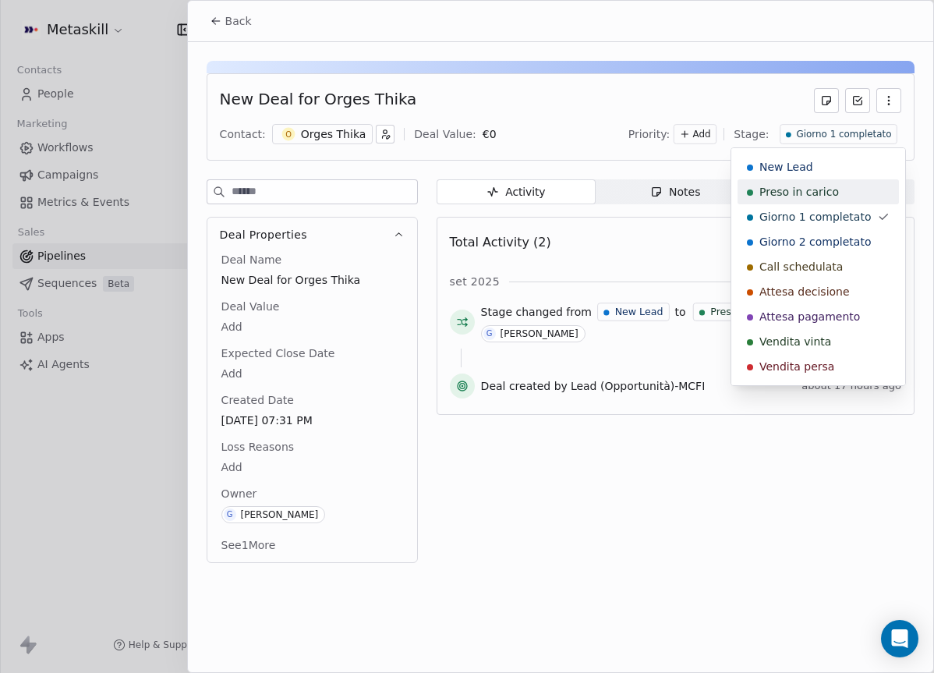
click at [825, 196] on span "Preso in carico" at bounding box center [799, 192] width 80 height 16
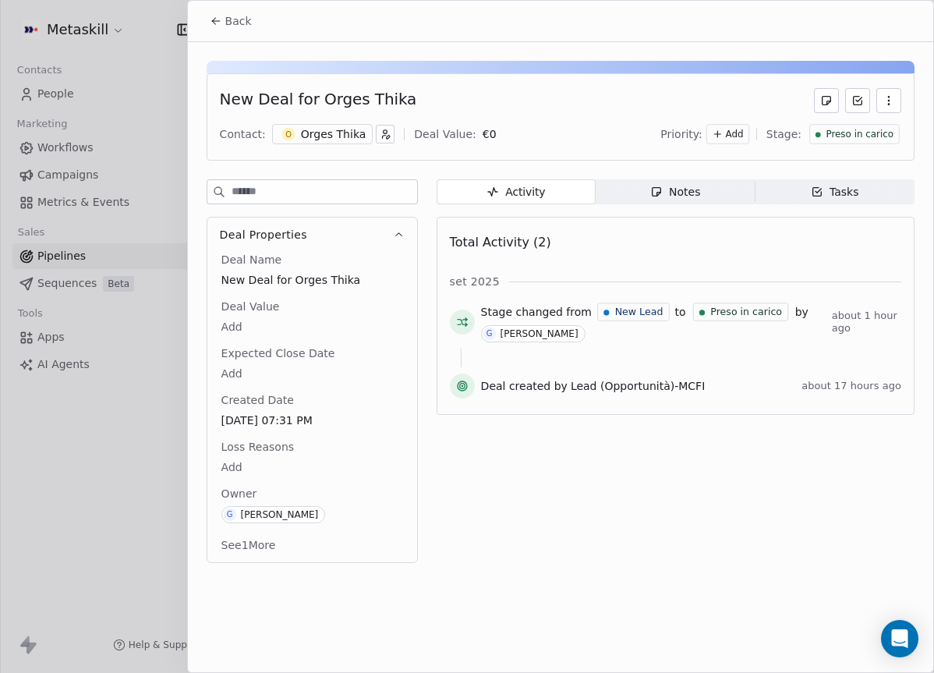
click at [745, 83] on div "New Deal for Orges Thika Contact: O Orges Thika Deal Value: € 0 Priority: Add S…" at bounding box center [561, 116] width 708 height 87
click at [218, 9] on button "Back" at bounding box center [230, 21] width 61 height 28
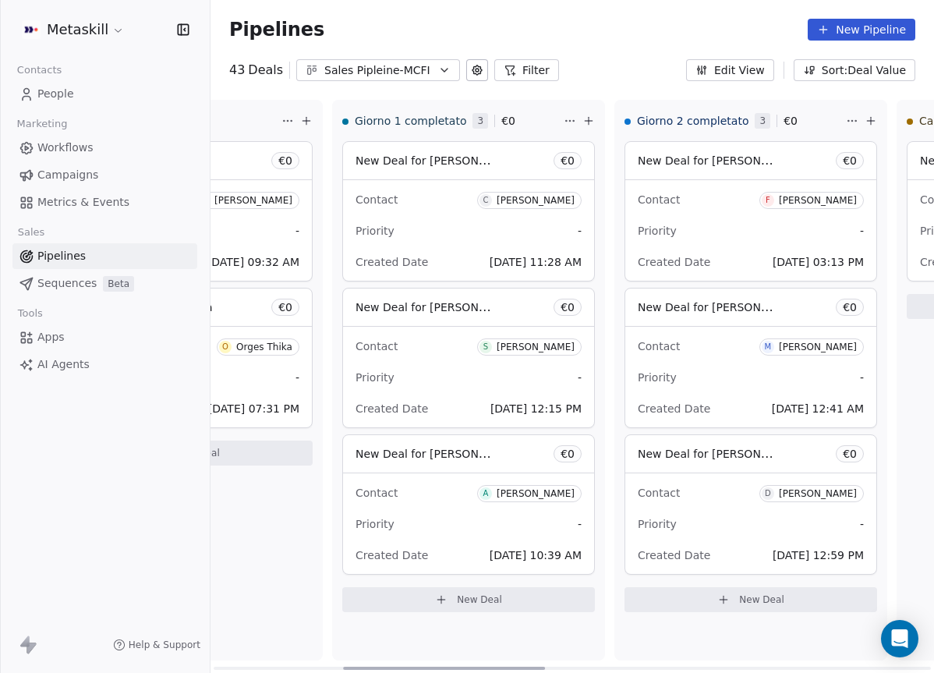
scroll to position [0, 460]
drag, startPoint x: 404, startPoint y: 667, endPoint x: 533, endPoint y: 673, distance: 128.8
click at [533, 670] on div at bounding box center [443, 668] width 202 height 3
click at [456, 218] on div "Priority -" at bounding box center [470, 230] width 226 height 25
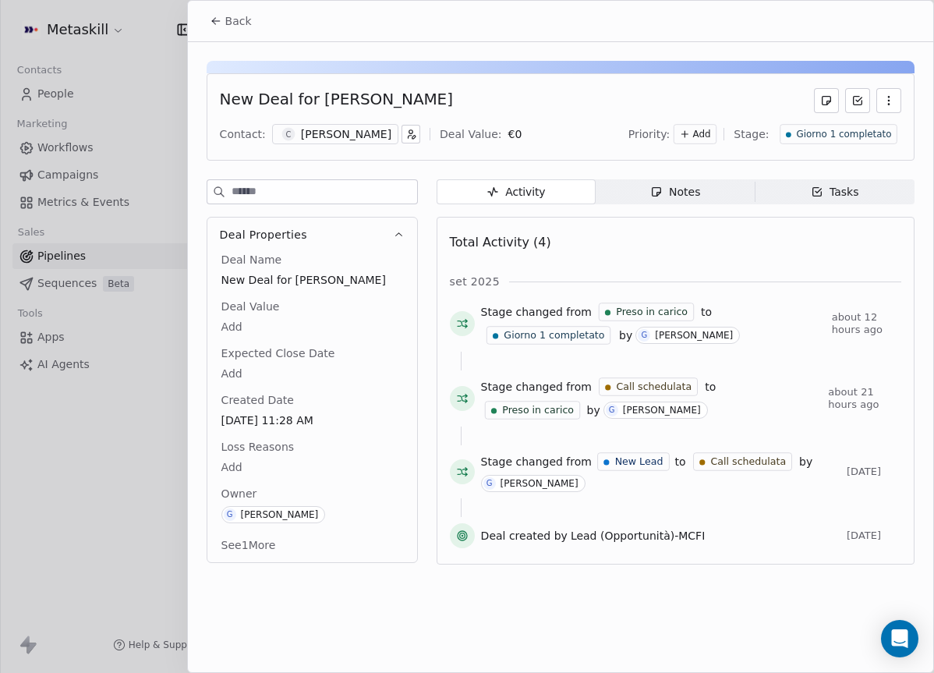
click at [361, 137] on div "Carlo Califano" at bounding box center [346, 134] width 90 height 16
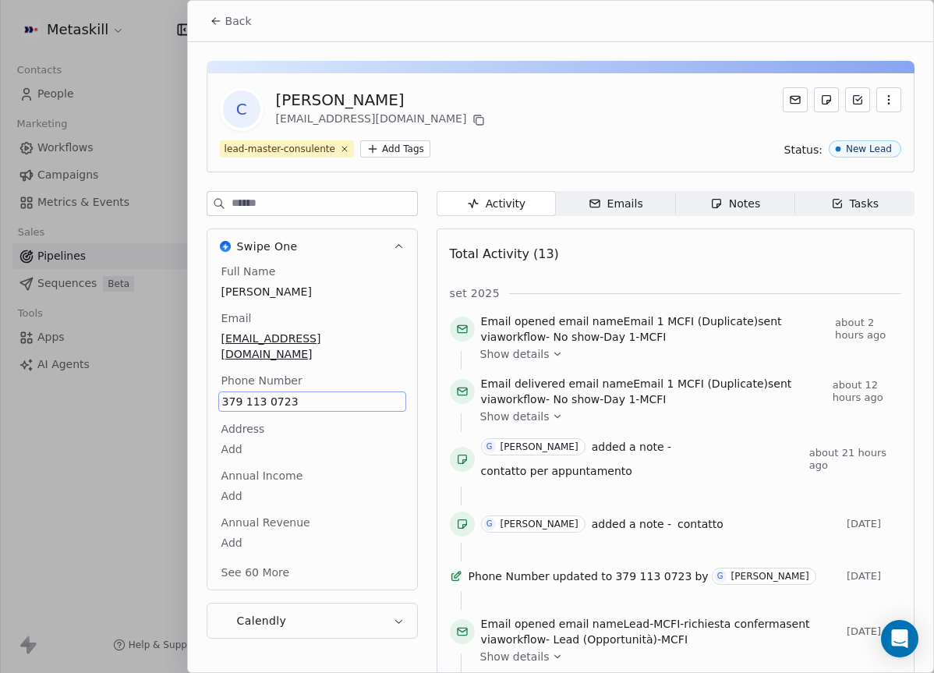
click at [280, 383] on div "Full Name Carlo Califano Email carlocalifano1977@gmail.com Phone Number 379 113…" at bounding box center [312, 424] width 188 height 320
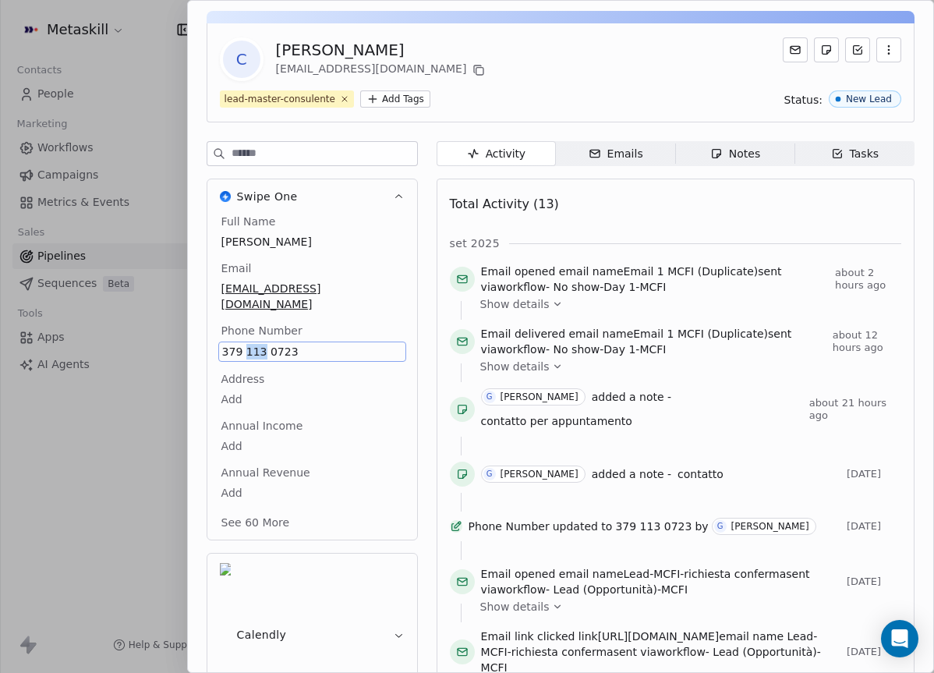
click at [249, 344] on span "379 113 0723" at bounding box center [312, 352] width 180 height 16
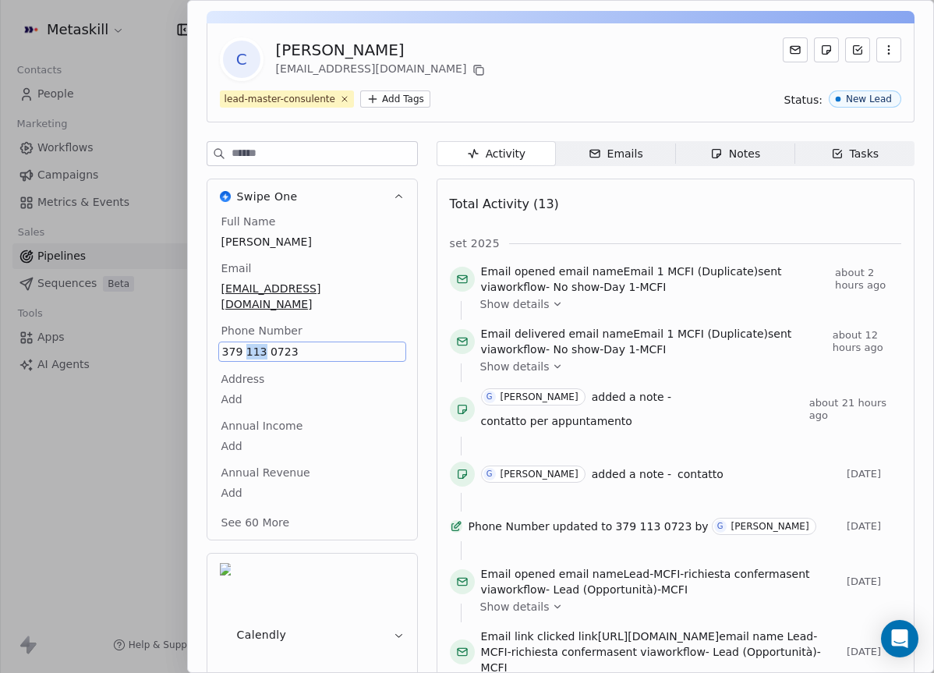
click at [249, 344] on span "379 113 0723" at bounding box center [312, 352] width 180 height 16
click at [262, 344] on span "379 113 0723" at bounding box center [312, 352] width 180 height 16
click at [388, 409] on html "Metaskill Contacts People Marketing Workflows Campaigns Metrics & Events Sales …" at bounding box center [467, 336] width 934 height 673
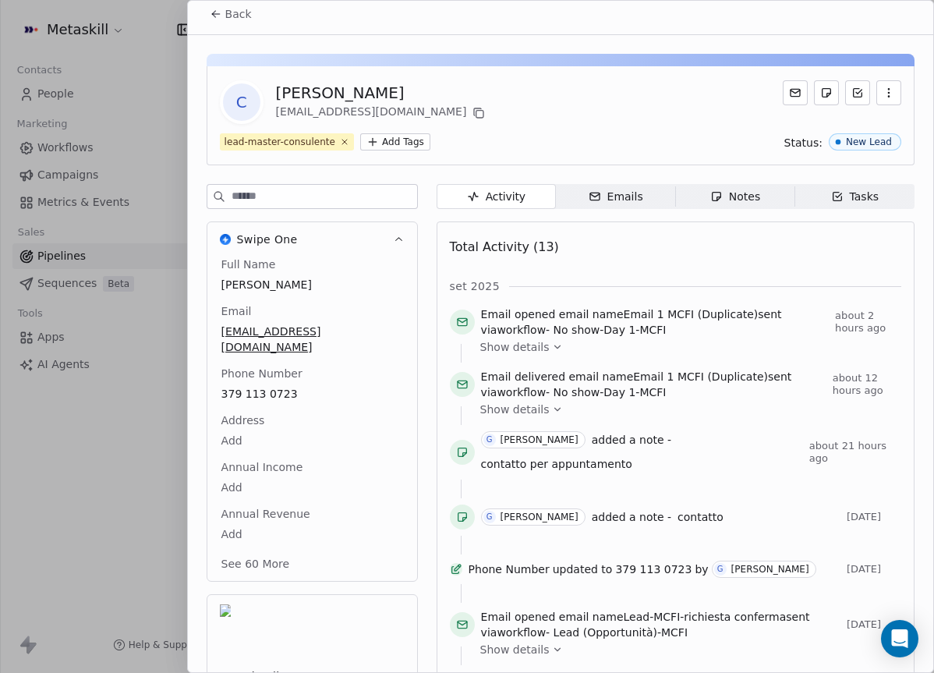
scroll to position [0, 0]
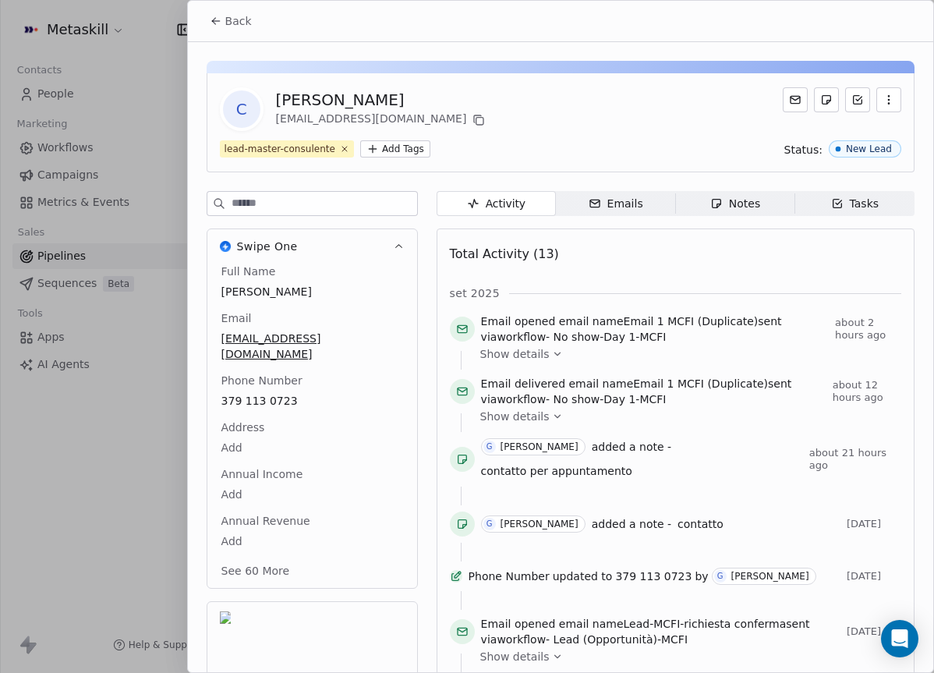
click at [703, 201] on span "Notes Notes" at bounding box center [734, 203] width 119 height 25
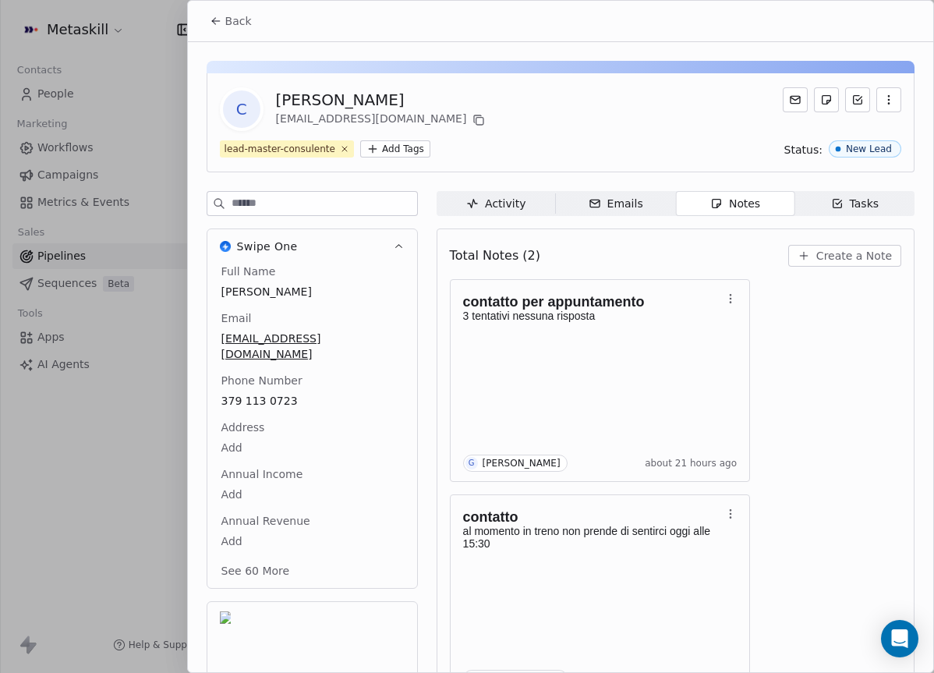
click at [817, 296] on div "contatto per appuntamento 3 tentativi nessuna risposta G Giulio Roselli about 2…" at bounding box center [675, 488] width 451 height 418
click at [258, 25] on button "Back" at bounding box center [230, 21] width 61 height 28
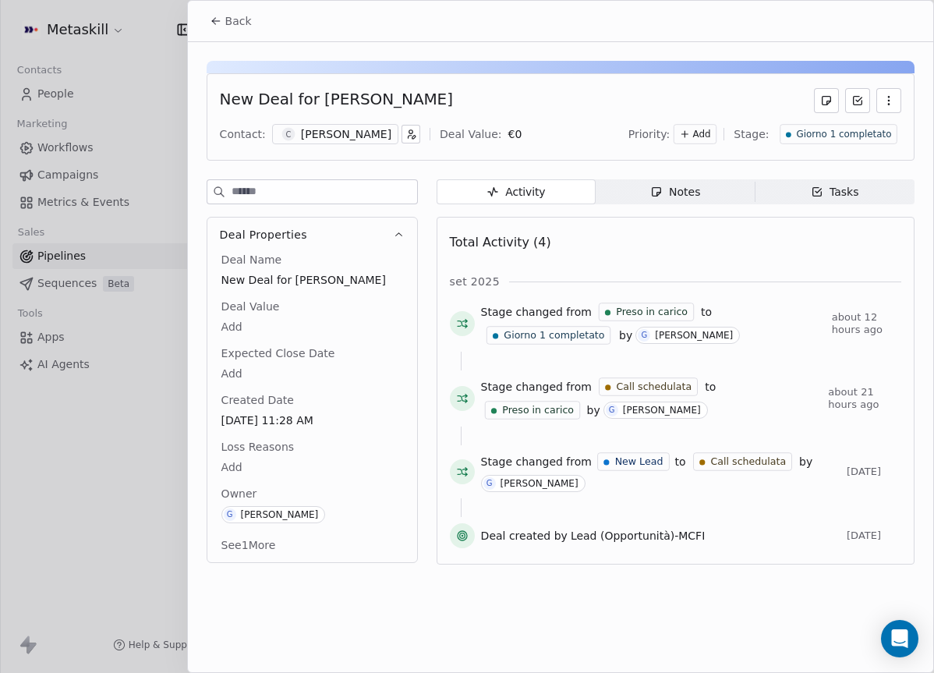
click at [833, 122] on div "Priority: Add Stage: Giorno 1 completato" at bounding box center [764, 133] width 273 height 23
click at [834, 126] on div "Giorno 1 completato" at bounding box center [839, 134] width 118 height 20
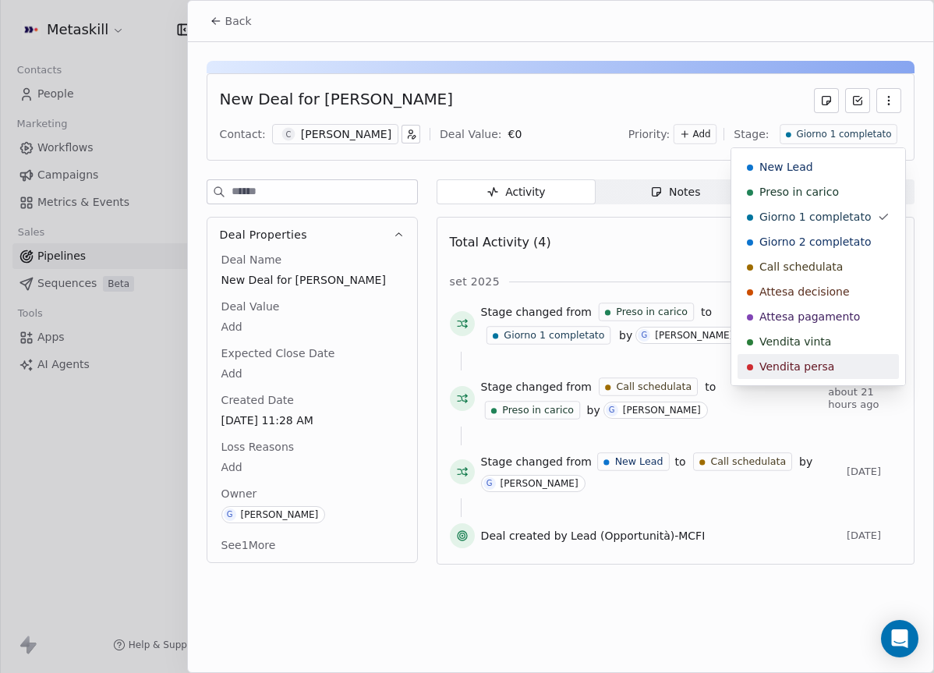
click at [833, 357] on div "Vendita persa" at bounding box center [818, 366] width 161 height 25
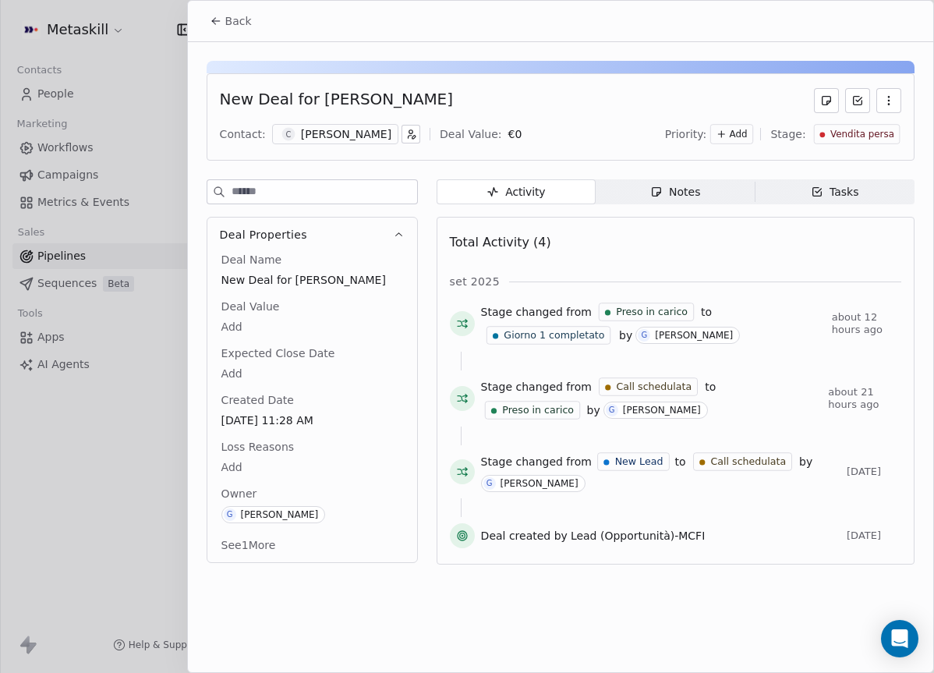
click at [228, 471] on body "Metaskill Contacts People Marketing Workflows Campaigns Metrics & Events Sales …" at bounding box center [467, 336] width 934 height 673
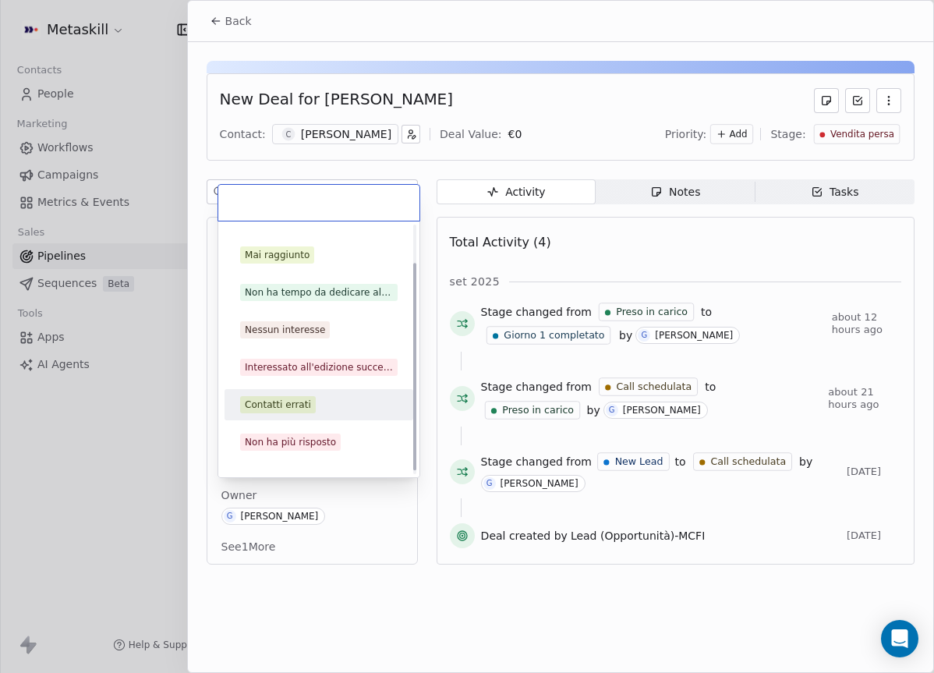
scroll to position [50, 0]
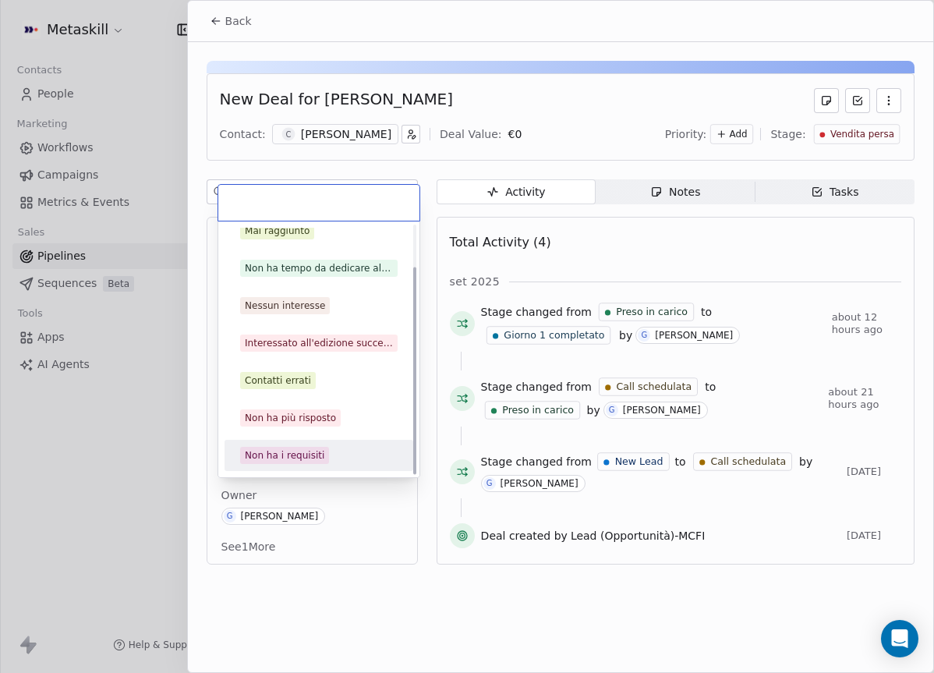
click at [340, 448] on div "Non ha i requisiti" at bounding box center [319, 455] width 158 height 17
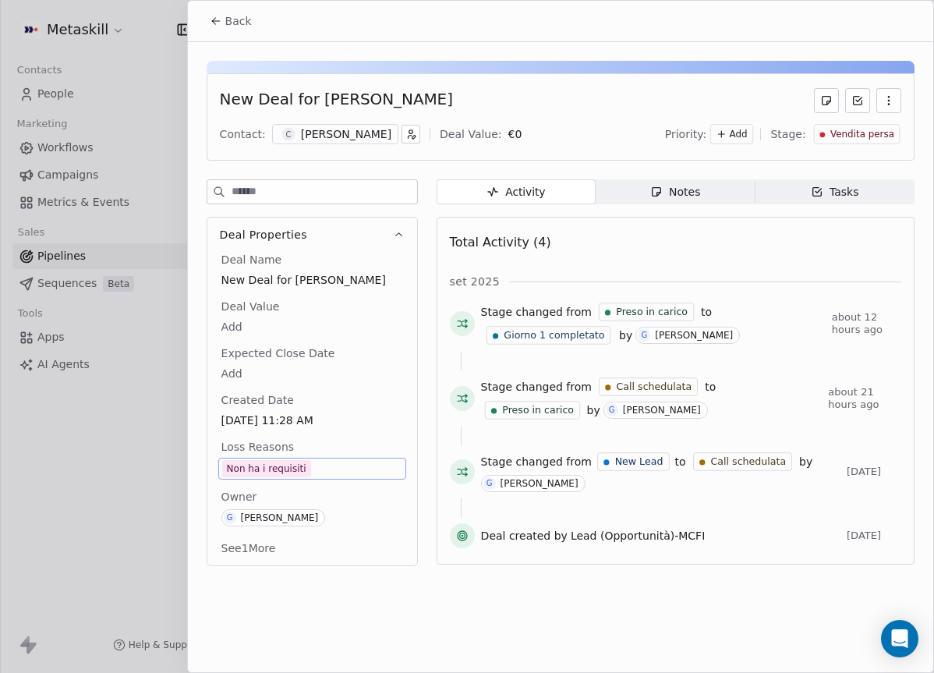
click at [317, 469] on span "Non ha i requisiti" at bounding box center [312, 468] width 180 height 17
click at [306, 469] on span "Non ha i requisiti" at bounding box center [266, 468] width 89 height 17
click at [296, 467] on div "Non ha i requisiti" at bounding box center [267, 469] width 80 height 16
click at [293, 467] on div "Non ha i requisiti" at bounding box center [267, 469] width 80 height 16
click at [296, 466] on div "Non ha i requisiti" at bounding box center [267, 469] width 80 height 16
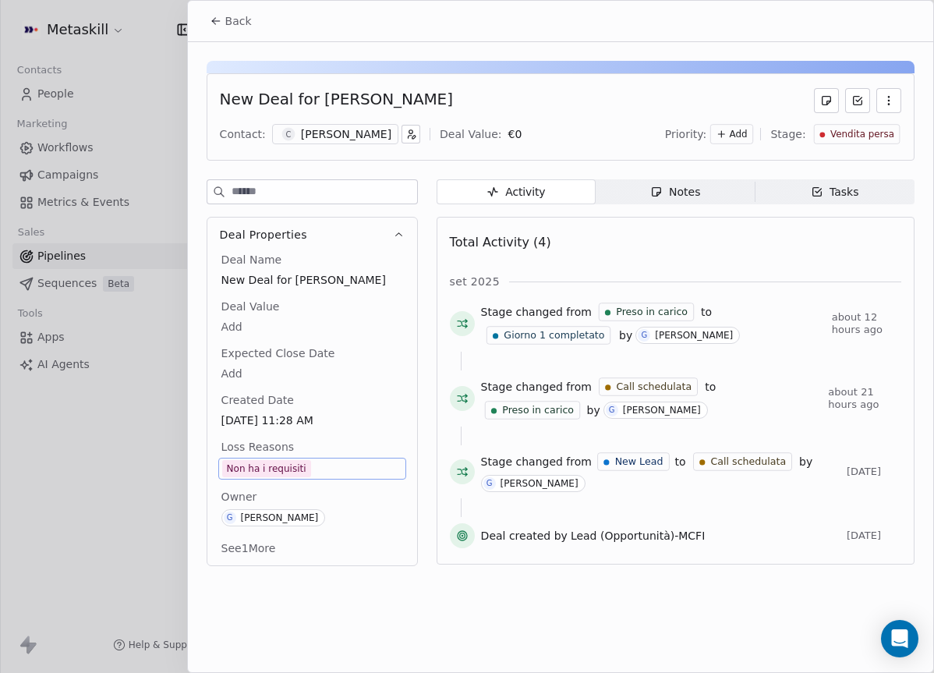
click at [294, 468] on div "Non ha i requisiti" at bounding box center [267, 469] width 80 height 16
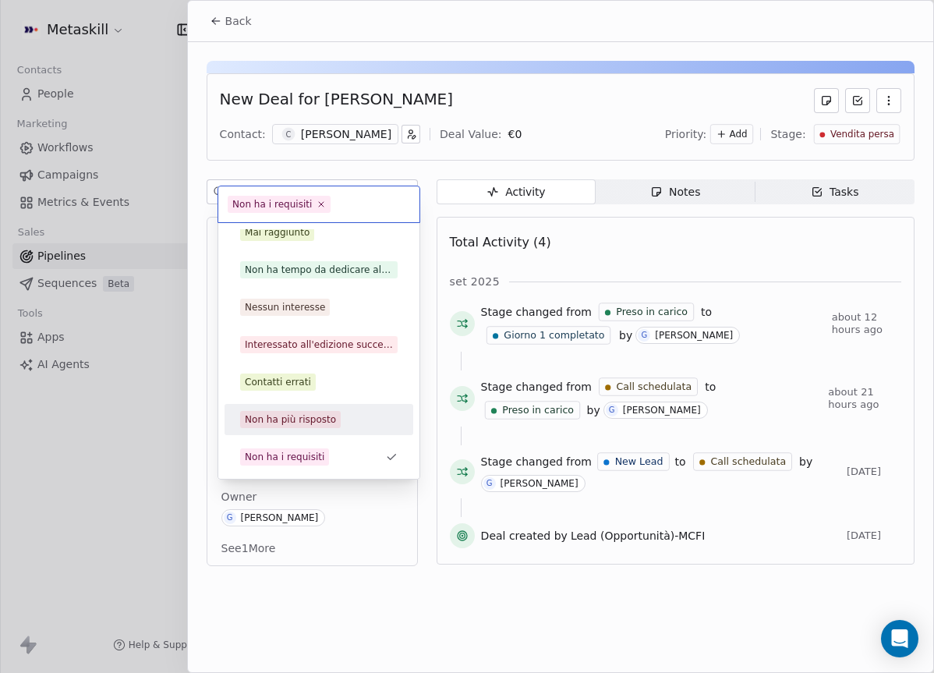
click at [317, 409] on div "Non ha più risposto" at bounding box center [319, 419] width 176 height 25
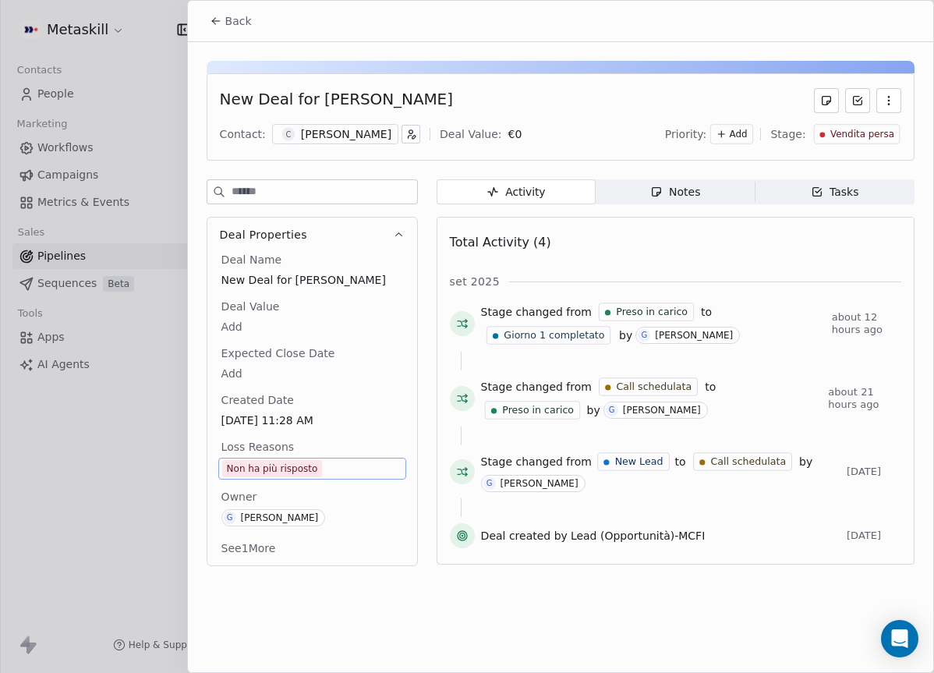
click at [223, 29] on button "Back" at bounding box center [230, 21] width 61 height 28
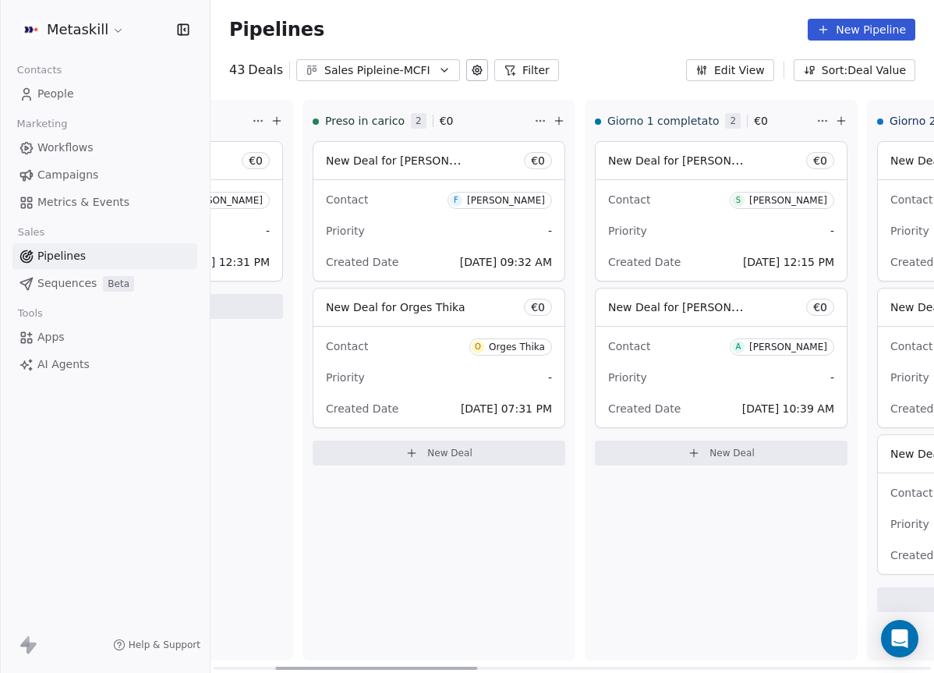
scroll to position [0, 221]
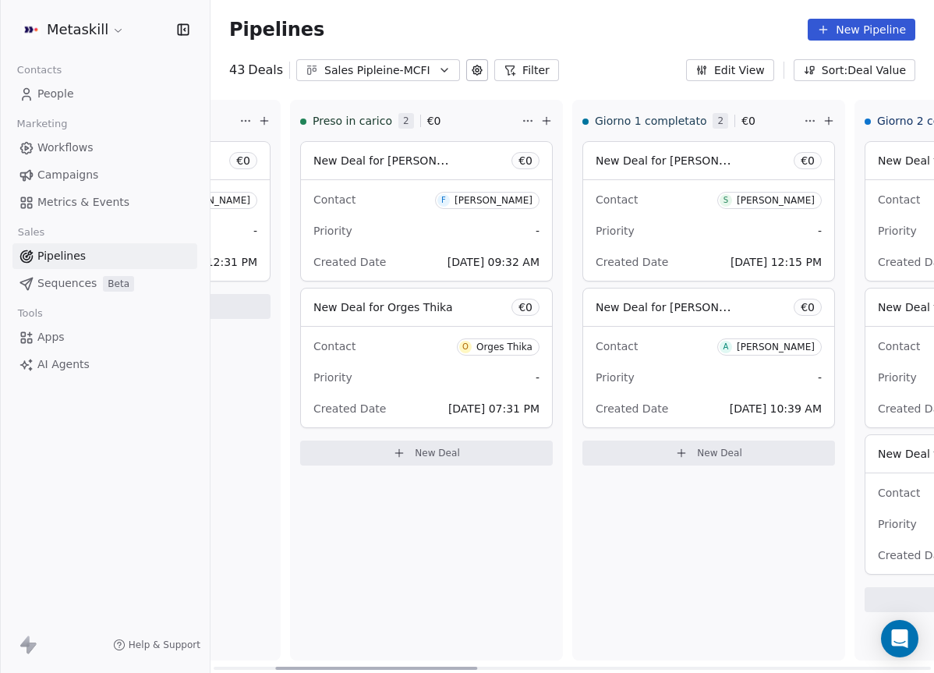
drag, startPoint x: 401, startPoint y: 666, endPoint x: 462, endPoint y: 657, distance: 62.3
click at [462, 667] on div at bounding box center [376, 668] width 202 height 3
click at [642, 225] on div "Priority -" at bounding box center [709, 230] width 226 height 25
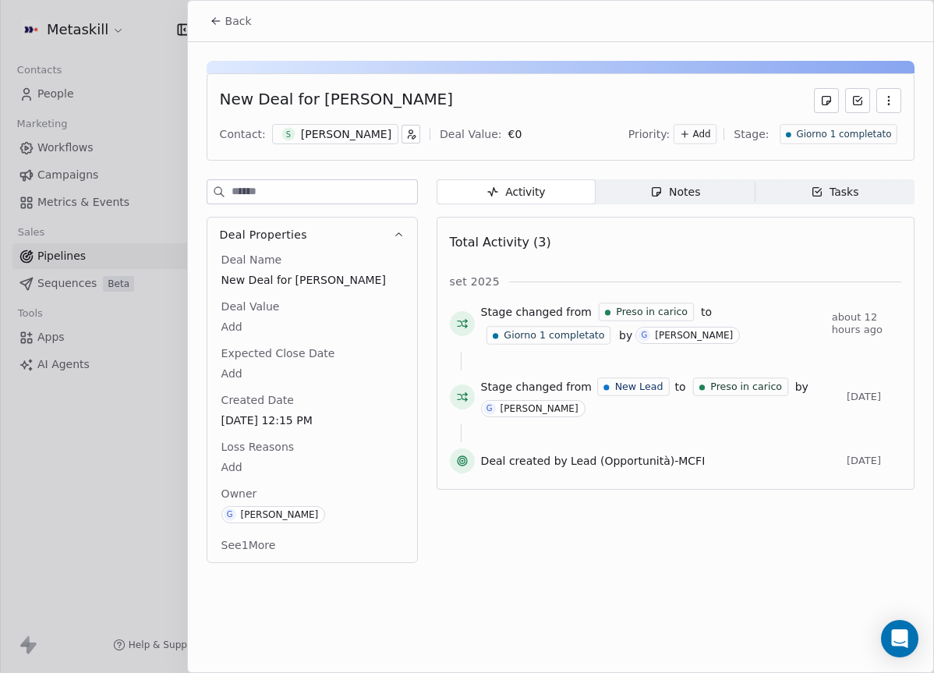
click at [391, 127] on div "[PERSON_NAME]" at bounding box center [346, 134] width 90 height 16
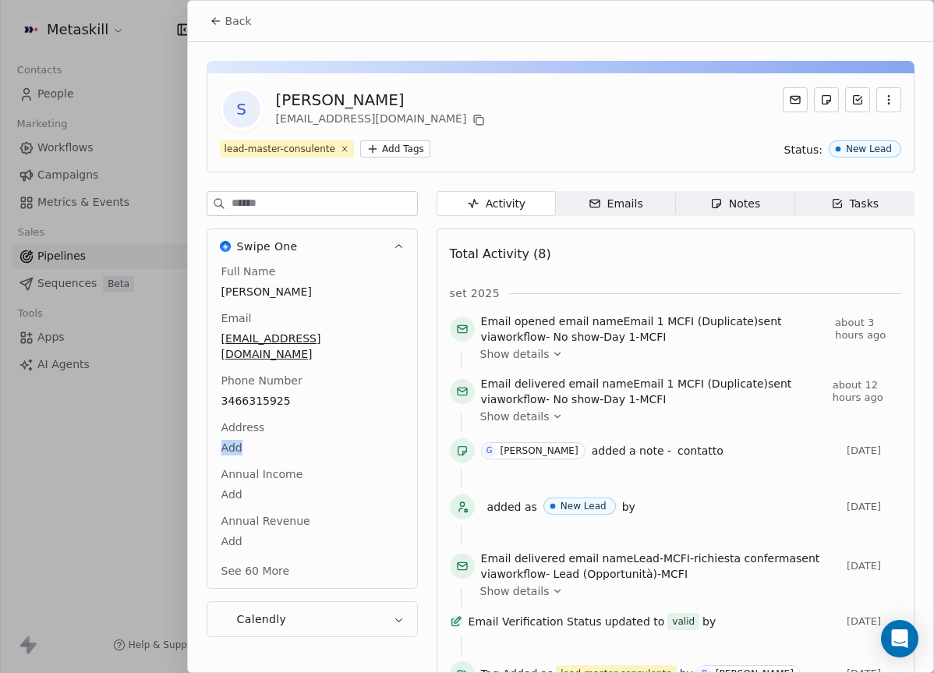
scroll to position [50, 0]
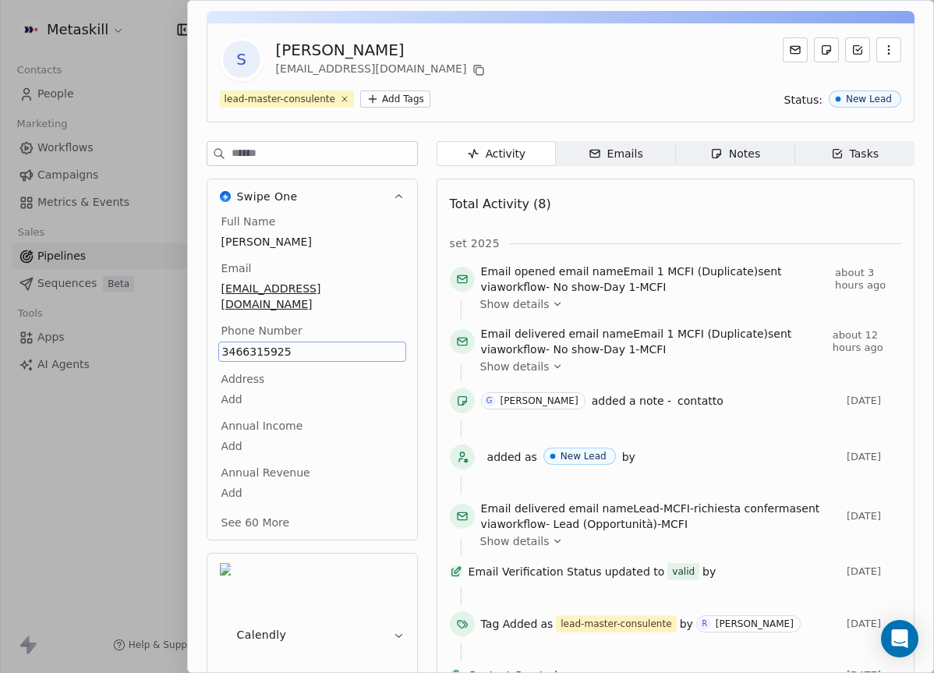
click at [731, 169] on div "Activity Activity Emails Emails Notes Notes Tasks Tasks Total Activity (8) [DAT…" at bounding box center [676, 433] width 478 height 585
click at [739, 160] on div "Notes" at bounding box center [735, 154] width 50 height 16
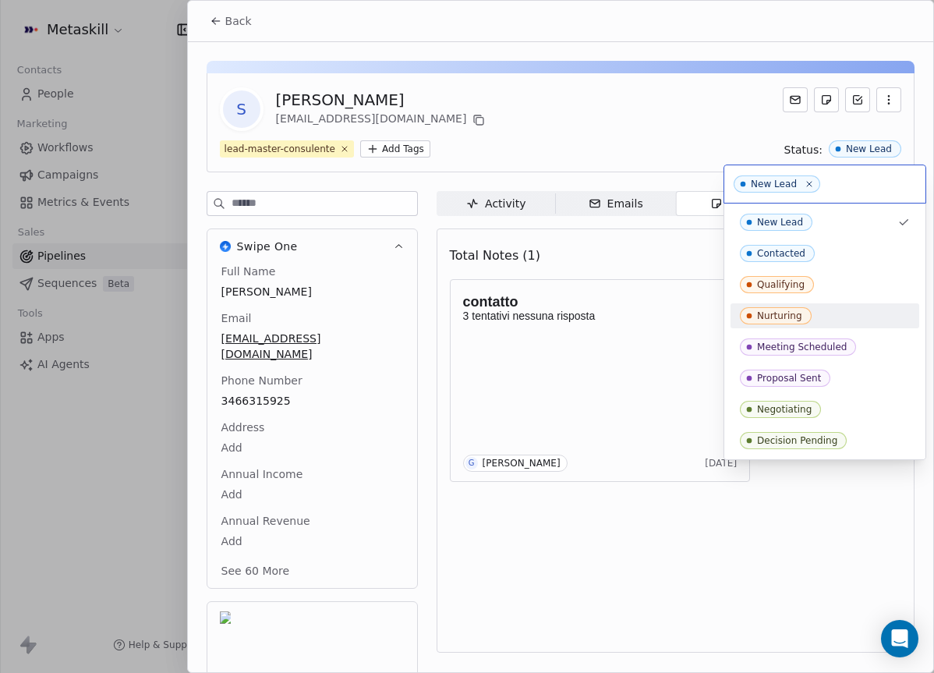
click at [657, 150] on html "Metaskill Contacts People Marketing Workflows Campaigns Metrics & Events Sales …" at bounding box center [467, 336] width 934 height 673
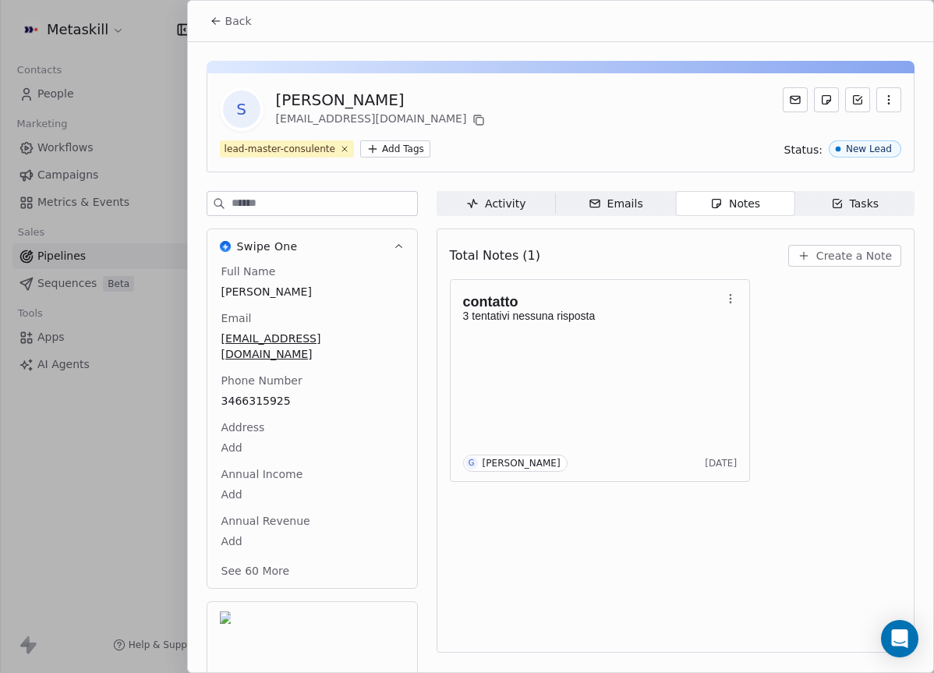
click at [253, 22] on button "Back" at bounding box center [230, 21] width 61 height 28
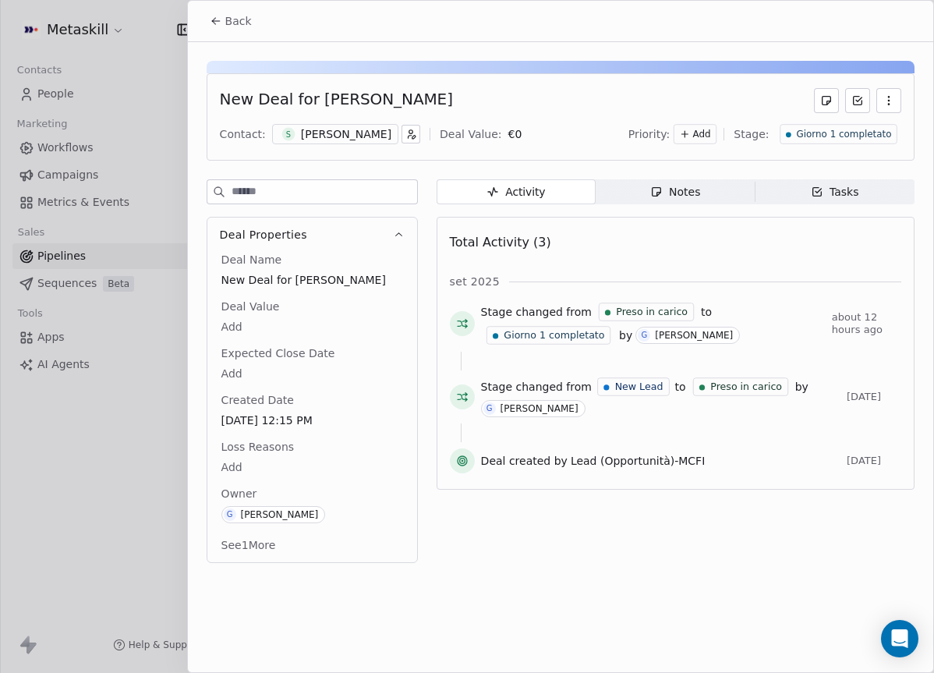
click at [219, 28] on button "Back" at bounding box center [230, 21] width 61 height 28
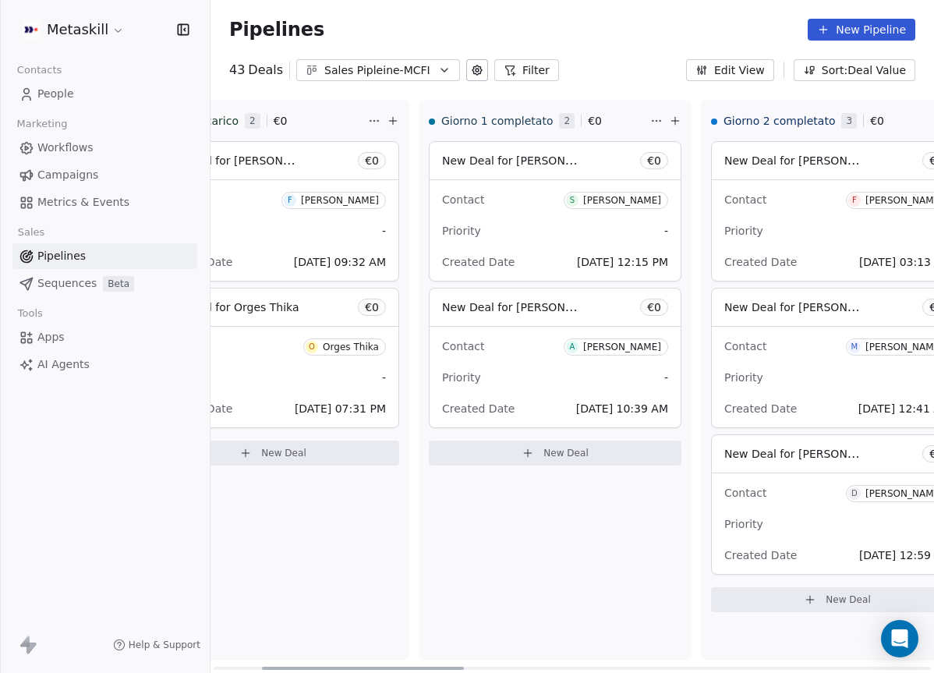
scroll to position [0, 376]
drag, startPoint x: 408, startPoint y: 669, endPoint x: 523, endPoint y: 483, distance: 218.5
click at [451, 667] on div at bounding box center [420, 668] width 202 height 3
click at [518, 175] on div "New Deal for [PERSON_NAME] € 0" at bounding box center [554, 160] width 251 height 37
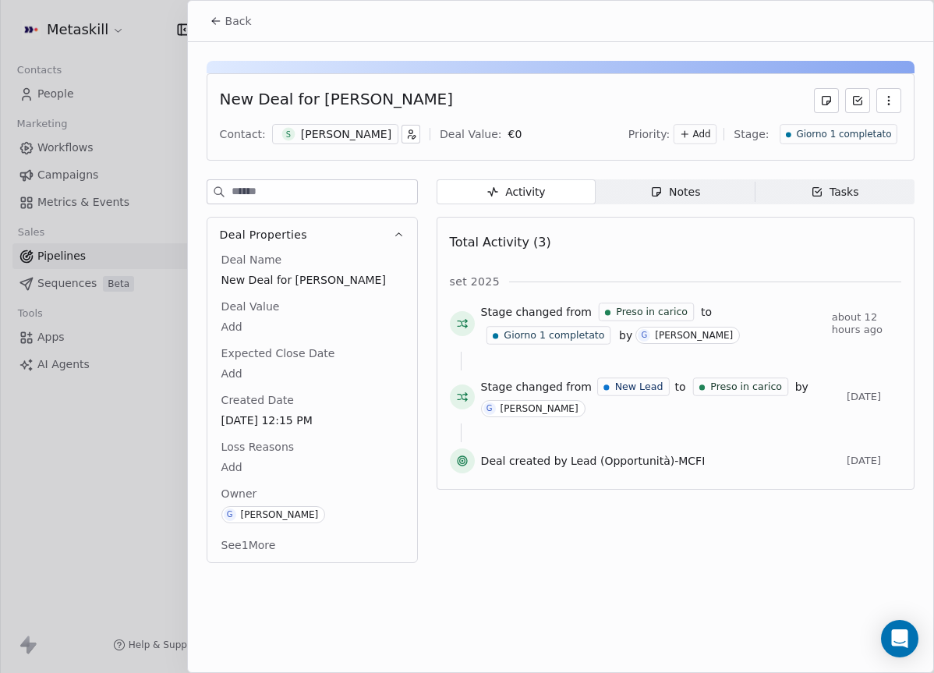
click at [882, 101] on button "button" at bounding box center [888, 100] width 25 height 25
click at [854, 126] on div "Delete" at bounding box center [843, 134] width 104 height 25
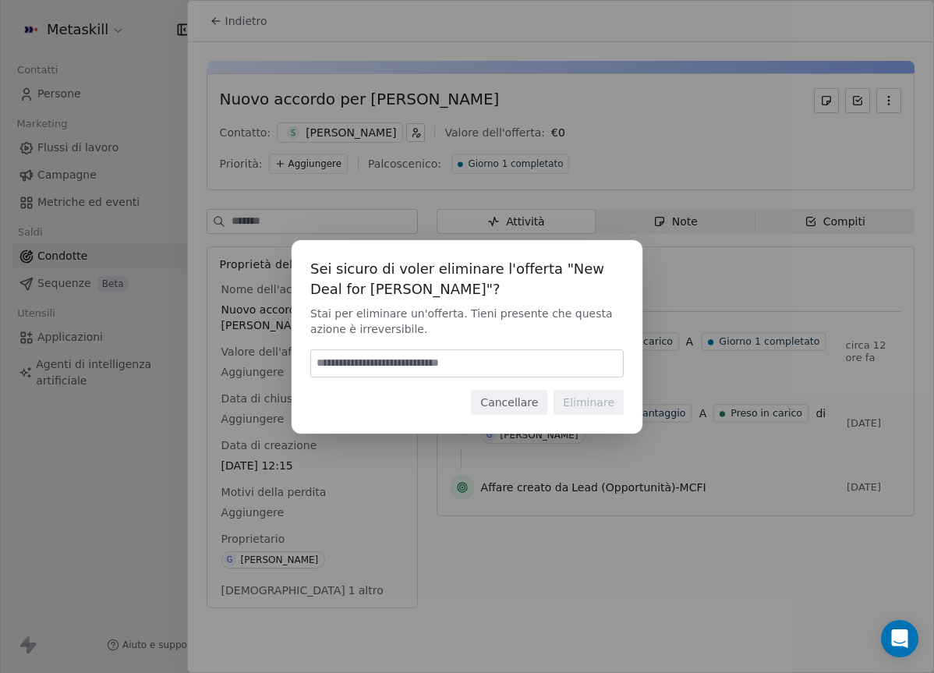
click at [479, 359] on input at bounding box center [467, 363] width 312 height 27
click at [521, 396] on font "Cancellare" at bounding box center [509, 402] width 58 height 12
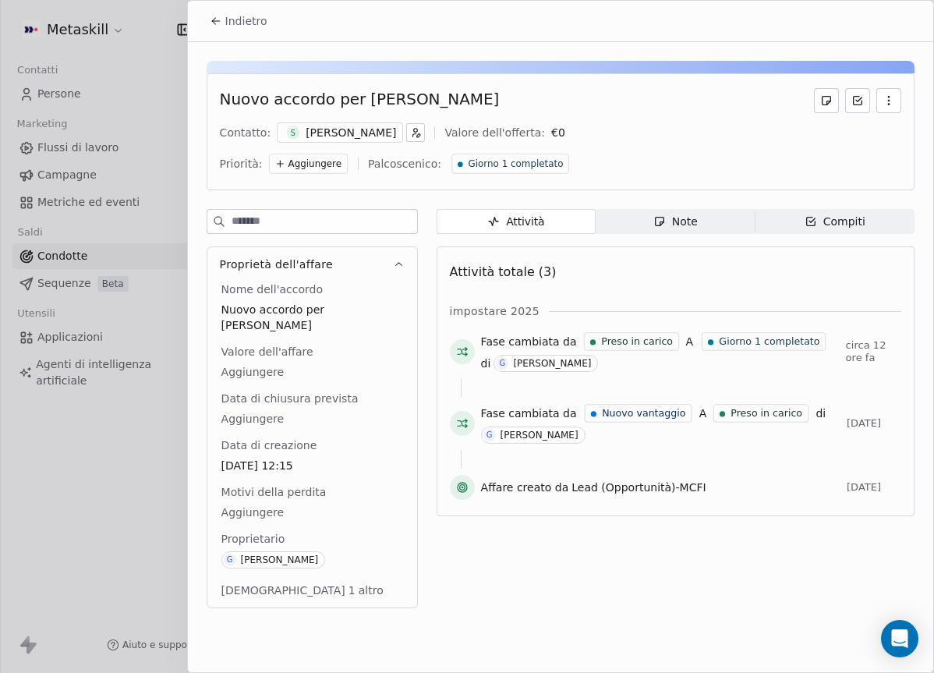
click at [240, 27] on span "Indietro" at bounding box center [246, 21] width 42 height 16
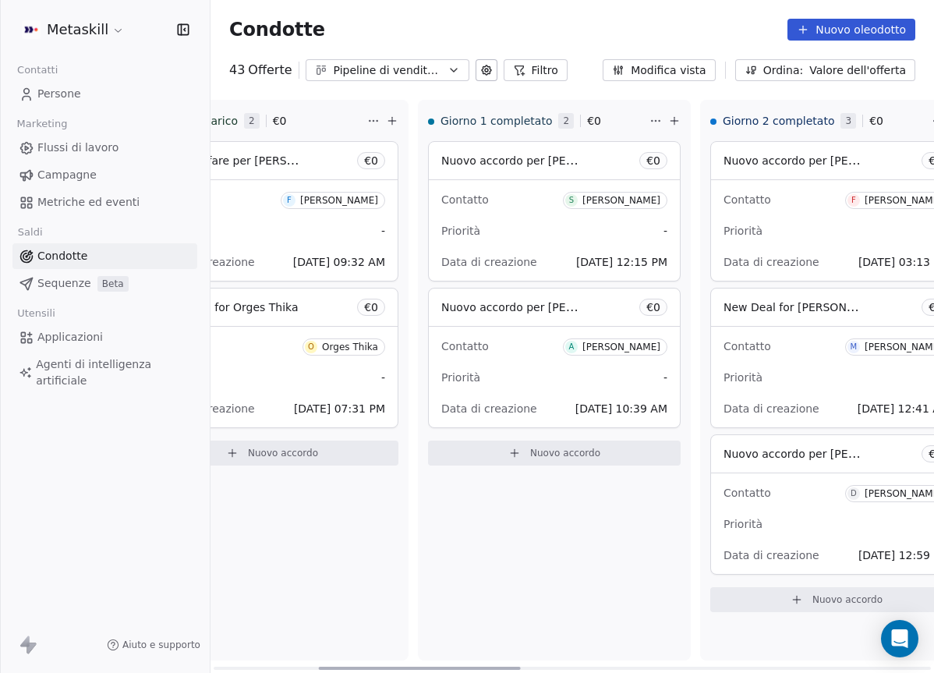
click at [499, 313] on font "Nuovo accordo per [PERSON_NAME]" at bounding box center [539, 306] width 197 height 15
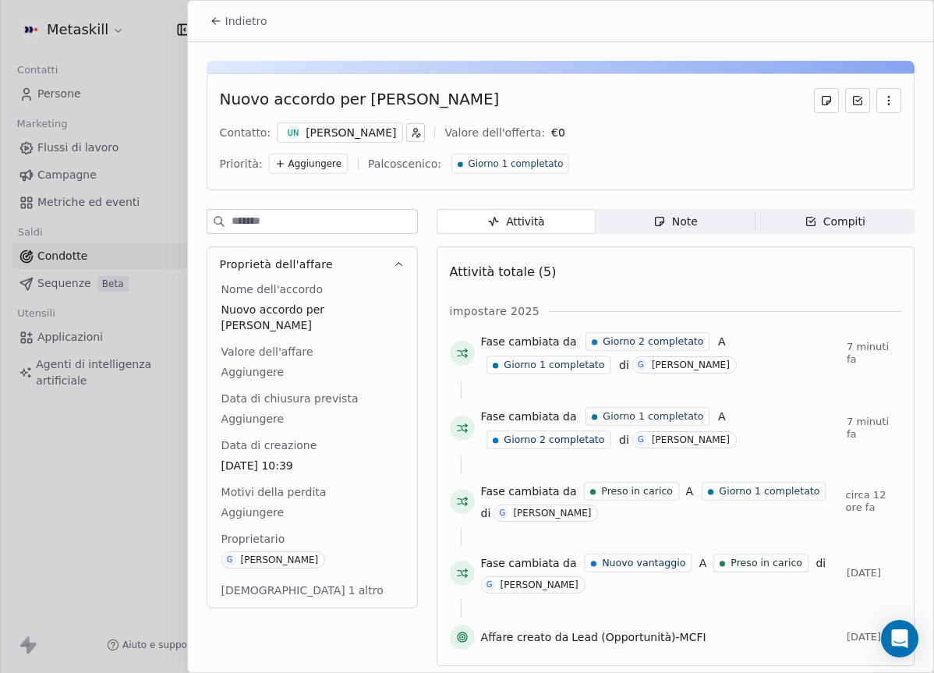
click at [239, 32] on button "Indietro" at bounding box center [238, 21] width 76 height 28
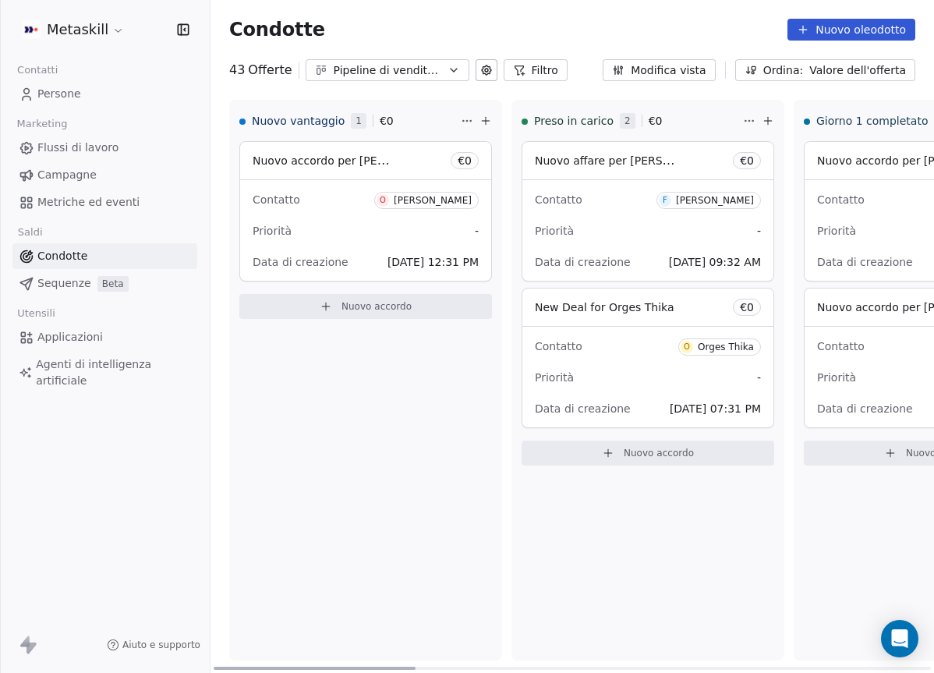
drag, startPoint x: 352, startPoint y: 667, endPoint x: 160, endPoint y: 651, distance: 192.5
click at [214, 667] on div at bounding box center [315, 668] width 202 height 3
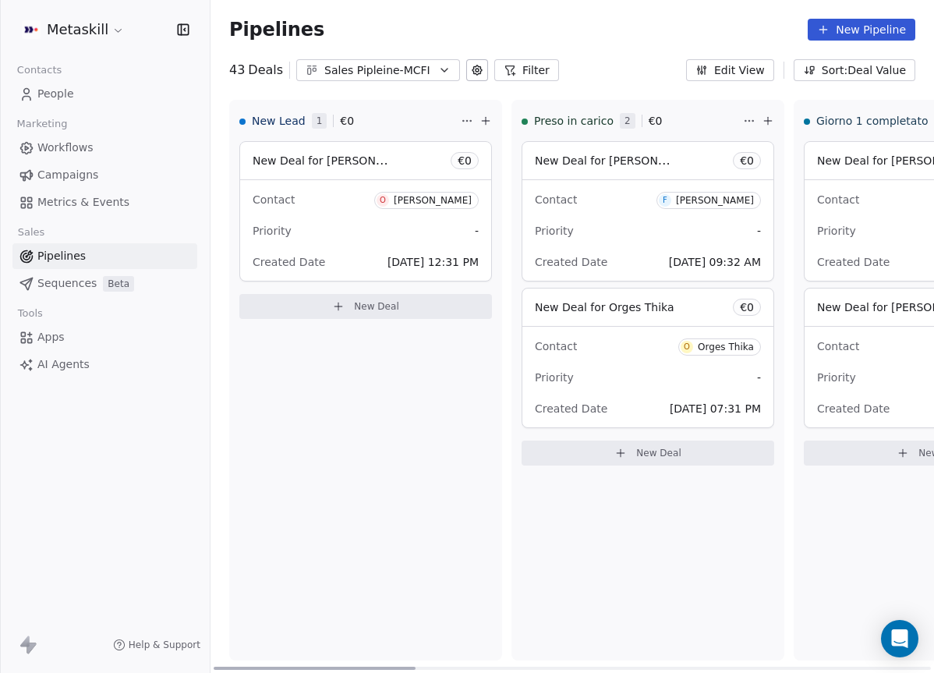
click at [347, 228] on div "Priority -" at bounding box center [366, 230] width 226 height 25
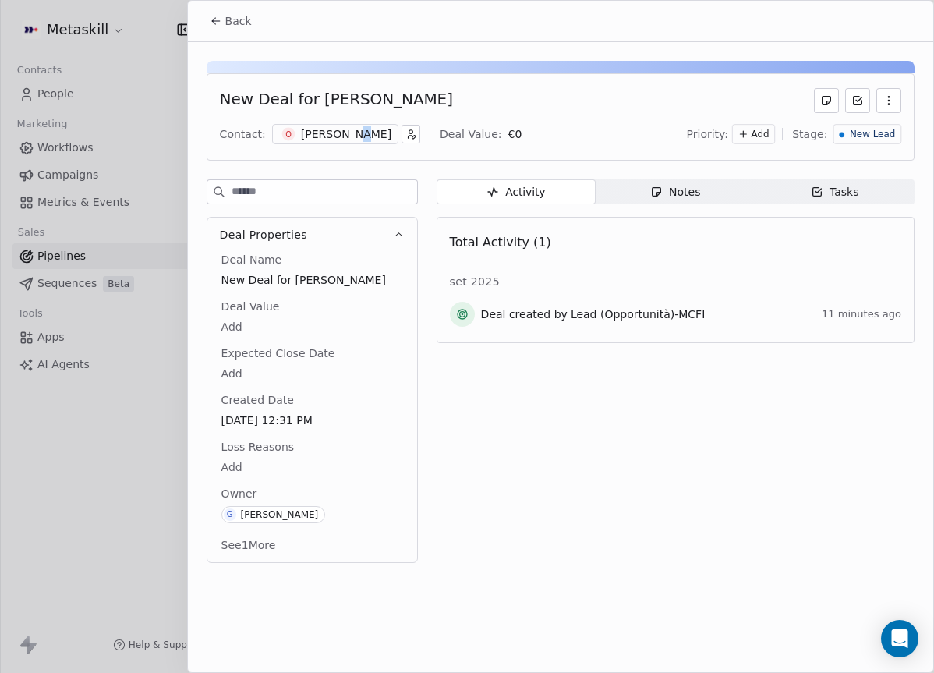
click at [352, 129] on div "[PERSON_NAME]" at bounding box center [346, 134] width 90 height 16
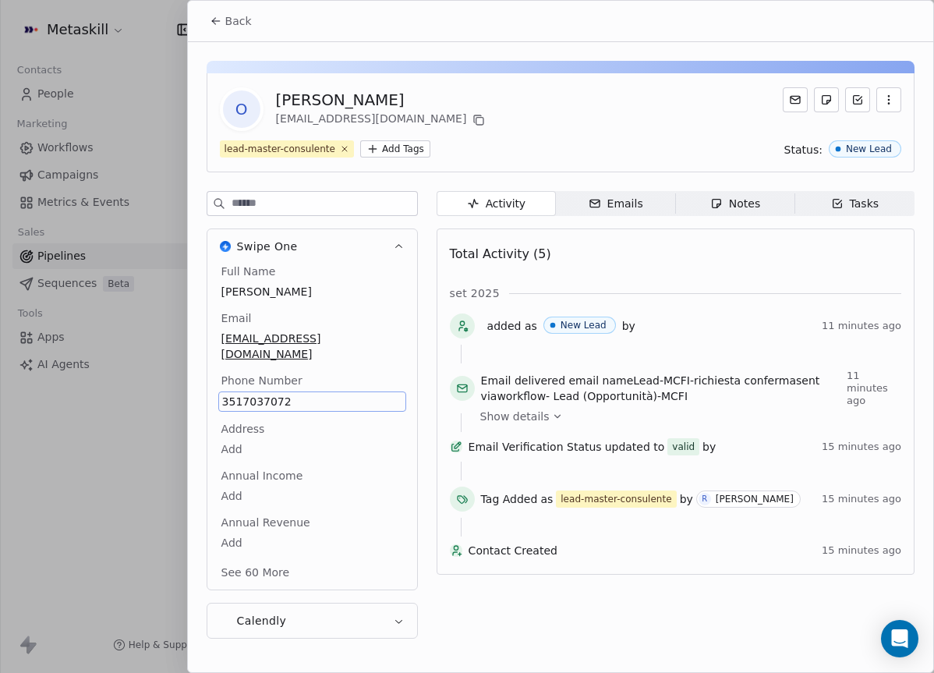
click at [670, 217] on div "Activity Activity Emails Emails Notes Notes Tasks Tasks Total Activity (5) set …" at bounding box center [676, 419] width 478 height 457
click at [738, 193] on span "Notes Notes" at bounding box center [734, 203] width 119 height 25
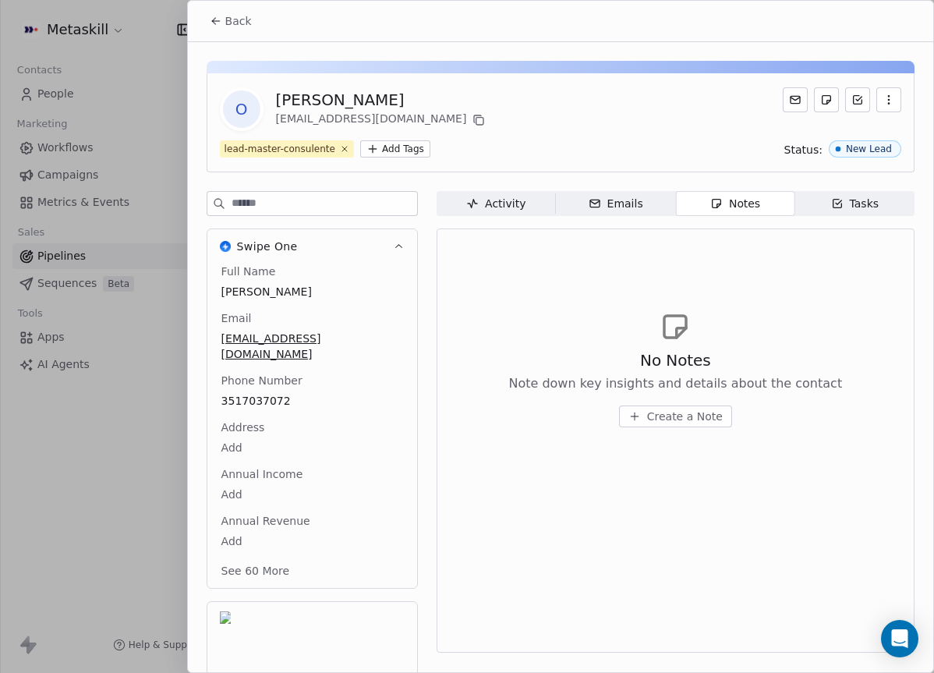
click at [509, 207] on div "Activity" at bounding box center [495, 204] width 59 height 16
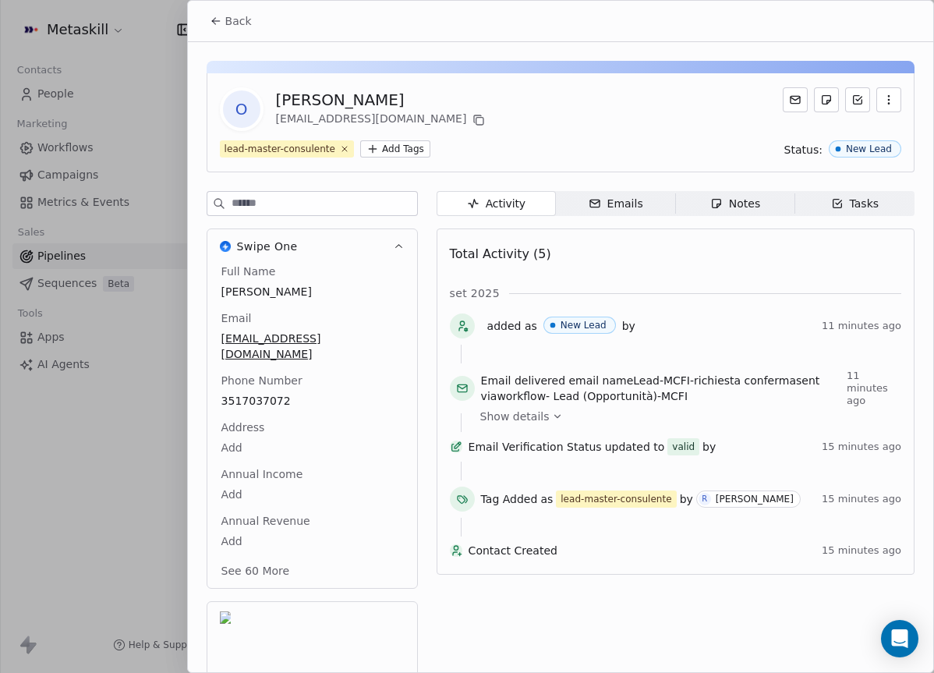
click at [561, 125] on div "O [PERSON_NAME] [PERSON_NAME][EMAIL_ADDRESS][DOMAIN_NAME]" at bounding box center [560, 109] width 681 height 44
click at [250, 27] on button "Back" at bounding box center [230, 21] width 61 height 28
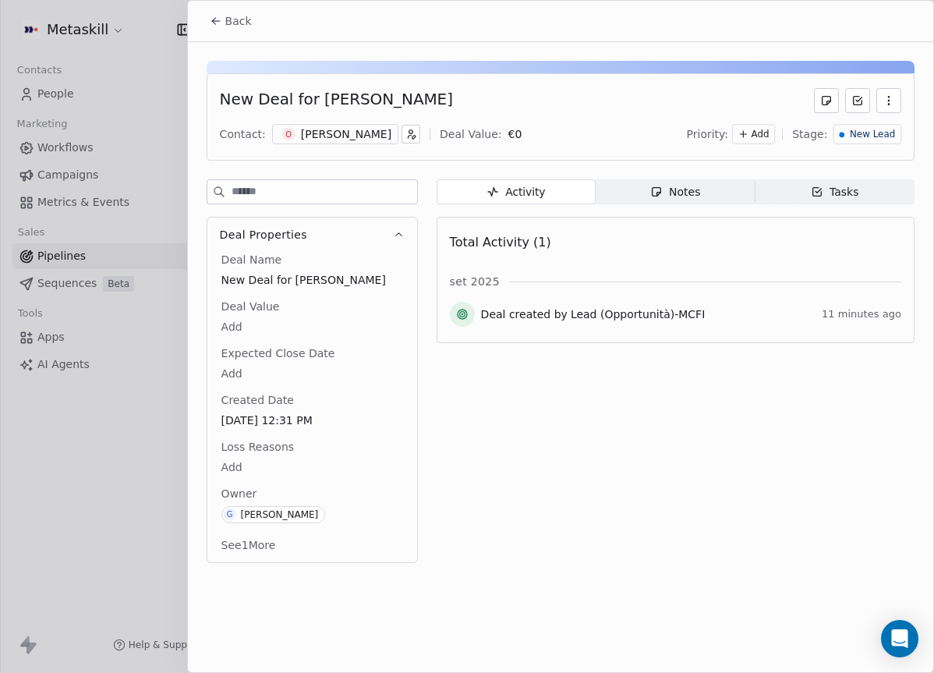
click at [214, 1] on div "Back" at bounding box center [560, 21] width 745 height 41
click at [260, 33] on div "Back" at bounding box center [560, 21] width 745 height 41
click at [241, 25] on span "Back" at bounding box center [238, 21] width 27 height 16
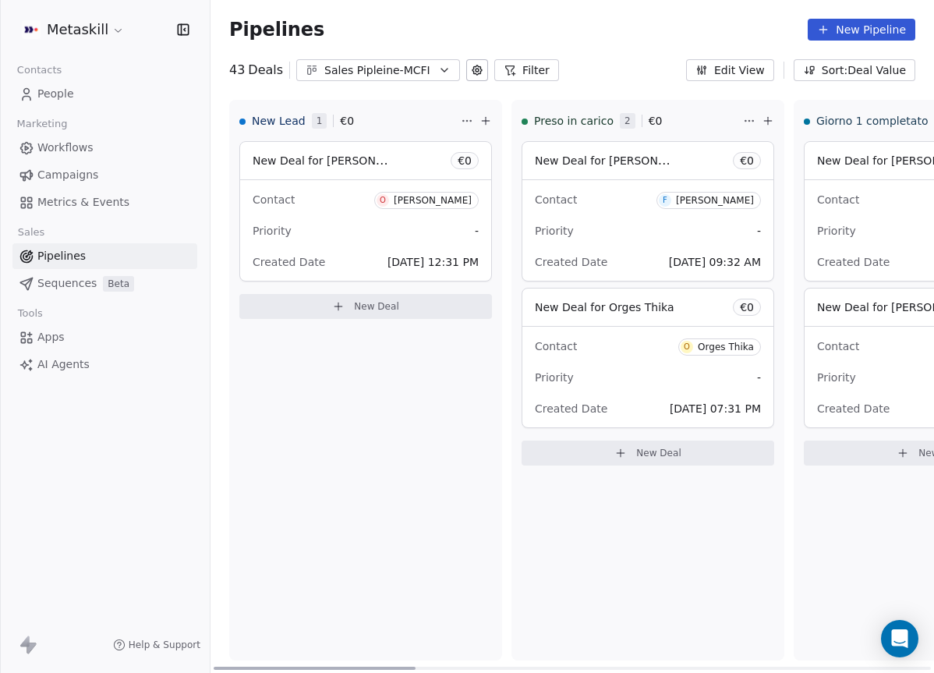
click at [408, 667] on div at bounding box center [315, 668] width 202 height 3
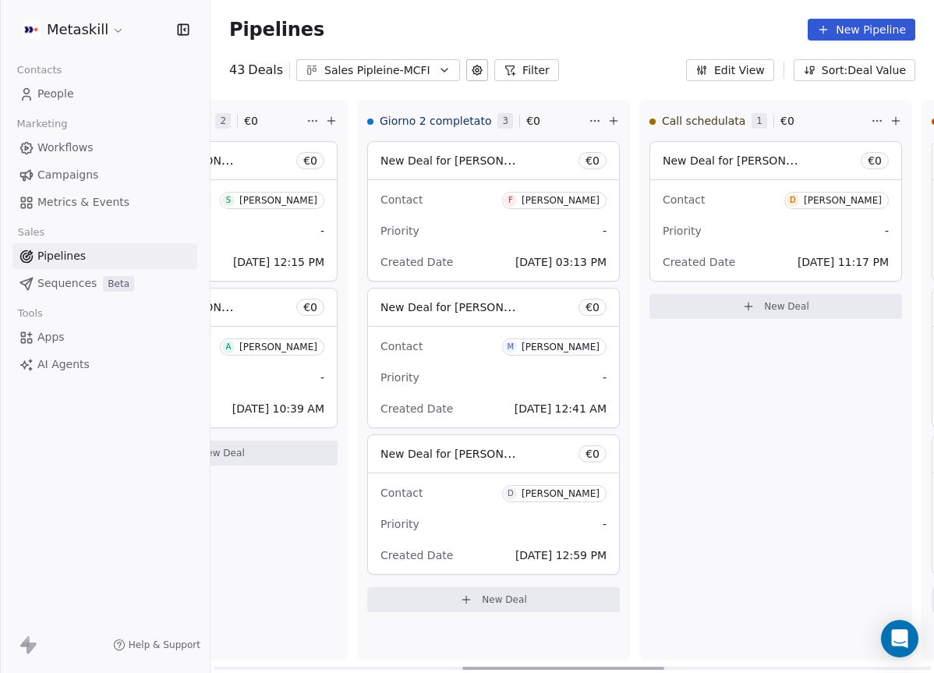
scroll to position [0, 607]
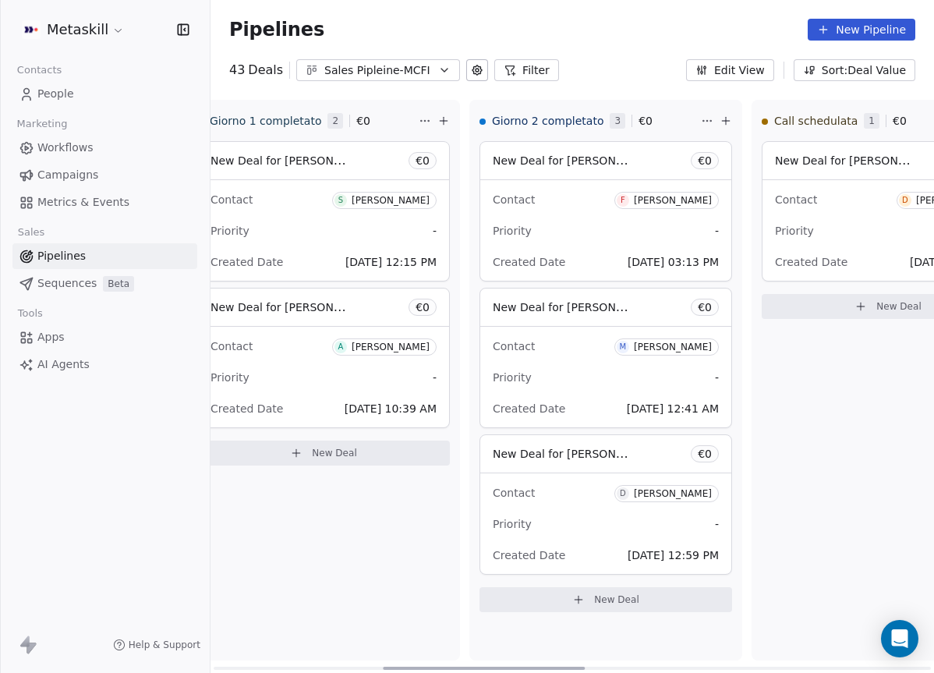
drag, startPoint x: 405, startPoint y: 669, endPoint x: 575, endPoint y: 630, distance: 174.4
click at [575, 667] on div at bounding box center [484, 668] width 202 height 3
click at [575, 195] on div "Contact F [PERSON_NAME]" at bounding box center [606, 199] width 226 height 26
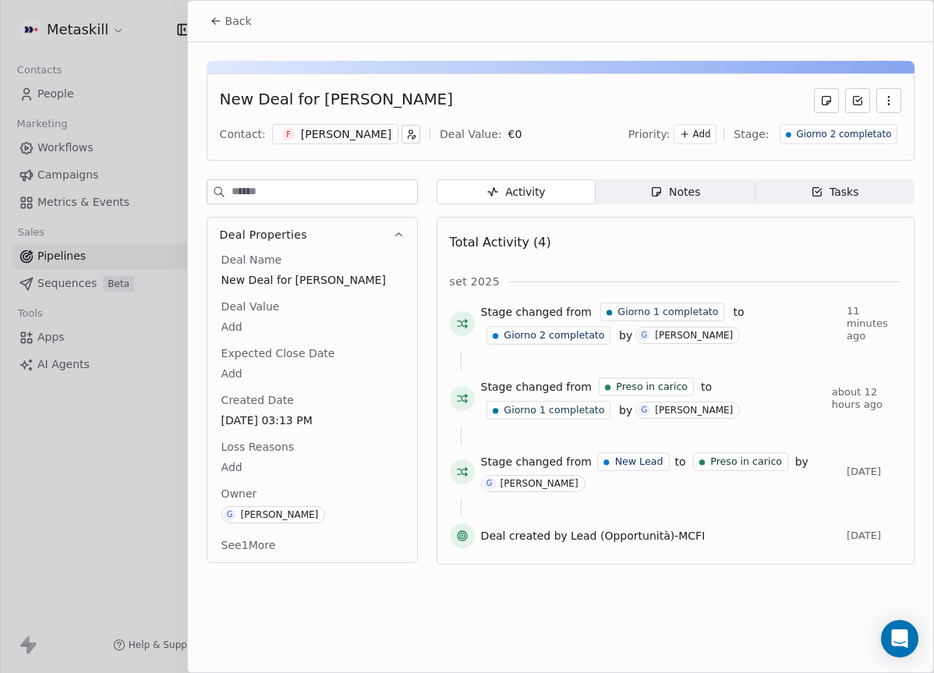
click at [212, 28] on button "Back" at bounding box center [230, 21] width 61 height 28
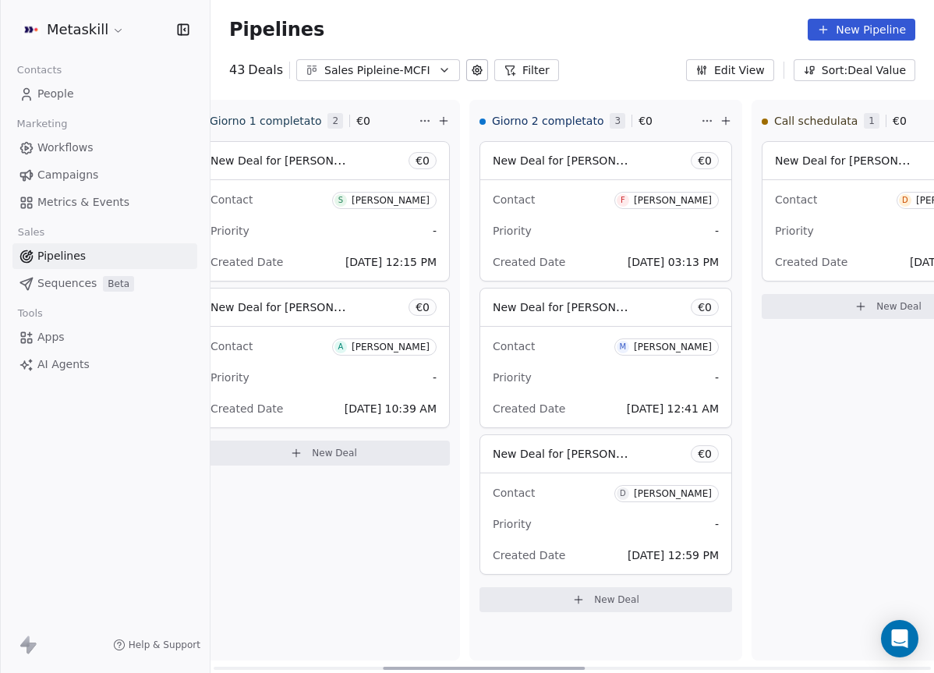
click at [580, 502] on div "Contact D [PERSON_NAME]" at bounding box center [606, 493] width 226 height 26
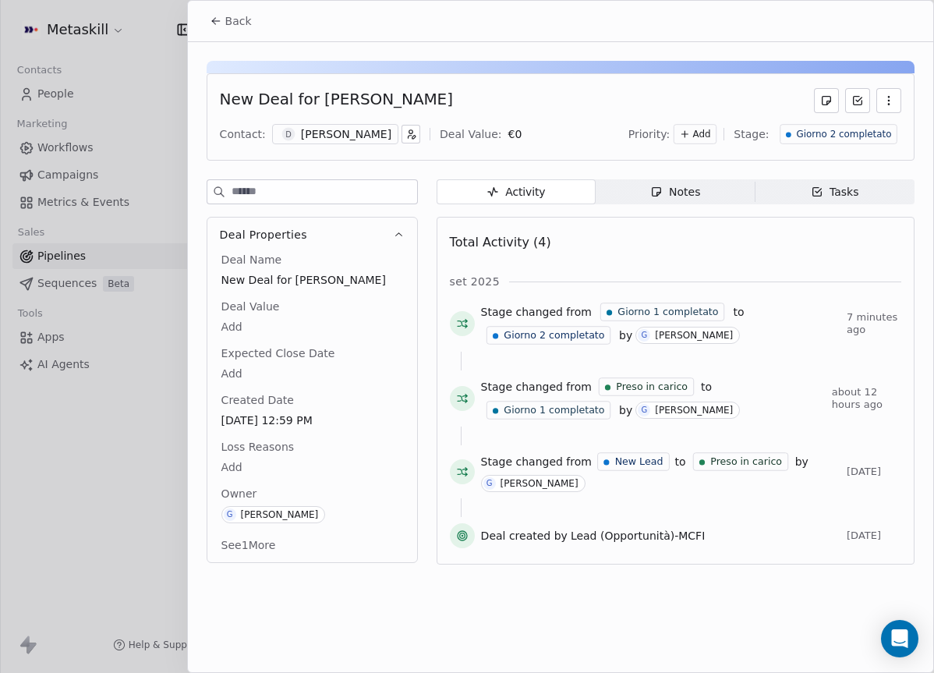
click at [208, 17] on button "Back" at bounding box center [230, 21] width 61 height 28
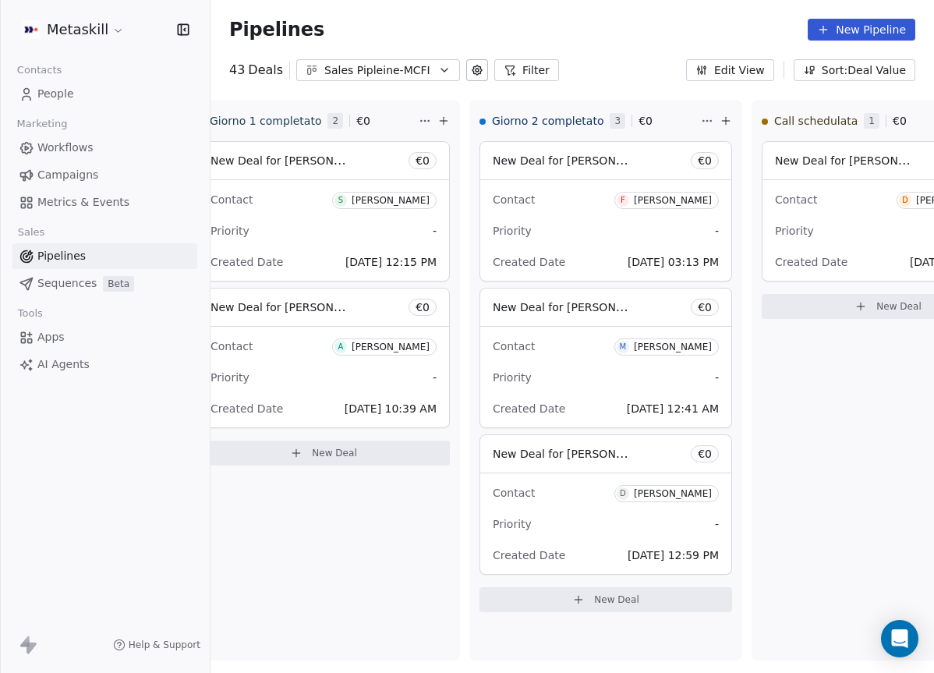
click at [422, 71] on div "Sales Pipleine-MCFI" at bounding box center [378, 70] width 108 height 16
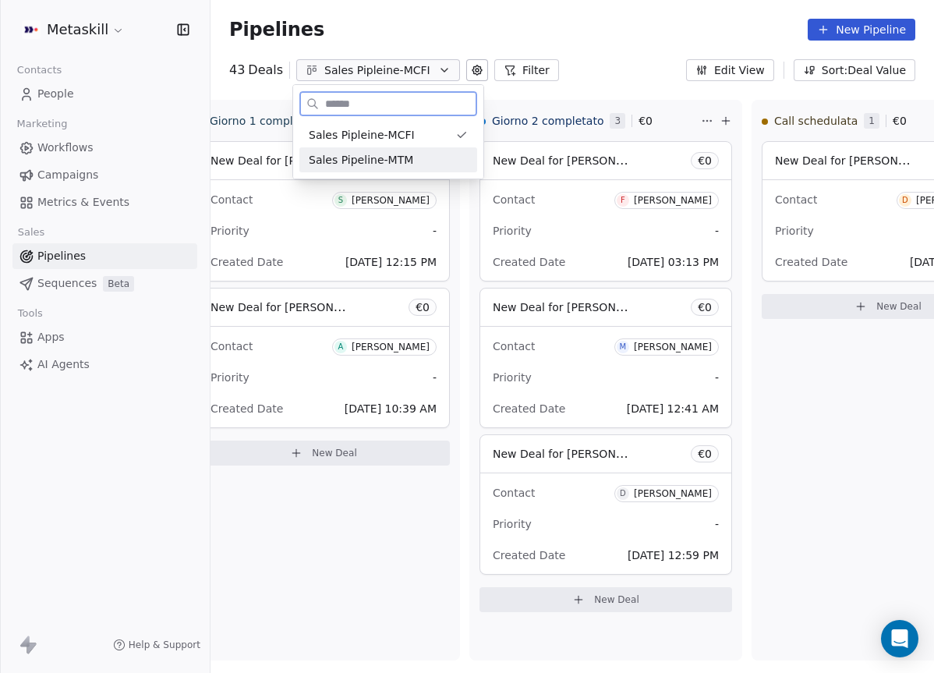
click at [432, 165] on div "Sales Pipeline-MTM" at bounding box center [388, 160] width 159 height 16
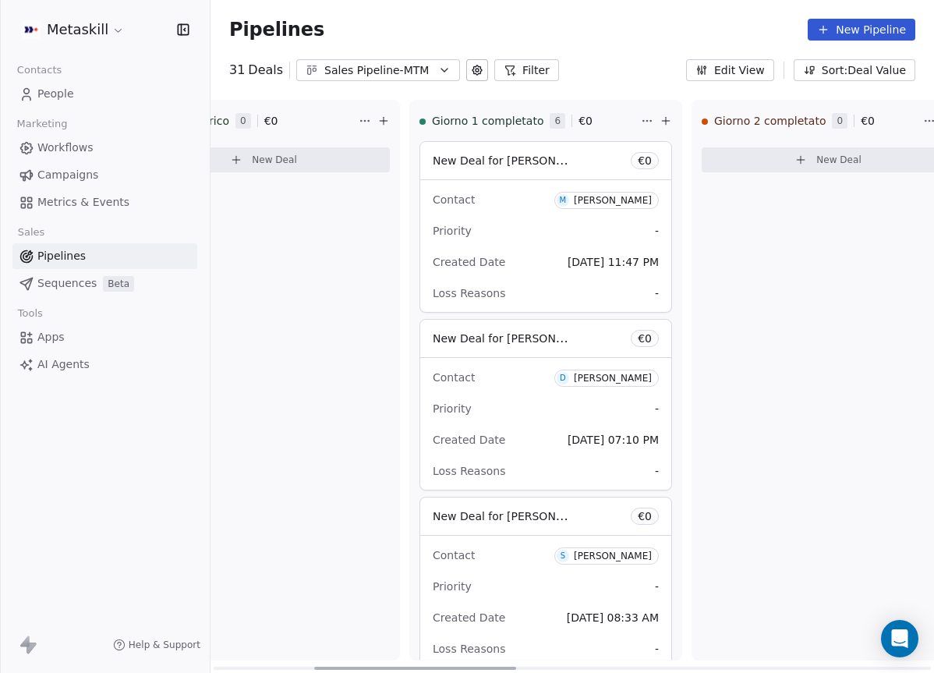
drag, startPoint x: 348, startPoint y: 663, endPoint x: 527, endPoint y: 604, distance: 188.9
click at [447, 667] on div at bounding box center [415, 668] width 202 height 3
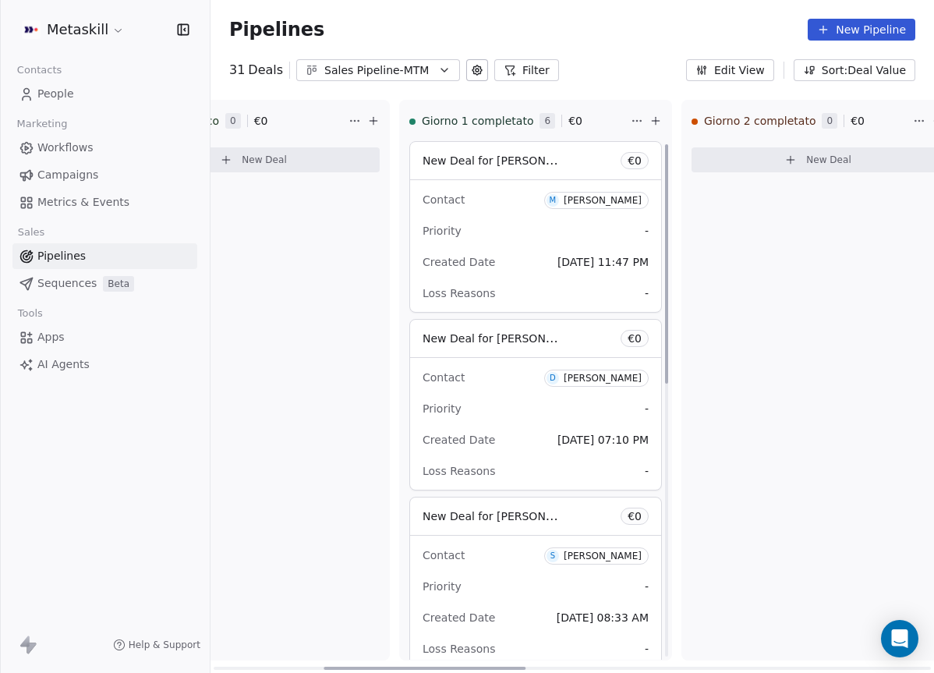
click at [504, 205] on div "Contact M [PERSON_NAME]" at bounding box center [536, 199] width 226 height 26
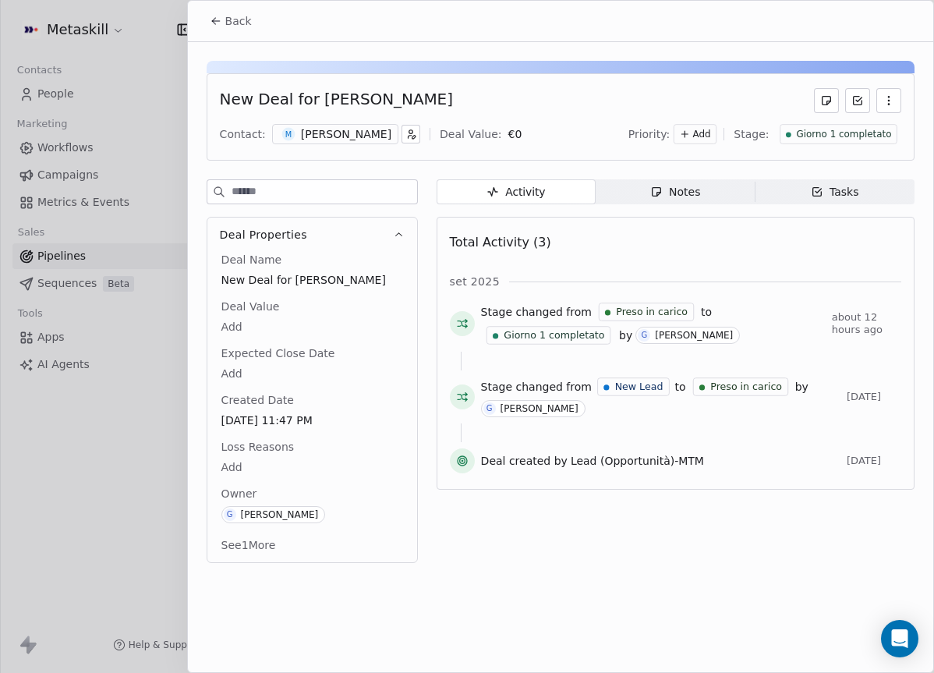
click at [674, 195] on div "Notes" at bounding box center [675, 192] width 50 height 16
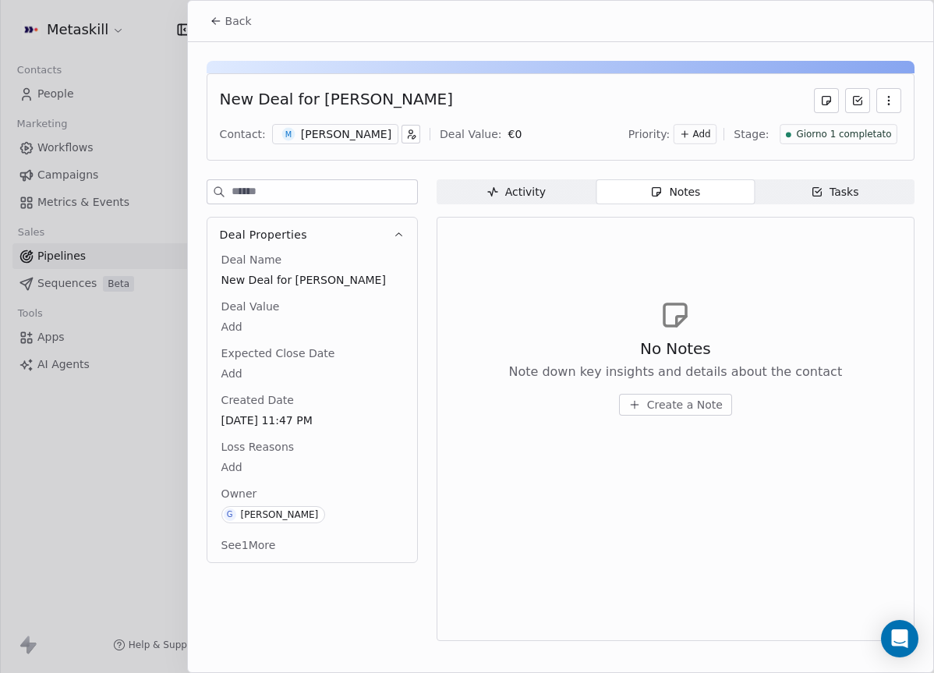
click at [341, 143] on div "M [PERSON_NAME]" at bounding box center [335, 134] width 126 height 20
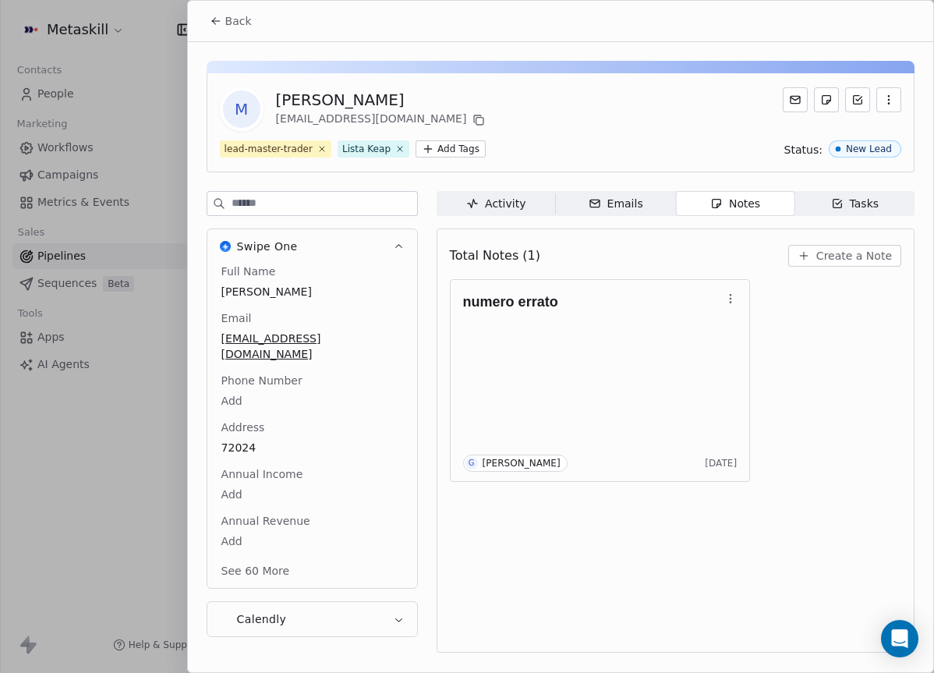
click at [234, 19] on span "Back" at bounding box center [238, 21] width 27 height 16
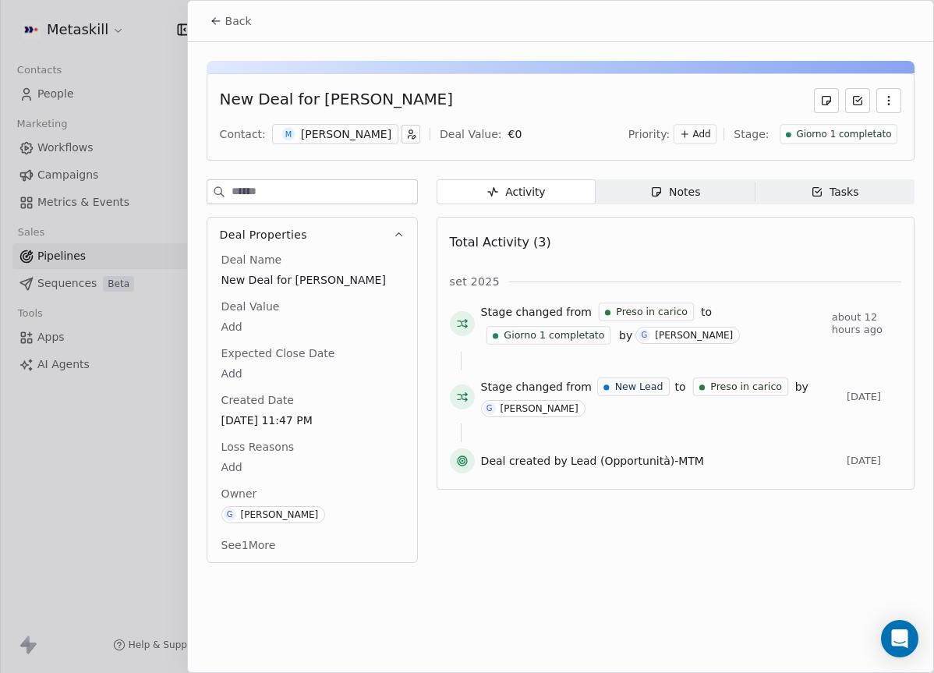
click at [835, 140] on div "Giorno 1 completato" at bounding box center [839, 134] width 118 height 20
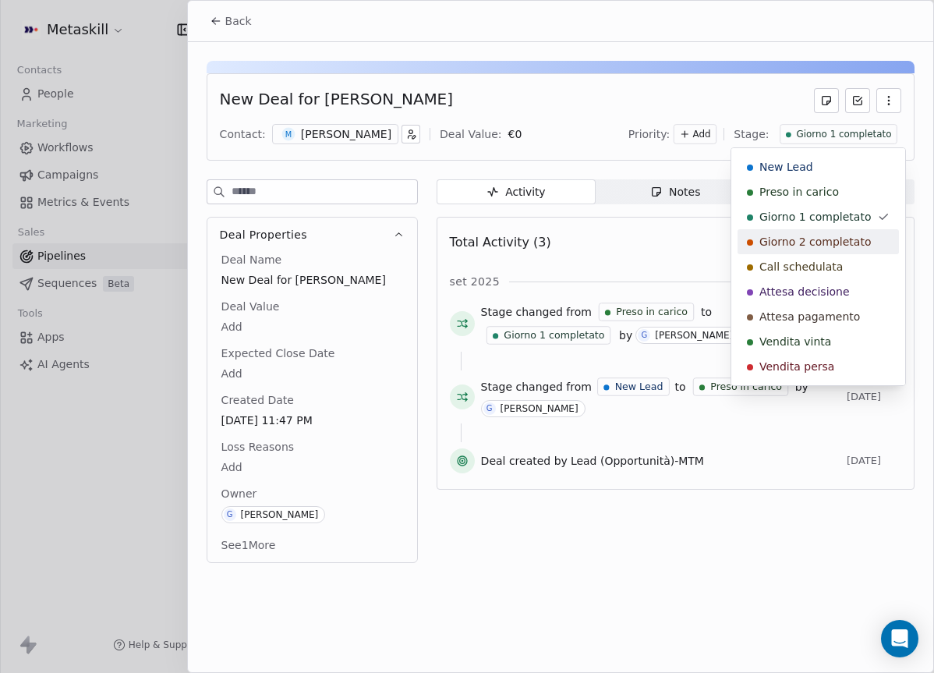
click at [833, 235] on span "Giorno 2 completato" at bounding box center [815, 242] width 112 height 16
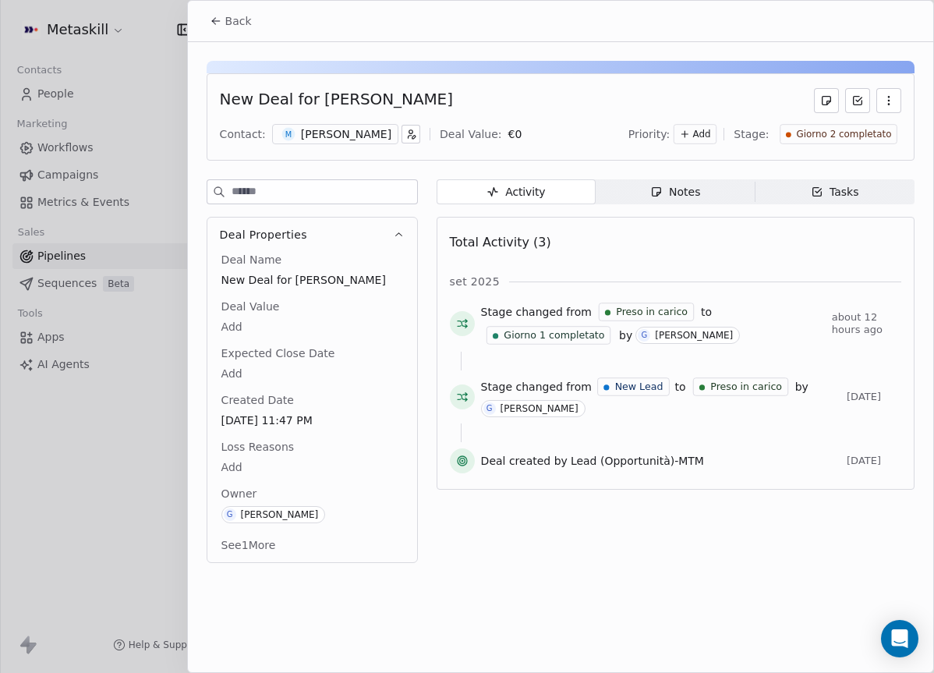
click at [211, 13] on button "Back" at bounding box center [230, 21] width 61 height 28
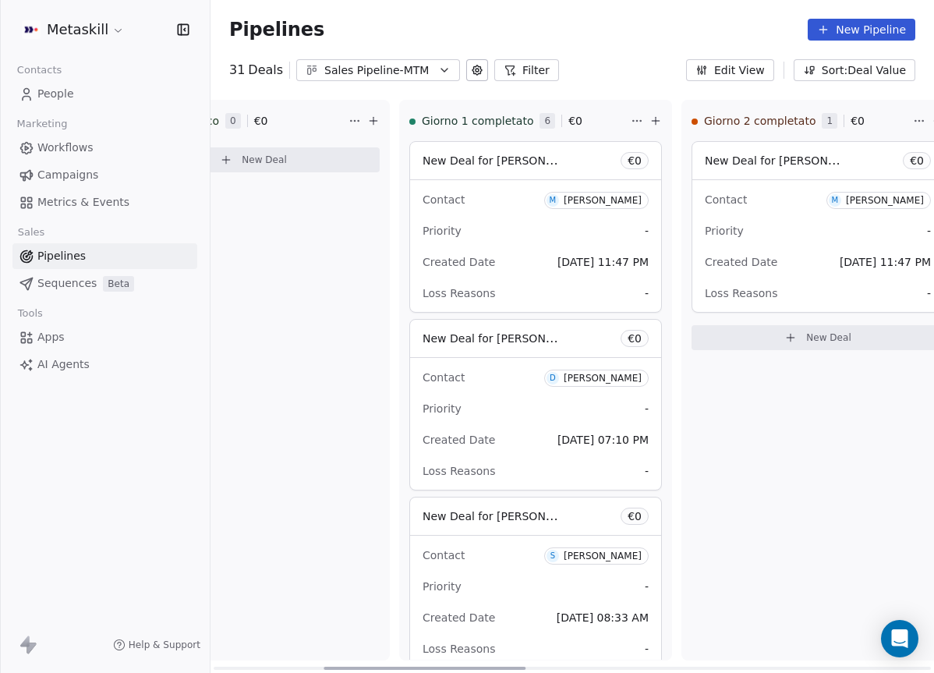
click at [479, 211] on div "Contact M [PERSON_NAME]" at bounding box center [536, 199] width 226 height 26
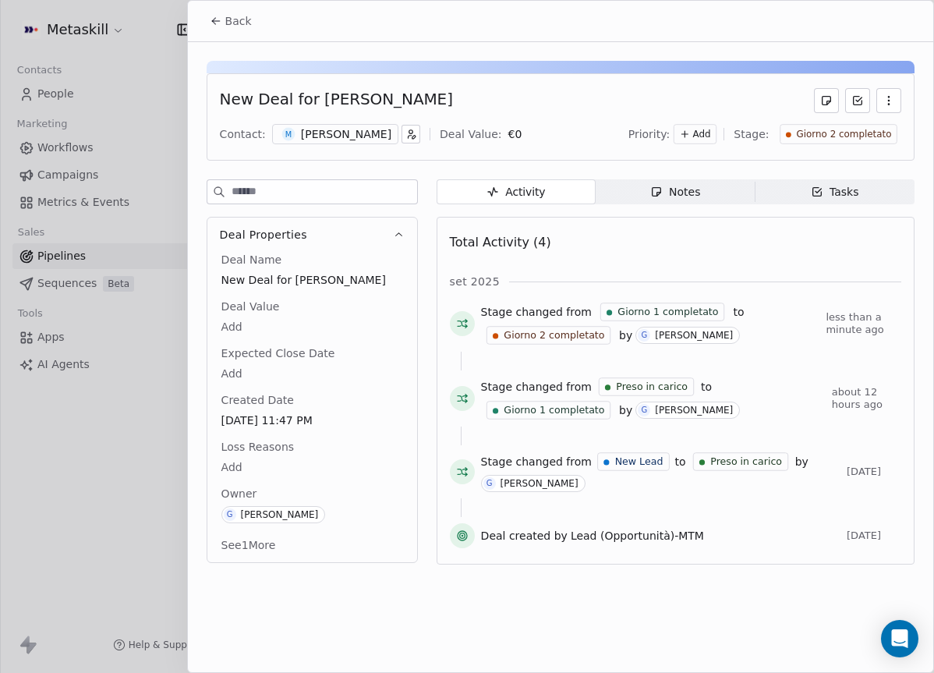
click at [230, 4] on div "Back" at bounding box center [560, 21] width 745 height 41
click at [235, 15] on span "Back" at bounding box center [238, 21] width 27 height 16
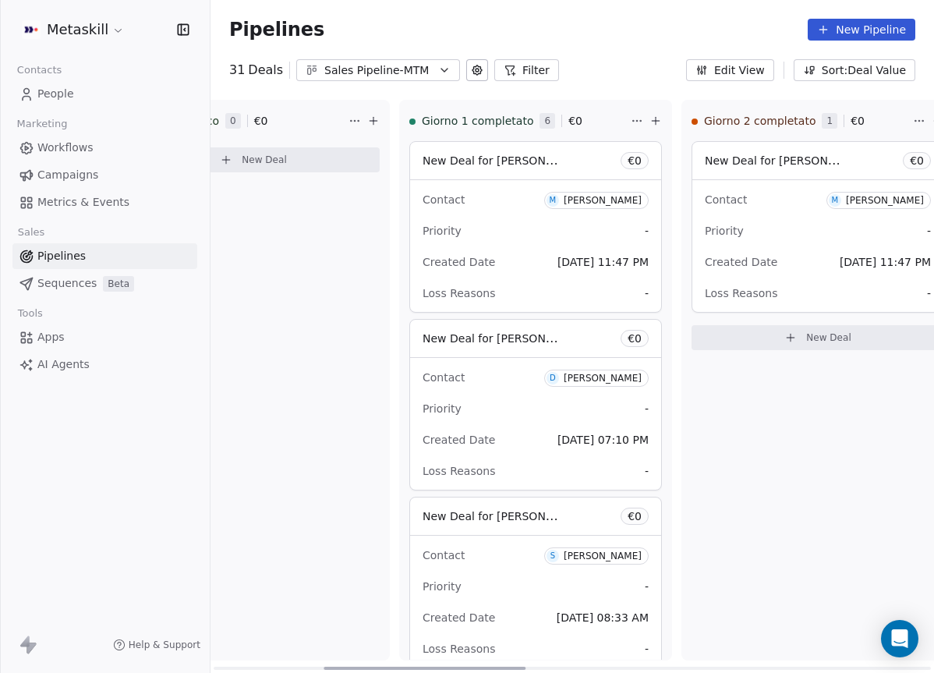
click at [489, 389] on div "Contact D [PERSON_NAME]" at bounding box center [536, 377] width 226 height 26
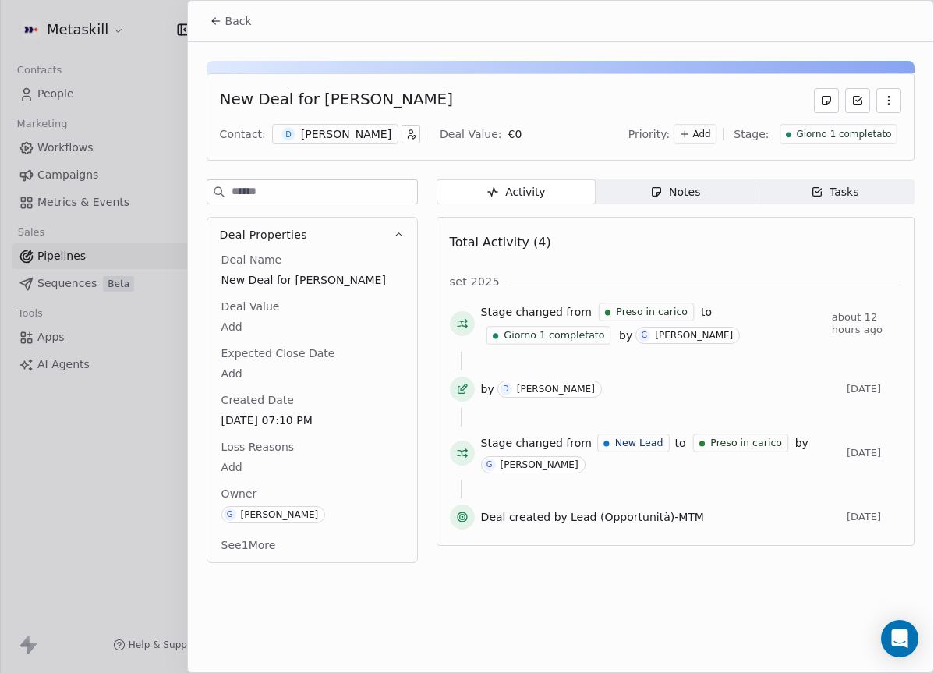
click at [704, 200] on span "Notes Notes" at bounding box center [675, 191] width 159 height 25
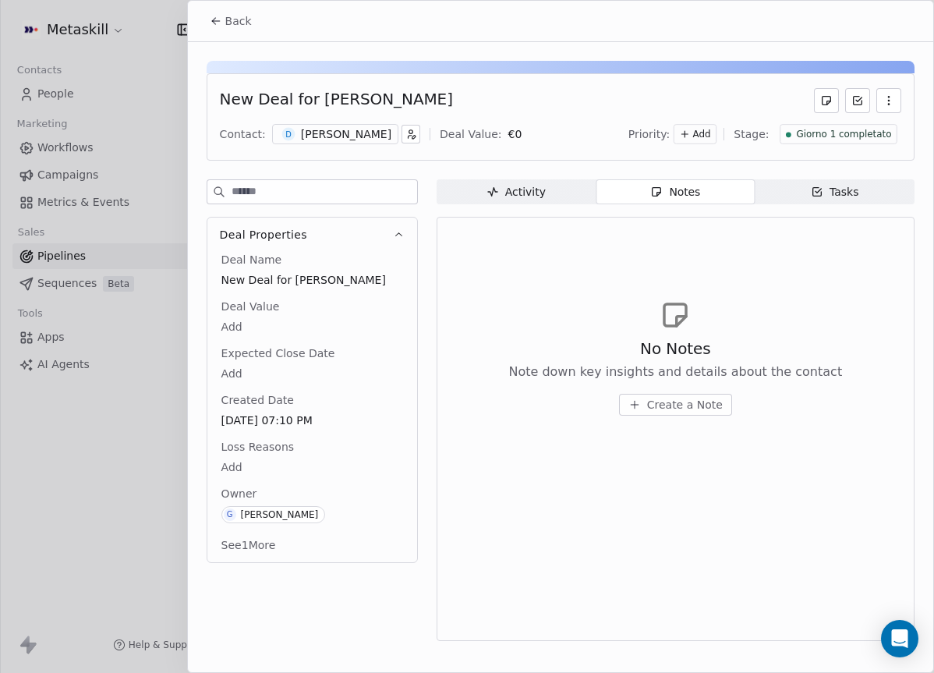
click at [319, 133] on div "[PERSON_NAME]" at bounding box center [346, 134] width 90 height 16
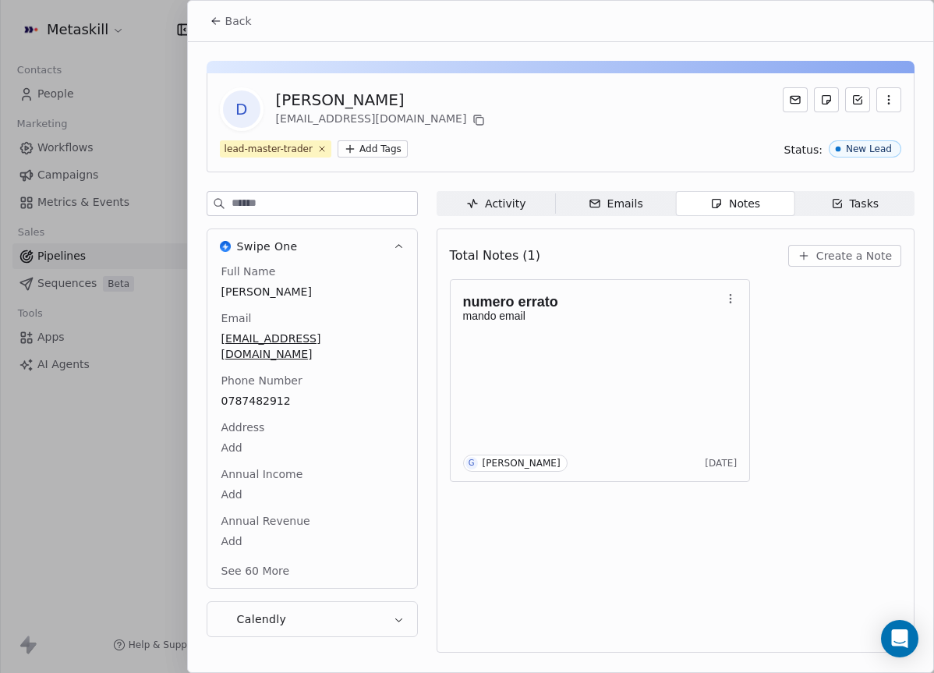
click at [636, 214] on span "Emails Emails" at bounding box center [615, 203] width 119 height 25
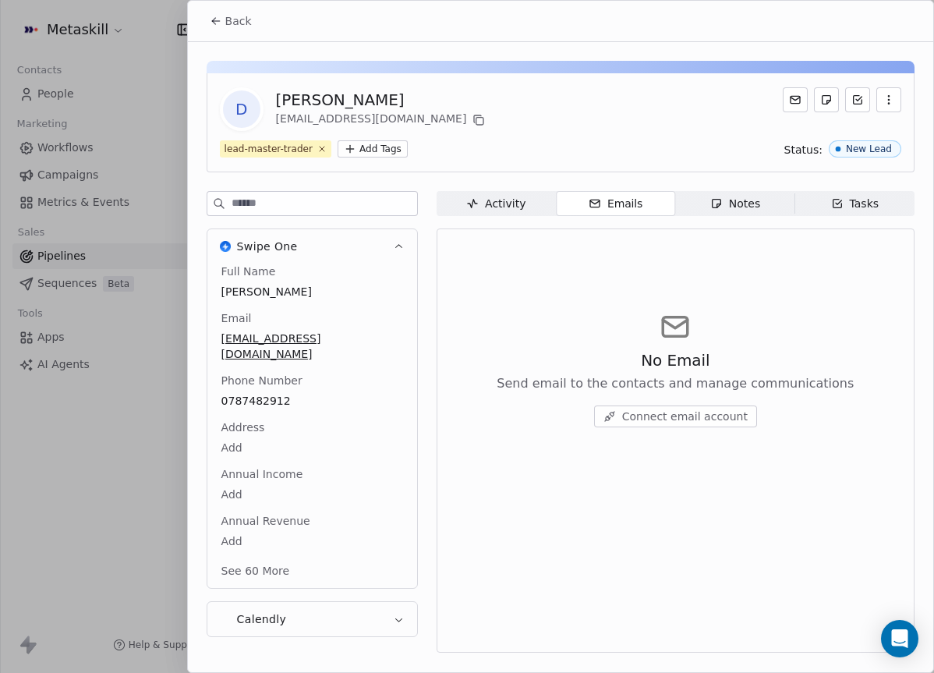
click at [746, 207] on div "Notes" at bounding box center [735, 204] width 50 height 16
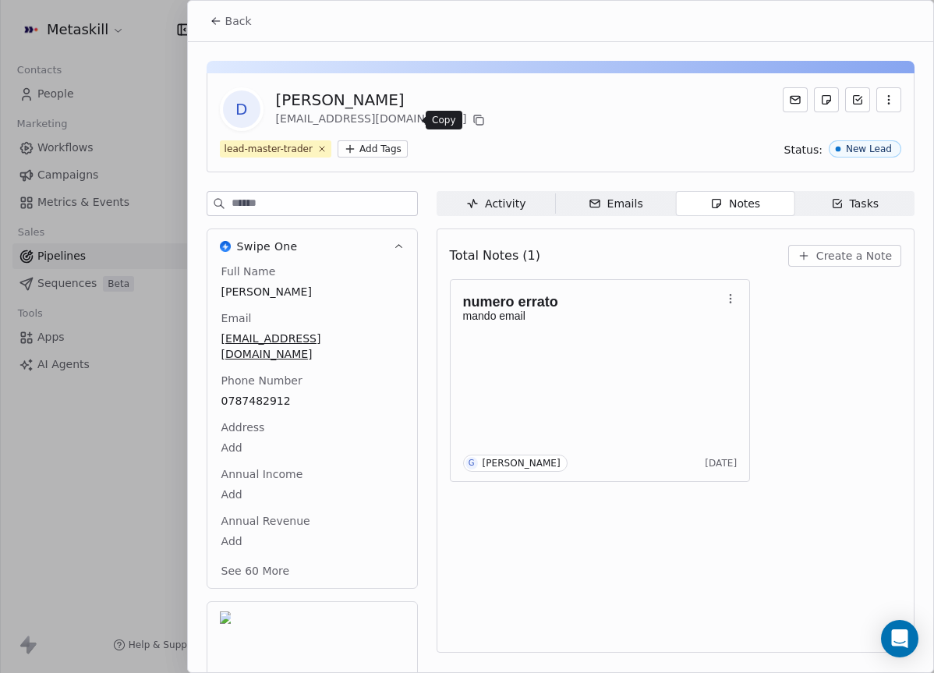
click at [473, 116] on icon at bounding box center [479, 120] width 12 height 12
drag, startPoint x: 792, startPoint y: 102, endPoint x: 782, endPoint y: 101, distance: 10.2
click at [792, 103] on icon at bounding box center [795, 100] width 12 height 12
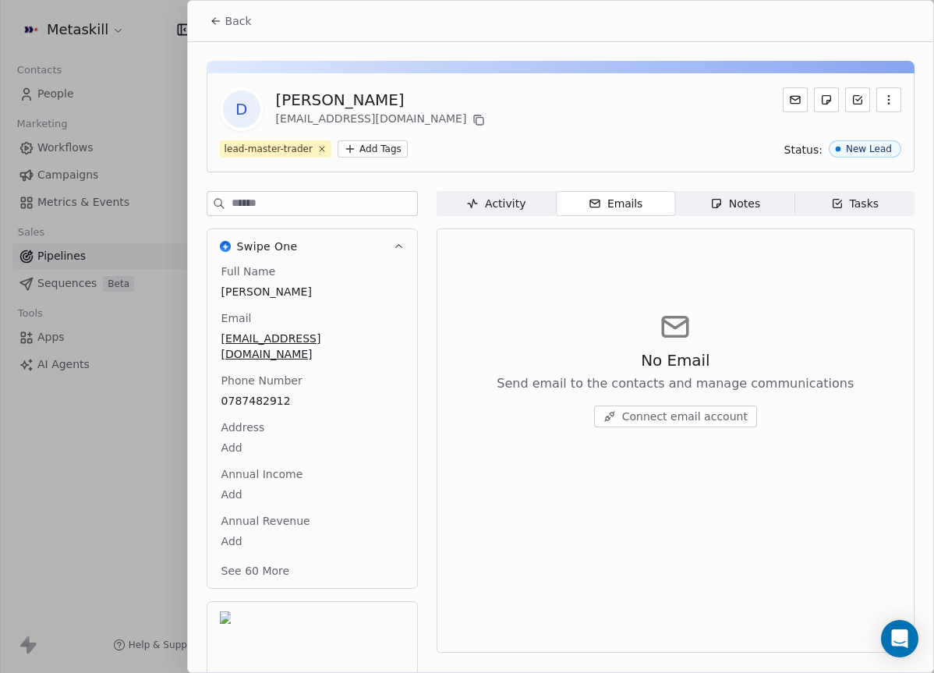
click at [796, 102] on icon at bounding box center [795, 100] width 12 height 12
click at [796, 103] on icon at bounding box center [795, 99] width 9 height 7
click at [218, 2] on div "Back" at bounding box center [560, 21] width 745 height 41
click at [232, 22] on span "Back" at bounding box center [238, 21] width 27 height 16
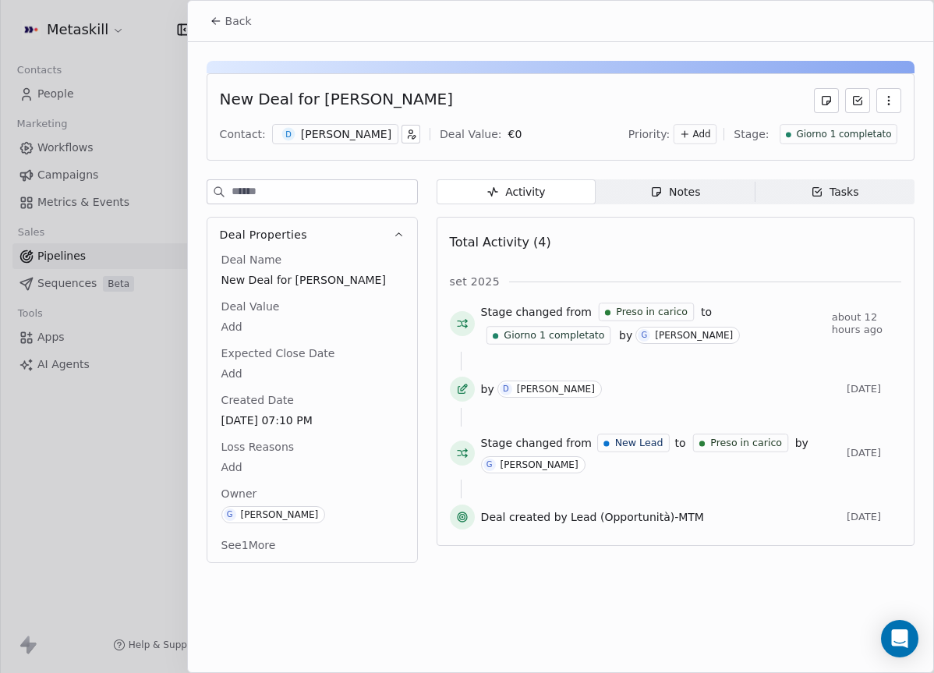
click at [844, 129] on span "Giorno 1 completato" at bounding box center [843, 134] width 95 height 13
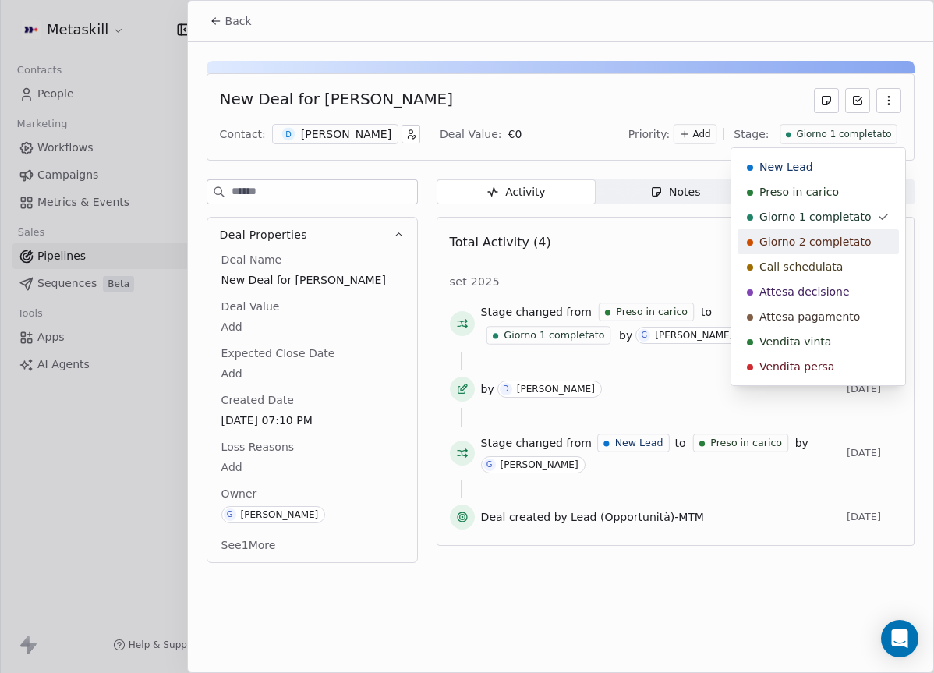
click at [825, 239] on span "Giorno 2 completato" at bounding box center [815, 242] width 112 height 16
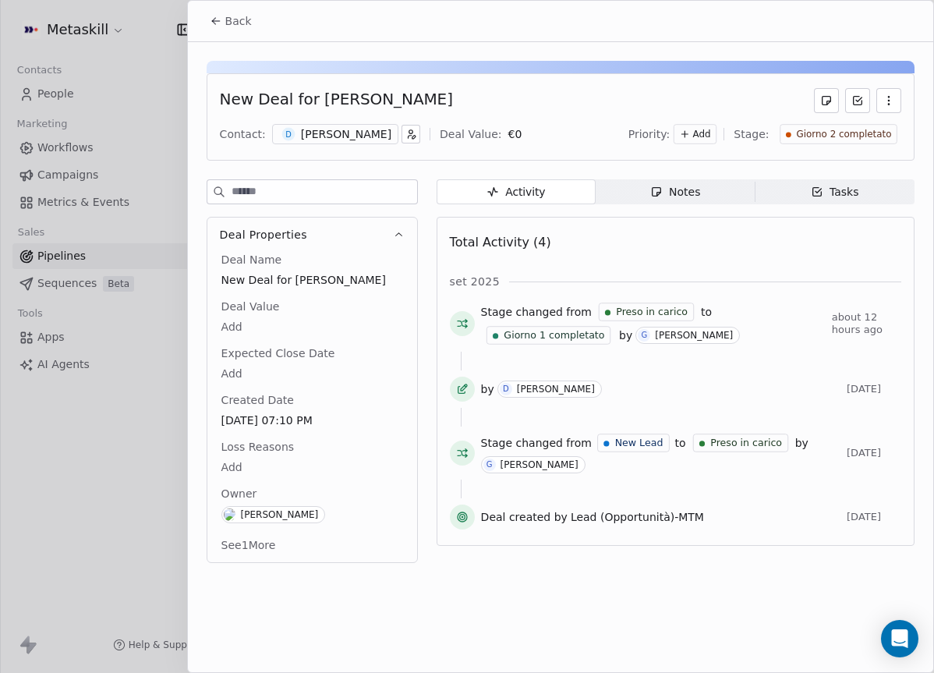
click at [215, 28] on button "Back" at bounding box center [230, 21] width 61 height 28
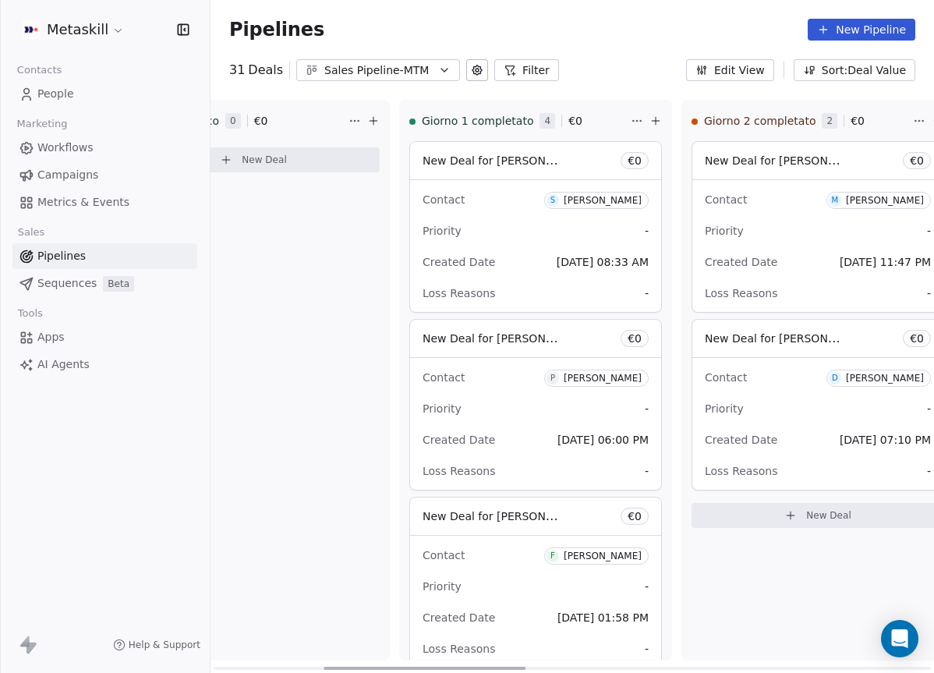
click at [528, 241] on div "Priority -" at bounding box center [536, 230] width 226 height 25
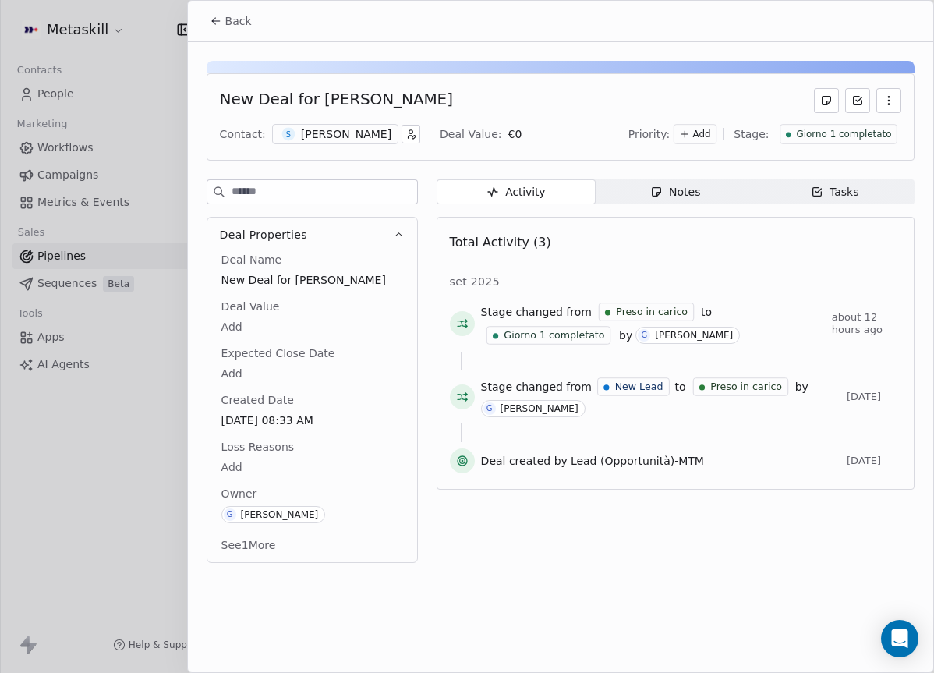
click at [302, 138] on div "[PERSON_NAME]" at bounding box center [346, 134] width 90 height 16
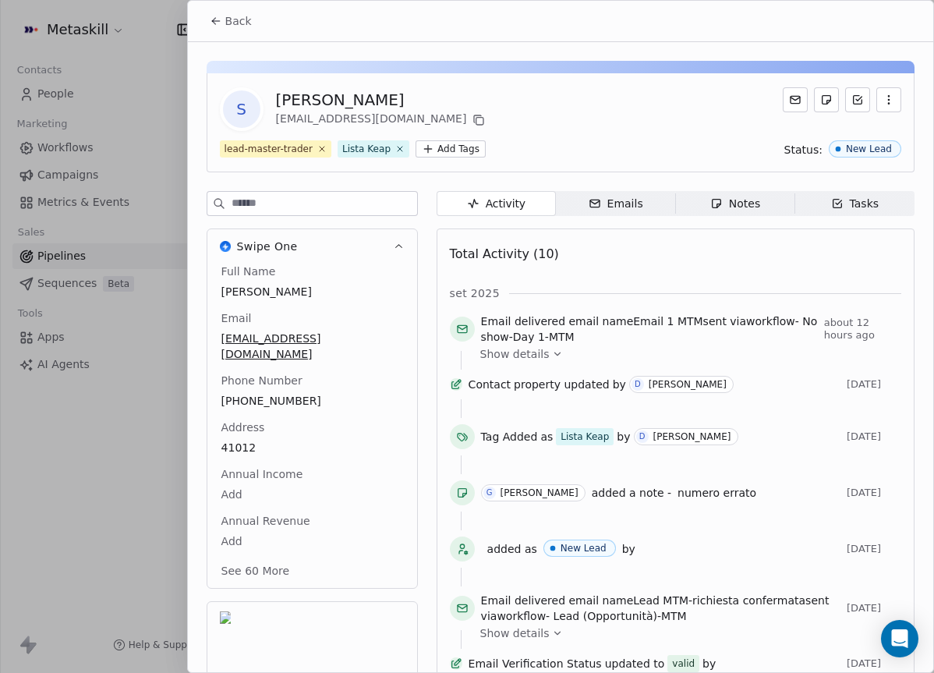
click at [747, 212] on span "Notes Notes" at bounding box center [734, 203] width 119 height 25
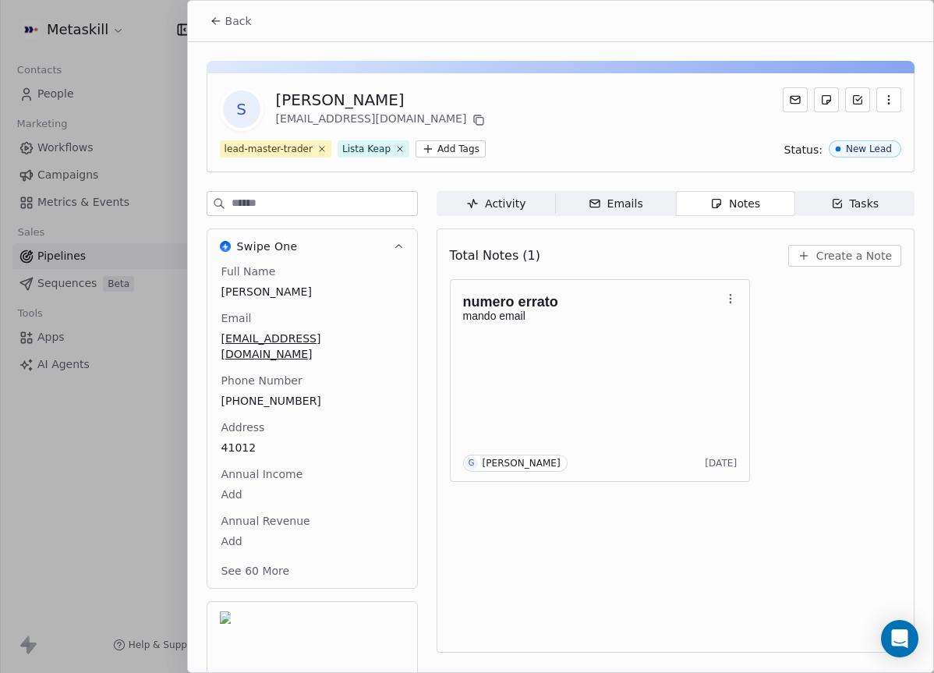
click at [522, 214] on span "Activity Activity" at bounding box center [496, 203] width 119 height 25
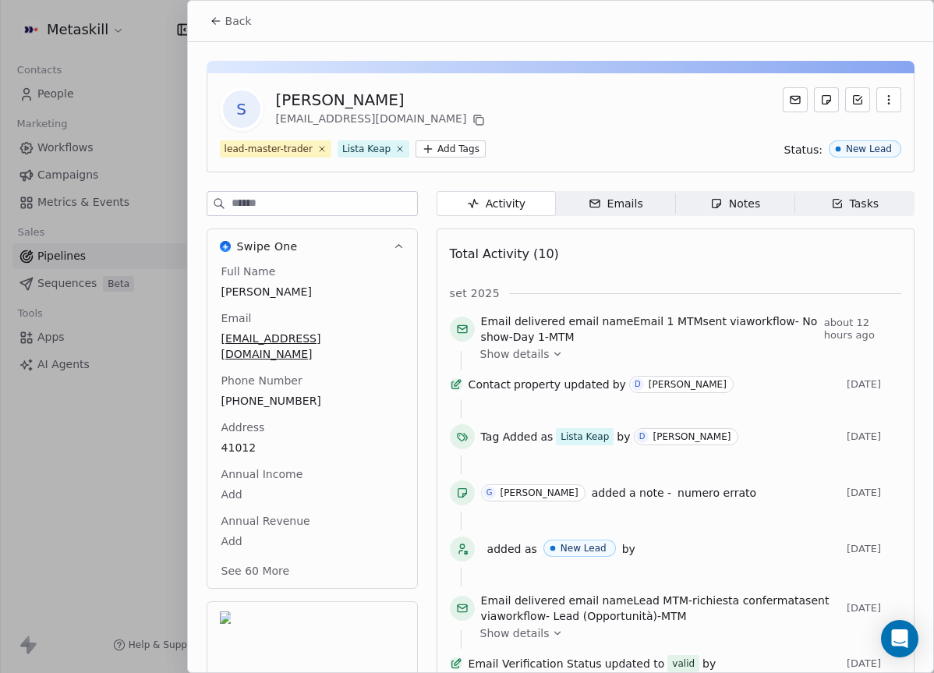
click at [239, 17] on span "Back" at bounding box center [238, 21] width 27 height 16
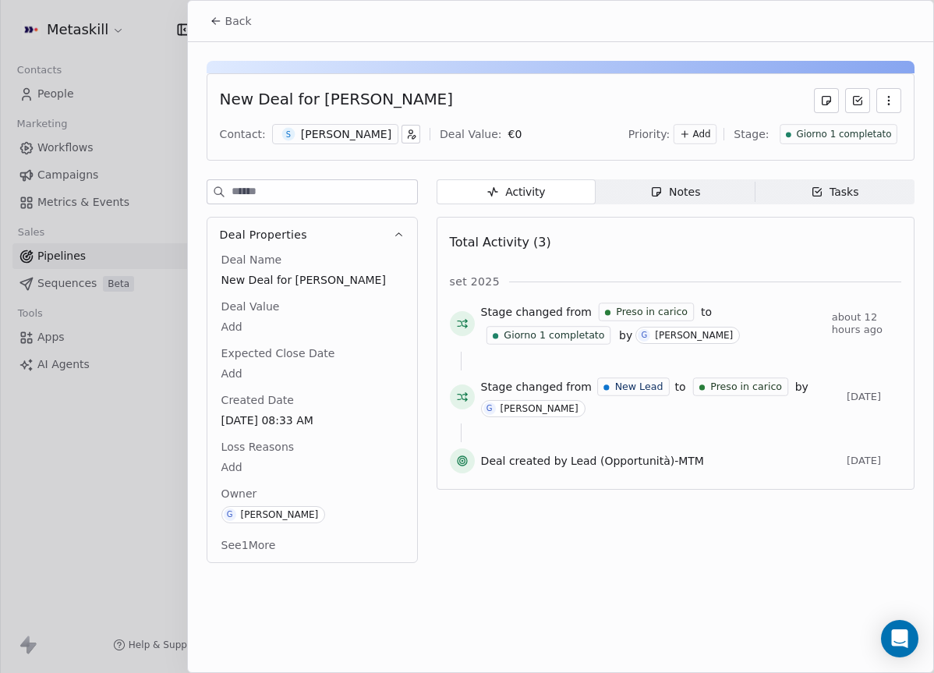
click at [872, 140] on span "Giorno 1 completato" at bounding box center [843, 134] width 95 height 13
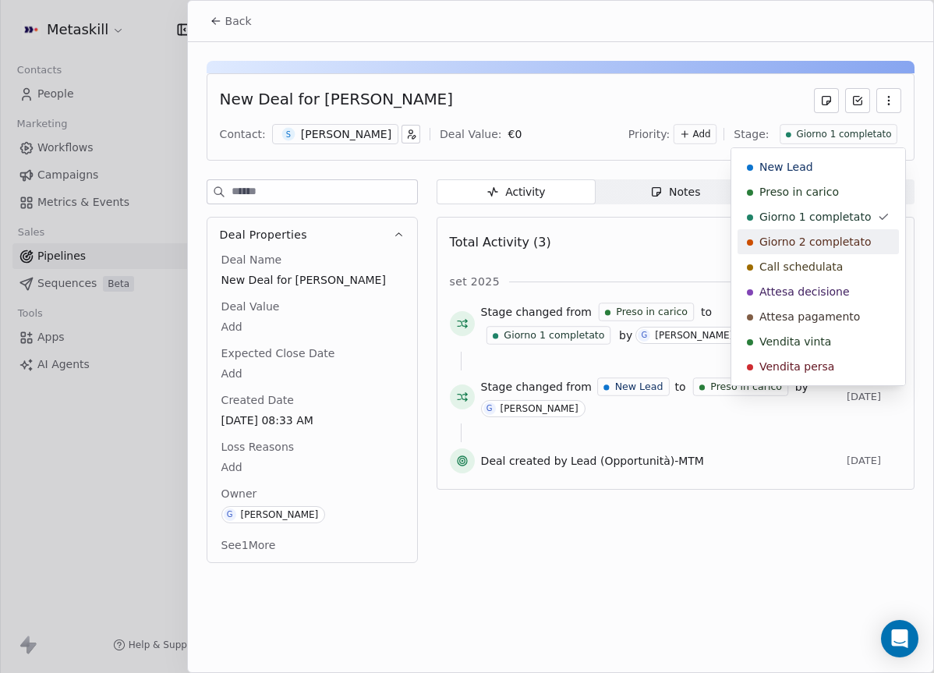
click at [838, 234] on span "Giorno 2 completato" at bounding box center [815, 242] width 112 height 16
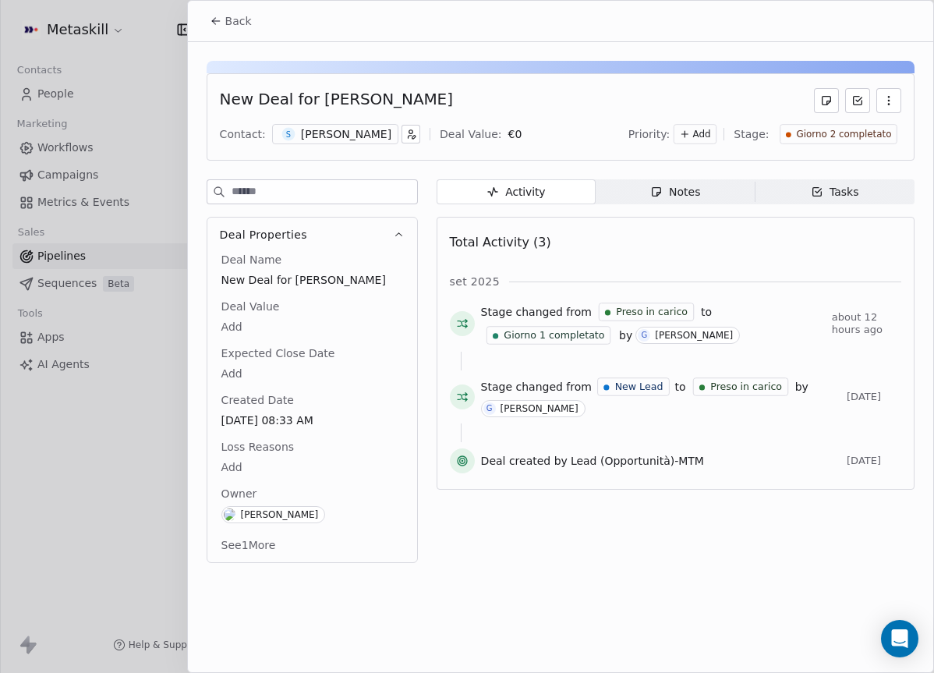
click at [247, 21] on span "Back" at bounding box center [238, 21] width 27 height 16
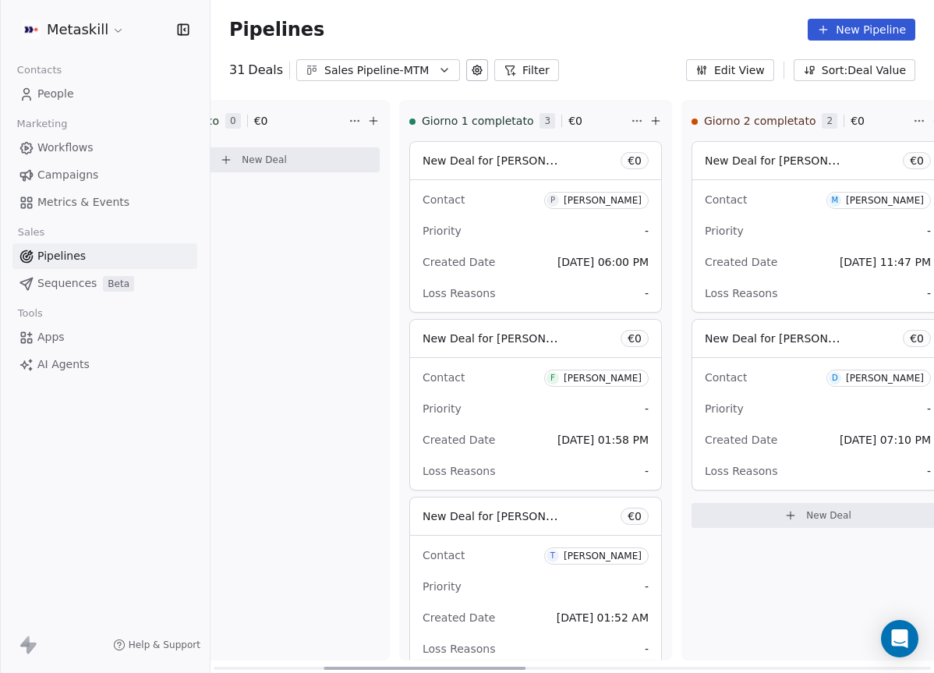
click at [541, 209] on div "Contact P [PERSON_NAME]" at bounding box center [536, 199] width 226 height 26
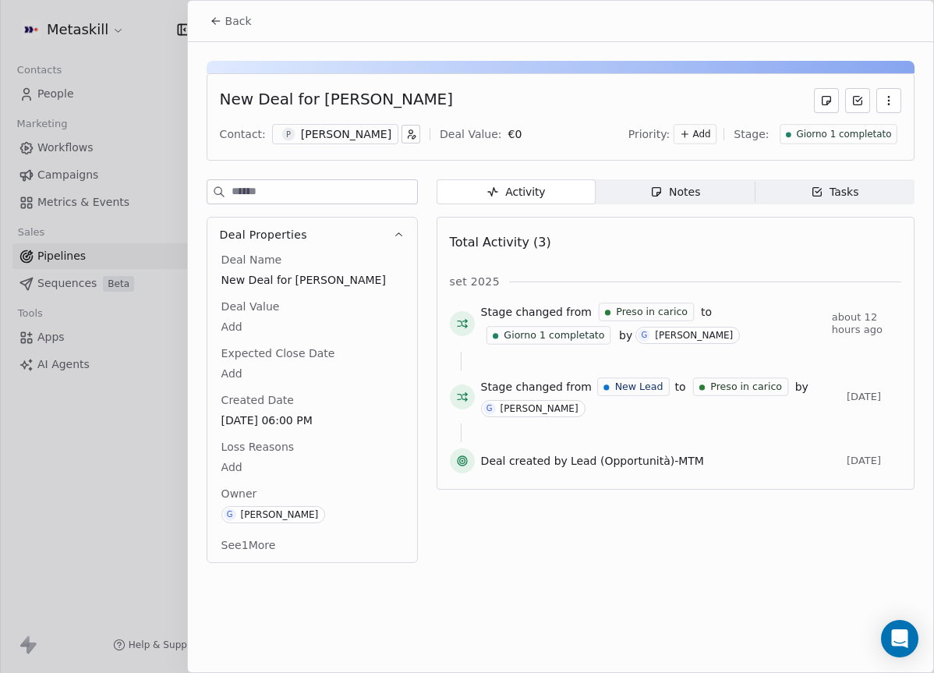
click at [638, 191] on span "Notes Notes" at bounding box center [675, 191] width 159 height 25
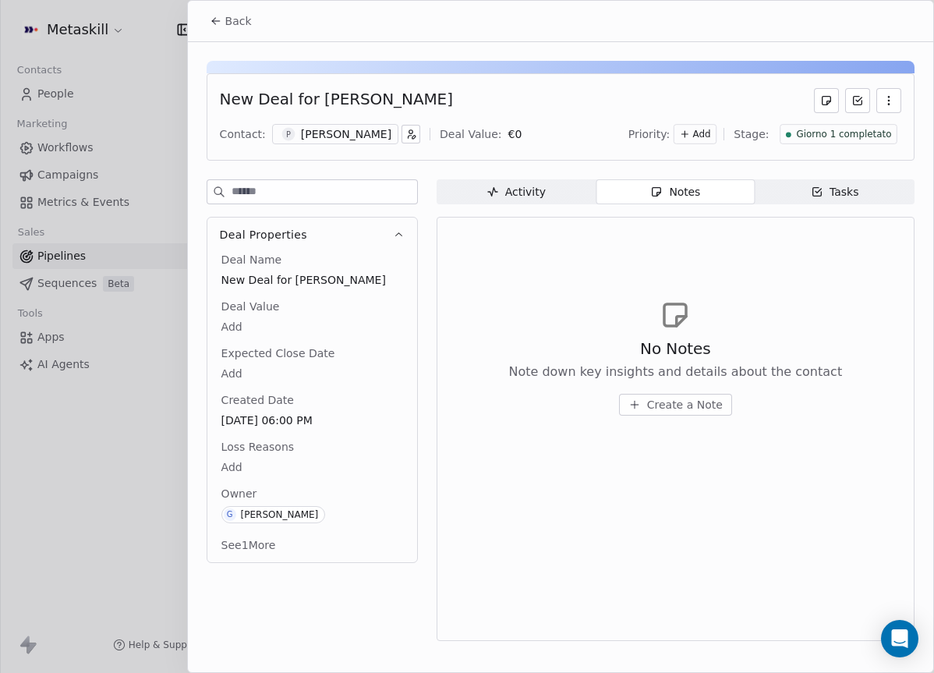
click at [343, 139] on div "[PERSON_NAME]" at bounding box center [346, 134] width 90 height 16
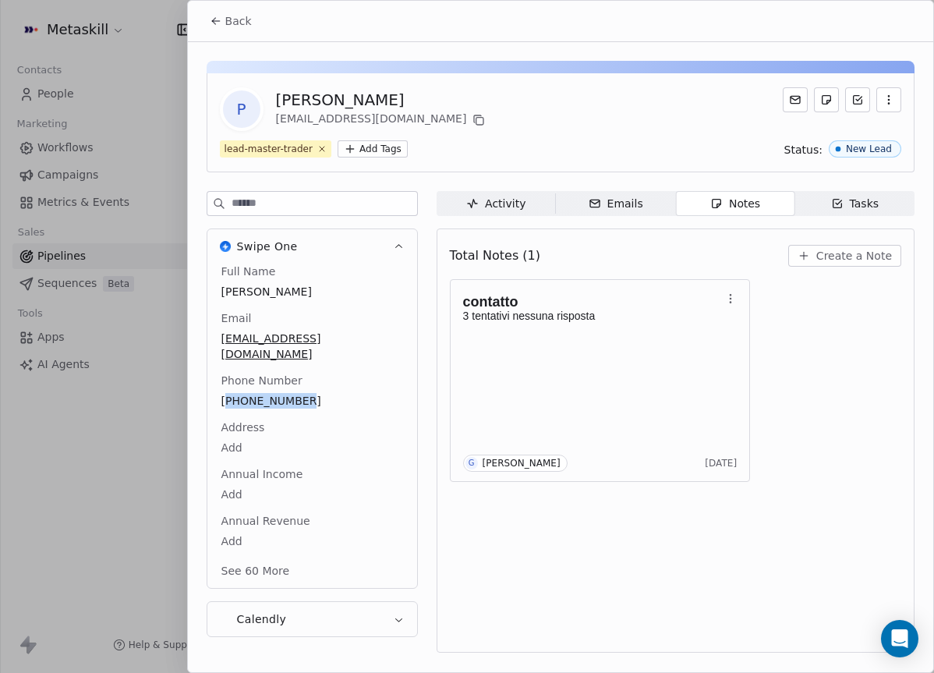
click at [257, 393] on span "[PHONE_NUMBER]" at bounding box center [312, 401] width 182 height 16
click at [257, 394] on span "[PHONE_NUMBER]" at bounding box center [312, 402] width 180 height 16
click at [254, 394] on span "[PHONE_NUMBER]" at bounding box center [312, 402] width 180 height 16
click at [242, 394] on span "[PHONE_NUMBER]" at bounding box center [312, 402] width 180 height 16
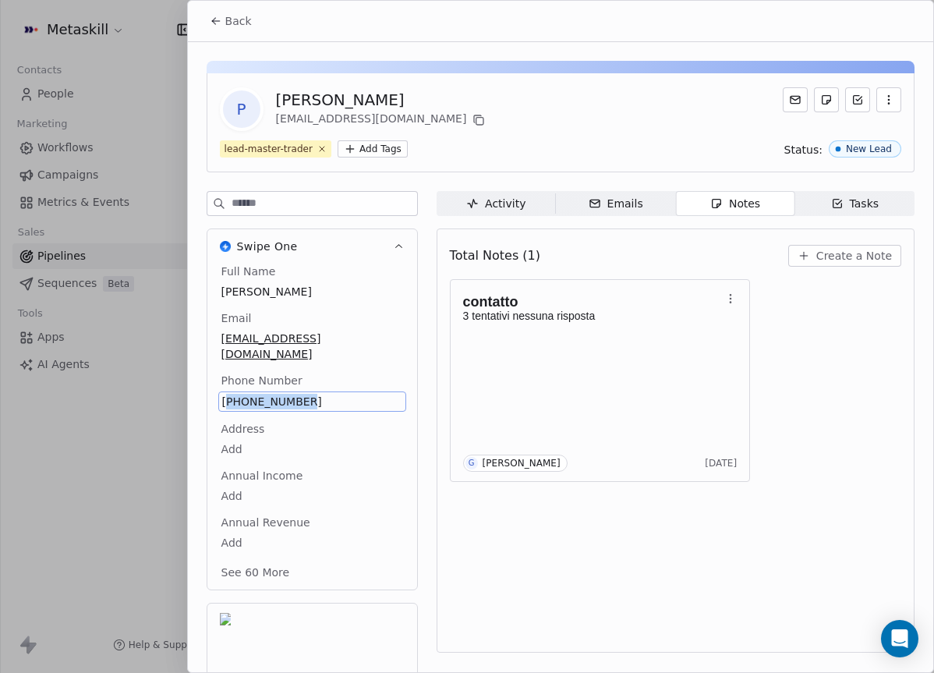
click at [242, 394] on span "[PHONE_NUMBER]" at bounding box center [312, 402] width 180 height 16
click at [242, 384] on input "**********" at bounding box center [311, 395] width 180 height 31
click at [833, 258] on html "Metaskill Contacts People Marketing Workflows Campaigns Metrics & Events Sales …" at bounding box center [467, 336] width 934 height 673
click at [843, 257] on span "Create a Note" at bounding box center [854, 256] width 76 height 16
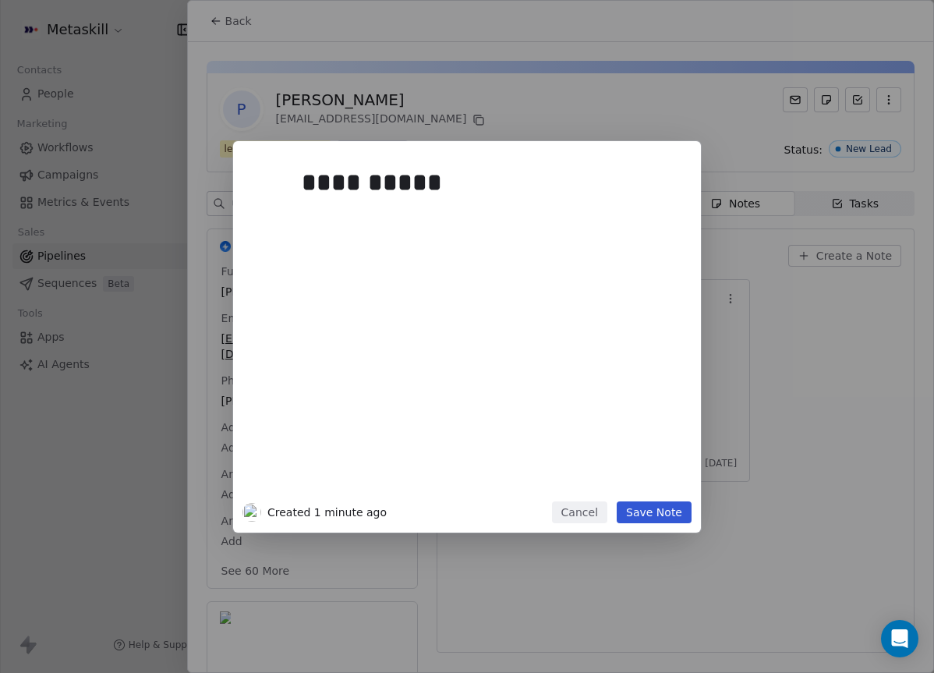
click at [670, 489] on div "**********" at bounding box center [490, 330] width 377 height 332
click at [667, 506] on button "Save Note" at bounding box center [654, 512] width 75 height 22
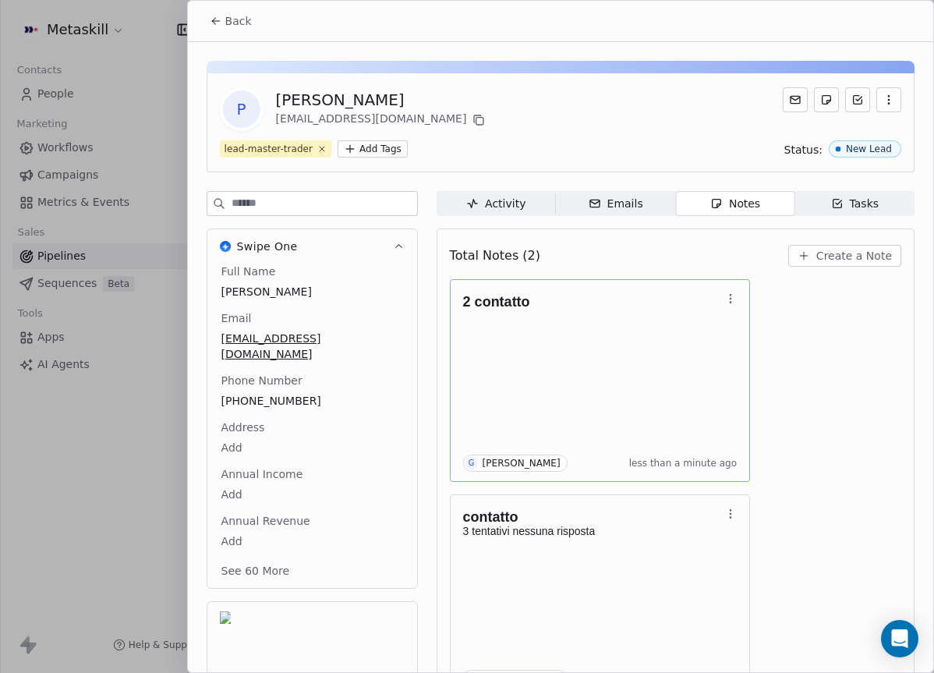
click at [594, 350] on div "2 contatto G [PERSON_NAME] less than a minute ago" at bounding box center [600, 380] width 274 height 182
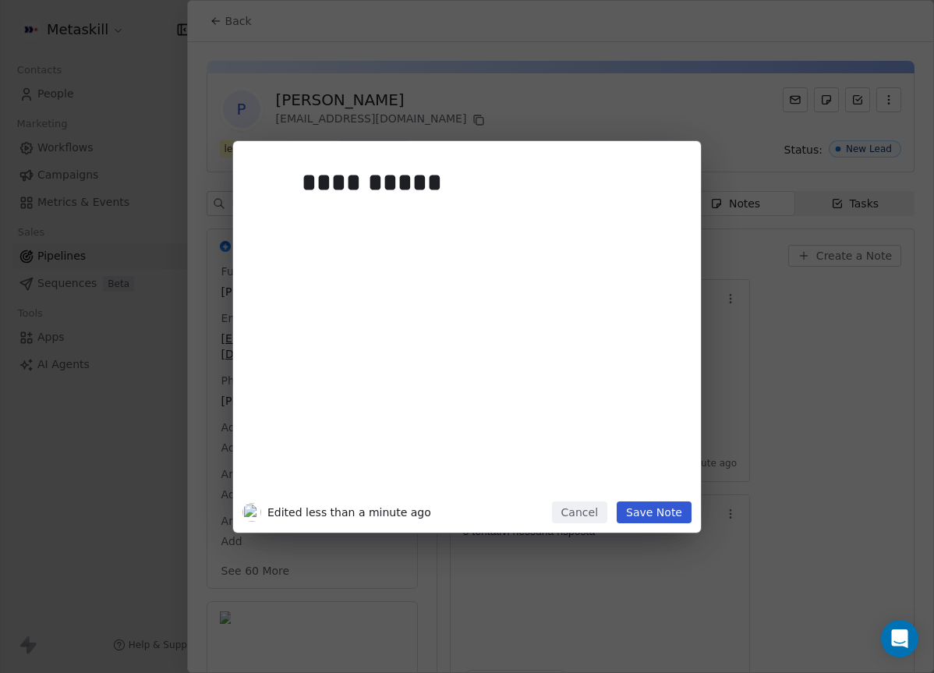
click at [344, 239] on div "**********" at bounding box center [490, 330] width 377 height 332
click at [679, 514] on button "Save Note" at bounding box center [654, 512] width 75 height 22
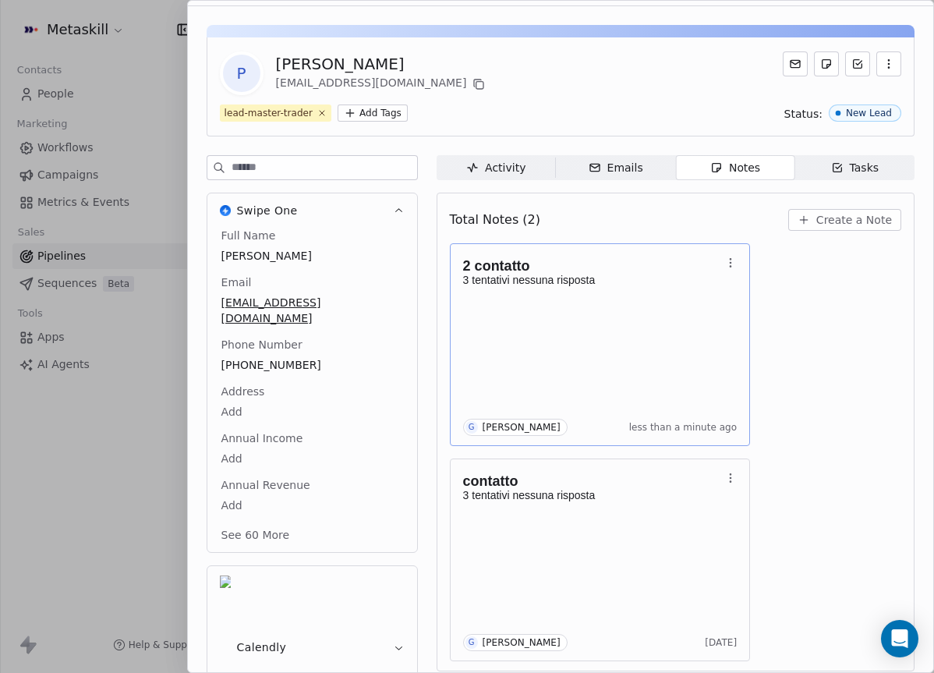
scroll to position [44, 0]
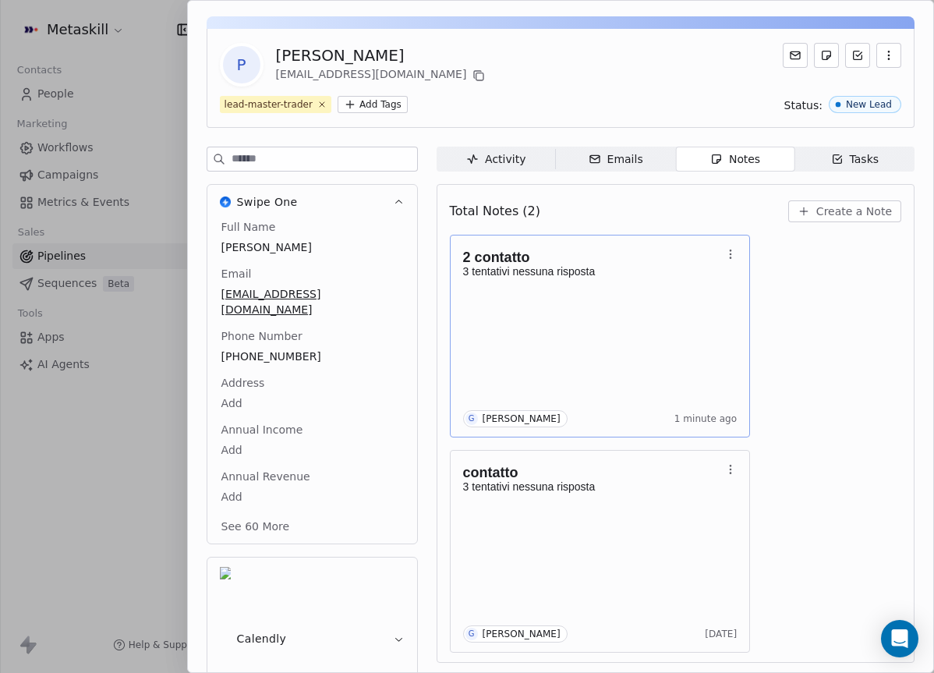
click at [730, 341] on div "2 contatto 3 tentativi nessuna risposta G [PERSON_NAME] 1 minute ago" at bounding box center [600, 336] width 274 height 182
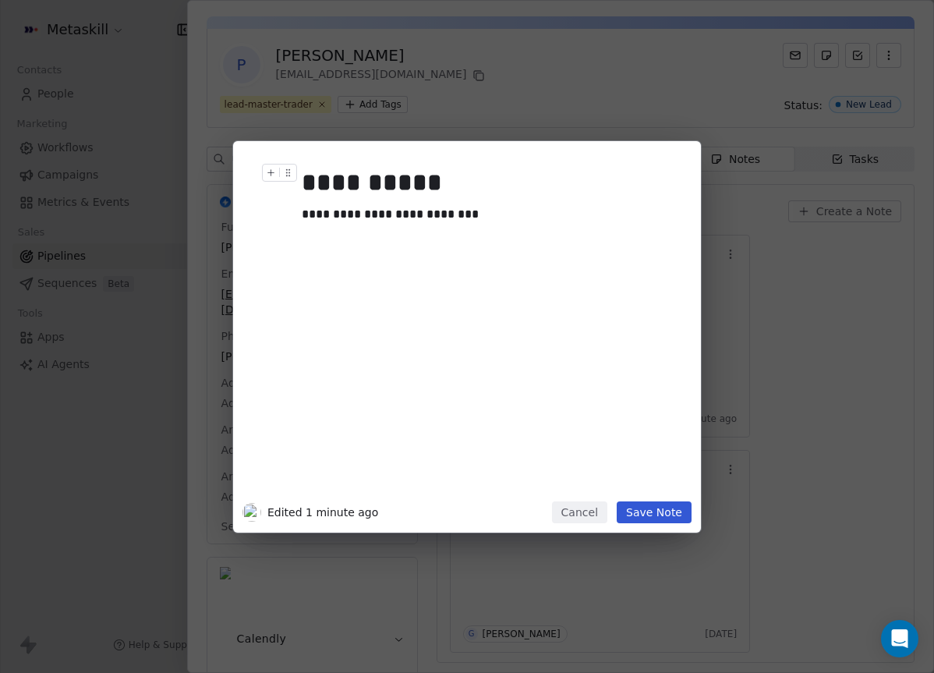
click at [499, 212] on div "**********" at bounding box center [490, 214] width 377 height 19
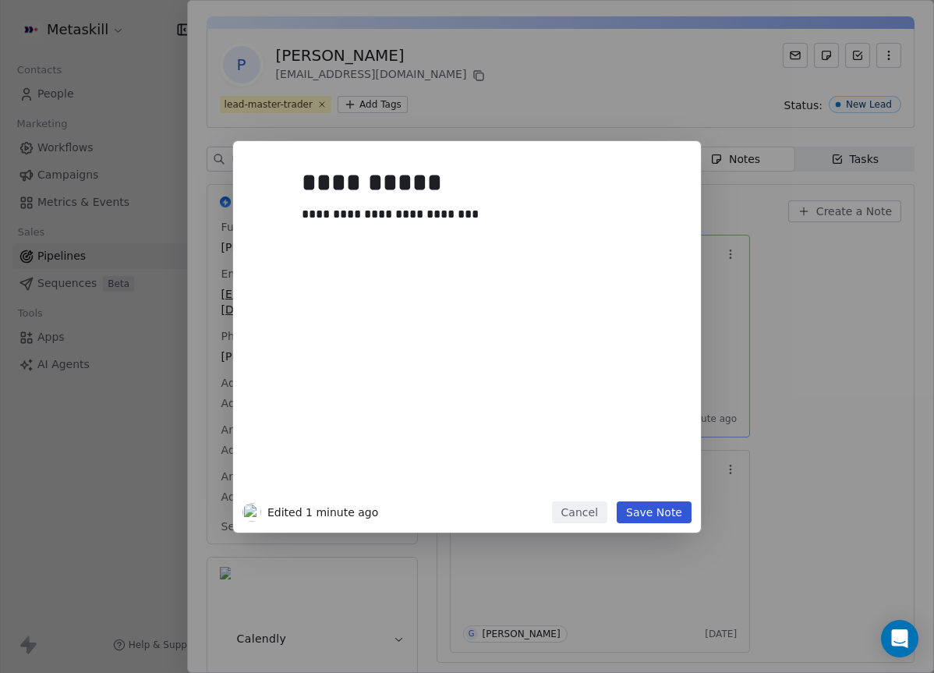
click at [788, 264] on div "**********" at bounding box center [467, 336] width 934 height 391
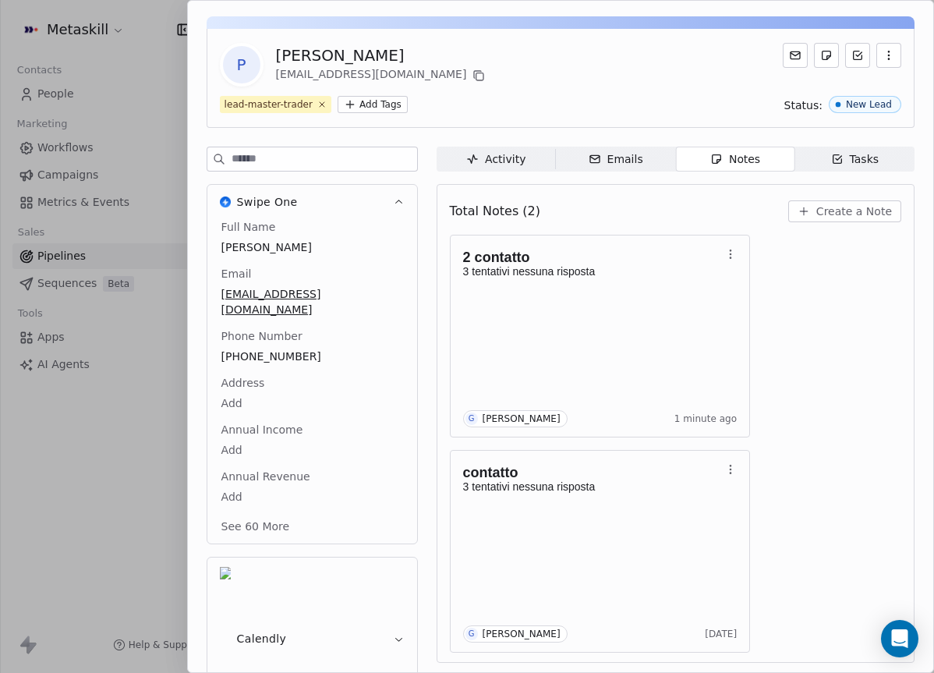
click at [351, 53] on div "[PERSON_NAME]" at bounding box center [382, 55] width 213 height 22
copy div "[PERSON_NAME]"
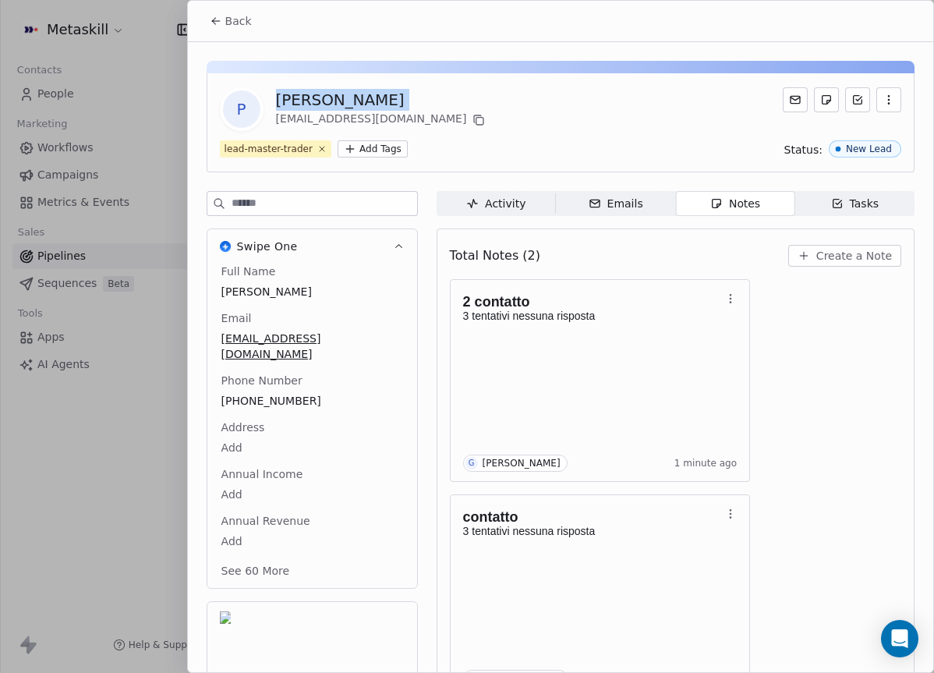
click at [246, 23] on span "Back" at bounding box center [238, 21] width 27 height 16
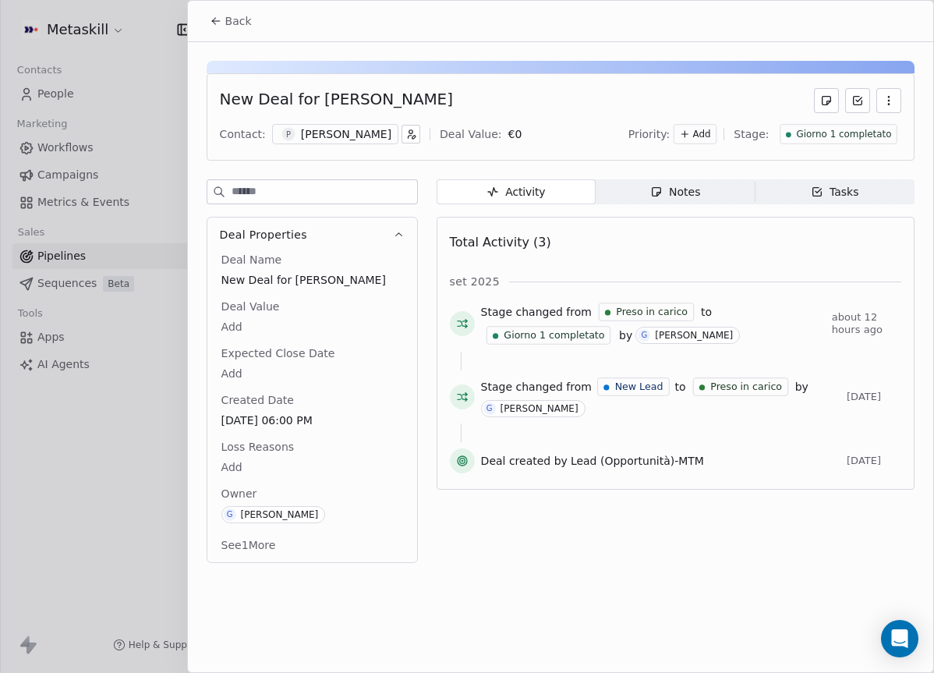
click at [893, 138] on div "Giorno 1 completato" at bounding box center [839, 134] width 118 height 20
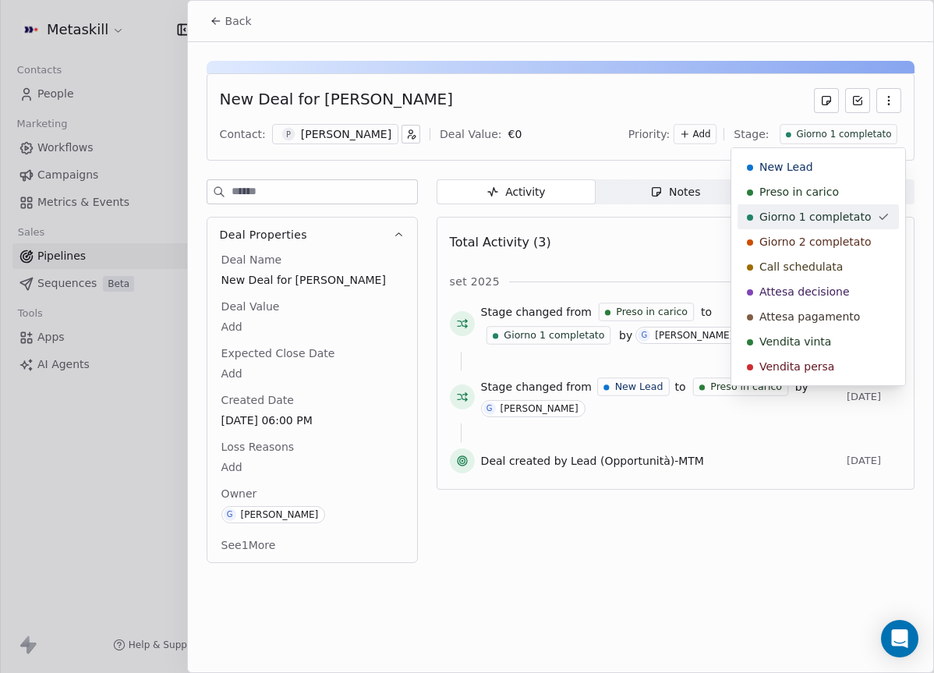
click at [859, 235] on span "Giorno 2 completato" at bounding box center [815, 242] width 112 height 16
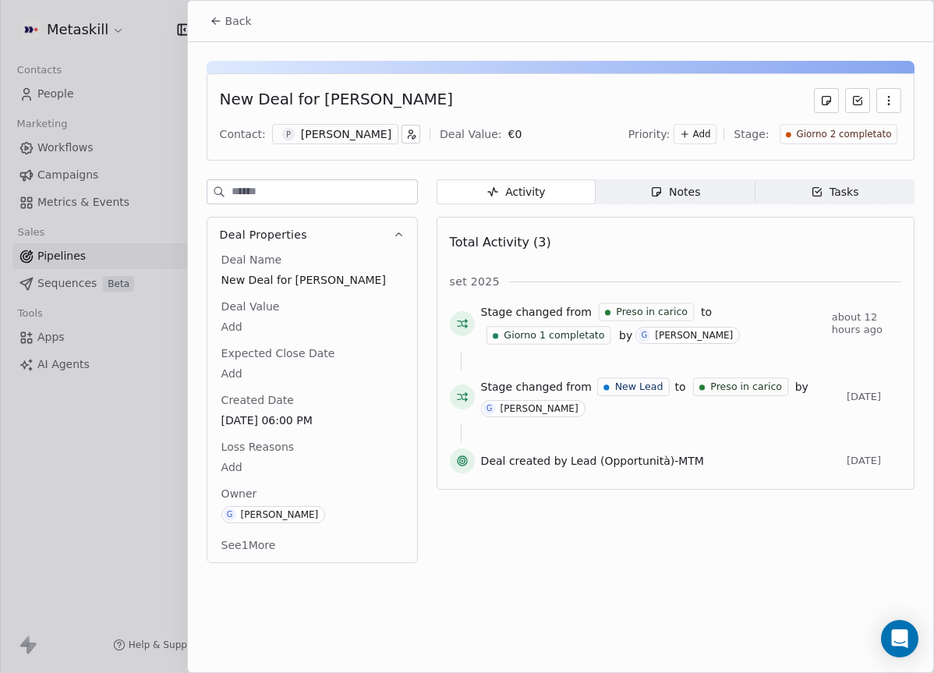
click at [229, 13] on span "Back" at bounding box center [238, 21] width 27 height 16
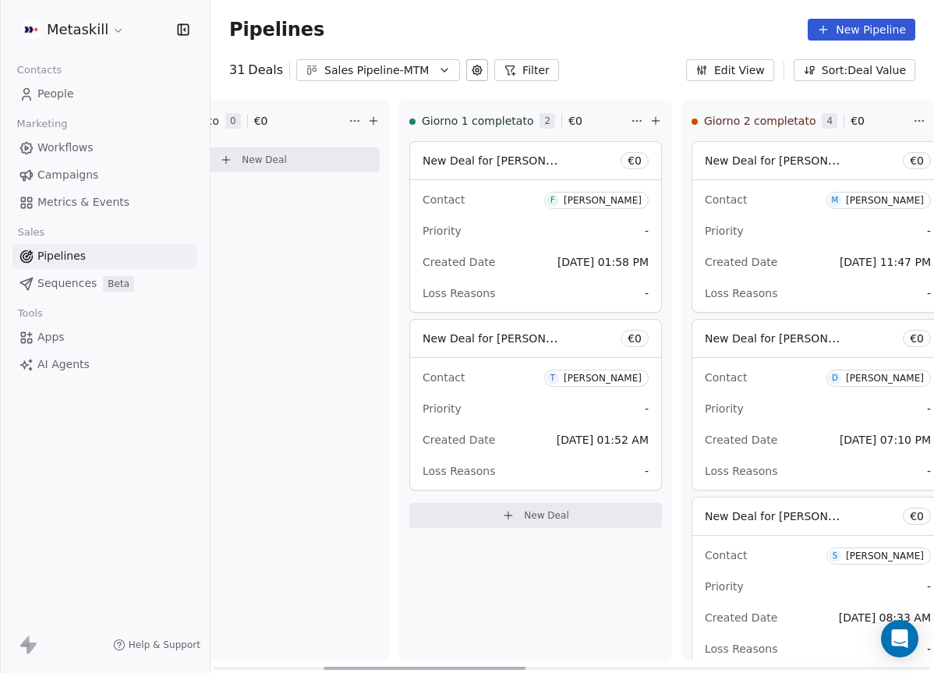
click at [558, 256] on span "[DATE] 01:58 PM" at bounding box center [603, 262] width 91 height 12
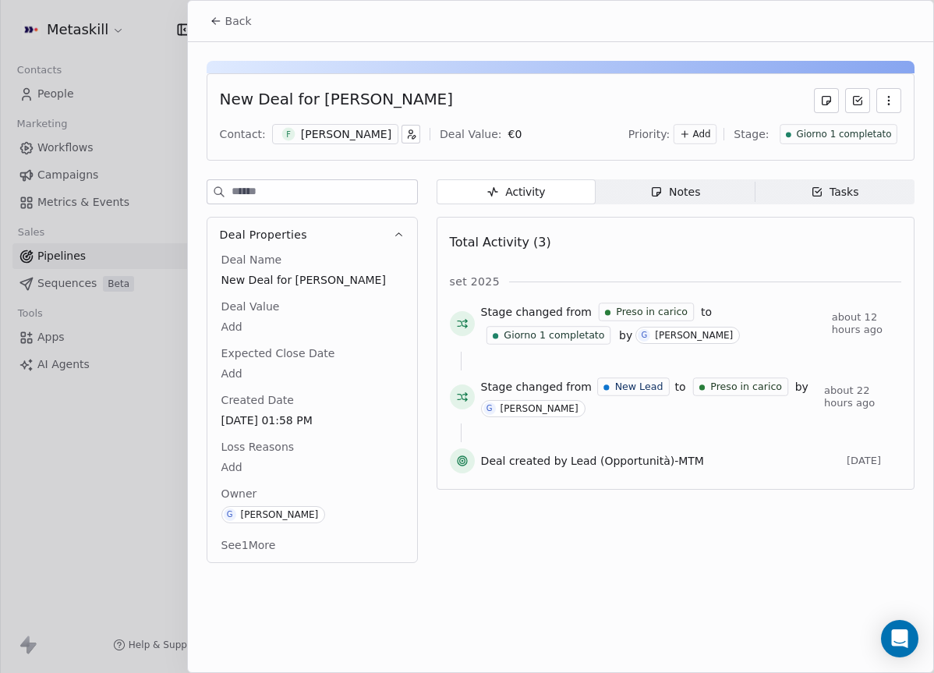
click at [338, 136] on div "[PERSON_NAME]" at bounding box center [346, 134] width 90 height 16
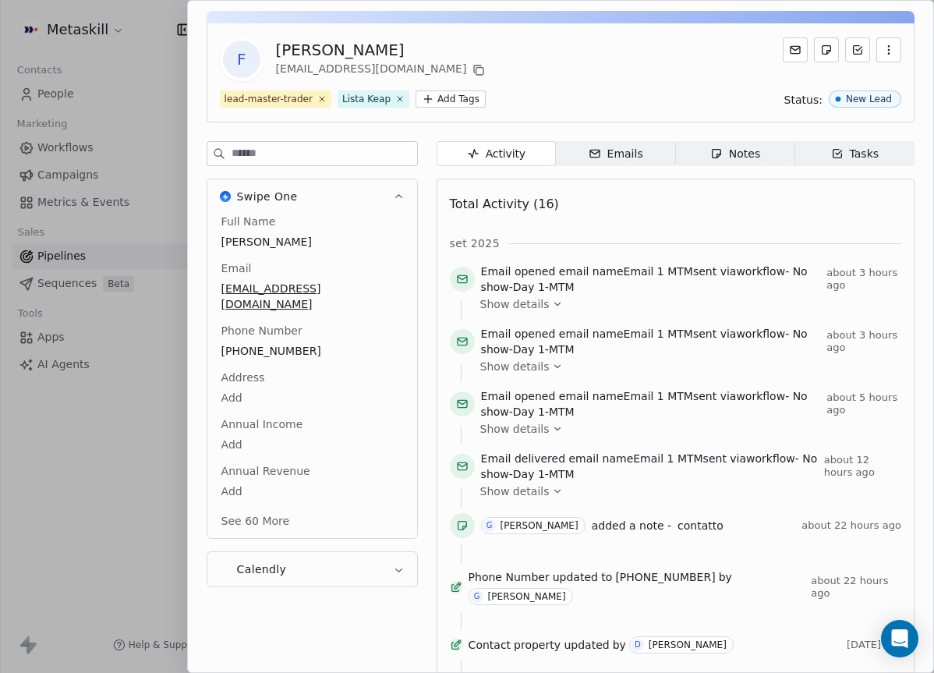
click at [271, 382] on div "Full Name [PERSON_NAME] Email [EMAIL_ADDRESS][DOMAIN_NAME] Phone Number [PHONE_…" at bounding box center [312, 373] width 188 height 318
click at [271, 382] on body "Metaskill Contacts People Marketing Workflows Campaigns Metrics & Events Sales …" at bounding box center [467, 336] width 934 height 673
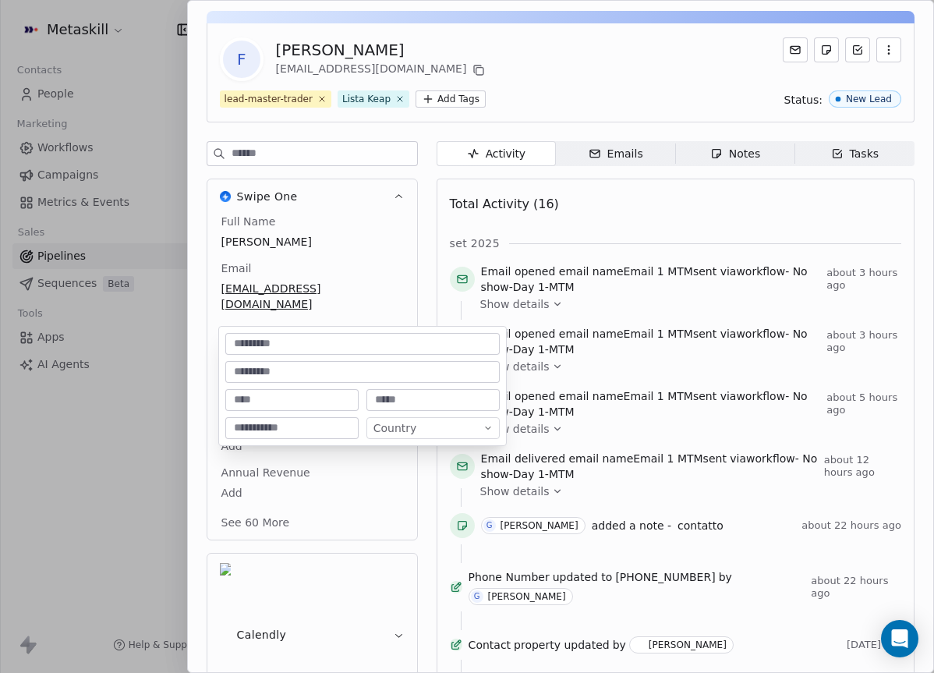
scroll to position [97, 0]
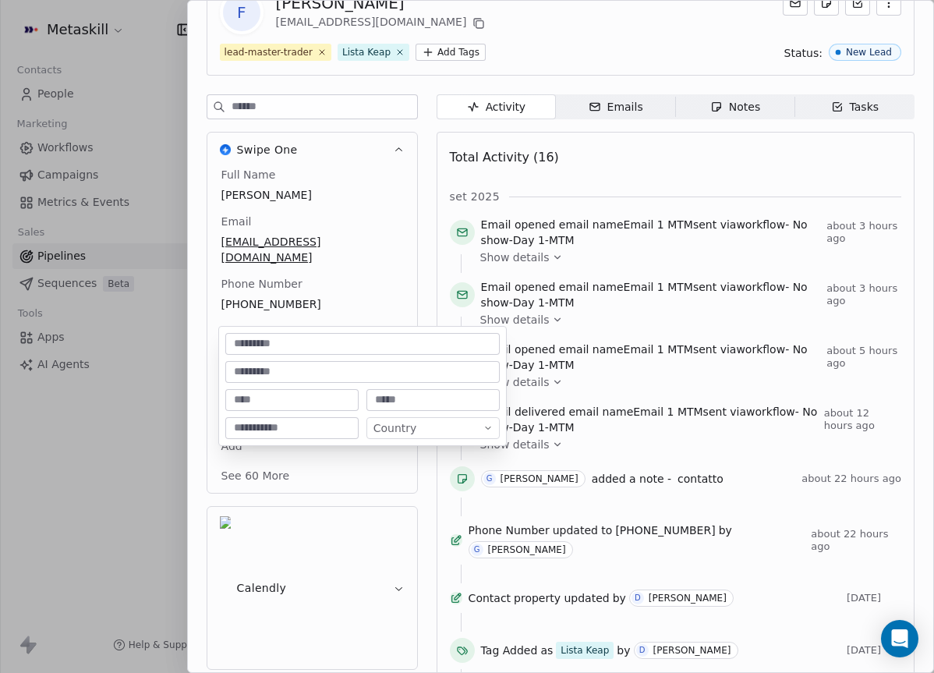
click at [292, 316] on html "Metaskill Contacts People Marketing Workflows Campaigns Metrics & Events Sales …" at bounding box center [467, 336] width 934 height 673
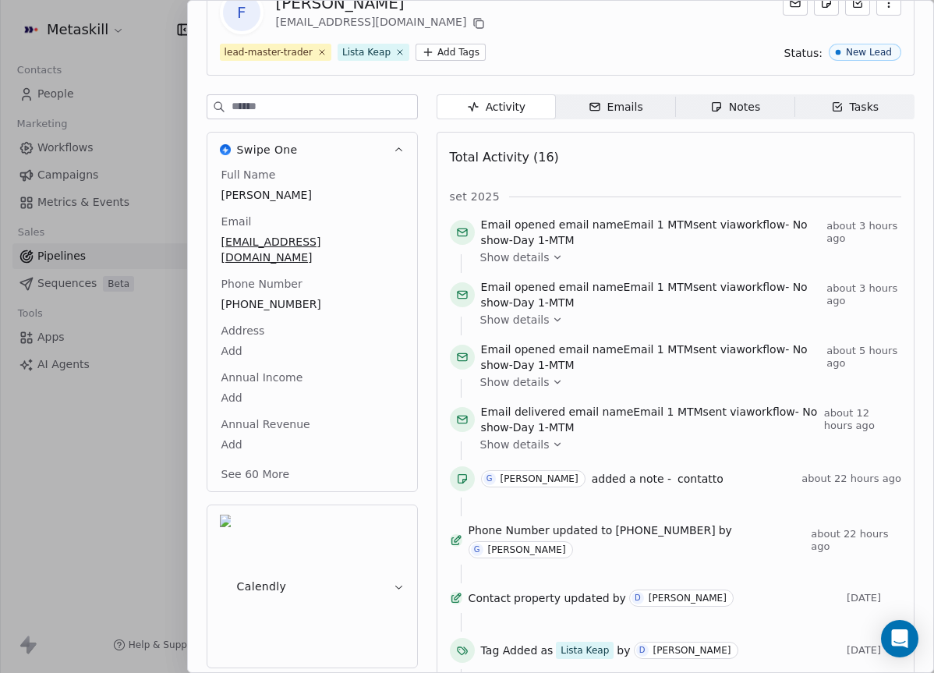
click at [275, 295] on div "Full Name [PERSON_NAME] Email [EMAIL_ADDRESS][DOMAIN_NAME] Phone Number [PHONE_…" at bounding box center [312, 326] width 188 height 318
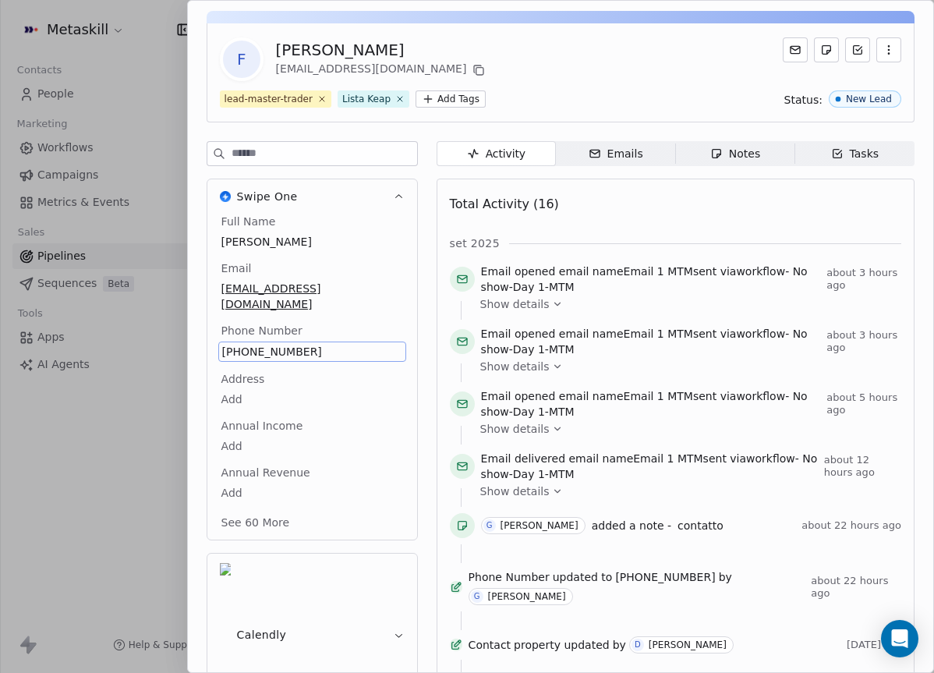
click at [273, 344] on span "[PHONE_NUMBER]" at bounding box center [312, 352] width 180 height 16
click at [273, 334] on input "**********" at bounding box center [311, 345] width 180 height 31
click at [356, 400] on html "Metaskill Contacts People Marketing Workflows Campaigns Metrics & Events Sales …" at bounding box center [467, 336] width 934 height 673
click at [736, 162] on span "Notes Notes" at bounding box center [734, 153] width 119 height 25
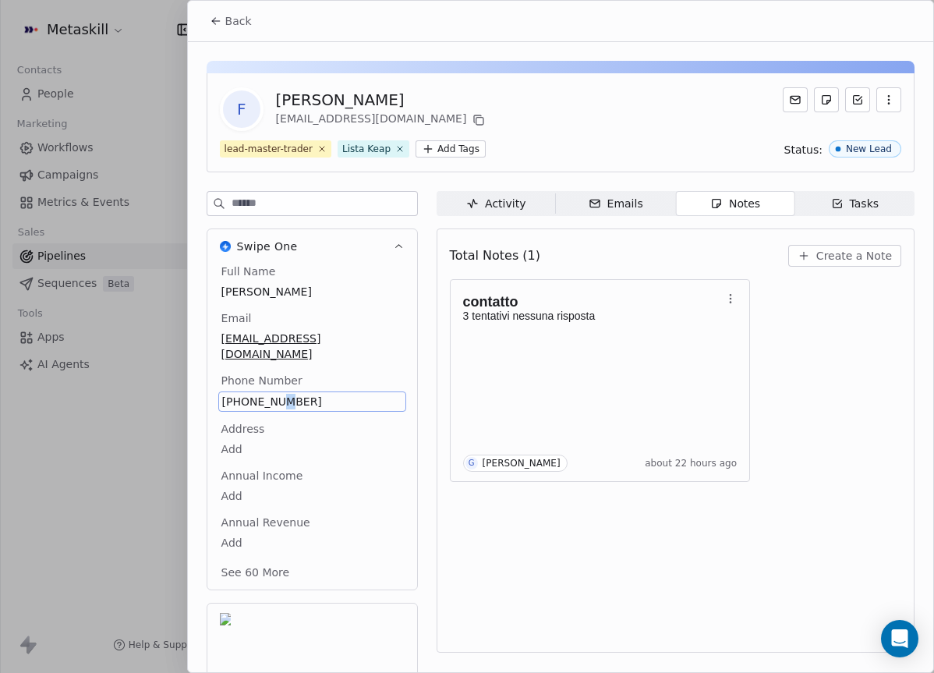
drag, startPoint x: 278, startPoint y: 393, endPoint x: 264, endPoint y: 385, distance: 16.1
click at [264, 394] on span "[PHONE_NUMBER]" at bounding box center [312, 402] width 180 height 16
click at [270, 394] on span "[PHONE_NUMBER]" at bounding box center [312, 402] width 180 height 16
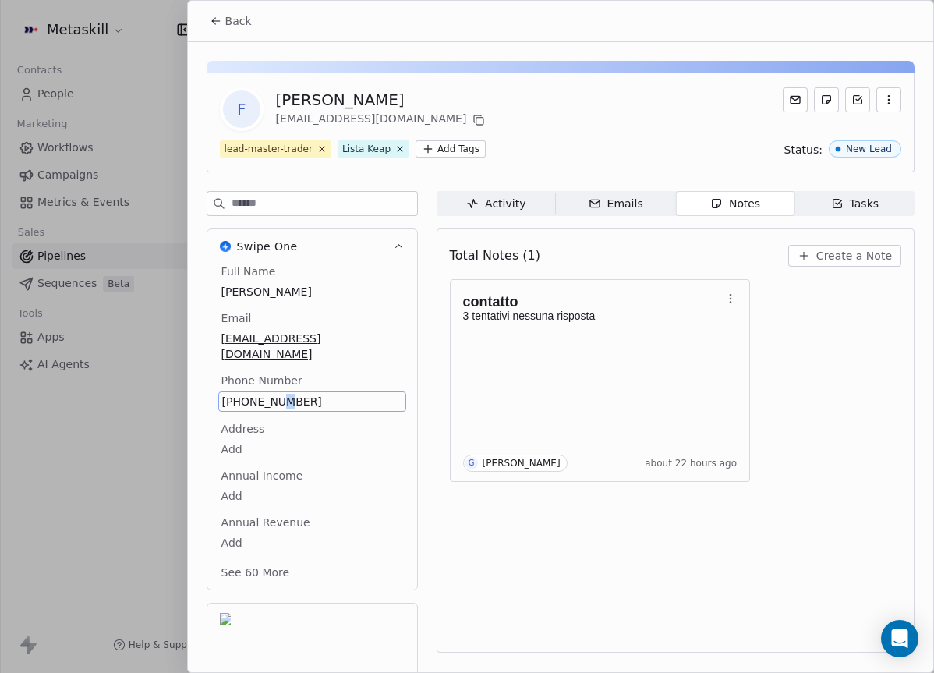
click at [270, 394] on span "[PHONE_NUMBER]" at bounding box center [312, 402] width 180 height 16
click at [271, 390] on input "**********" at bounding box center [311, 395] width 180 height 31
click at [661, 349] on html "Metaskill Contacts People Marketing Workflows Campaigns Metrics & Events Sales …" at bounding box center [467, 336] width 934 height 673
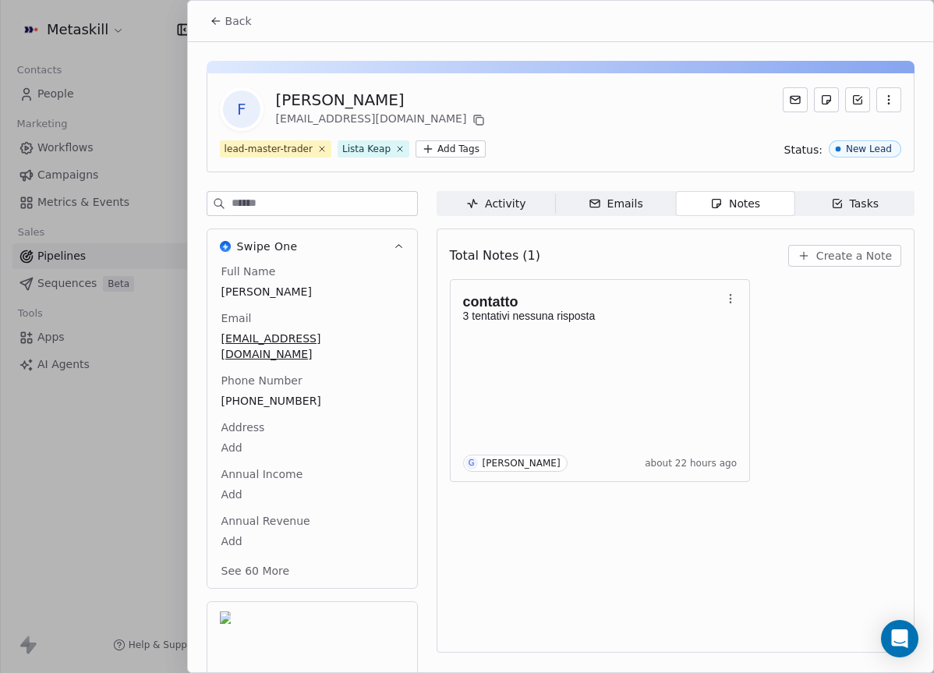
click at [873, 250] on span "Create a Note" at bounding box center [854, 256] width 76 height 16
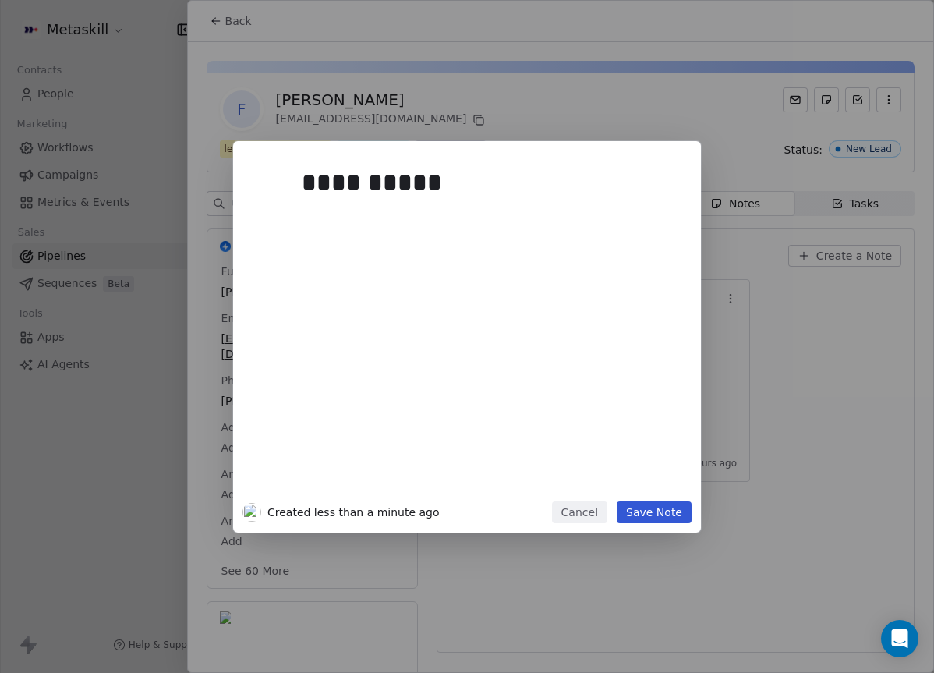
click at [748, 416] on div "**********" at bounding box center [467, 336] width 934 height 391
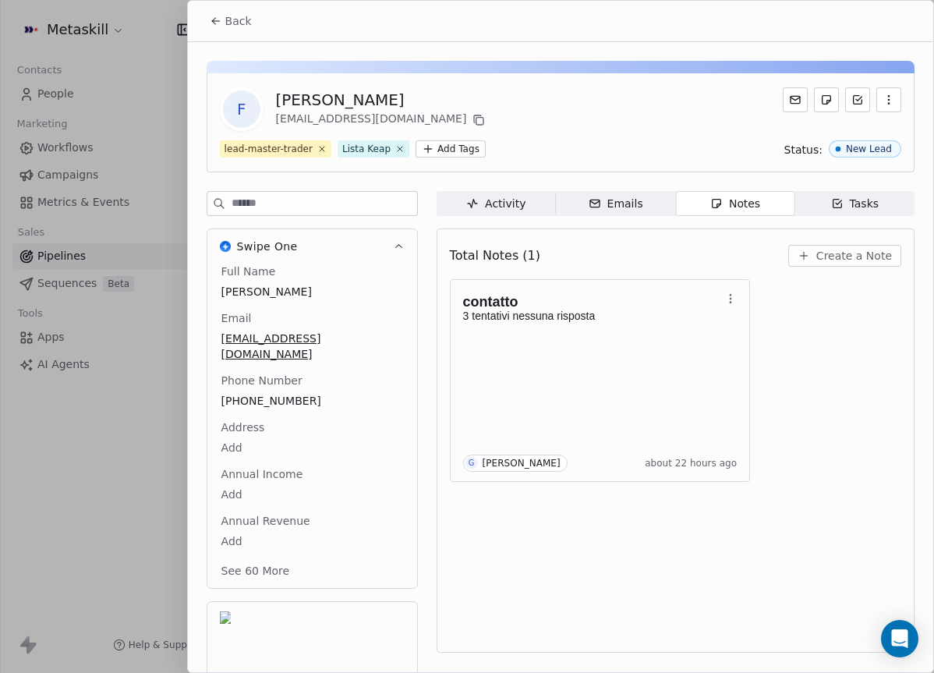
drag, startPoint x: 484, startPoint y: 189, endPoint x: 487, endPoint y: 197, distance: 9.1
click at [483, 190] on div "F [PERSON_NAME] [EMAIL_ADDRESS][DOMAIN_NAME] lead-master-trader Lista Keap Add …" at bounding box center [560, 408] width 745 height 732
click at [492, 205] on div "Activity" at bounding box center [495, 204] width 59 height 16
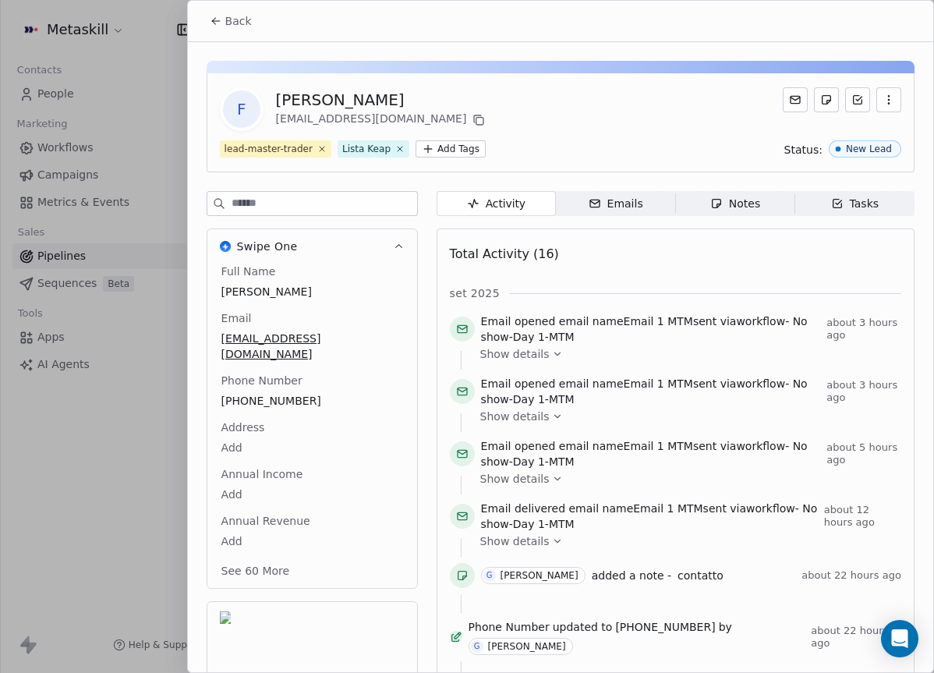
click at [246, 16] on span "Back" at bounding box center [238, 21] width 27 height 16
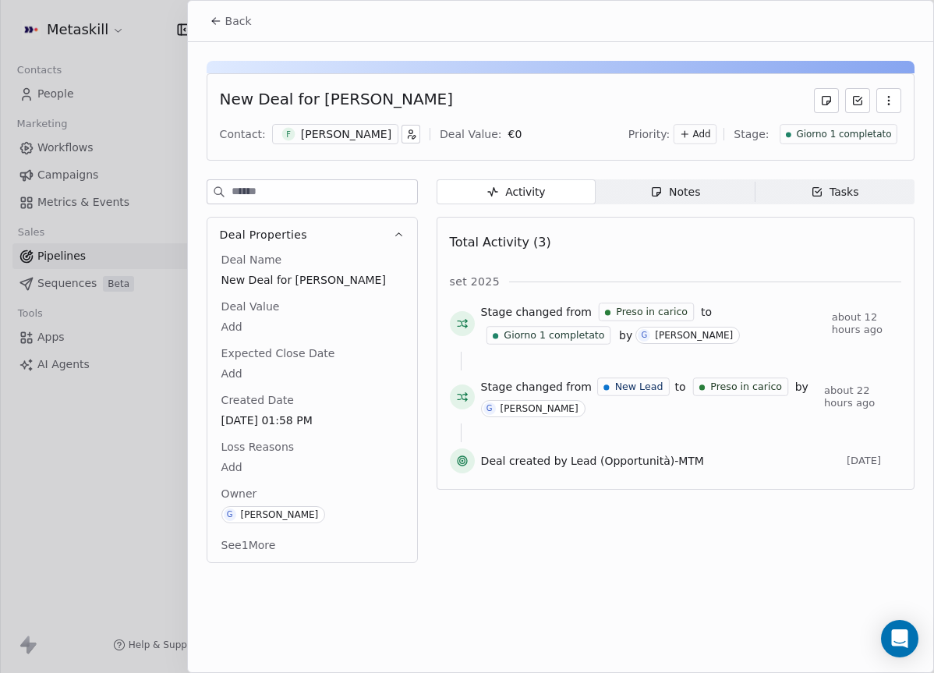
click at [701, 197] on span "Notes Notes" at bounding box center [675, 191] width 159 height 25
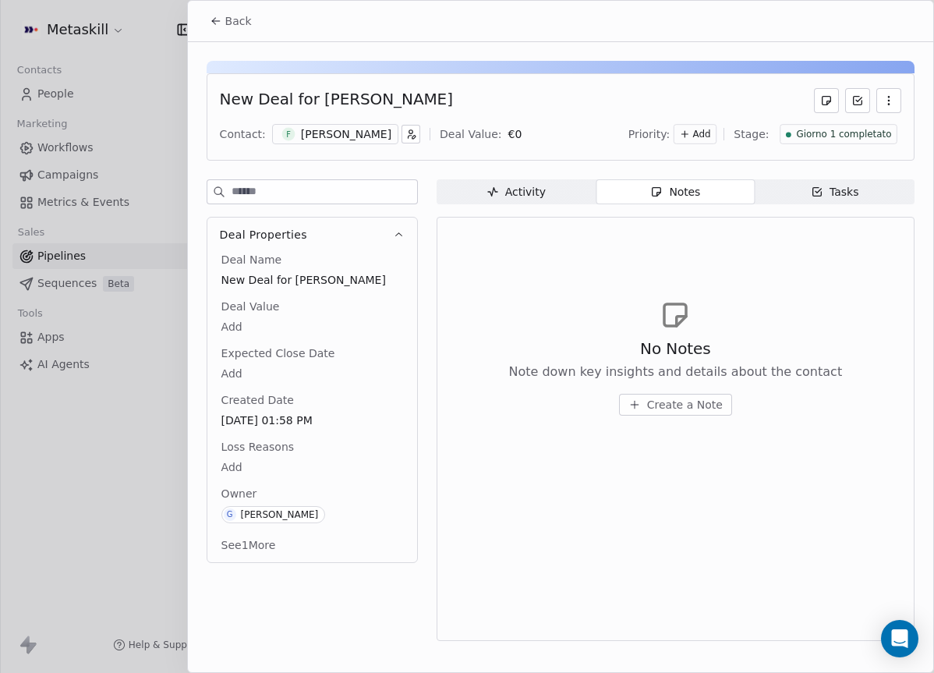
click at [344, 134] on div "[PERSON_NAME]" at bounding box center [346, 134] width 90 height 16
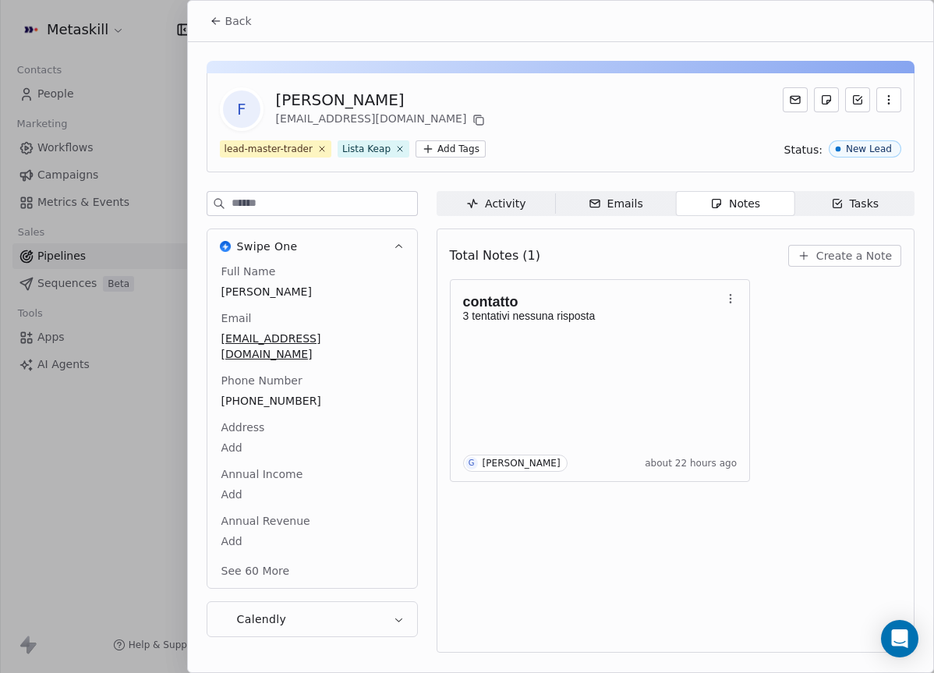
click at [888, 258] on span "Create a Note" at bounding box center [854, 256] width 76 height 16
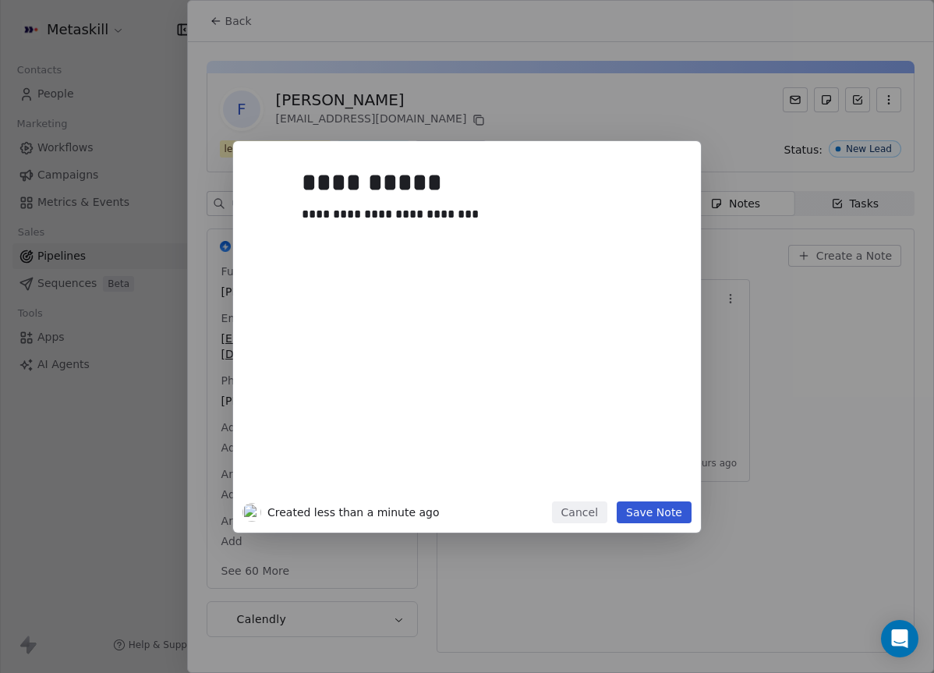
click at [674, 513] on button "Save Note" at bounding box center [654, 512] width 75 height 22
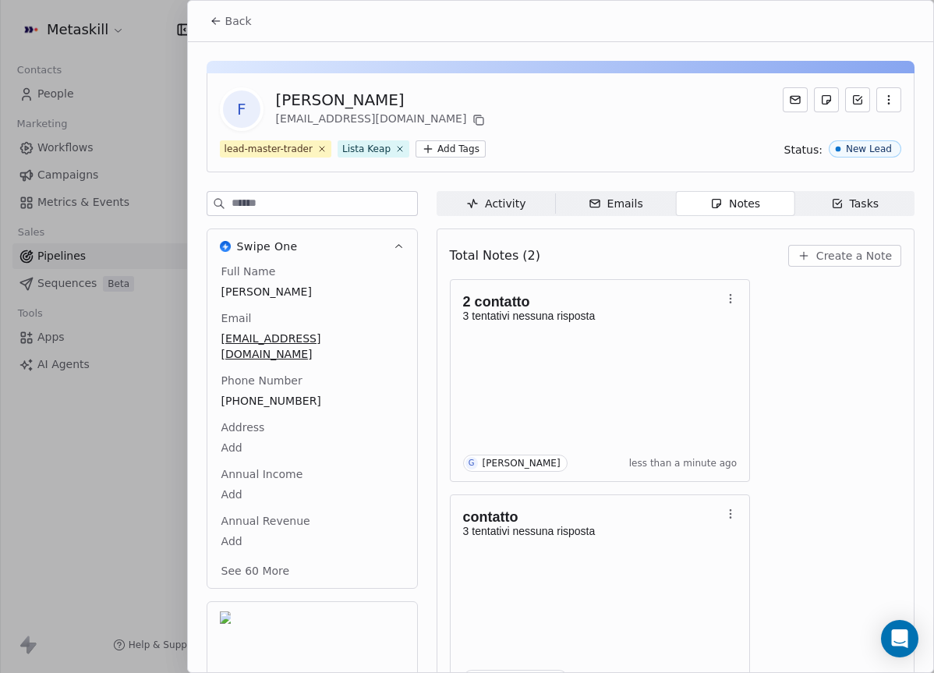
click at [228, 27] on span "Back" at bounding box center [238, 21] width 27 height 16
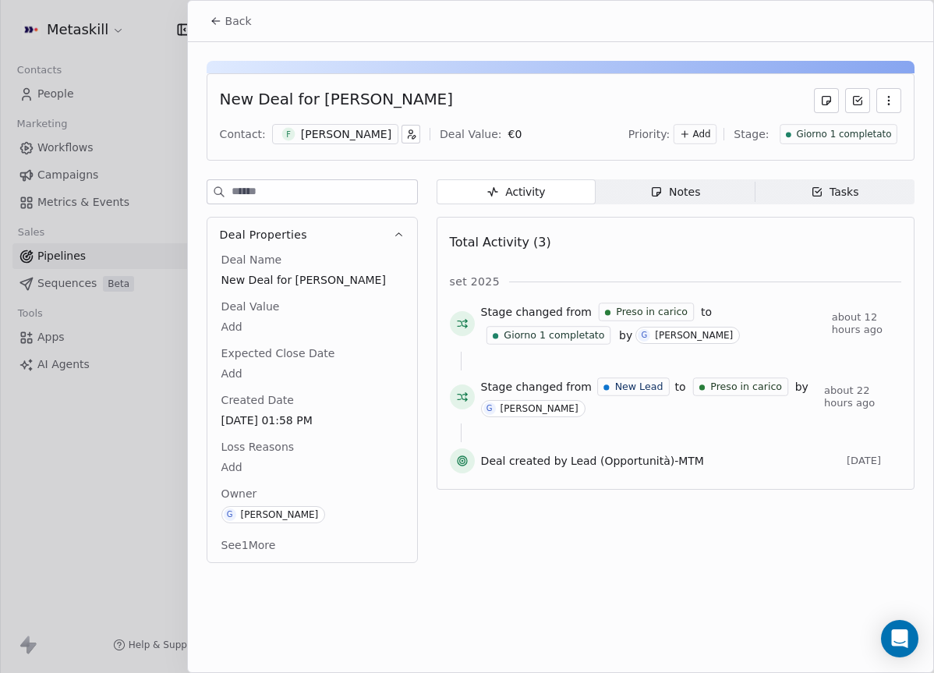
drag, startPoint x: 862, startPoint y: 125, endPoint x: 866, endPoint y: 132, distance: 8.0
click at [862, 125] on div "Giorno 1 completato" at bounding box center [839, 134] width 118 height 20
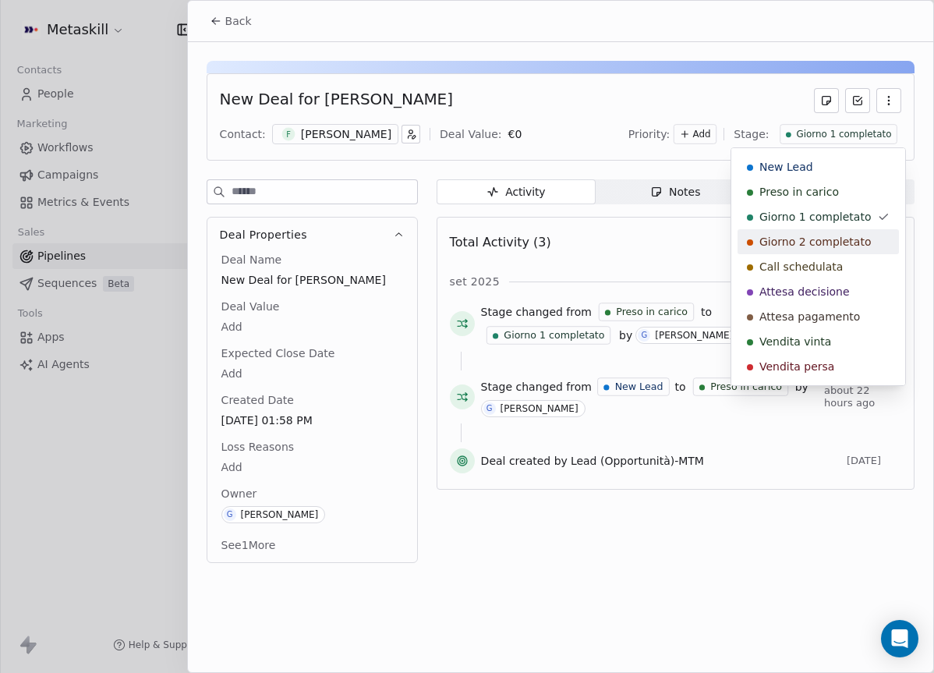
click at [851, 231] on div "Giorno 2 completato" at bounding box center [818, 241] width 161 height 25
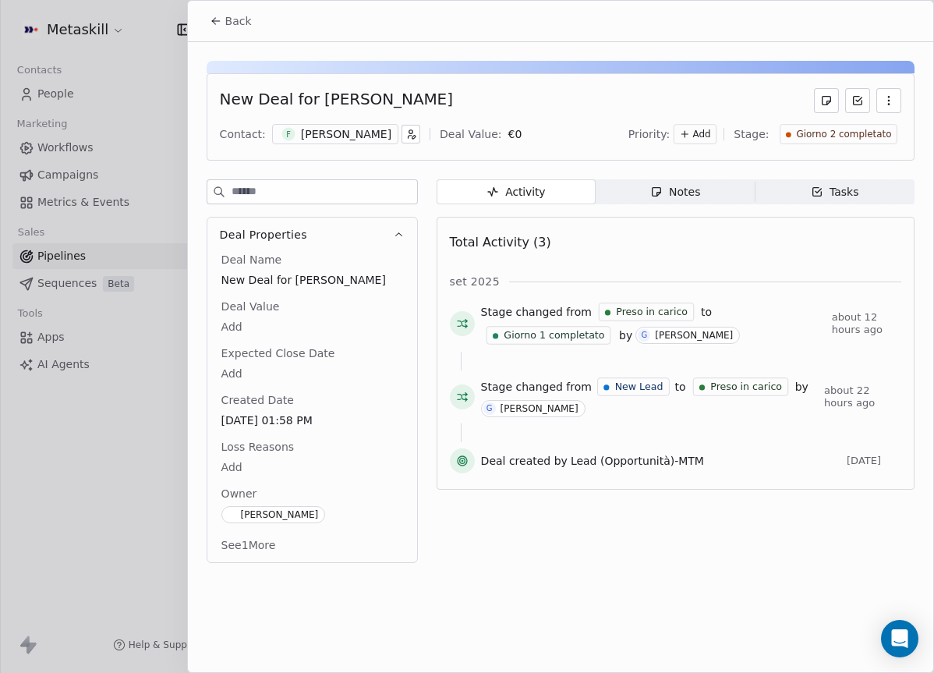
click at [249, 23] on span "Back" at bounding box center [238, 21] width 27 height 16
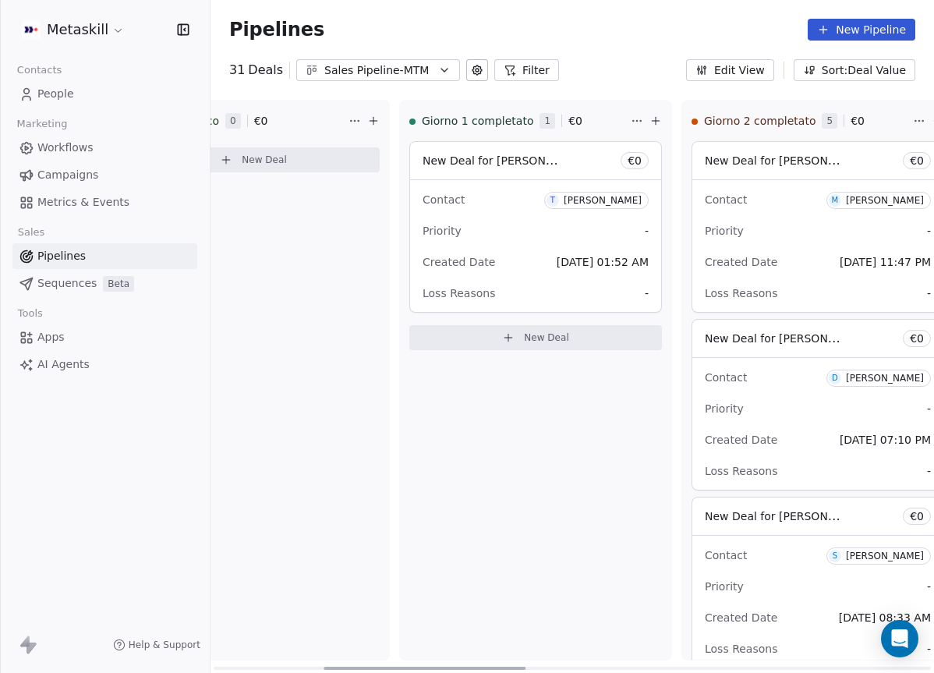
click at [607, 254] on span "[DATE] 01:52 AM" at bounding box center [603, 262] width 92 height 19
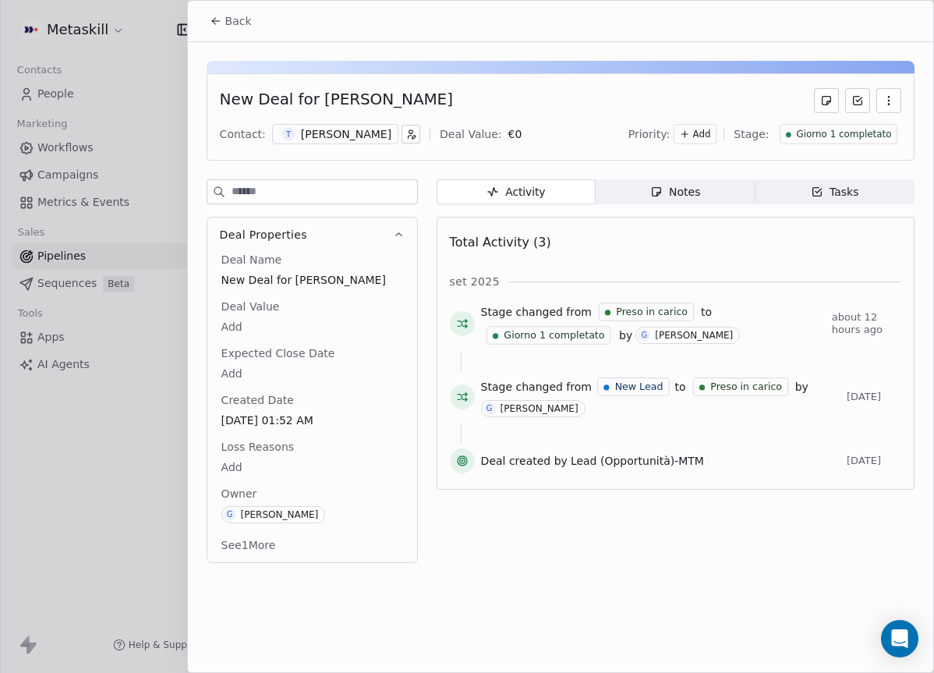
click at [346, 136] on div "[PERSON_NAME]" at bounding box center [346, 134] width 90 height 16
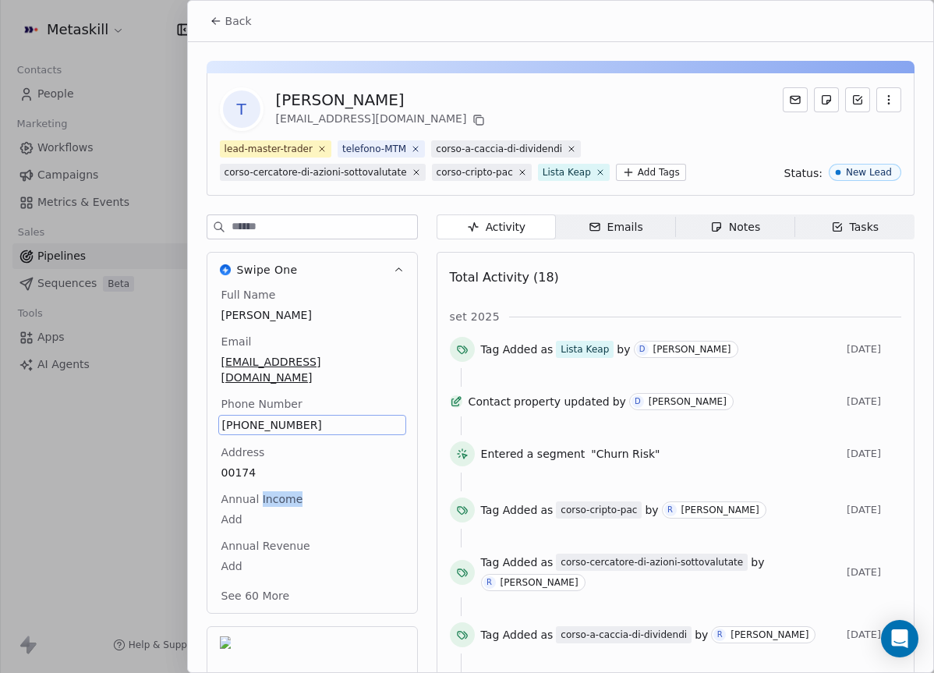
scroll to position [73, 0]
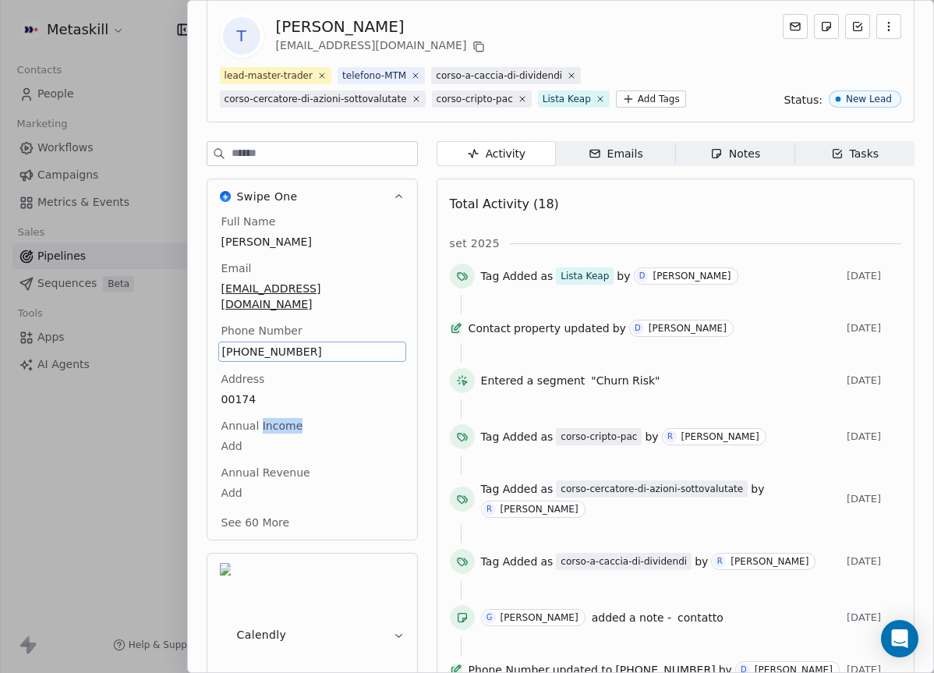
click at [270, 344] on span "[PHONE_NUMBER]" at bounding box center [312, 352] width 180 height 16
click at [270, 338] on input "**********" at bounding box center [311, 345] width 180 height 31
click at [773, 336] on html "Metaskill Contacts People Marketing Workflows Campaigns Metrics & Events Sales …" at bounding box center [467, 336] width 934 height 673
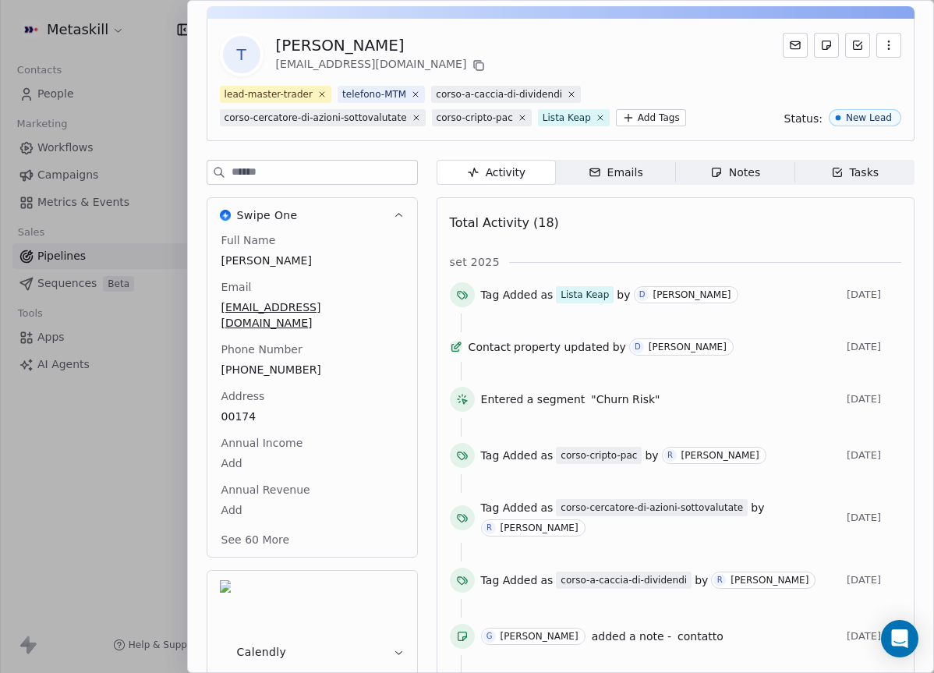
scroll to position [0, 0]
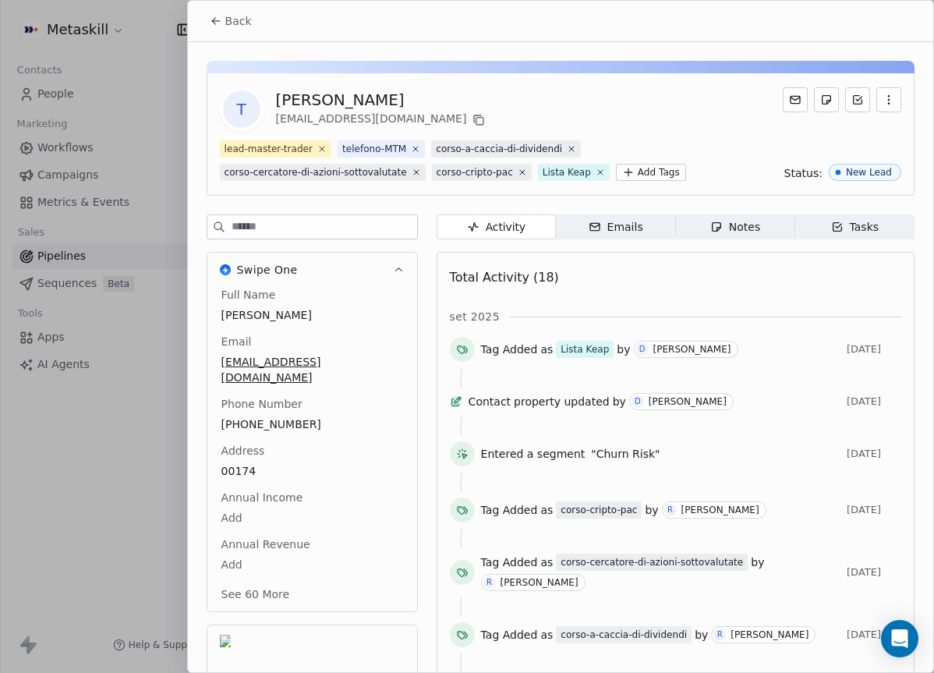
click at [720, 215] on span "Notes Notes" at bounding box center [734, 226] width 119 height 25
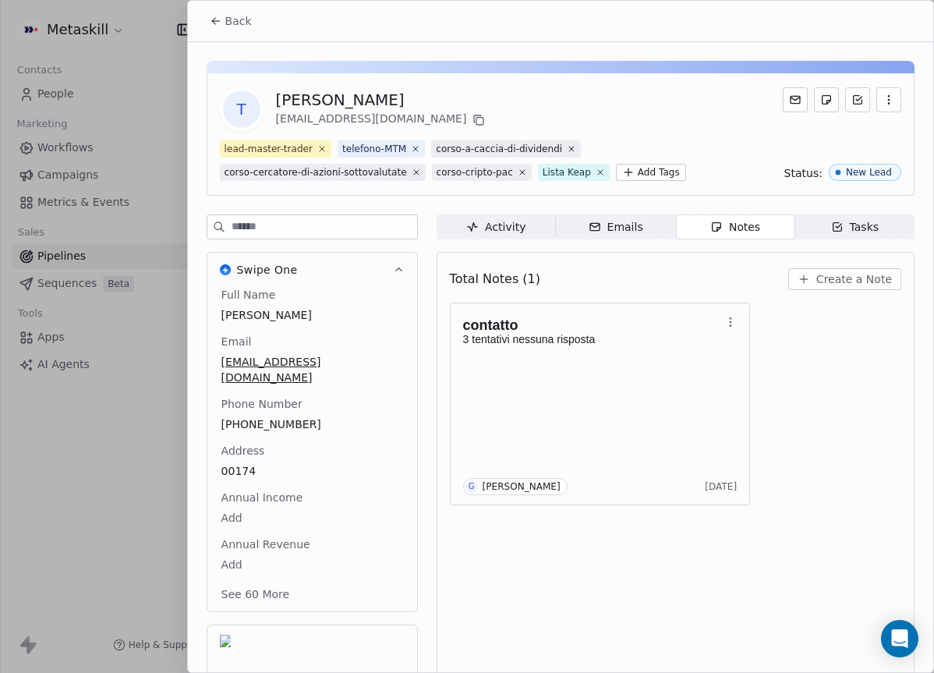
click at [883, 291] on div "Total Notes (1) Create a Note" at bounding box center [675, 279] width 451 height 34
click at [876, 278] on span "Create a Note" at bounding box center [854, 279] width 76 height 16
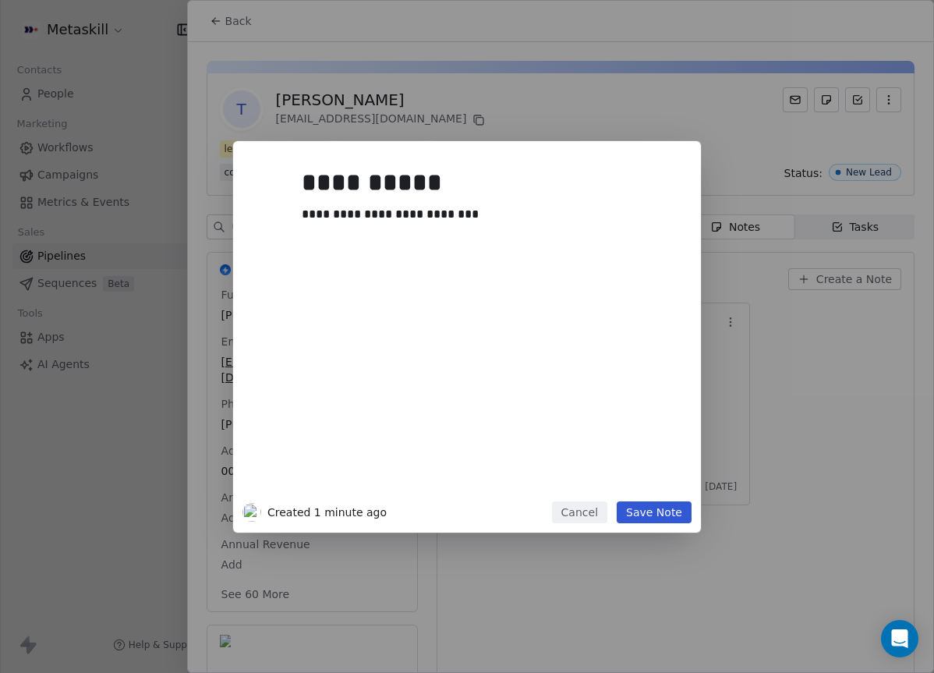
click at [878, 327] on div "**********" at bounding box center [467, 336] width 934 height 391
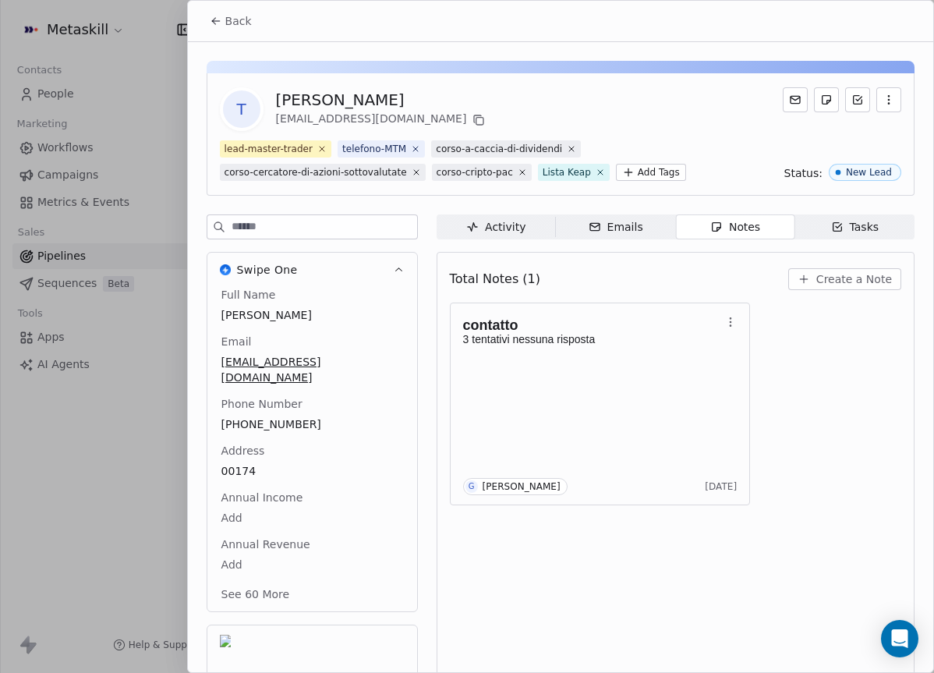
click at [845, 264] on div "Total Notes (1) Create a Note" at bounding box center [675, 279] width 451 height 34
click at [844, 272] on button "Create a Note" at bounding box center [844, 279] width 113 height 22
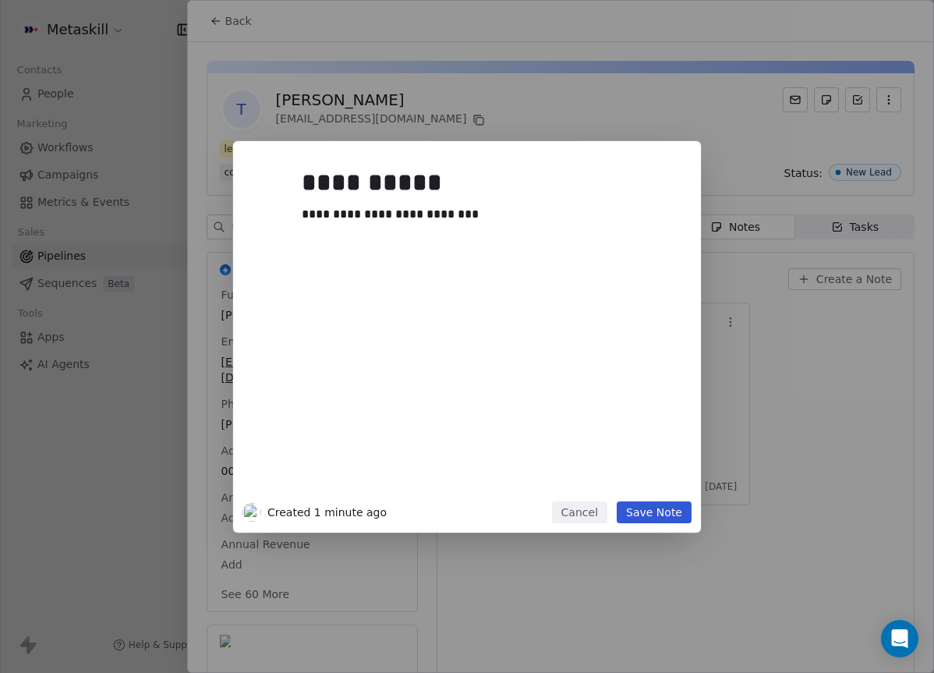
click at [653, 509] on button "Save Note" at bounding box center [654, 512] width 75 height 22
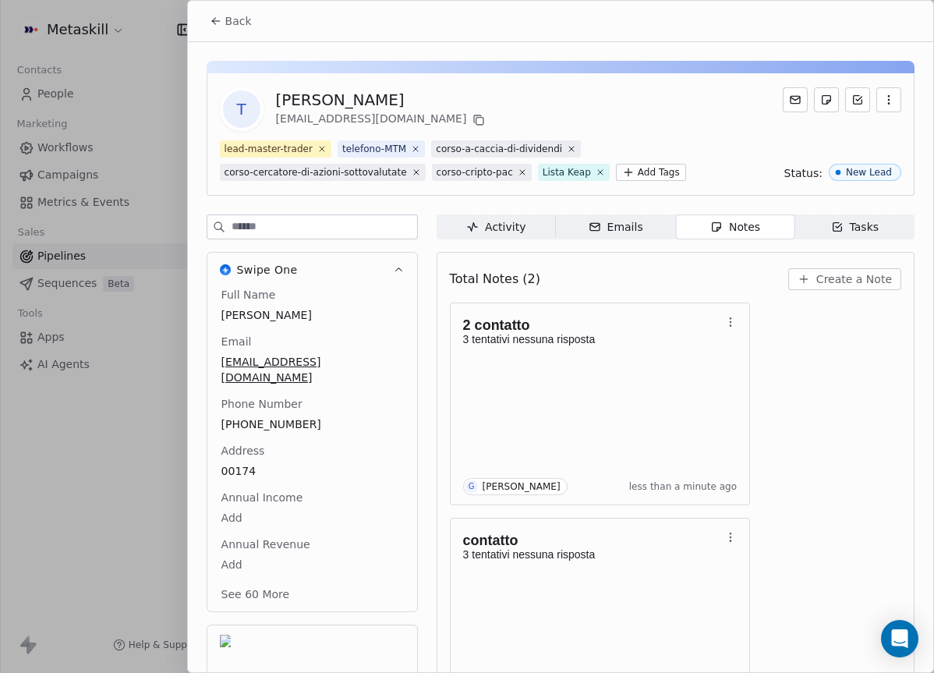
click at [248, 29] on button "Back" at bounding box center [230, 21] width 61 height 28
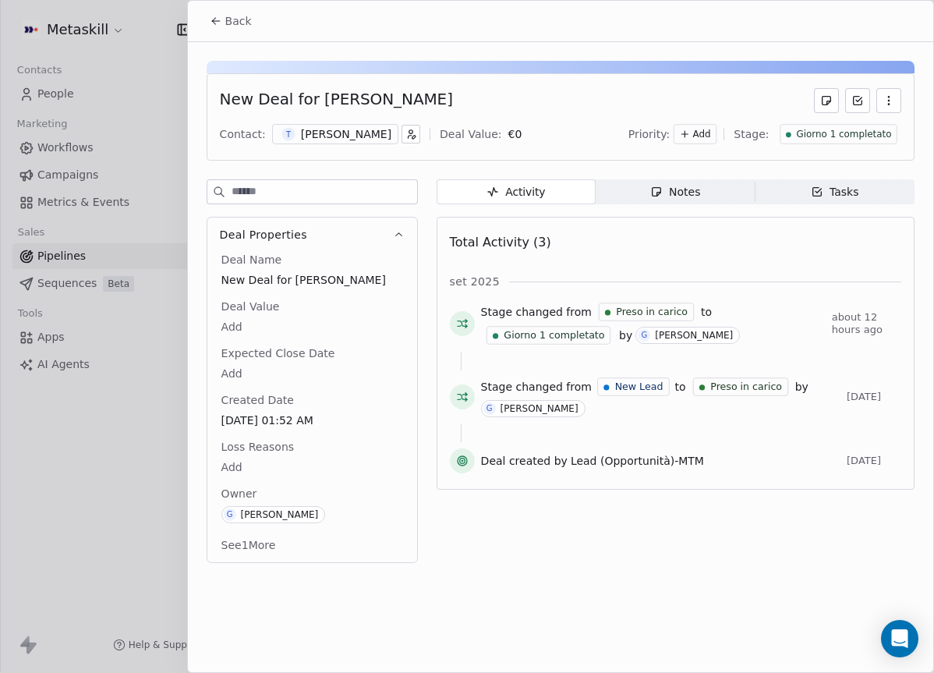
drag, startPoint x: 878, startPoint y: 128, endPoint x: 894, endPoint y: 123, distance: 16.3
click at [879, 128] on span "Giorno 1 completato" at bounding box center [843, 134] width 95 height 13
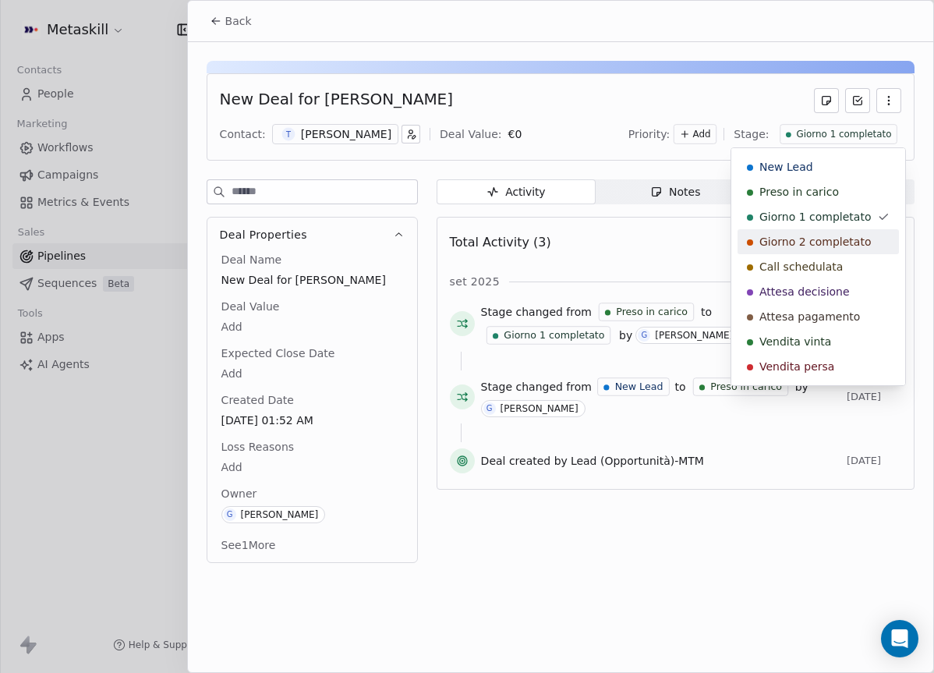
click at [843, 241] on span "Giorno 2 completato" at bounding box center [815, 242] width 112 height 16
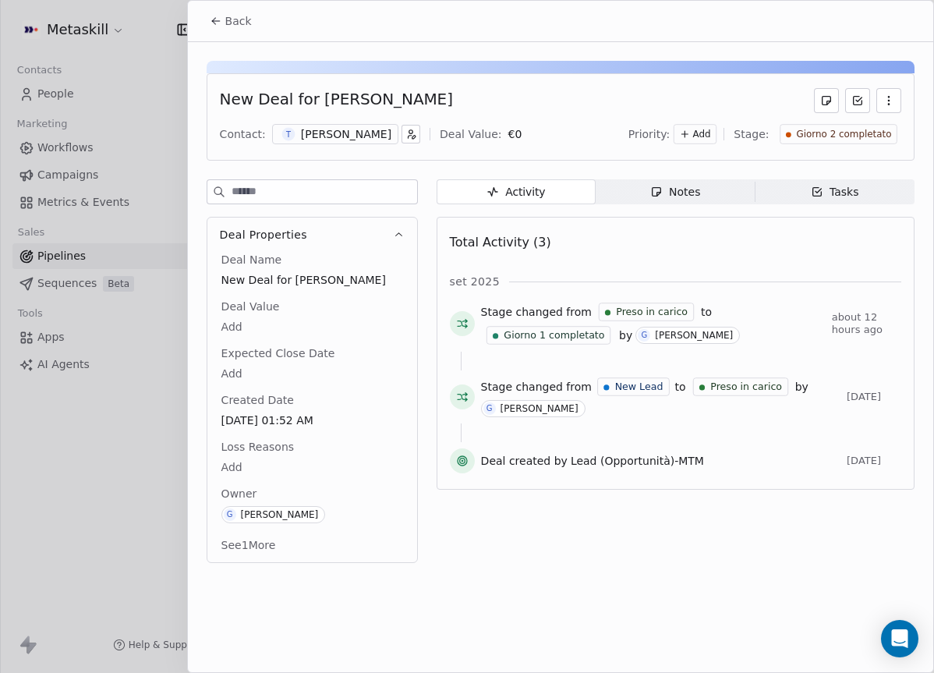
click at [197, 15] on div "Back" at bounding box center [560, 21] width 745 height 41
click at [205, 18] on button "Back" at bounding box center [230, 21] width 61 height 28
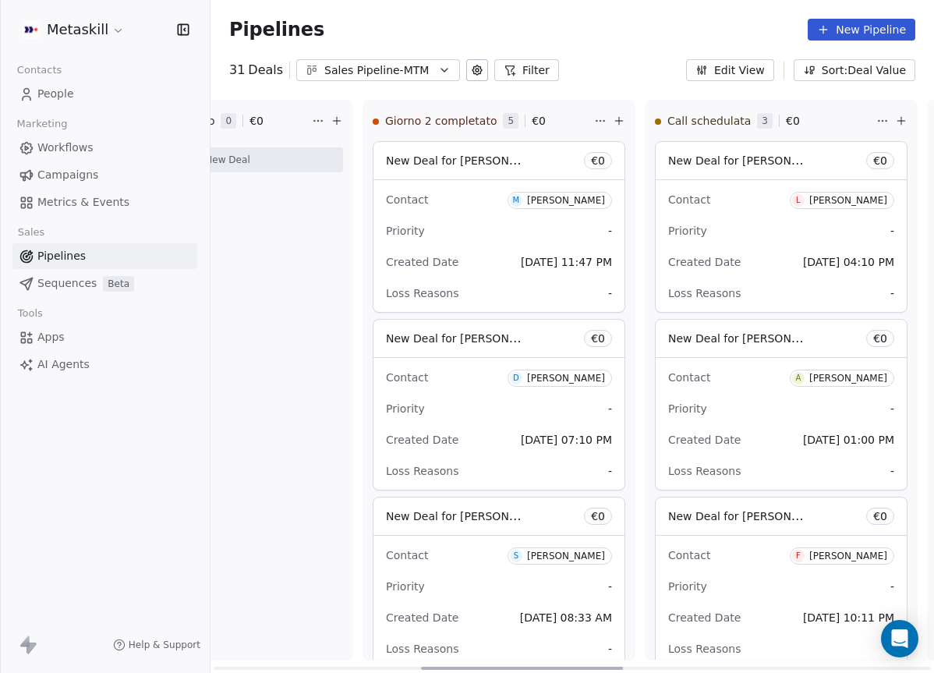
scroll to position [0, 756]
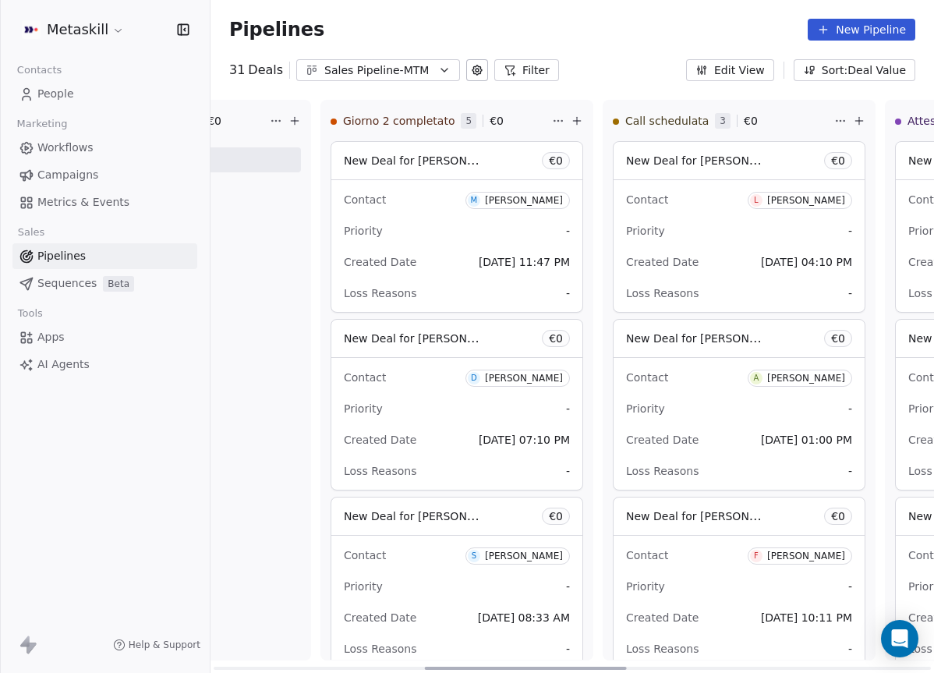
drag, startPoint x: 483, startPoint y: 667, endPoint x: 486, endPoint y: 547, distance: 119.3
click at [583, 667] on div at bounding box center [526, 668] width 202 height 3
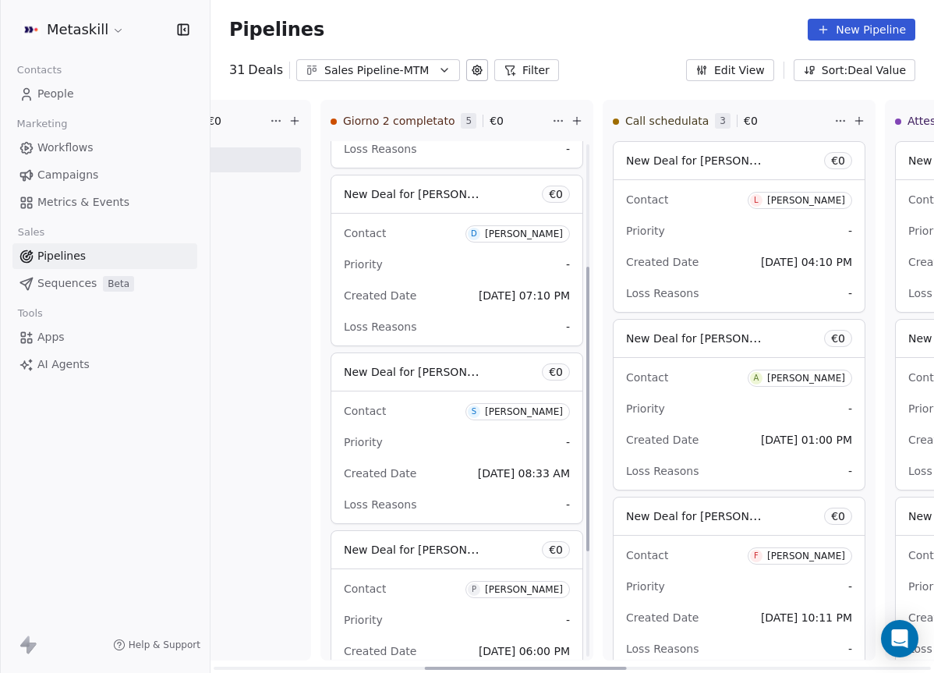
scroll to position [0, 0]
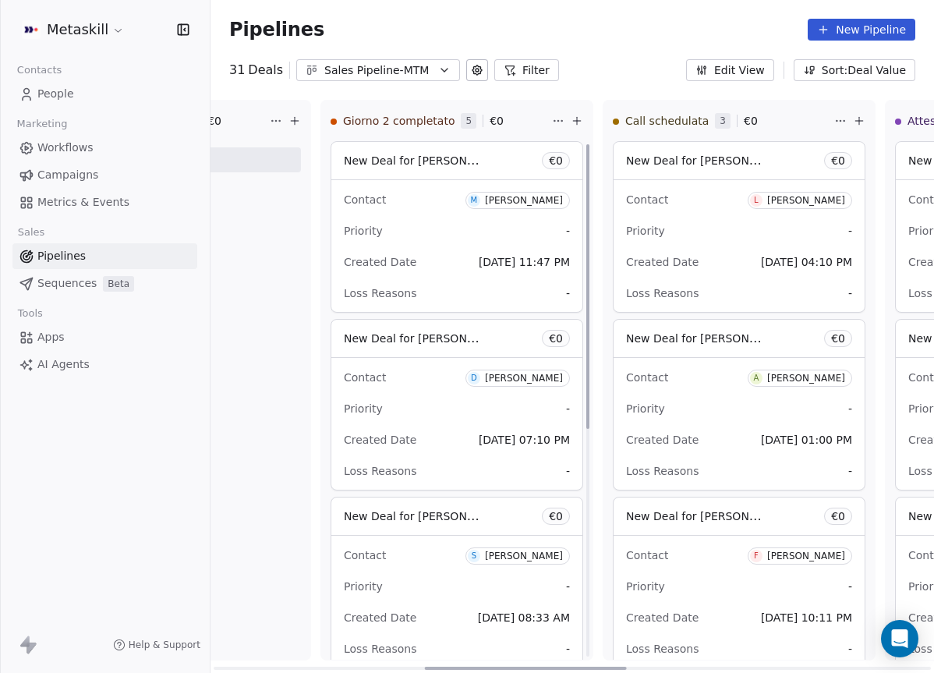
click at [419, 232] on div "Priority -" at bounding box center [457, 230] width 226 height 25
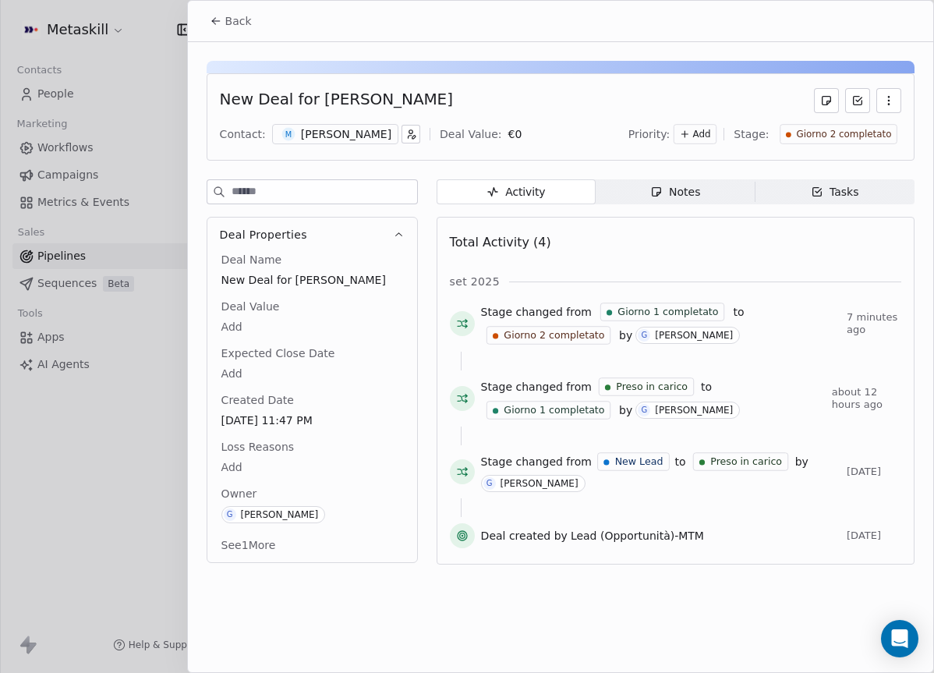
click at [670, 200] on span "Notes Notes" at bounding box center [675, 191] width 159 height 25
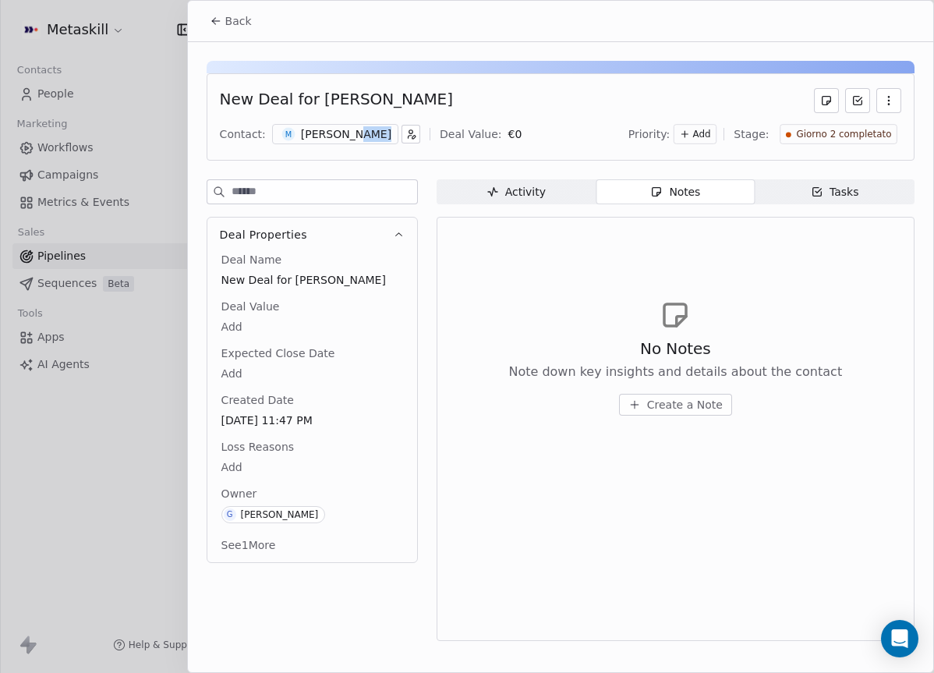
click at [350, 141] on div "M [PERSON_NAME]" at bounding box center [335, 134] width 126 height 20
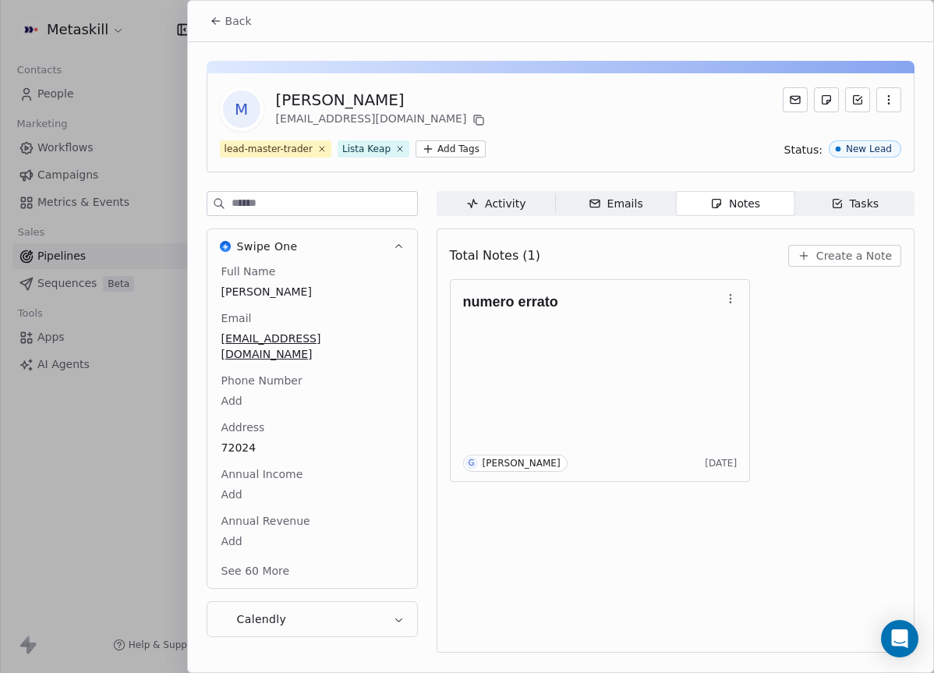
click at [520, 211] on div "Activity" at bounding box center [495, 204] width 59 height 16
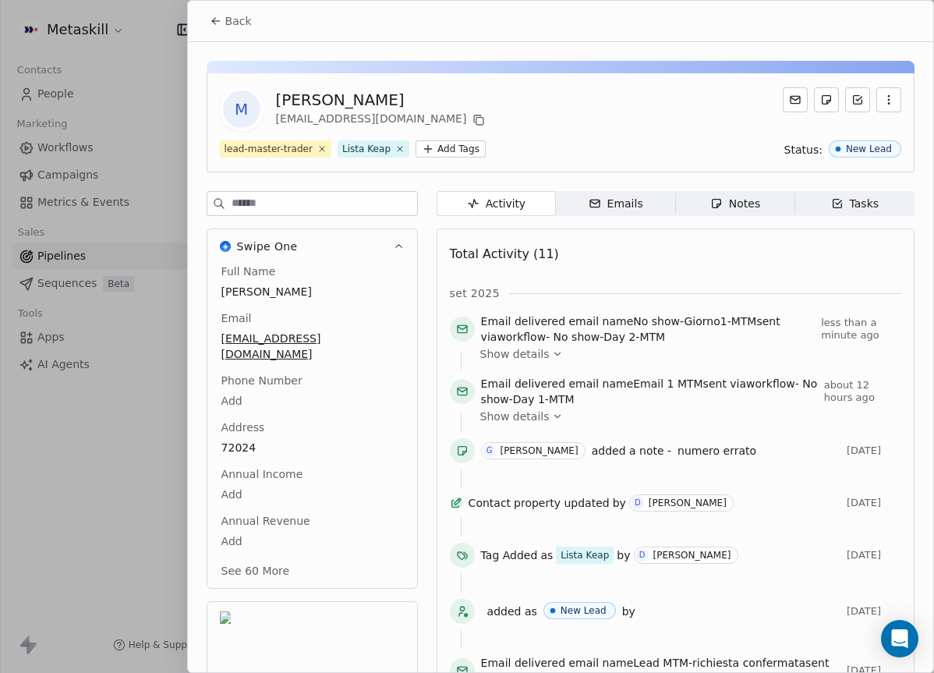
drag, startPoint x: 212, startPoint y: 24, endPoint x: 220, endPoint y: 30, distance: 9.5
click at [211, 24] on icon at bounding box center [216, 21] width 12 height 12
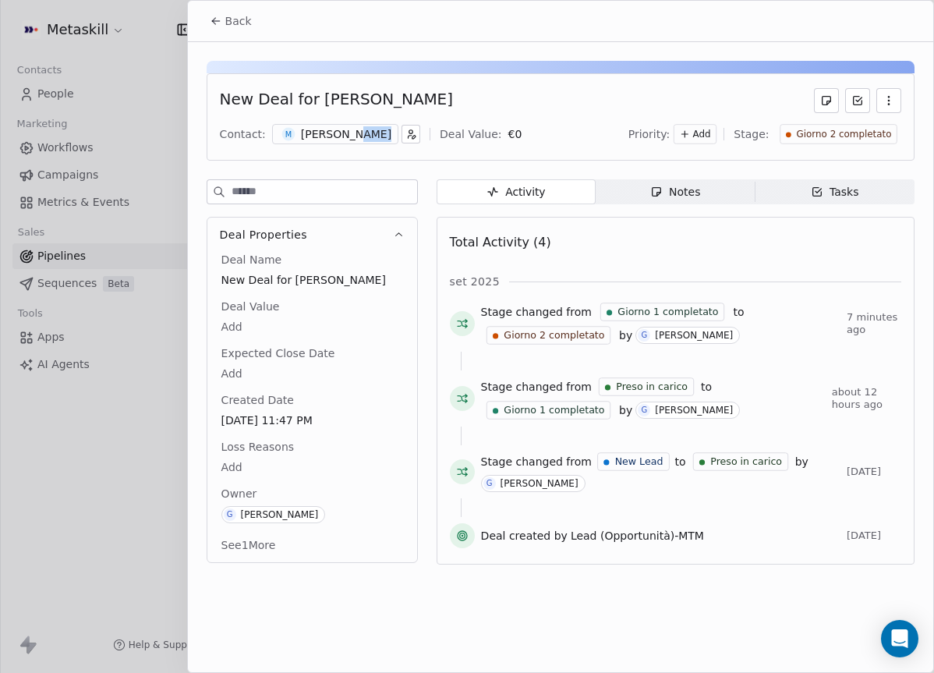
click at [235, 25] on span "Back" at bounding box center [238, 21] width 27 height 16
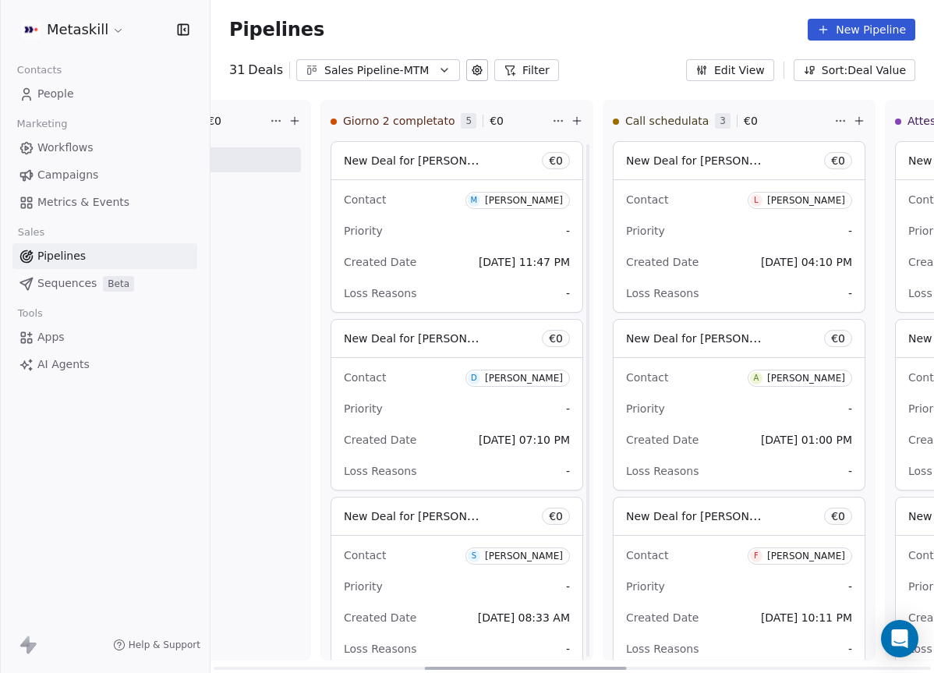
scroll to position [414, 0]
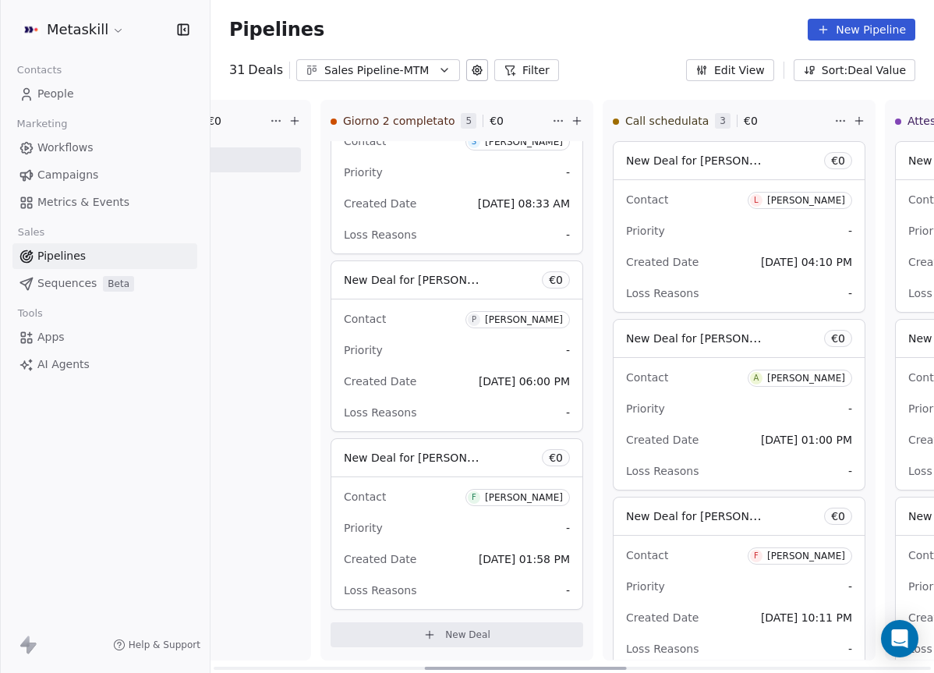
click at [419, 531] on div "Priority -" at bounding box center [457, 527] width 226 height 25
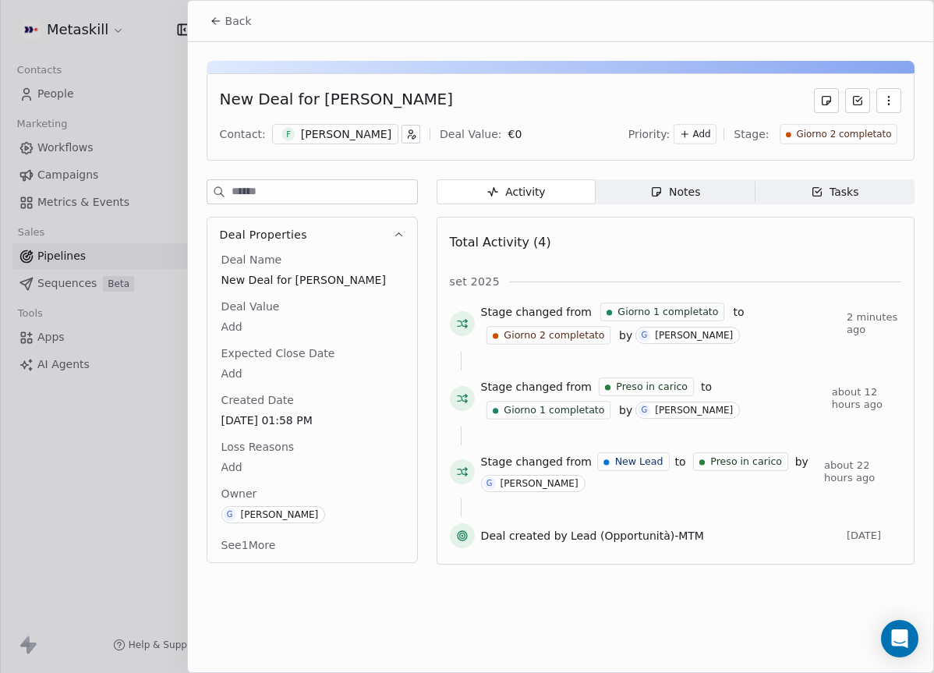
click at [201, 29] on button "Back" at bounding box center [230, 21] width 61 height 28
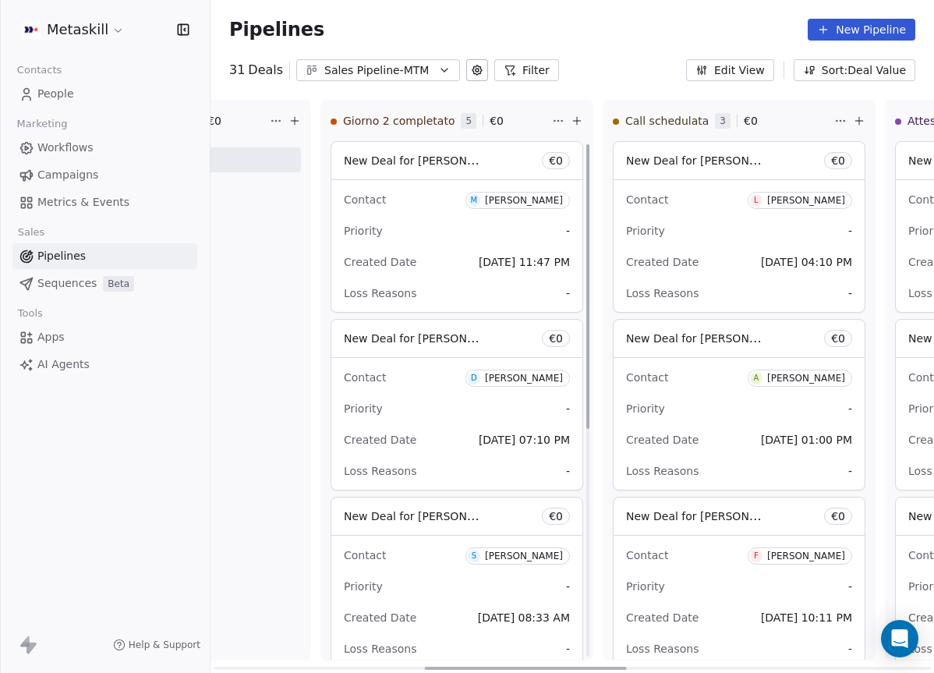
click at [424, 227] on div "Priority -" at bounding box center [457, 230] width 226 height 25
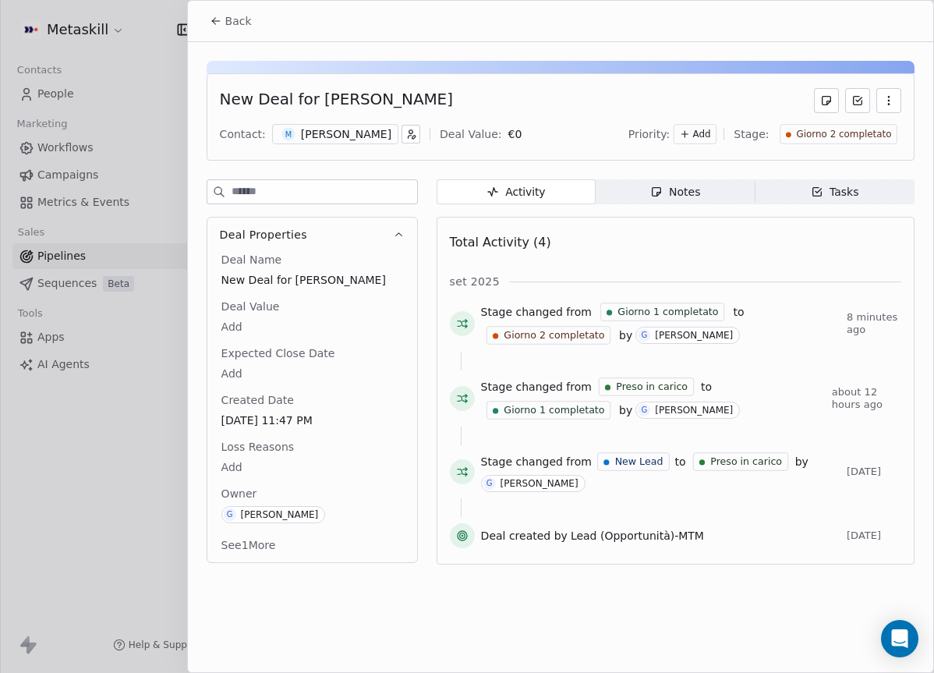
click at [235, 34] on button "Back" at bounding box center [230, 21] width 61 height 28
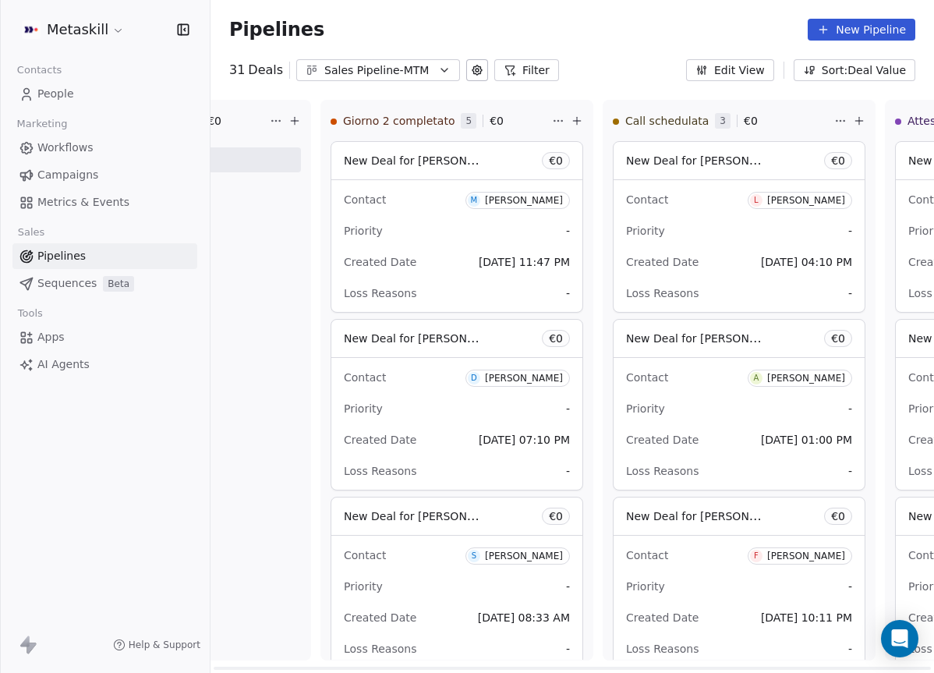
click at [427, 447] on div "Created Date [DATE] 07:10 PM" at bounding box center [457, 439] width 226 height 25
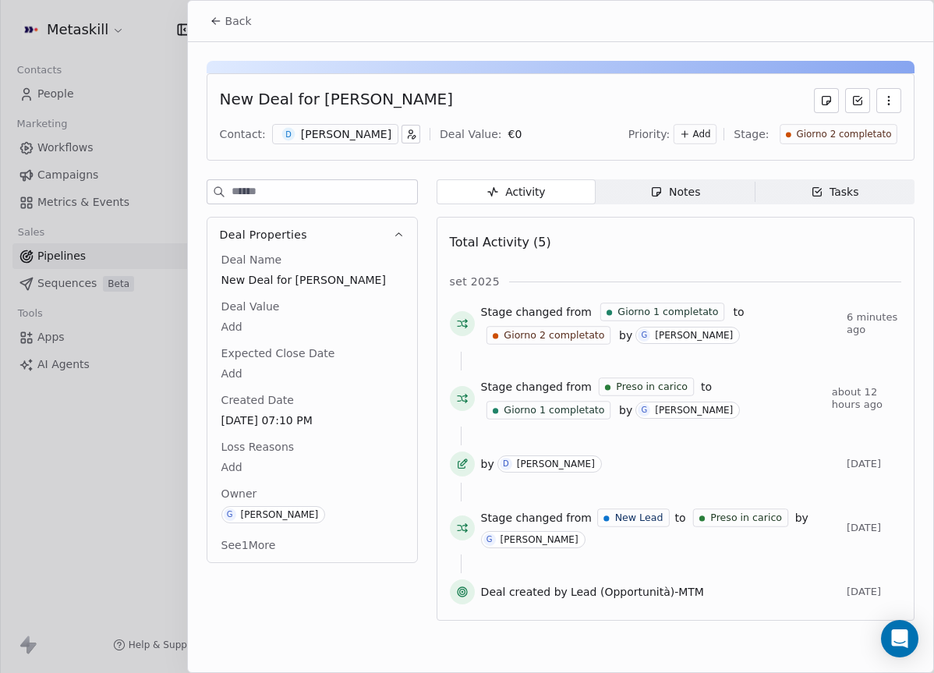
click at [221, 30] on button "Back" at bounding box center [230, 21] width 61 height 28
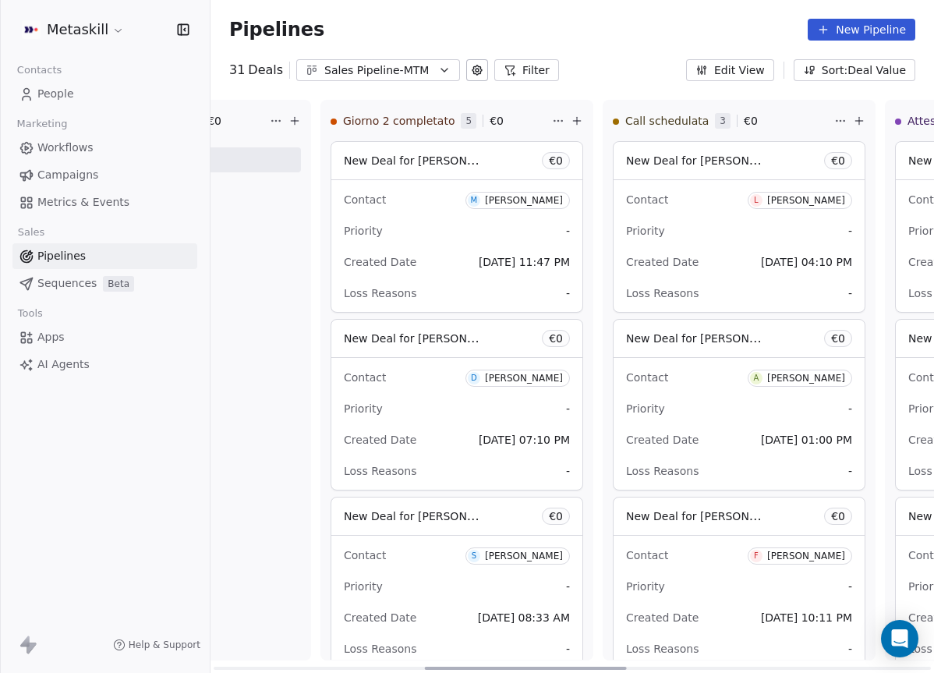
click at [289, 409] on div "Giorno 1 completato 0 € 0 New Deal" at bounding box center [174, 380] width 273 height 561
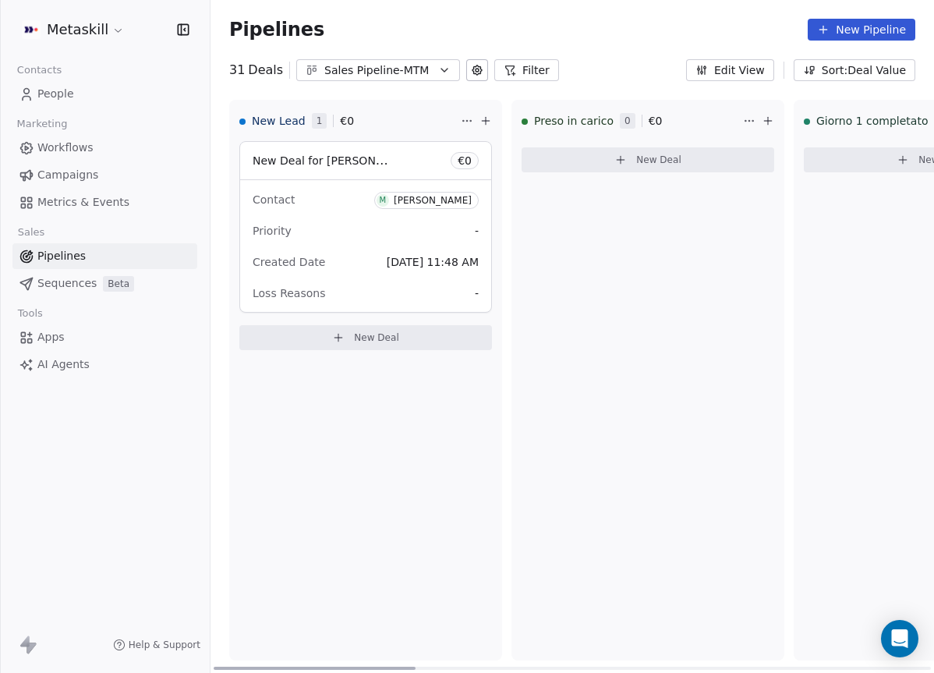
drag, startPoint x: 482, startPoint y: 665, endPoint x: 243, endPoint y: 631, distance: 241.1
click at [243, 667] on div at bounding box center [315, 668] width 202 height 3
click at [349, 77] on div "Sales Pipeline-MTM" at bounding box center [378, 70] width 108 height 16
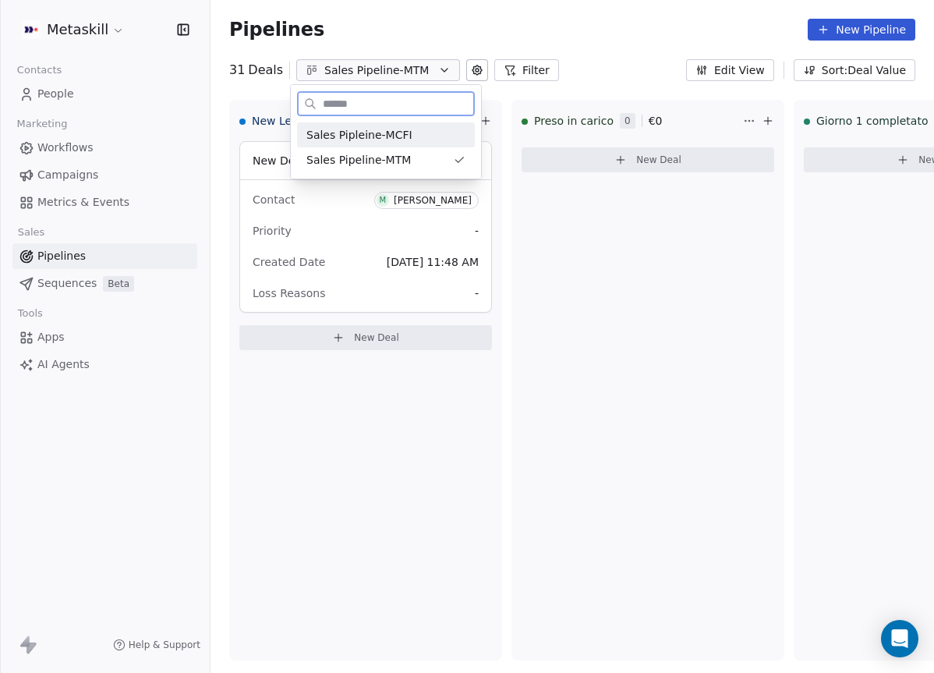
click at [376, 134] on span "Sales Pipleine-MCFI" at bounding box center [359, 135] width 106 height 16
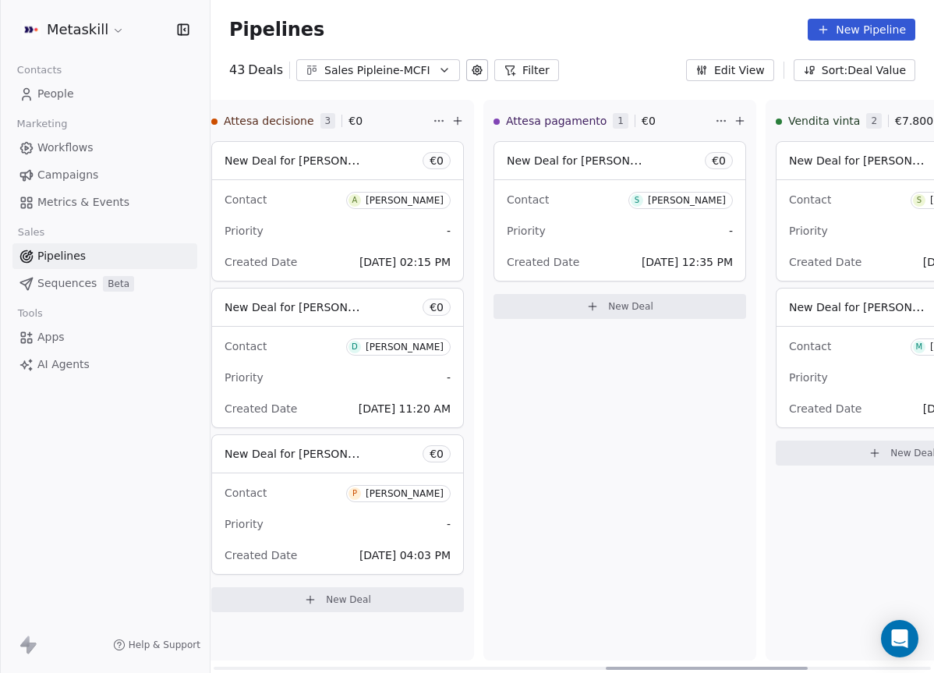
drag, startPoint x: 405, startPoint y: 669, endPoint x: 809, endPoint y: 678, distance: 403.2
click at [808, 670] on div at bounding box center [707, 668] width 202 height 3
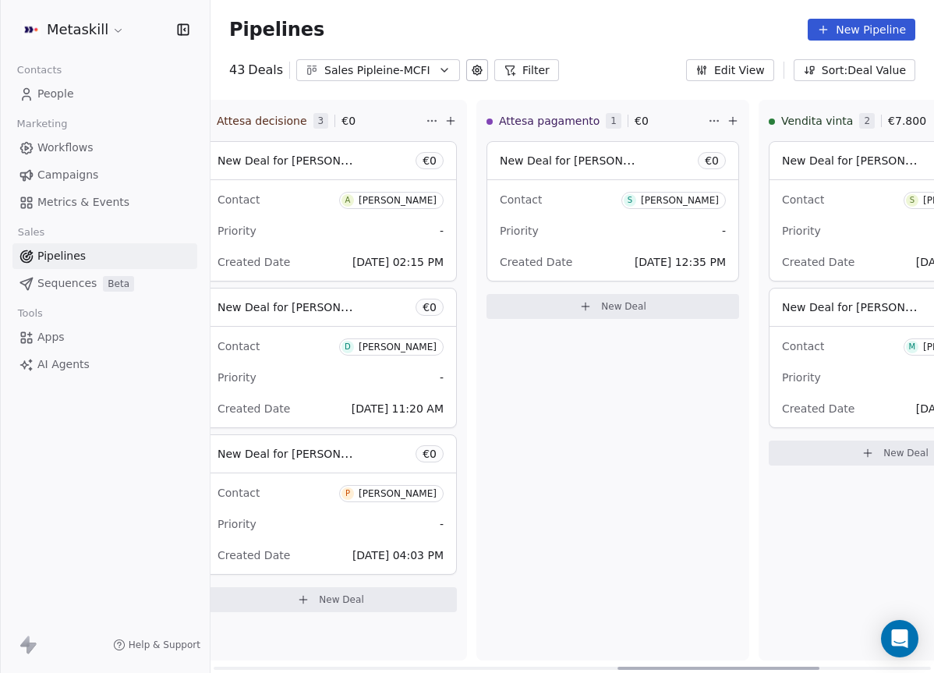
click at [718, 519] on div "Attesa pagamento 1 € 0 New Deal for [PERSON_NAME] € 0 Contact S [PERSON_NAME] P…" at bounding box center [612, 380] width 273 height 561
click at [347, 76] on div "Sales Pipleine-MCFI" at bounding box center [378, 70] width 108 height 16
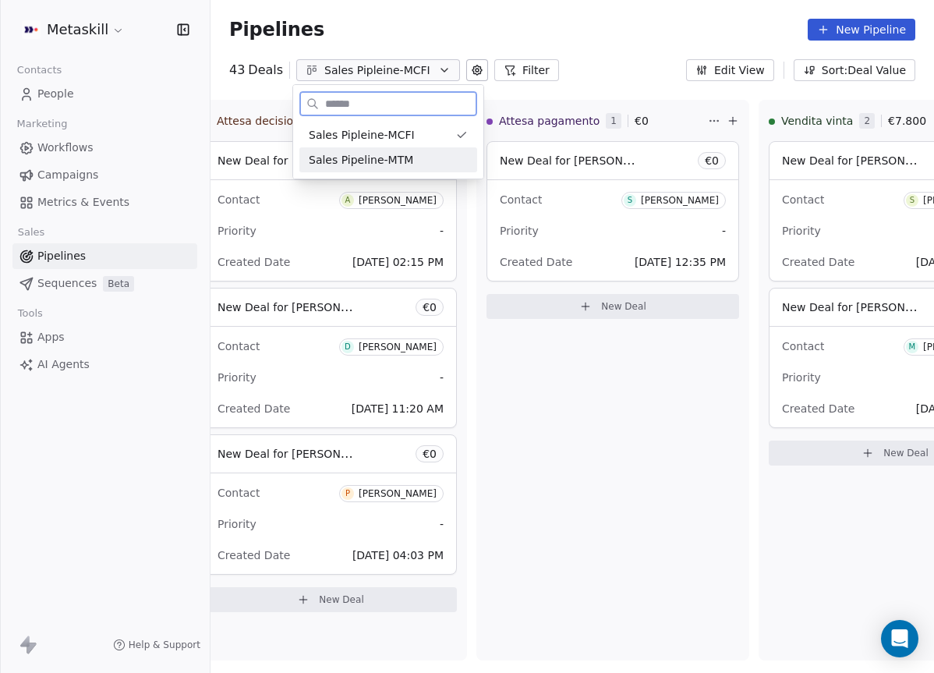
click at [398, 168] on div "Sales Pipeline-MTM" at bounding box center [388, 159] width 178 height 25
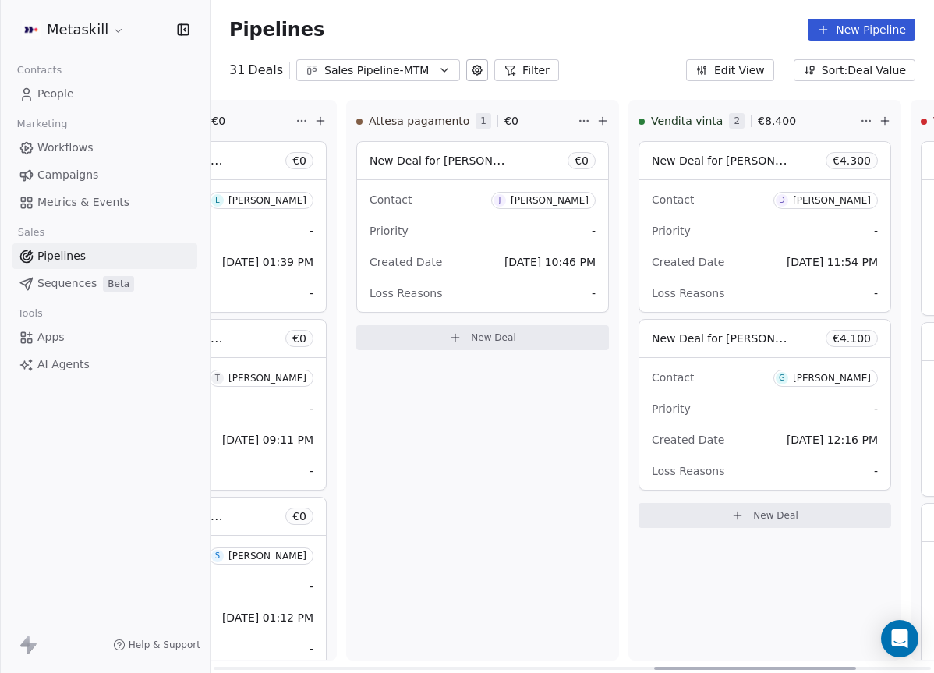
scroll to position [0, 1580]
drag, startPoint x: 407, startPoint y: 665, endPoint x: 848, endPoint y: 593, distance: 447.2
click at [848, 667] on div at bounding box center [756, 668] width 202 height 3
click at [713, 543] on div "Vendita vinta 2 € 8.400 New Deal for [PERSON_NAME] € 4.300 Contact D [PERSON_NA…" at bounding box center [761, 380] width 273 height 561
